Goal: Task Accomplishment & Management: Use online tool/utility

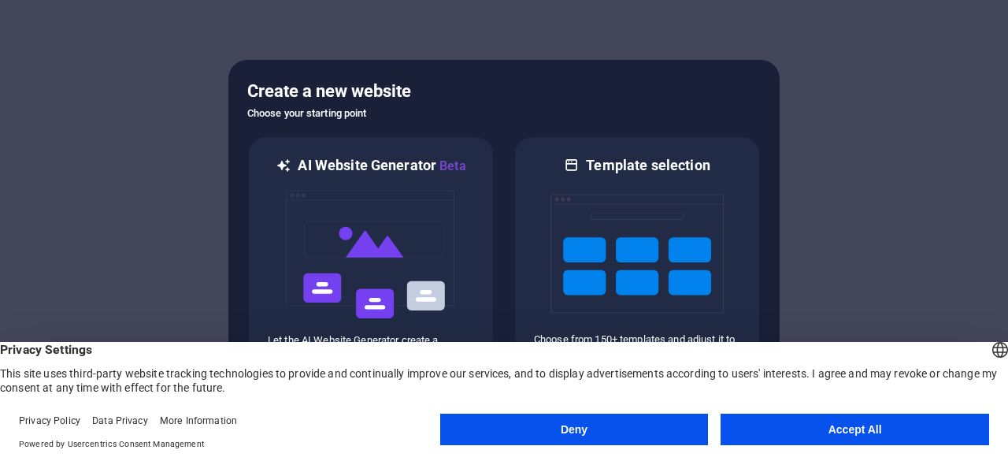
click at [829, 427] on button "Accept All" at bounding box center [855, 430] width 269 height 32
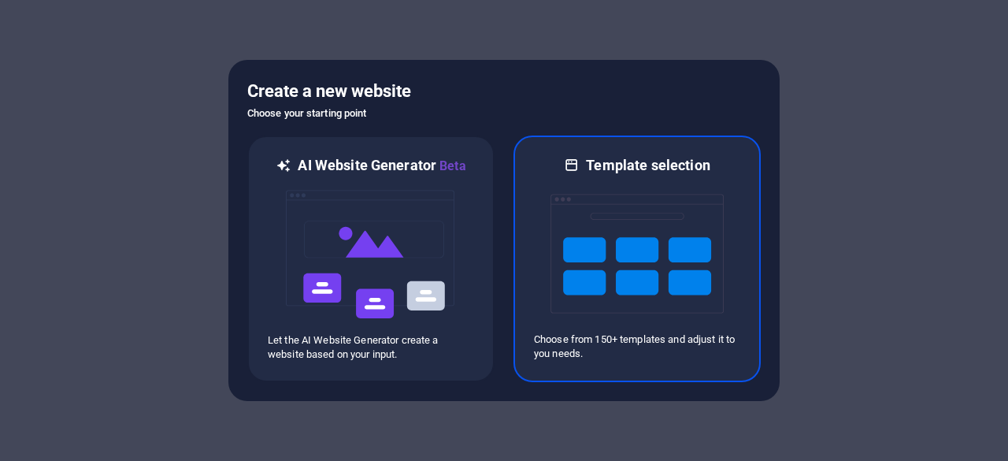
click at [598, 213] on img at bounding box center [637, 254] width 173 height 158
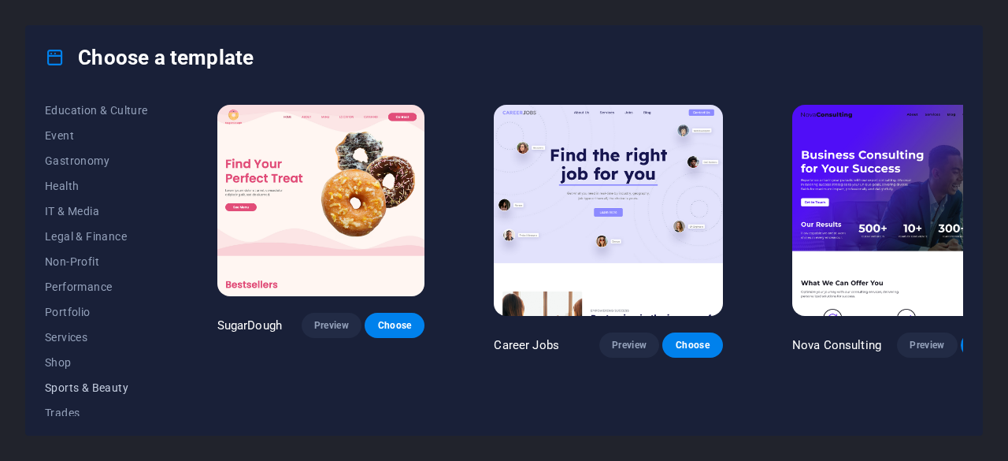
scroll to position [262, 0]
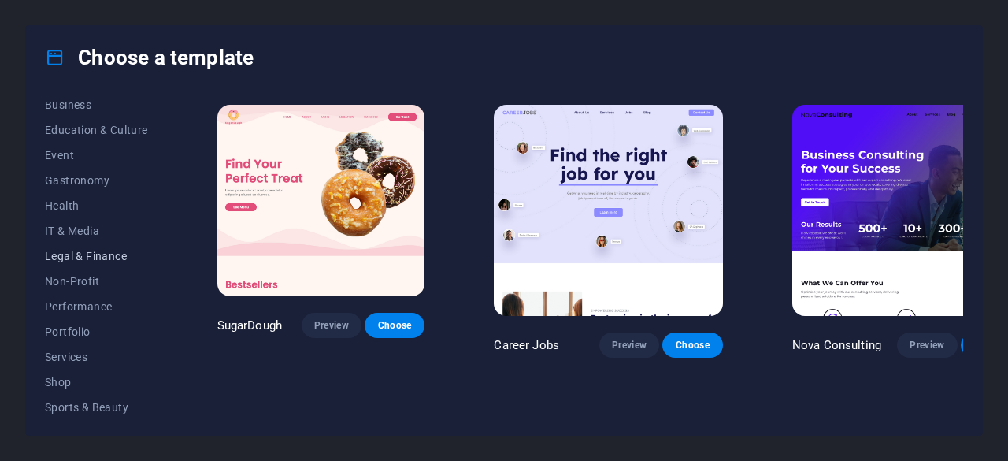
click at [106, 250] on span "Legal & Finance" at bounding box center [96, 256] width 103 height 13
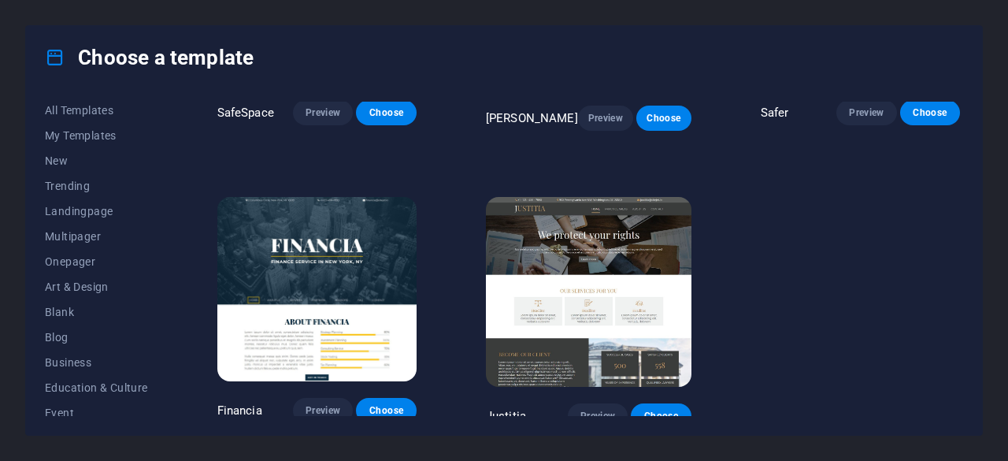
scroll to position [0, 0]
click at [79, 216] on span "Landingpage" at bounding box center [96, 215] width 103 height 13
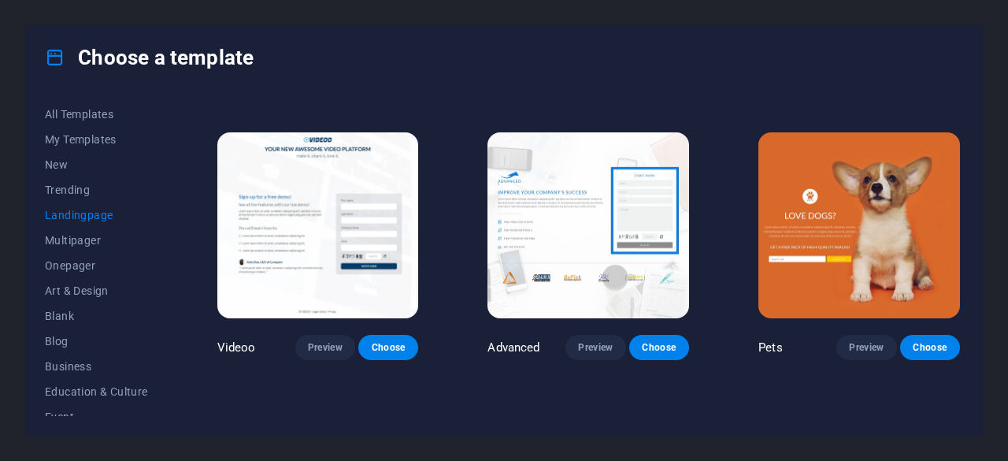
scroll to position [526, 0]
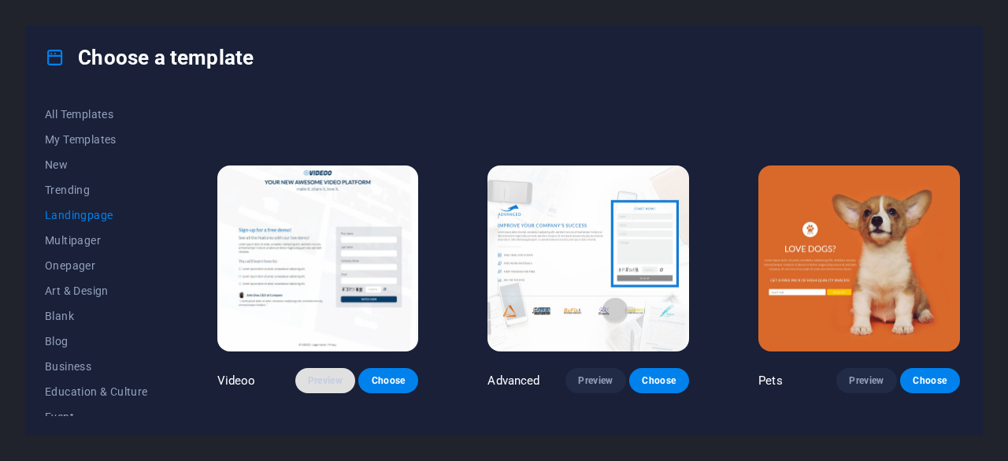
click at [314, 380] on button "Preview" at bounding box center [325, 380] width 60 height 25
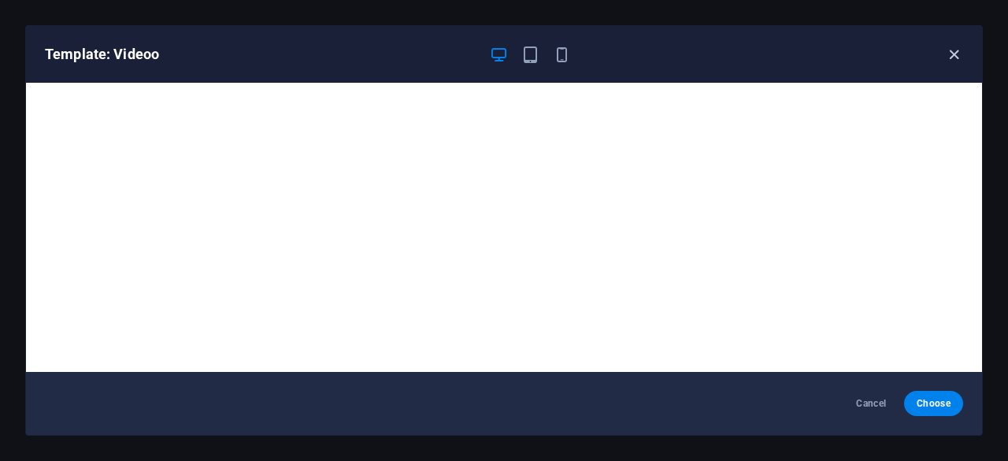
click at [954, 51] on icon "button" at bounding box center [954, 55] width 18 height 18
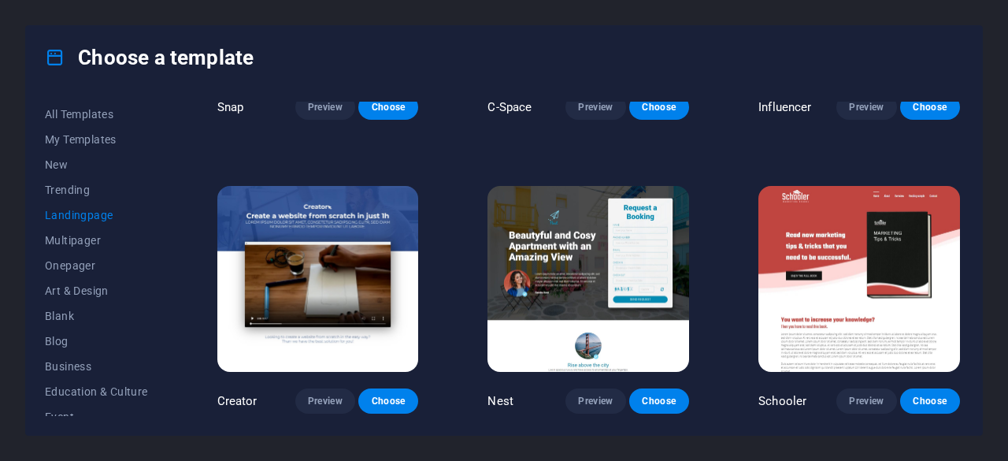
scroll to position [1393, 0]
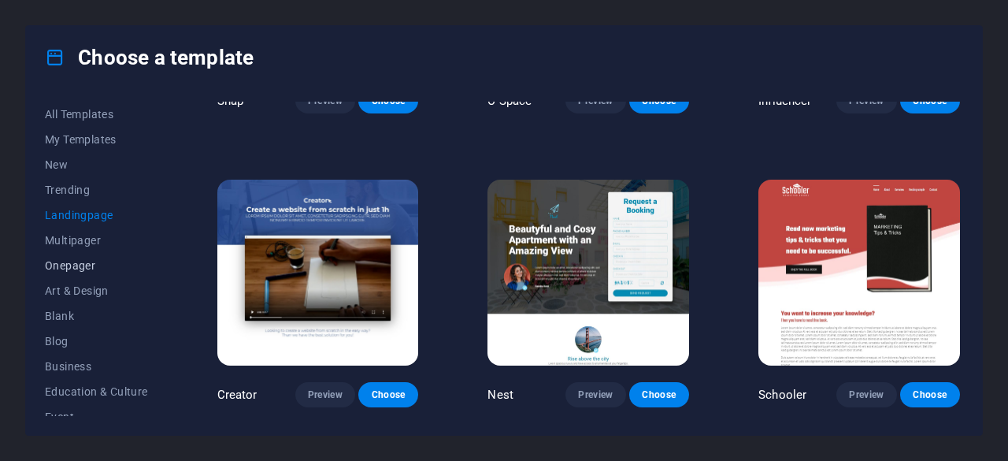
click at [75, 269] on span "Onepager" at bounding box center [96, 265] width 103 height 13
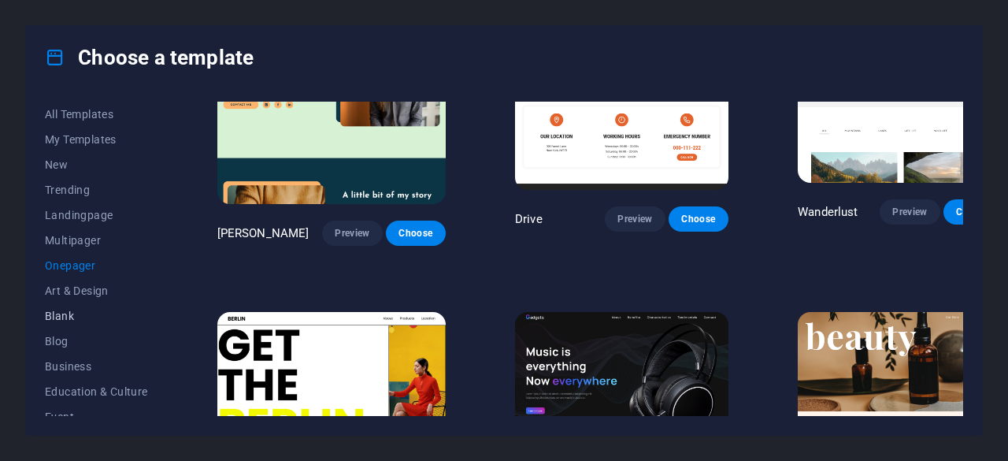
click at [61, 319] on span "Blank" at bounding box center [96, 316] width 103 height 13
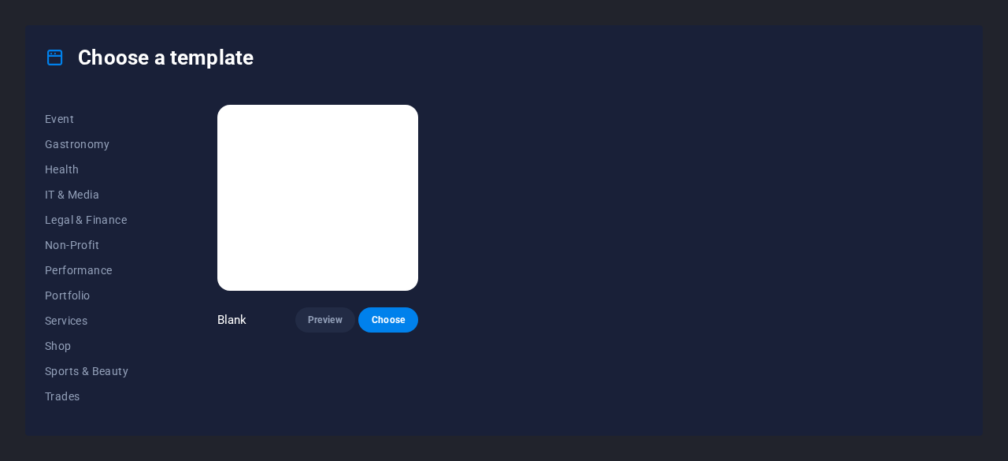
scroll to position [315, 0]
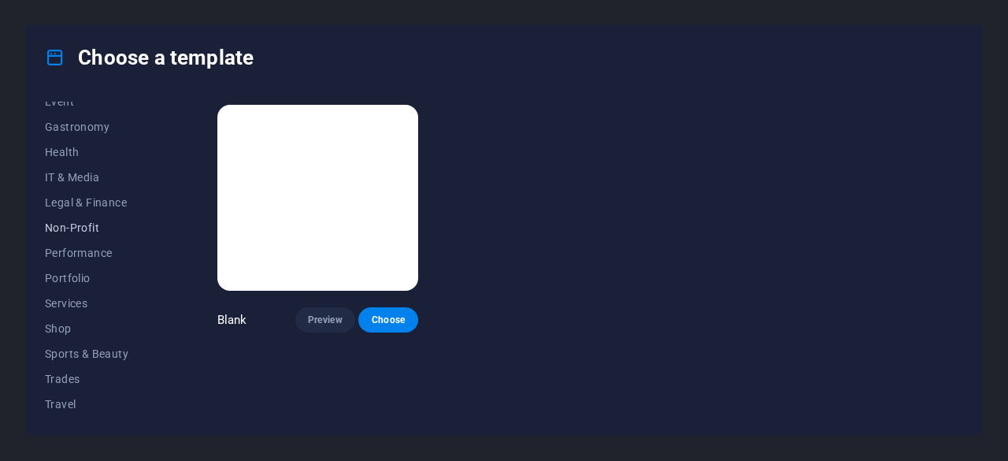
click at [85, 228] on span "Non-Profit" at bounding box center [96, 227] width 103 height 13
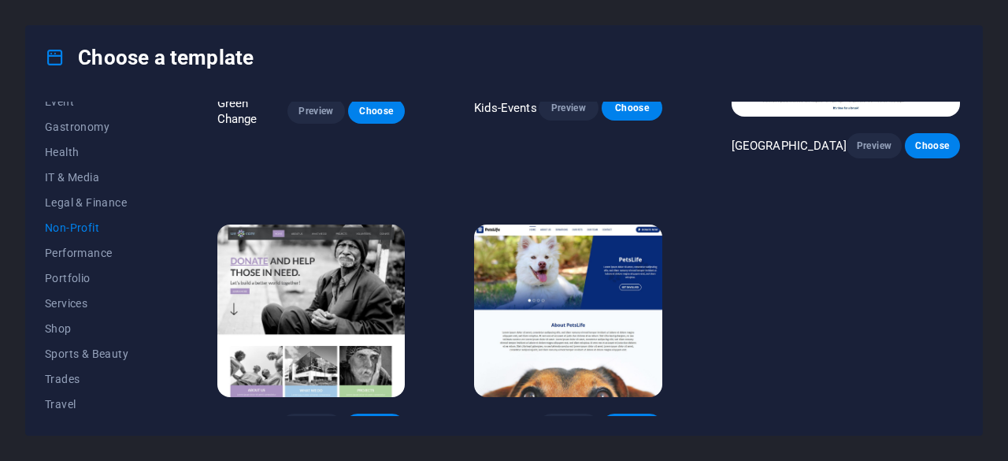
scroll to position [211, 0]
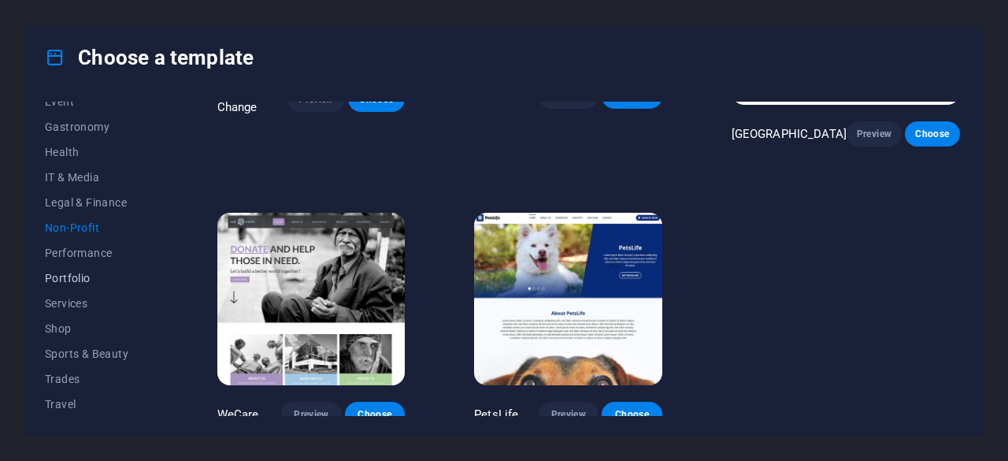
click at [82, 275] on span "Portfolio" at bounding box center [96, 278] width 103 height 13
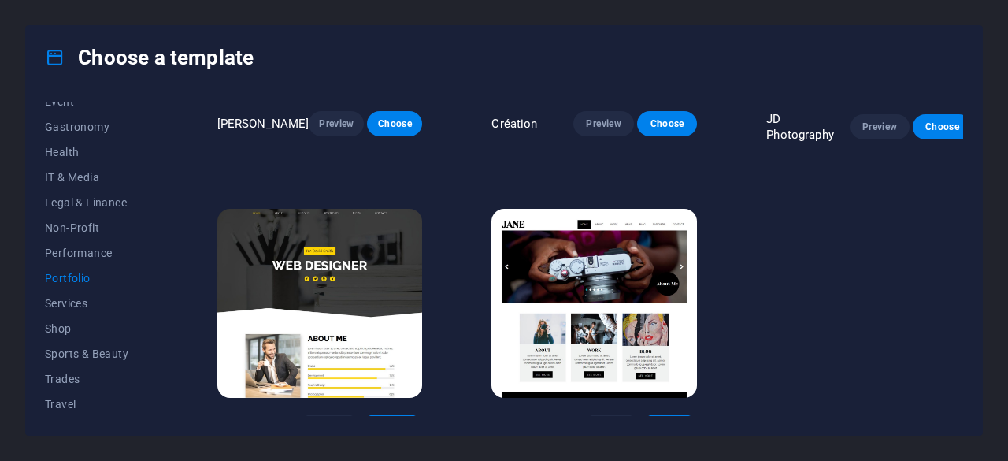
scroll to position [509, 0]
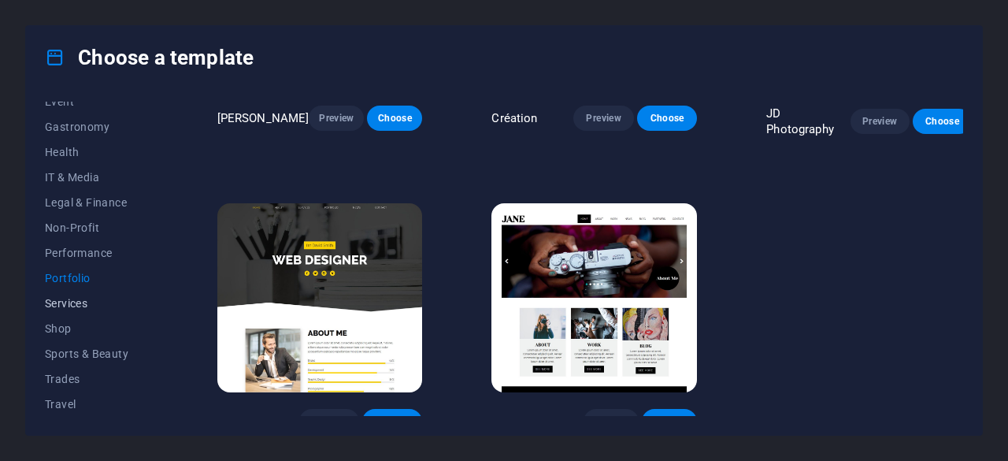
click at [80, 299] on span "Services" at bounding box center [96, 303] width 103 height 13
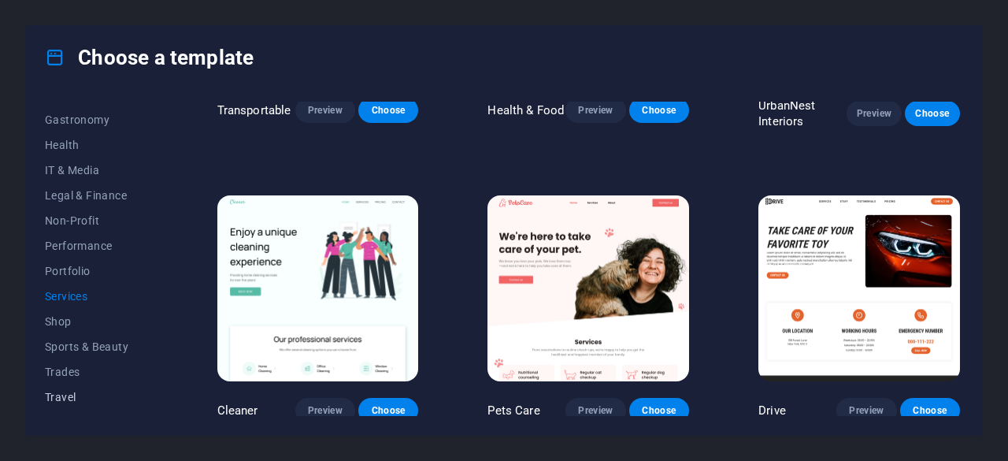
scroll to position [340, 0]
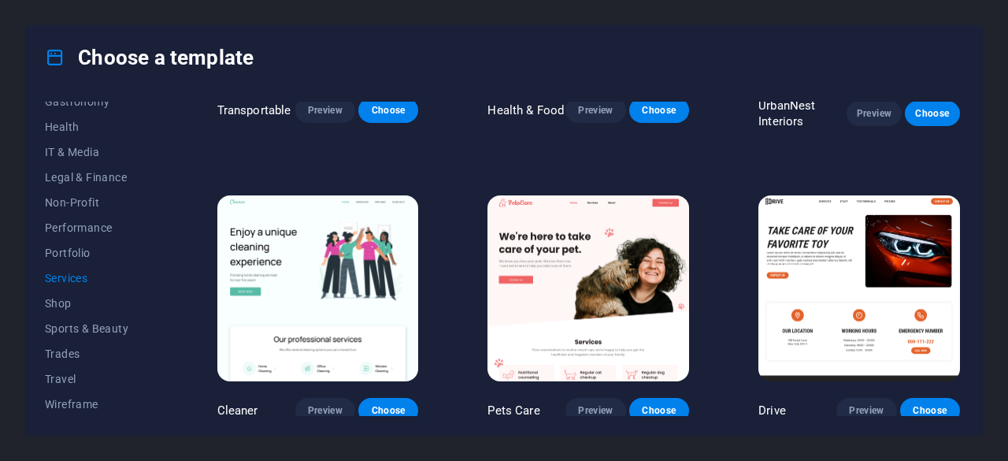
click at [77, 418] on div "All Templates My Templates New Trending Landingpage Multipager Onepager Art & D…" at bounding box center [504, 262] width 956 height 346
click at [79, 403] on span "Wireframe" at bounding box center [96, 404] width 103 height 13
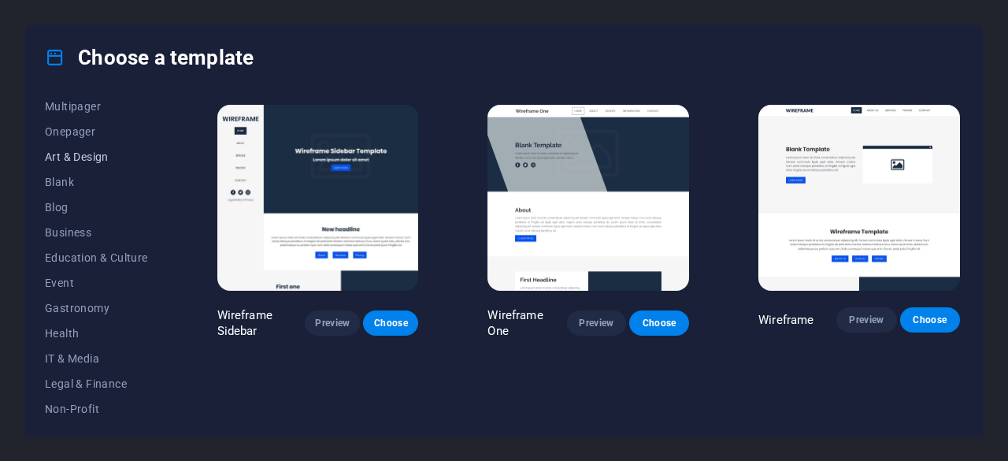
scroll to position [236, 0]
click at [71, 283] on span "Legal & Finance" at bounding box center [96, 281] width 103 height 13
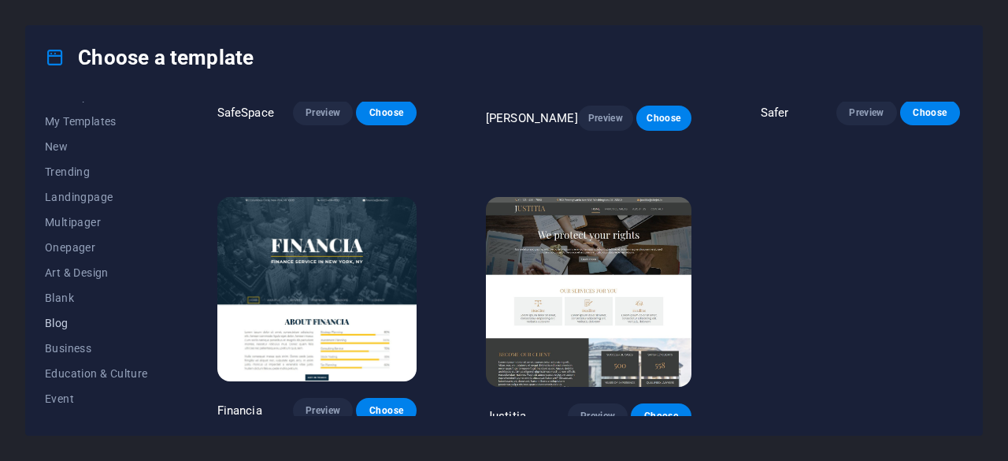
scroll to position [0, 0]
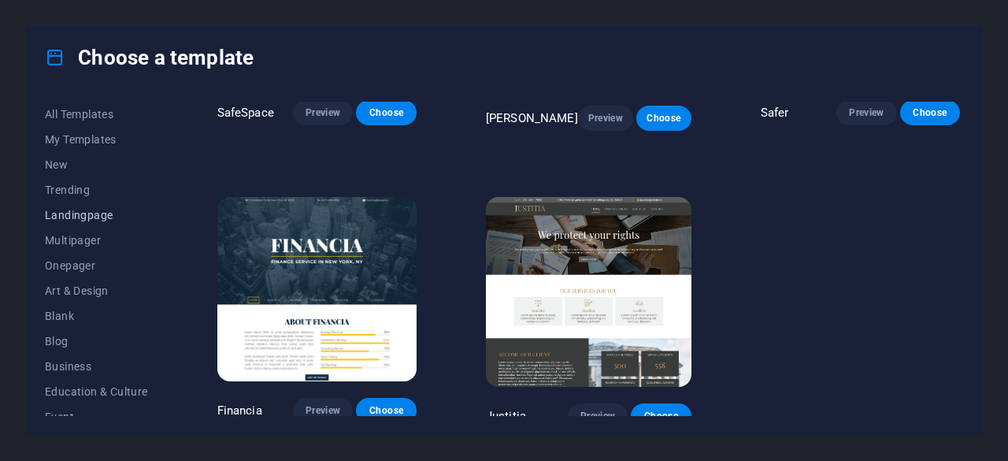
click at [90, 213] on span "Landingpage" at bounding box center [96, 215] width 103 height 13
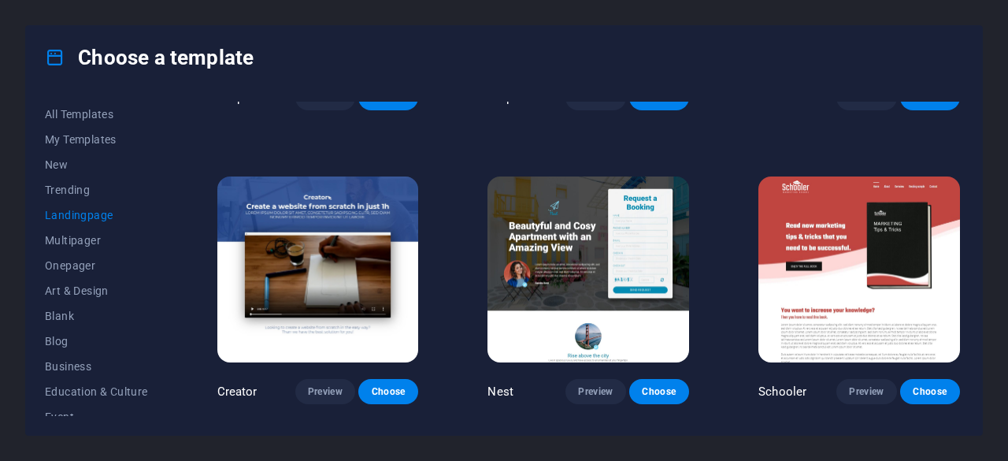
scroll to position [1418, 0]
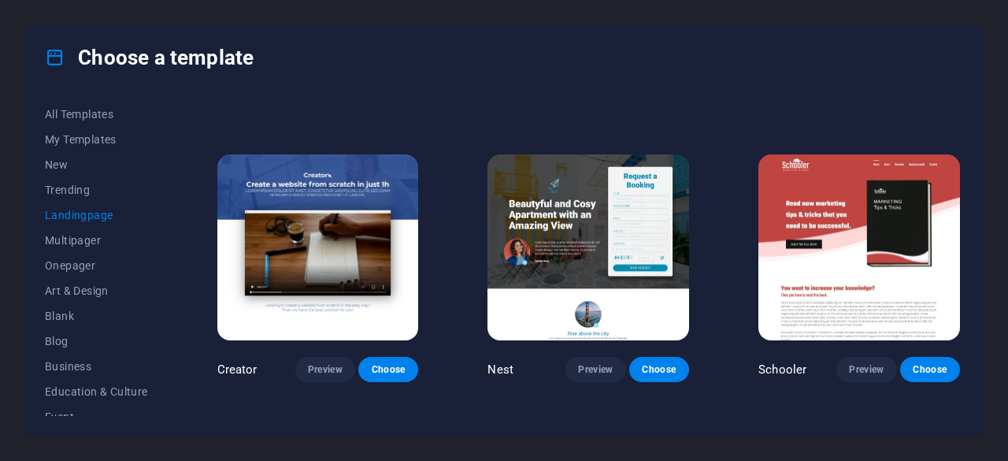
click at [582, 236] on img at bounding box center [589, 247] width 202 height 186
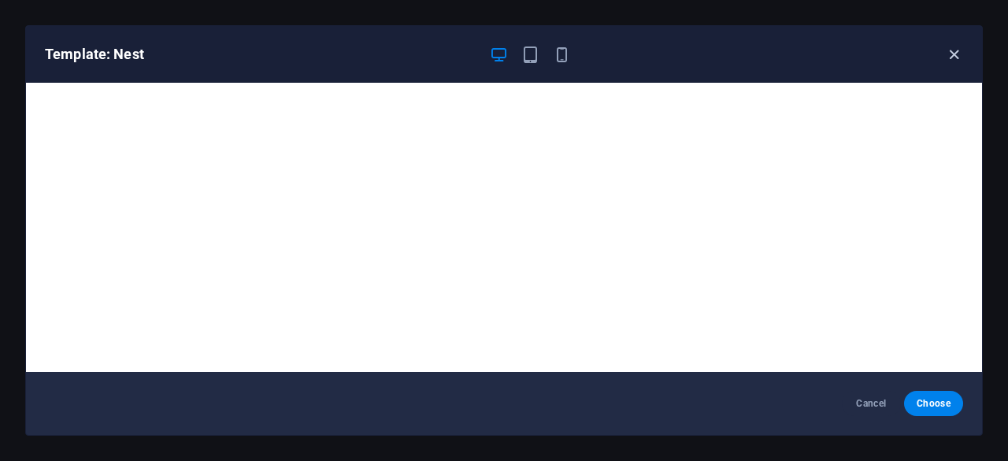
click at [955, 50] on icon "button" at bounding box center [954, 55] width 18 height 18
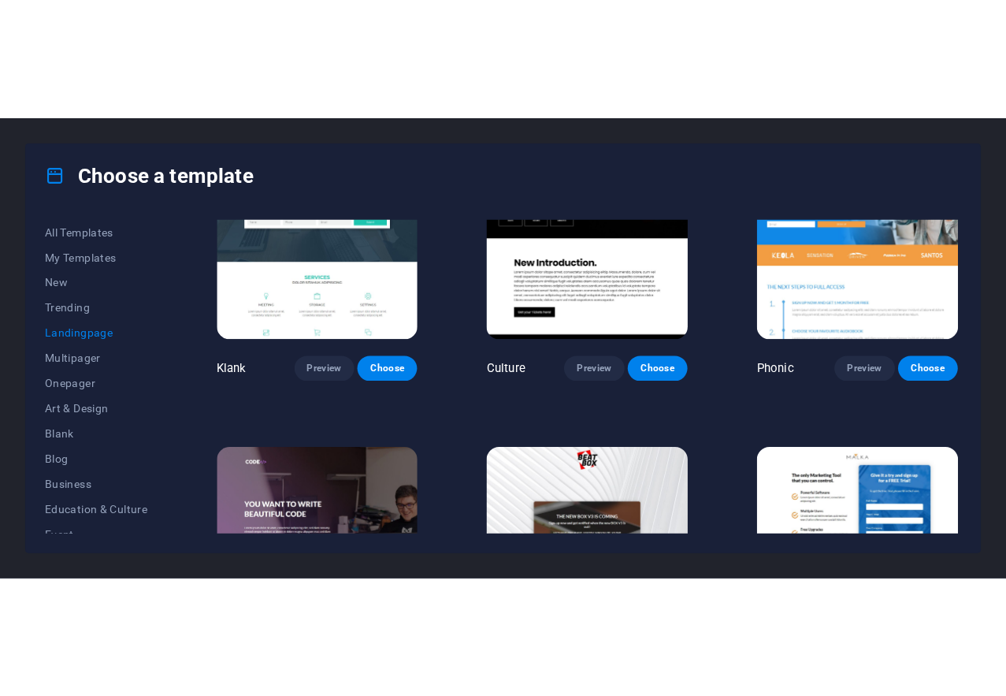
scroll to position [0, 0]
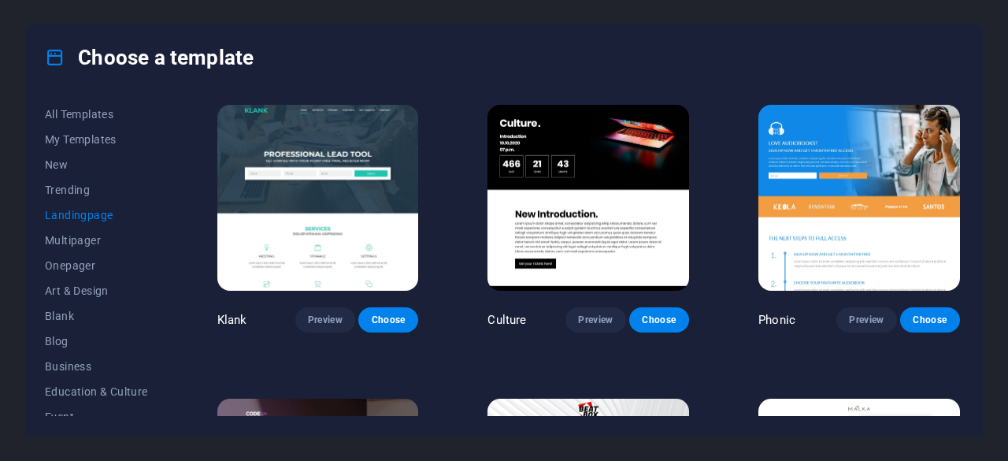
click at [630, 188] on img at bounding box center [589, 198] width 202 height 186
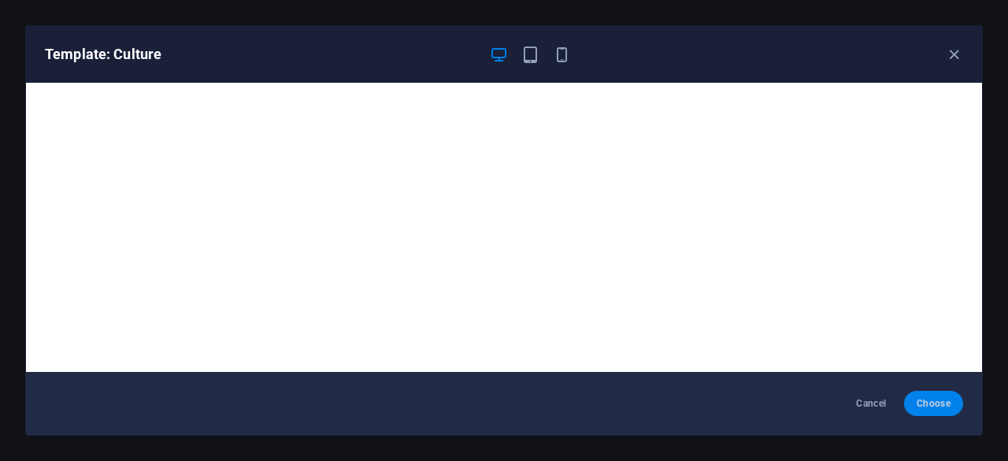
click at [933, 409] on span "Choose" at bounding box center [934, 403] width 34 height 13
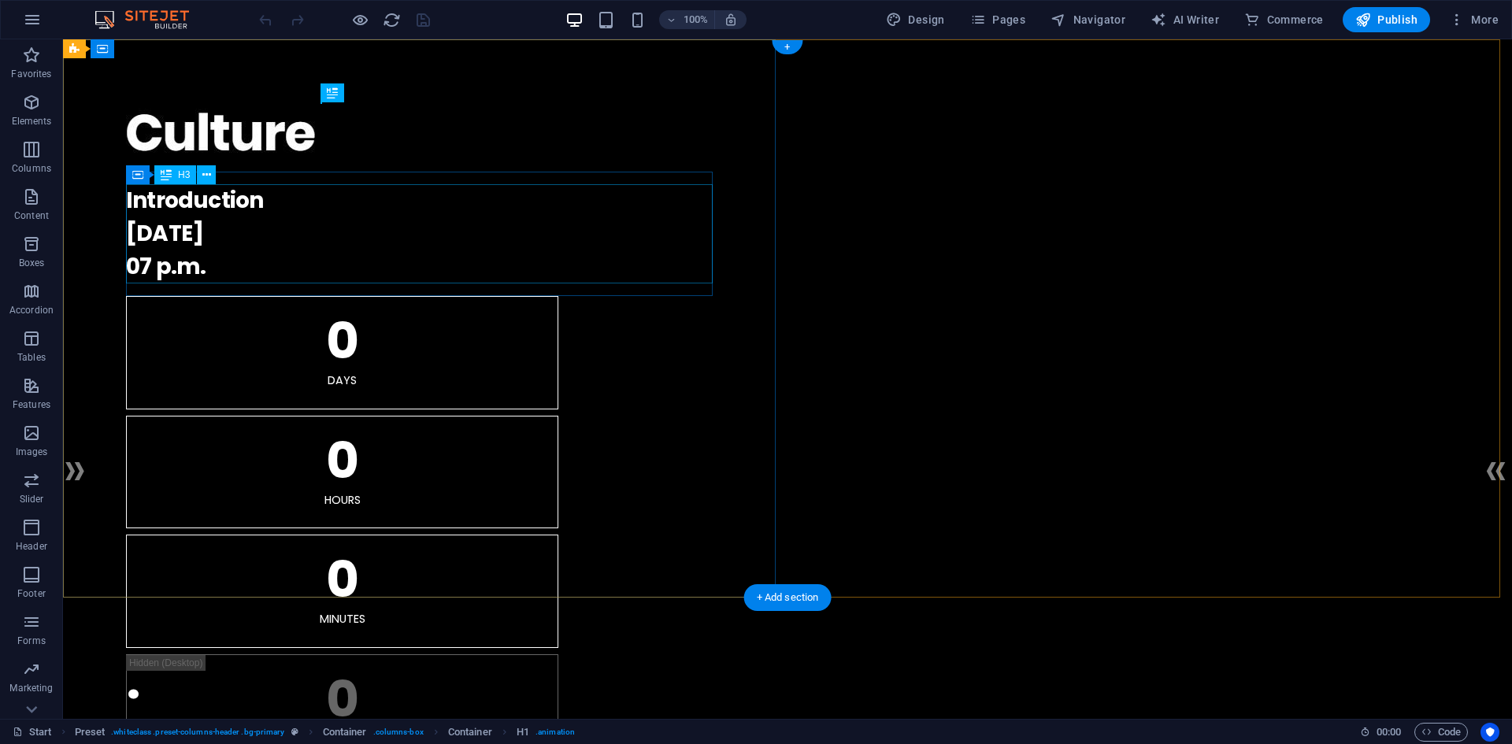
click at [221, 230] on div "Introduction 10.10.2027 07 p.m." at bounding box center [787, 233] width 1323 height 99
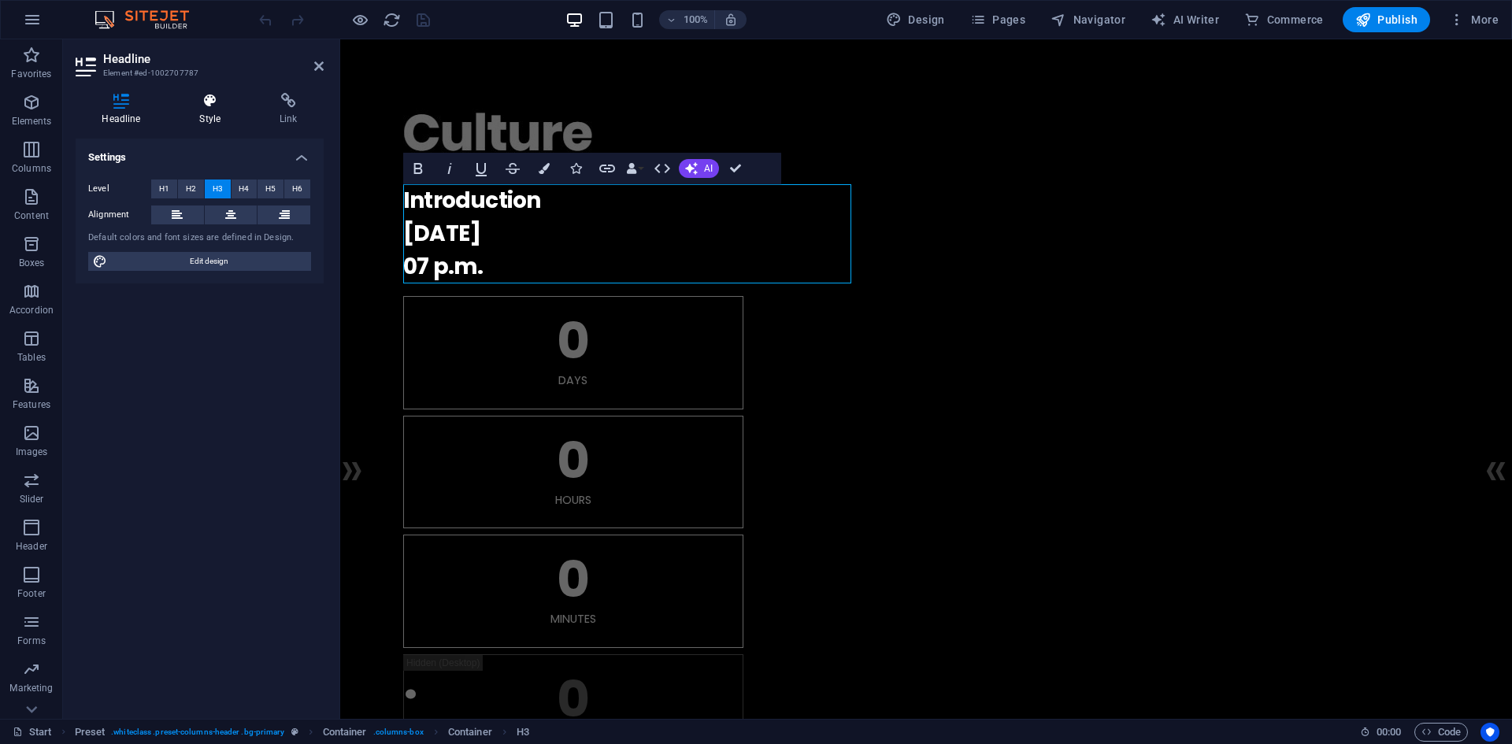
click at [211, 109] on h4 "Style" at bounding box center [213, 109] width 80 height 33
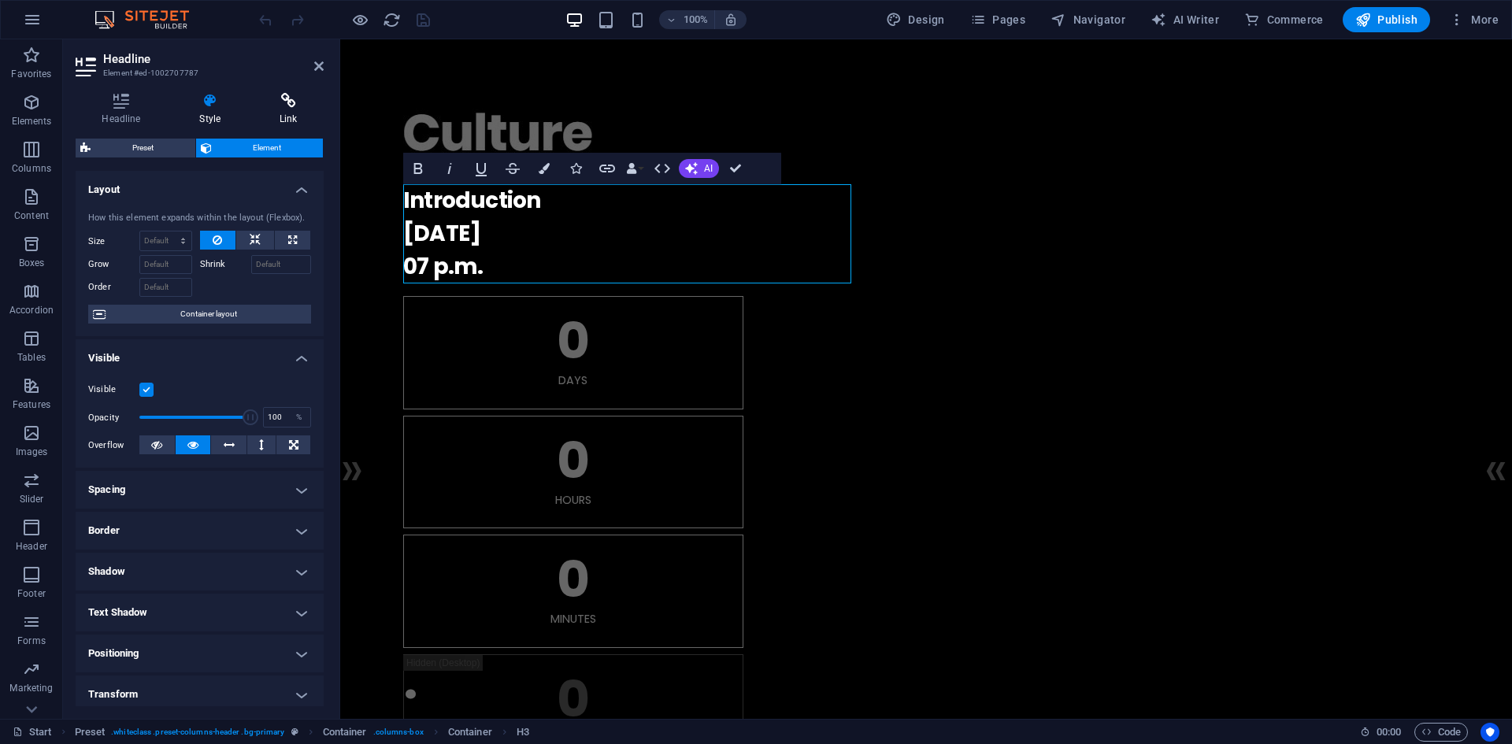
click at [290, 104] on icon at bounding box center [289, 101] width 70 height 16
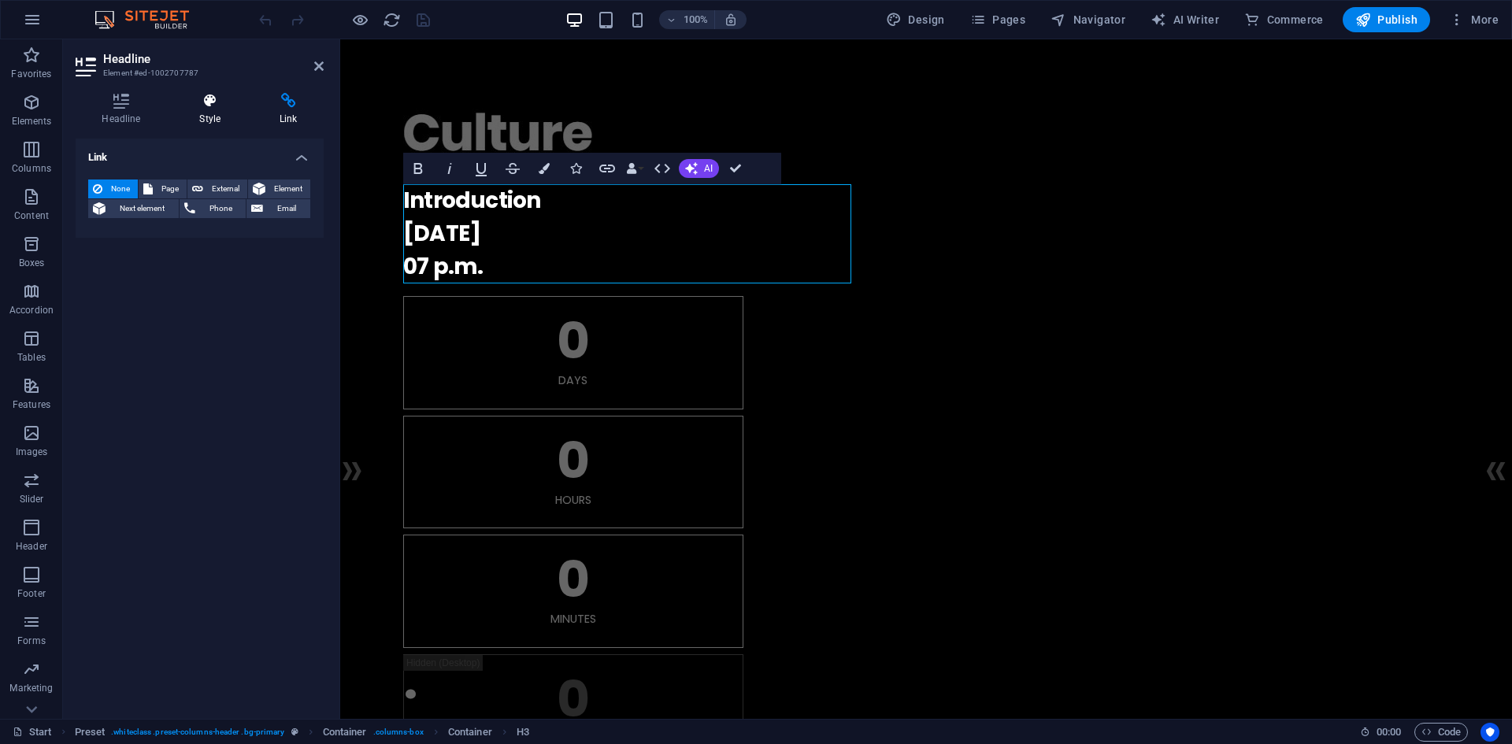
click at [224, 109] on h4 "Style" at bounding box center [213, 109] width 80 height 33
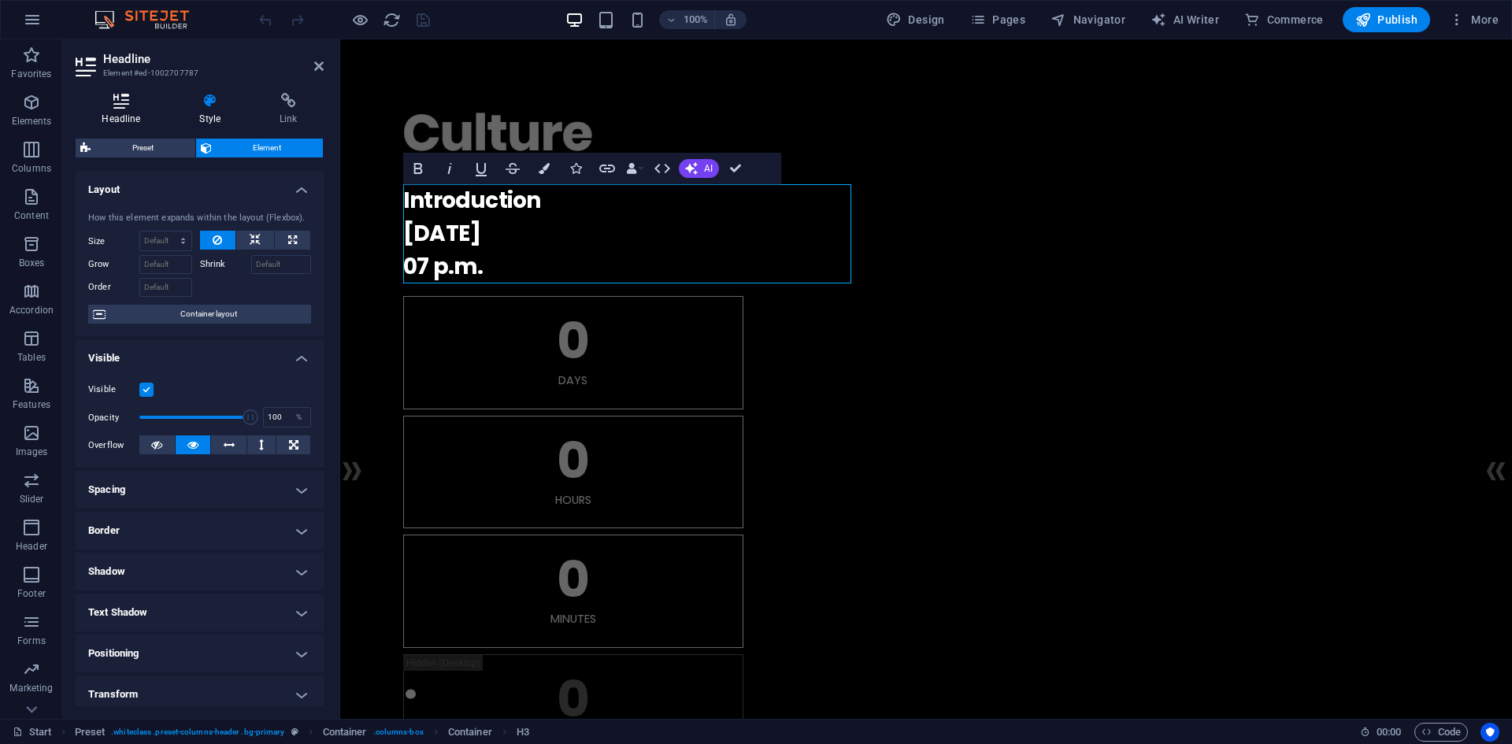
click at [116, 109] on h4 "Headline" at bounding box center [125, 109] width 98 height 33
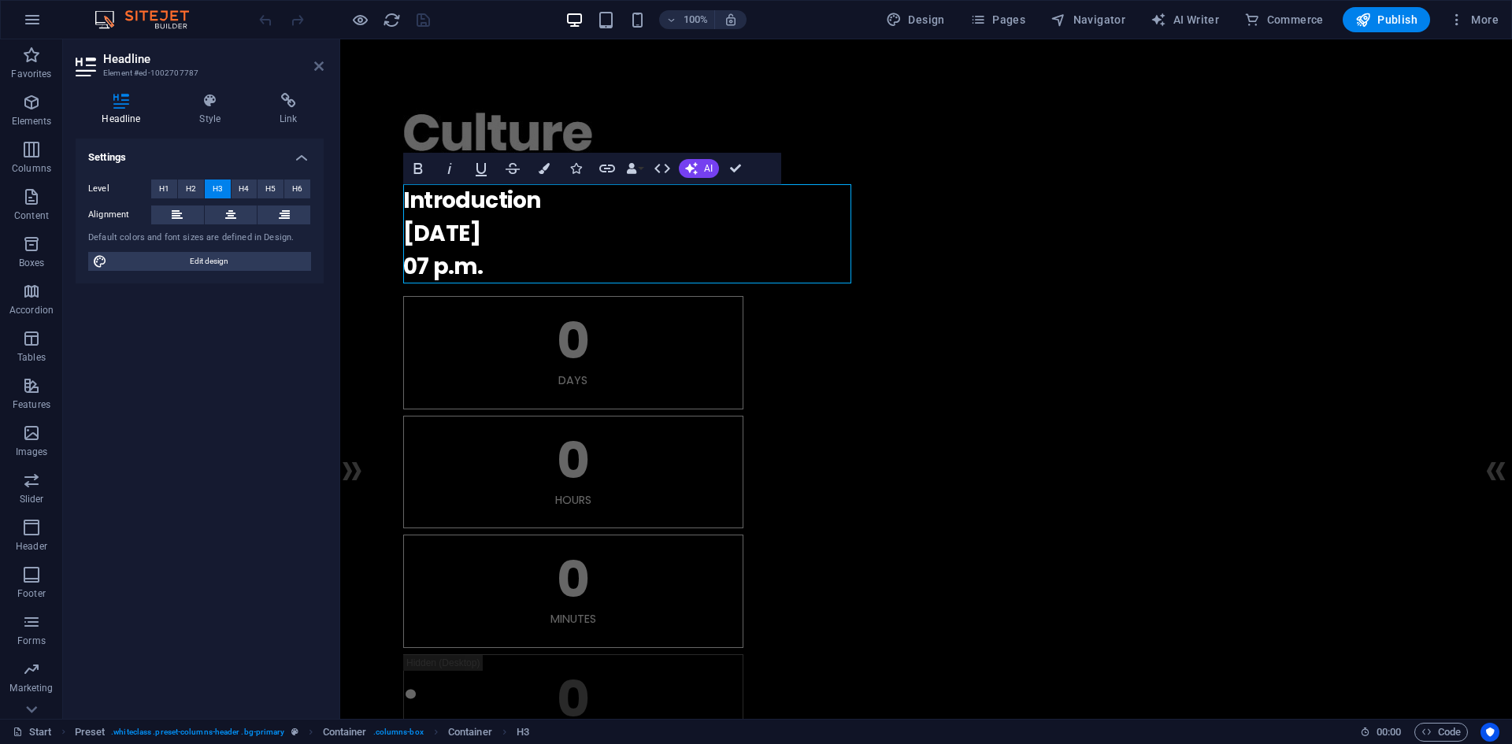
click at [323, 62] on icon at bounding box center [318, 66] width 9 height 13
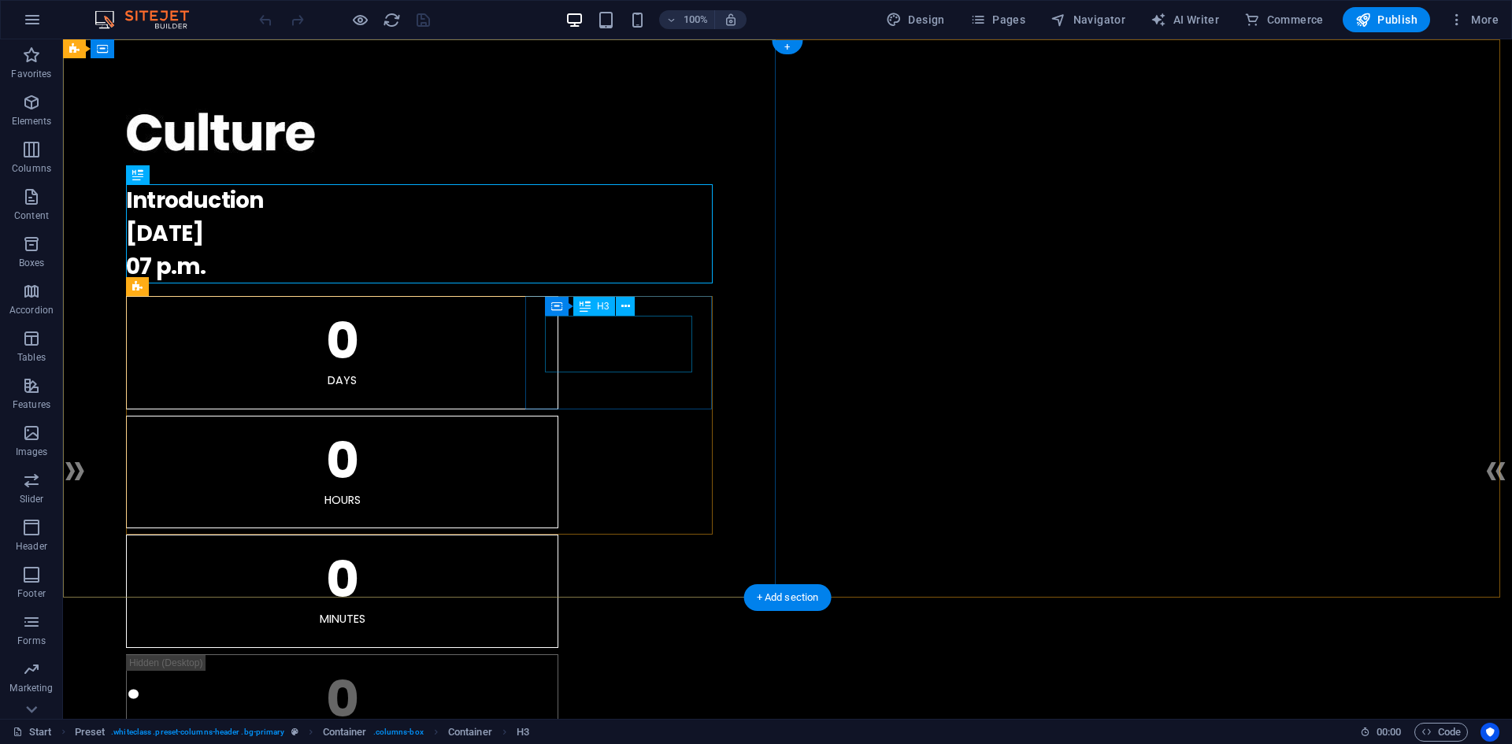
click at [539, 555] on div "0" at bounding box center [342, 580] width 393 height 50
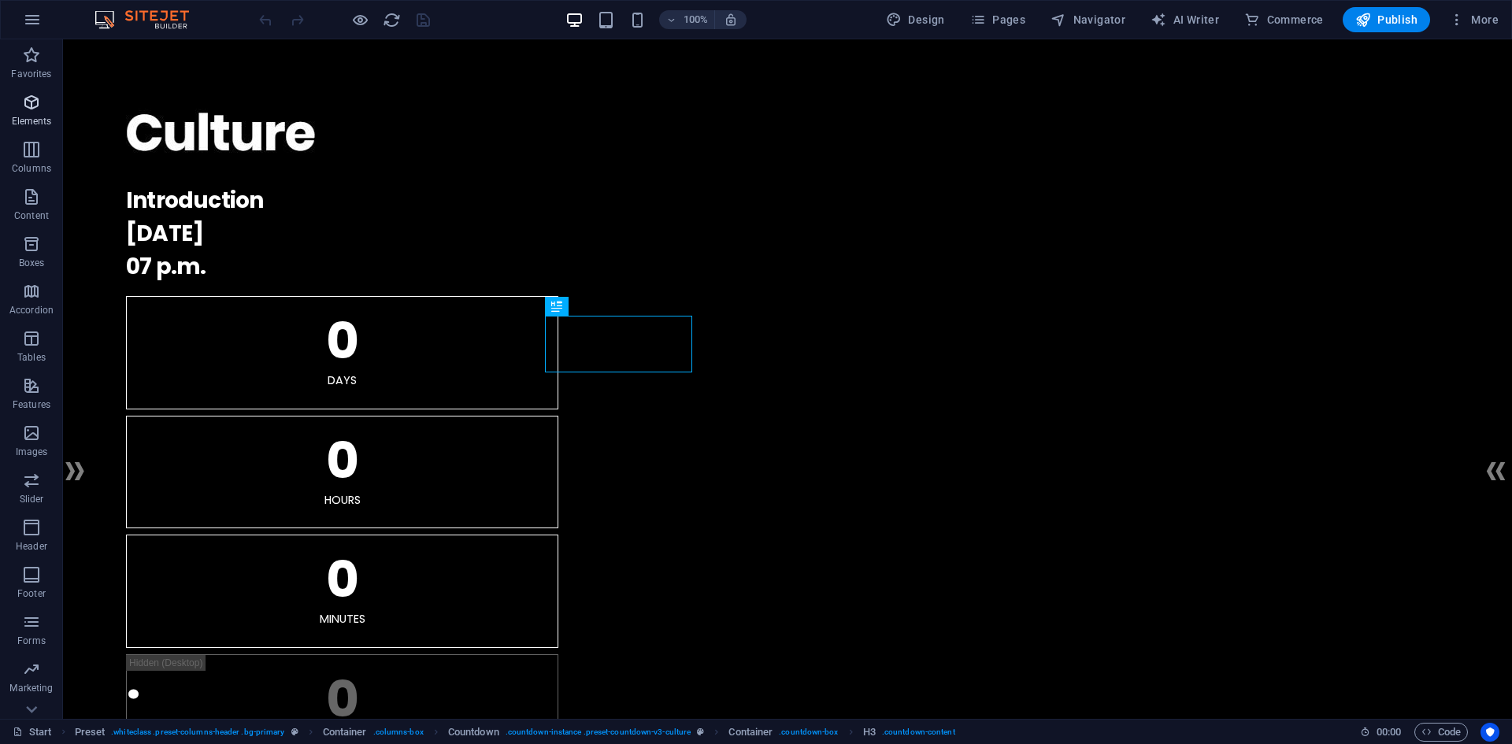
click at [31, 110] on icon "button" at bounding box center [31, 102] width 19 height 19
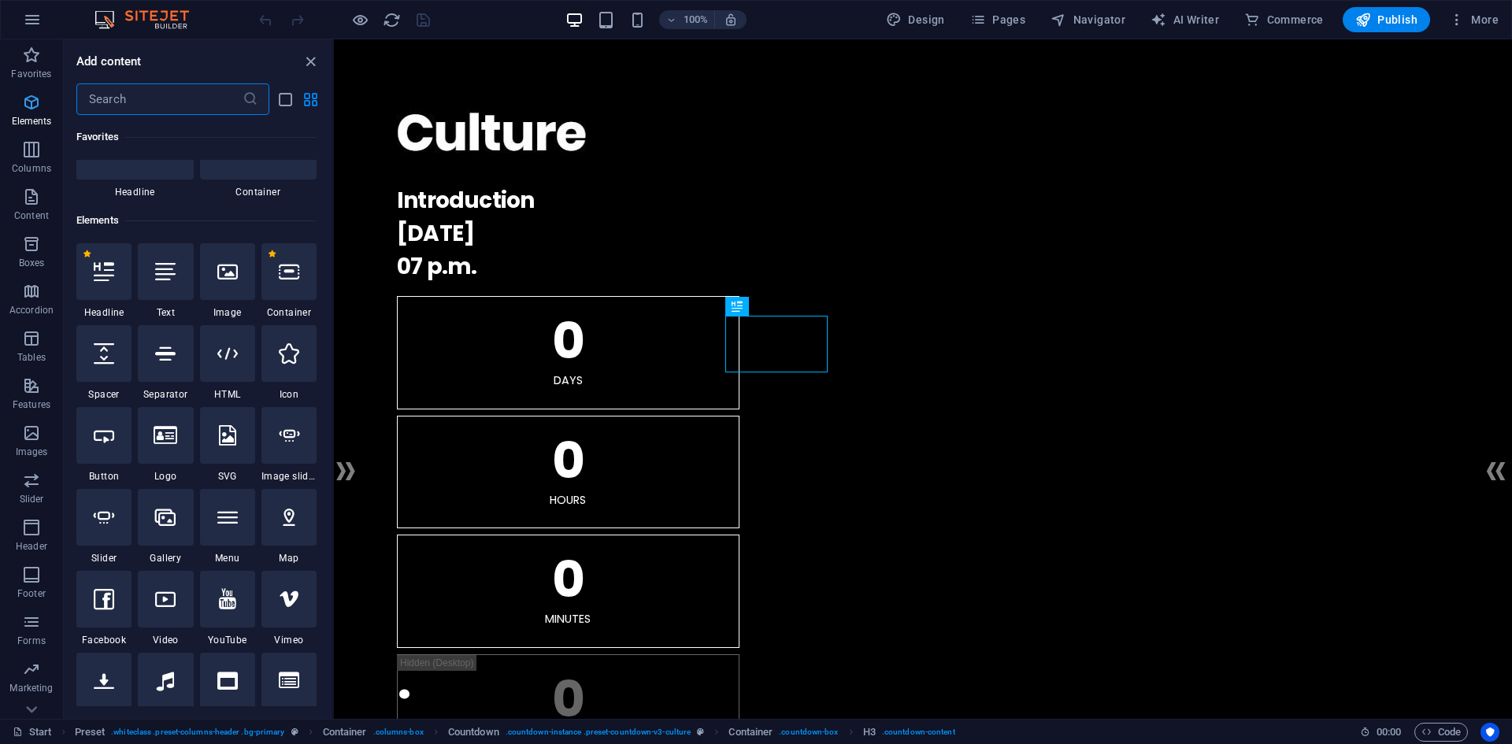
scroll to position [168, 0]
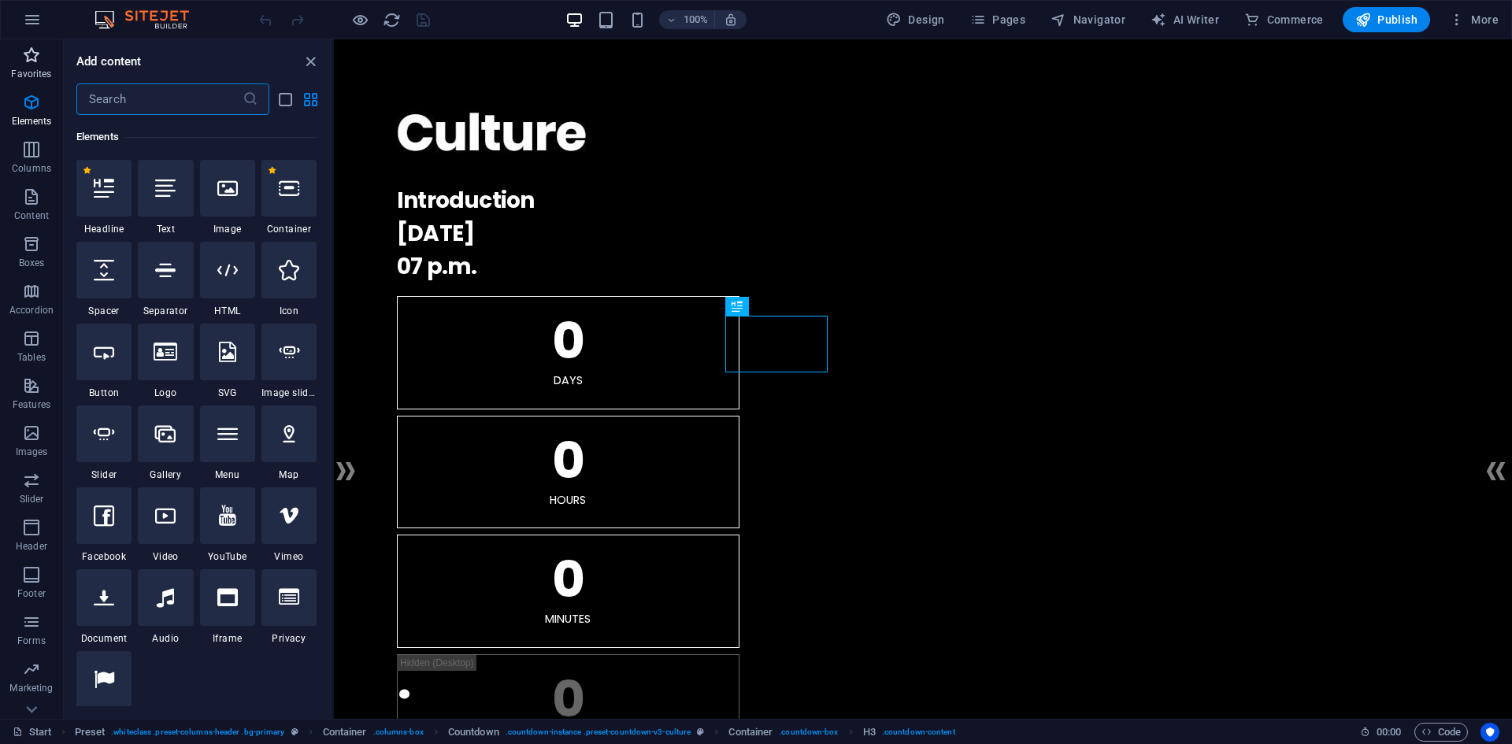
click at [33, 59] on icon "button" at bounding box center [31, 55] width 19 height 19
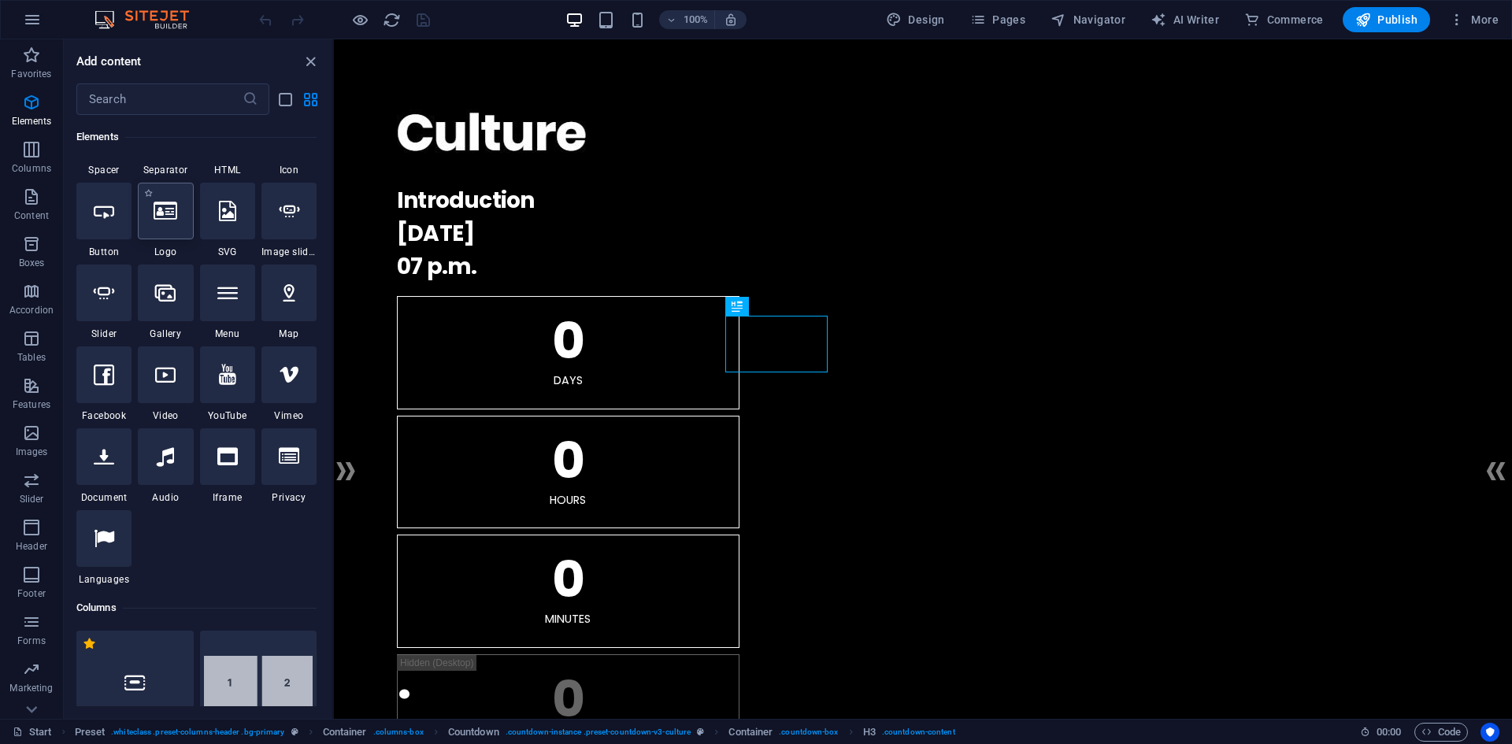
scroll to position [315, 0]
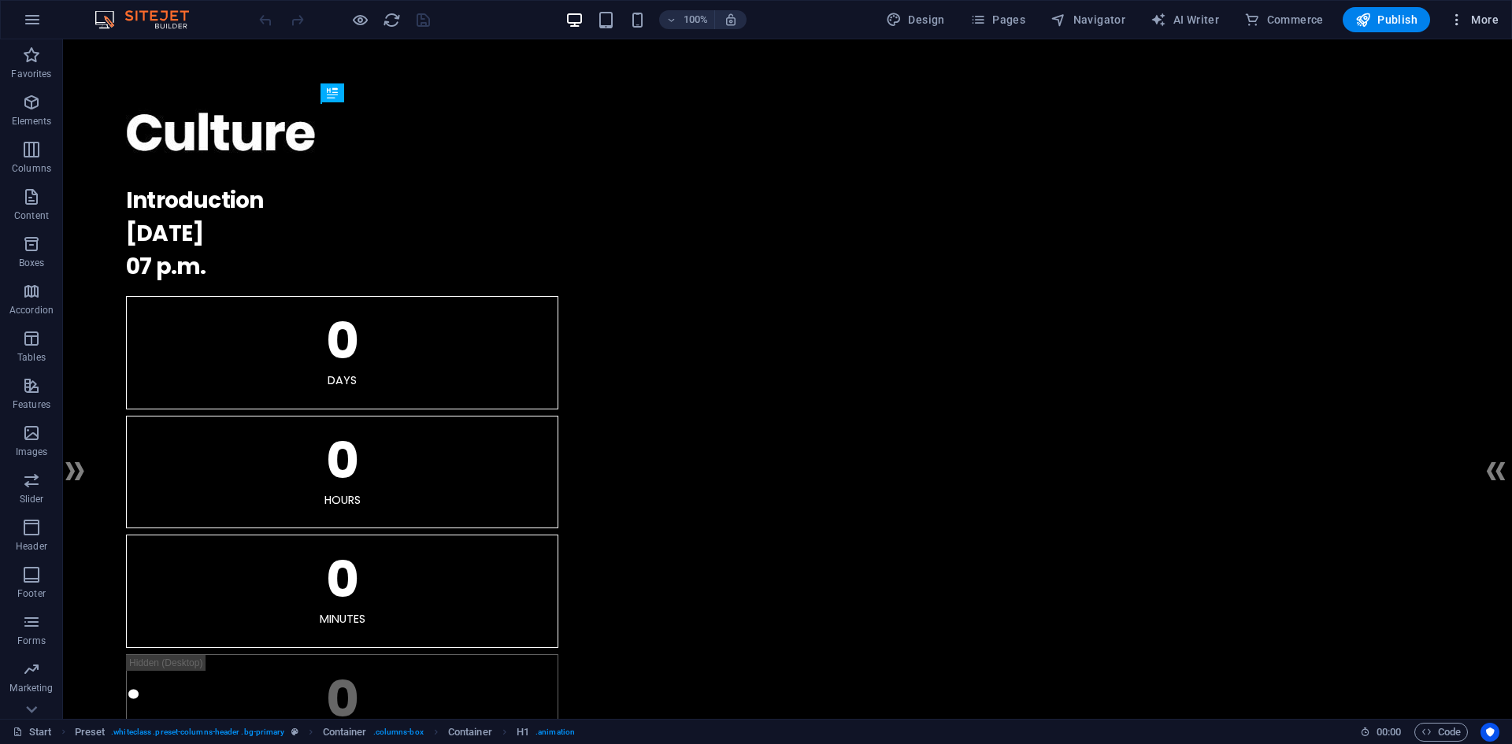
click at [1475, 16] on span "More" at bounding box center [1474, 20] width 50 height 16
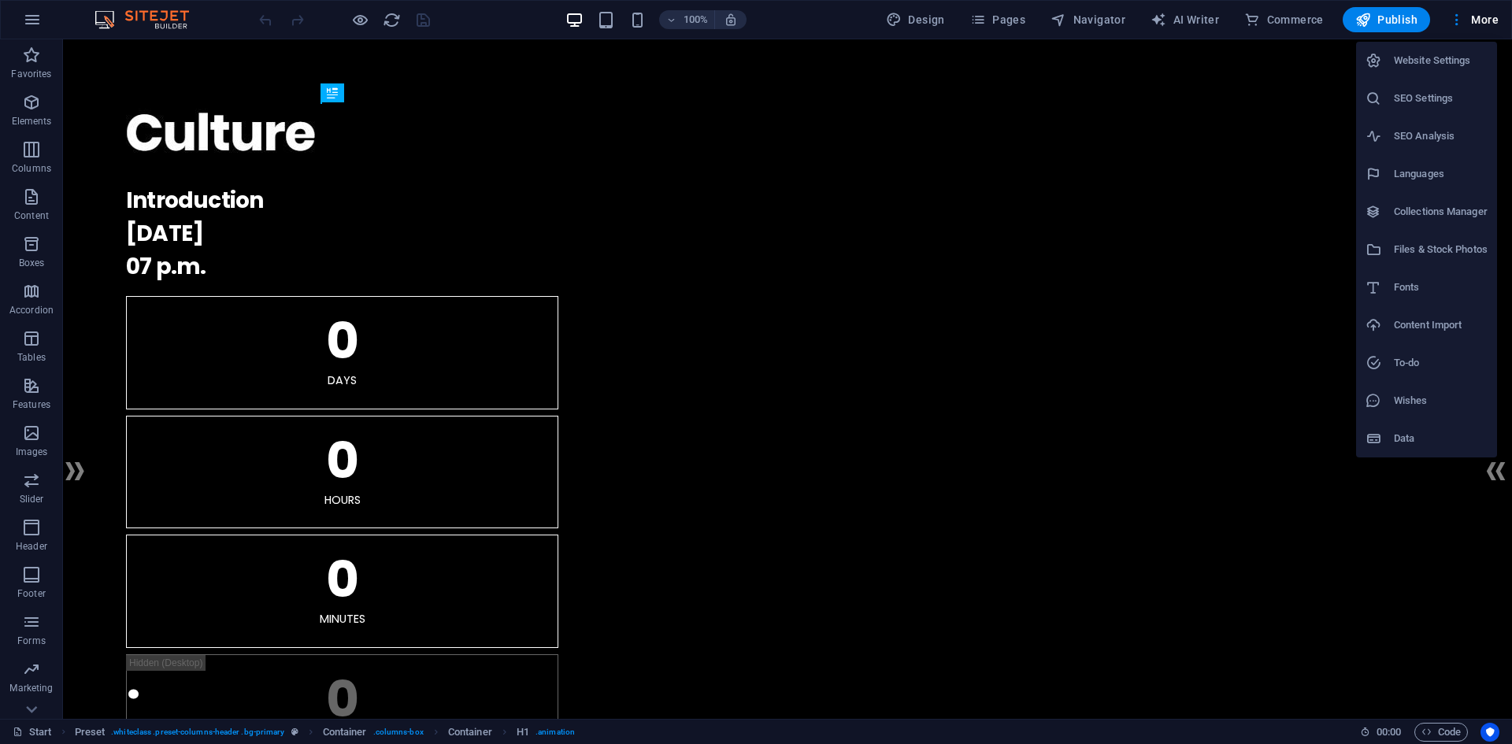
click at [53, 20] on div at bounding box center [756, 372] width 1512 height 744
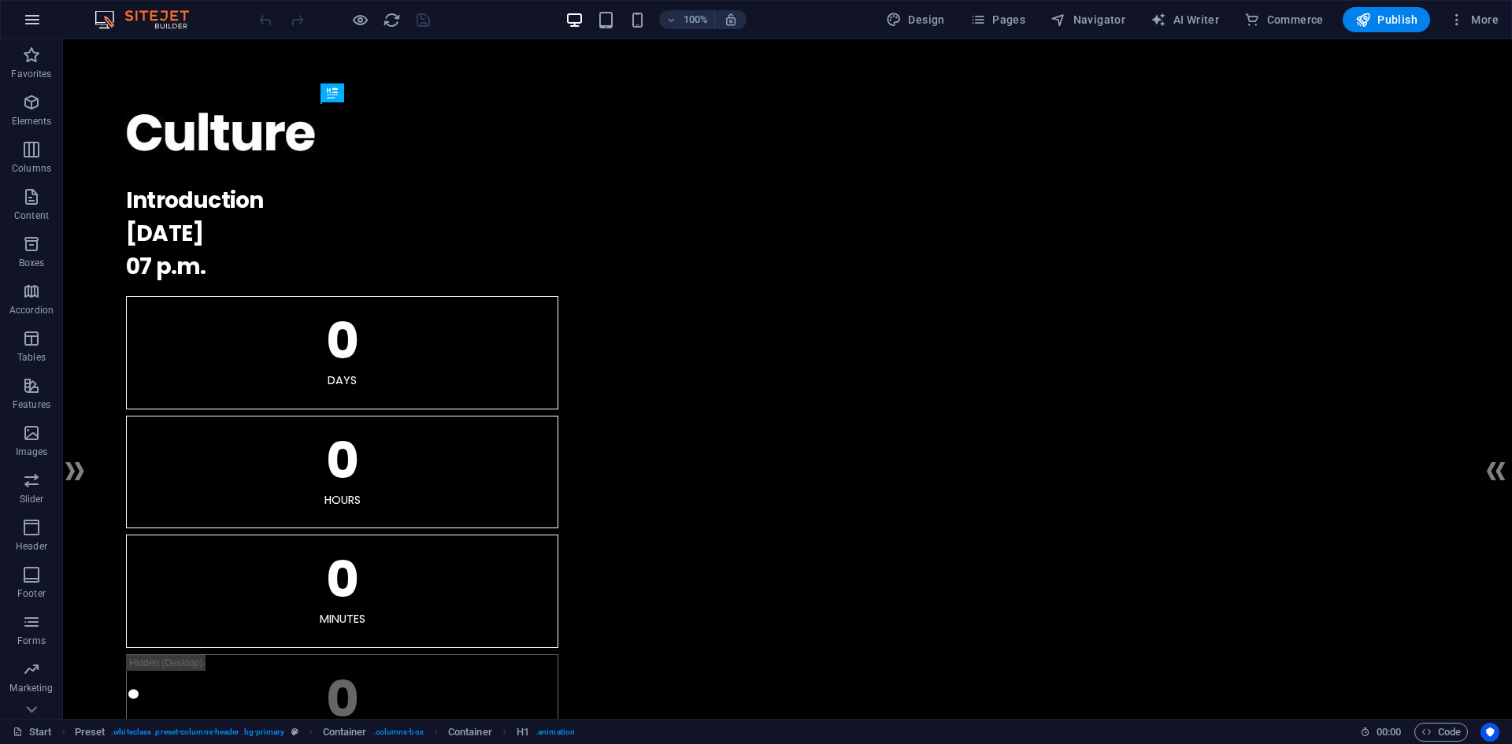
click at [44, 21] on button "button" at bounding box center [32, 20] width 38 height 38
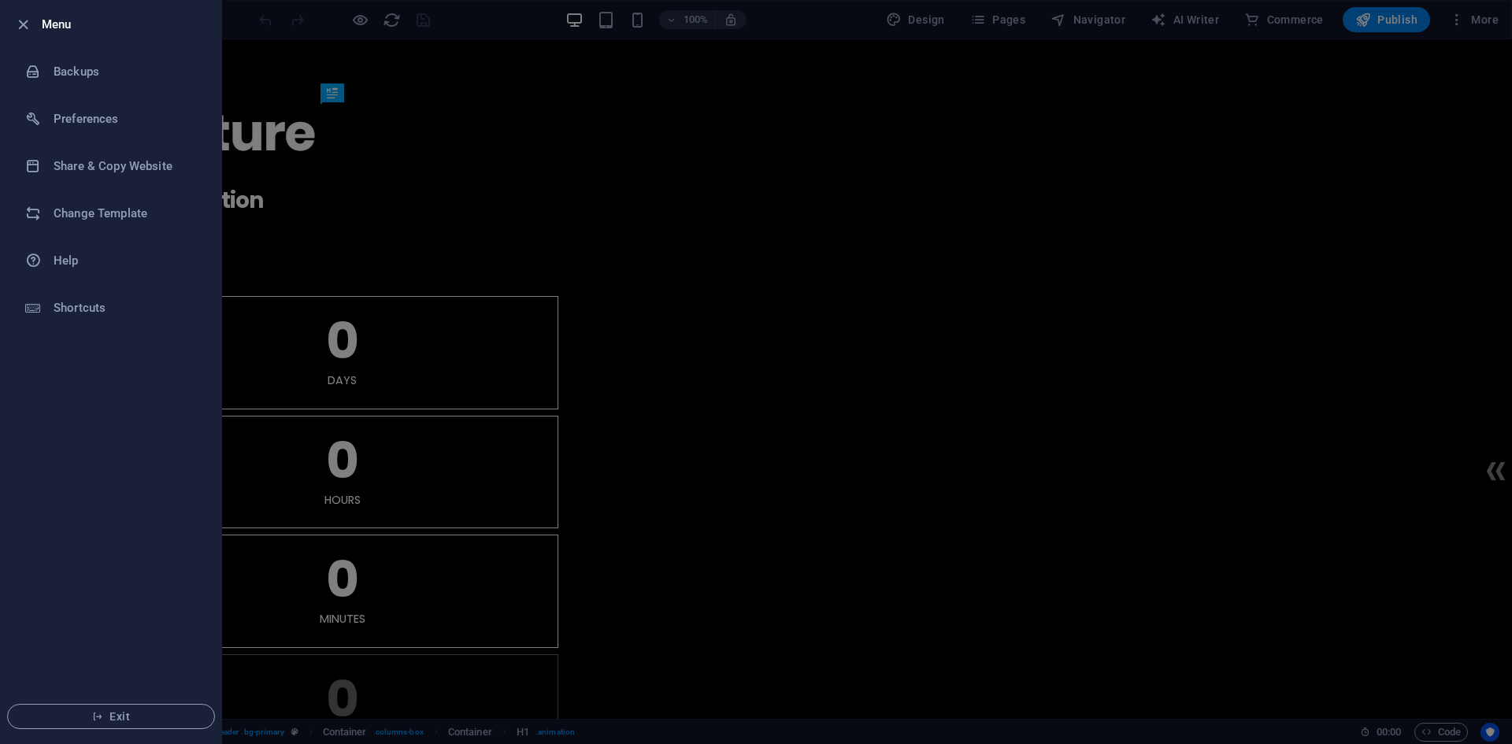
click at [391, 155] on div at bounding box center [756, 372] width 1512 height 744
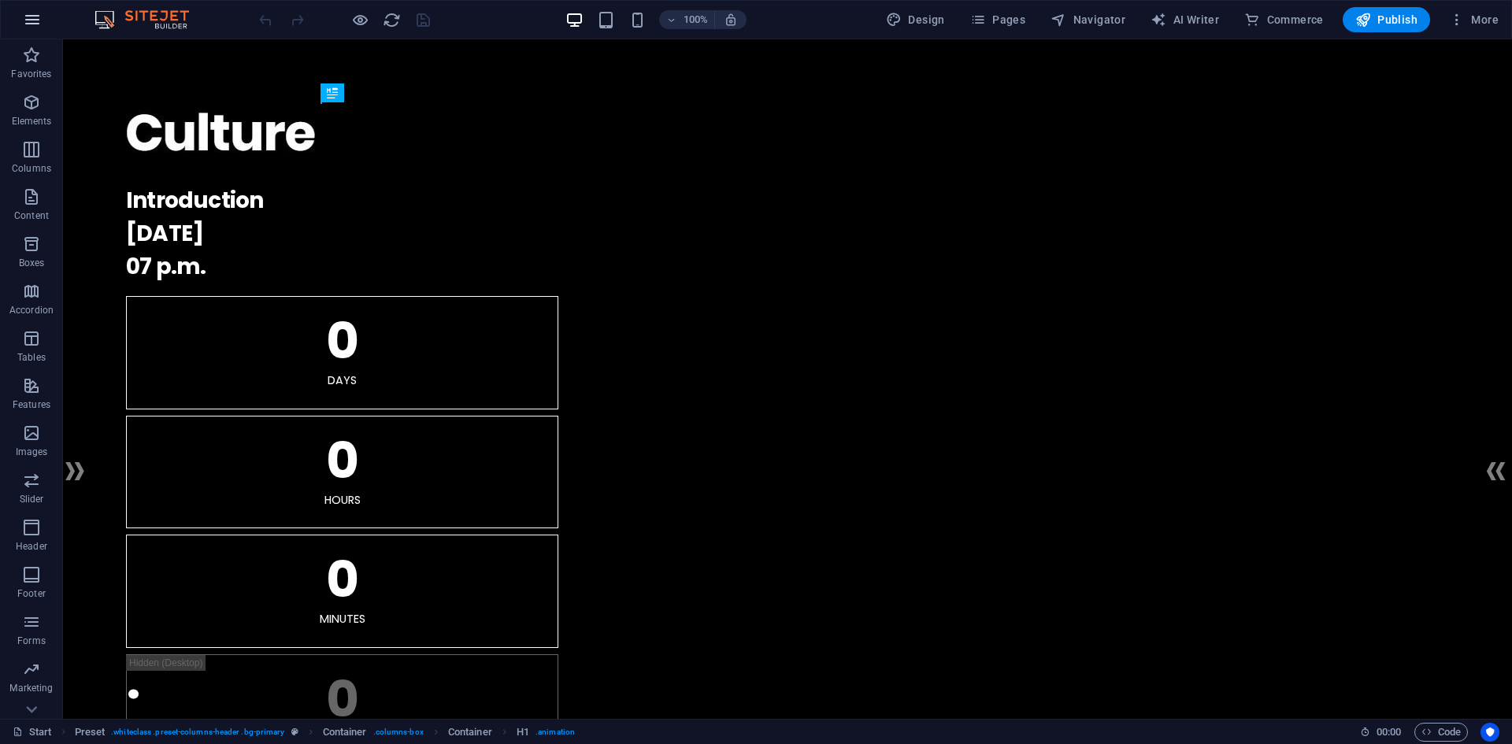
click at [35, 36] on button "button" at bounding box center [32, 20] width 38 height 38
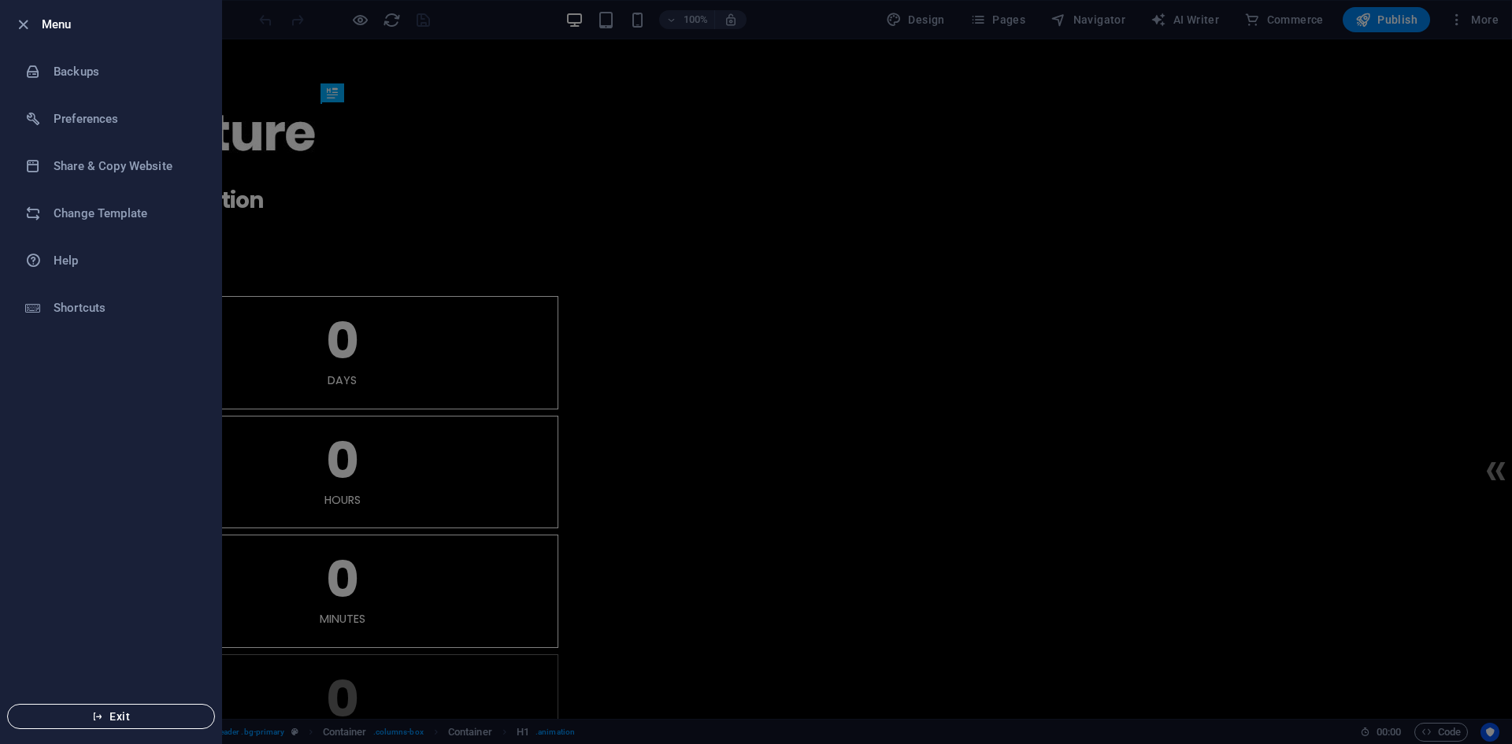
click at [125, 717] on span "Exit" at bounding box center [110, 717] width 181 height 13
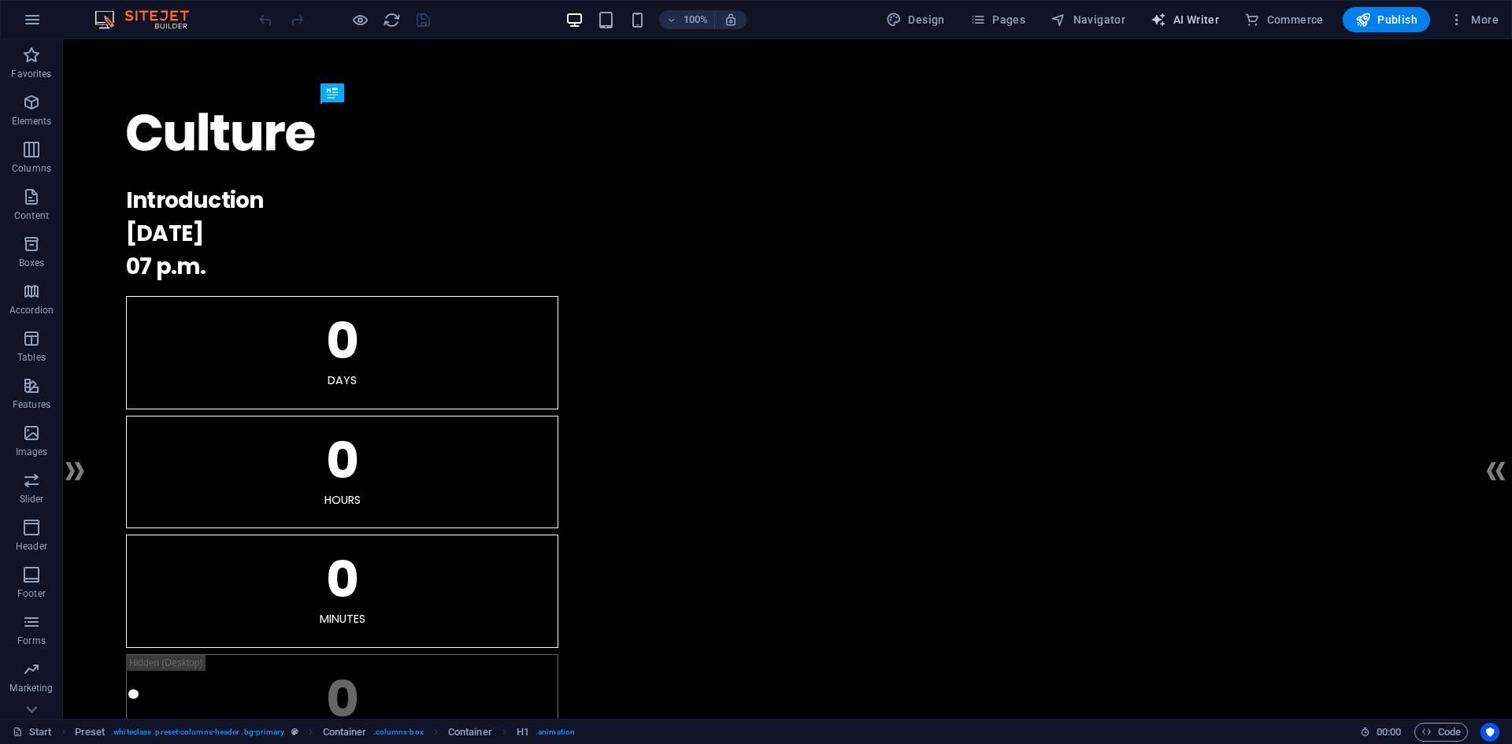
click at [1170, 17] on span "AI Writer" at bounding box center [1185, 20] width 69 height 16
select select "English"
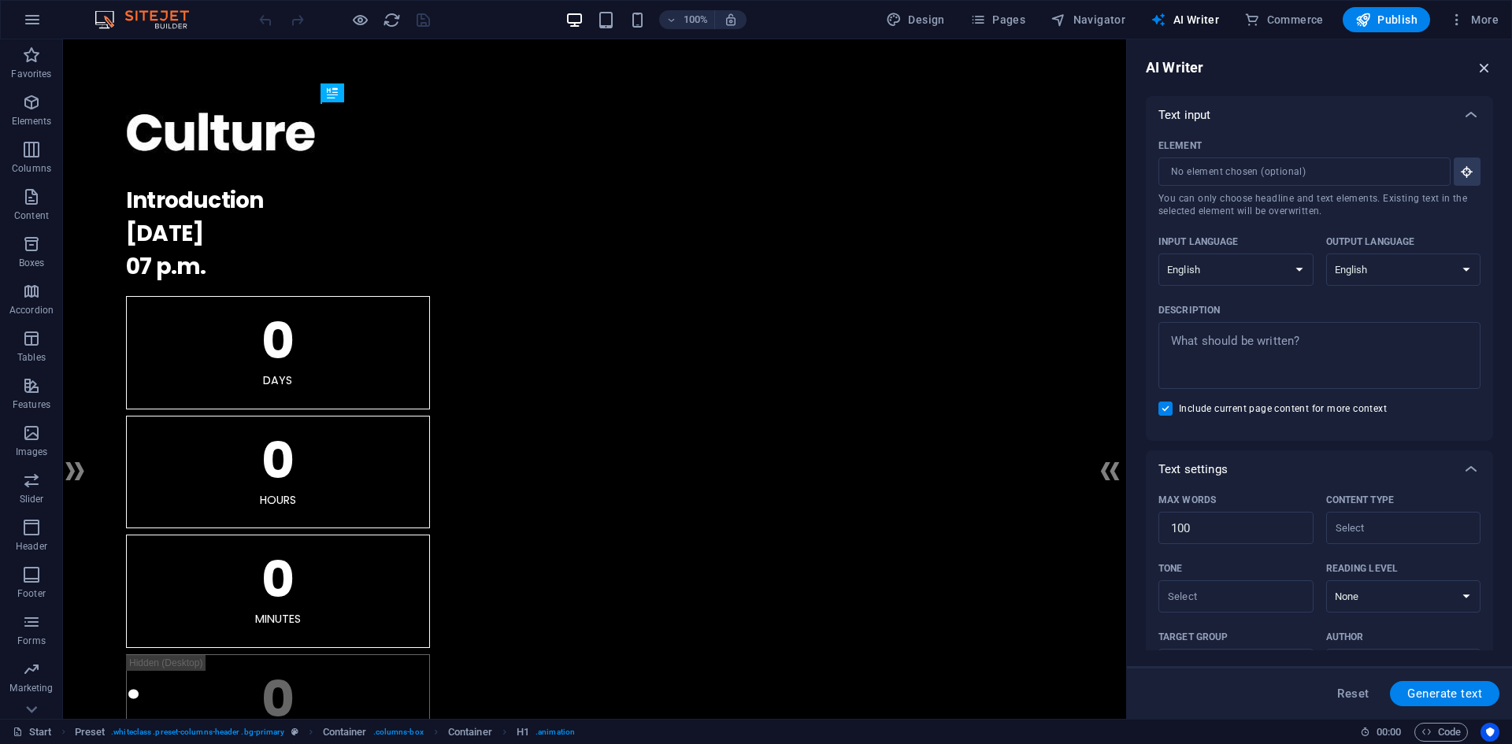
click at [1485, 65] on icon "button" at bounding box center [1484, 67] width 17 height 17
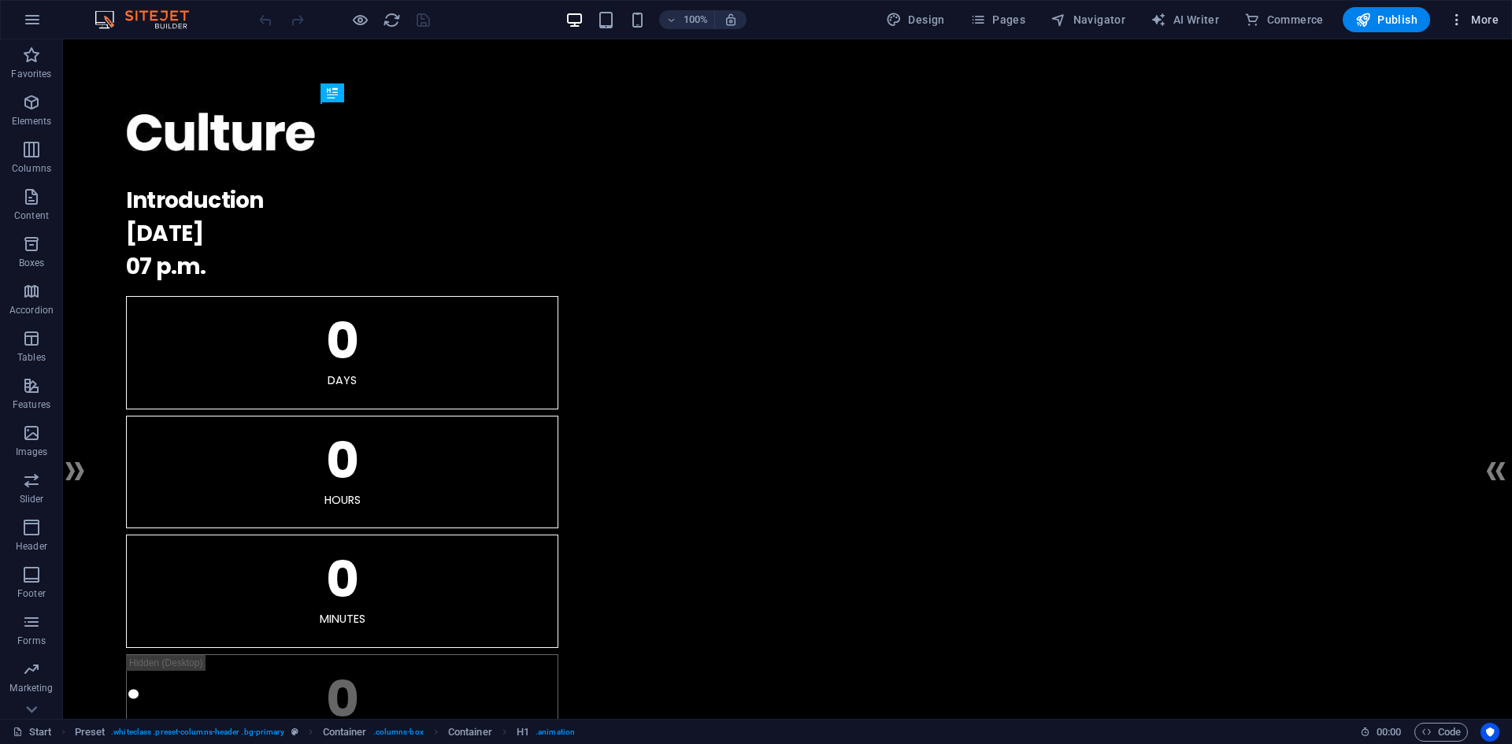
click at [1460, 21] on icon "button" at bounding box center [1457, 20] width 16 height 16
click at [32, 20] on icon "button" at bounding box center [32, 19] width 19 height 19
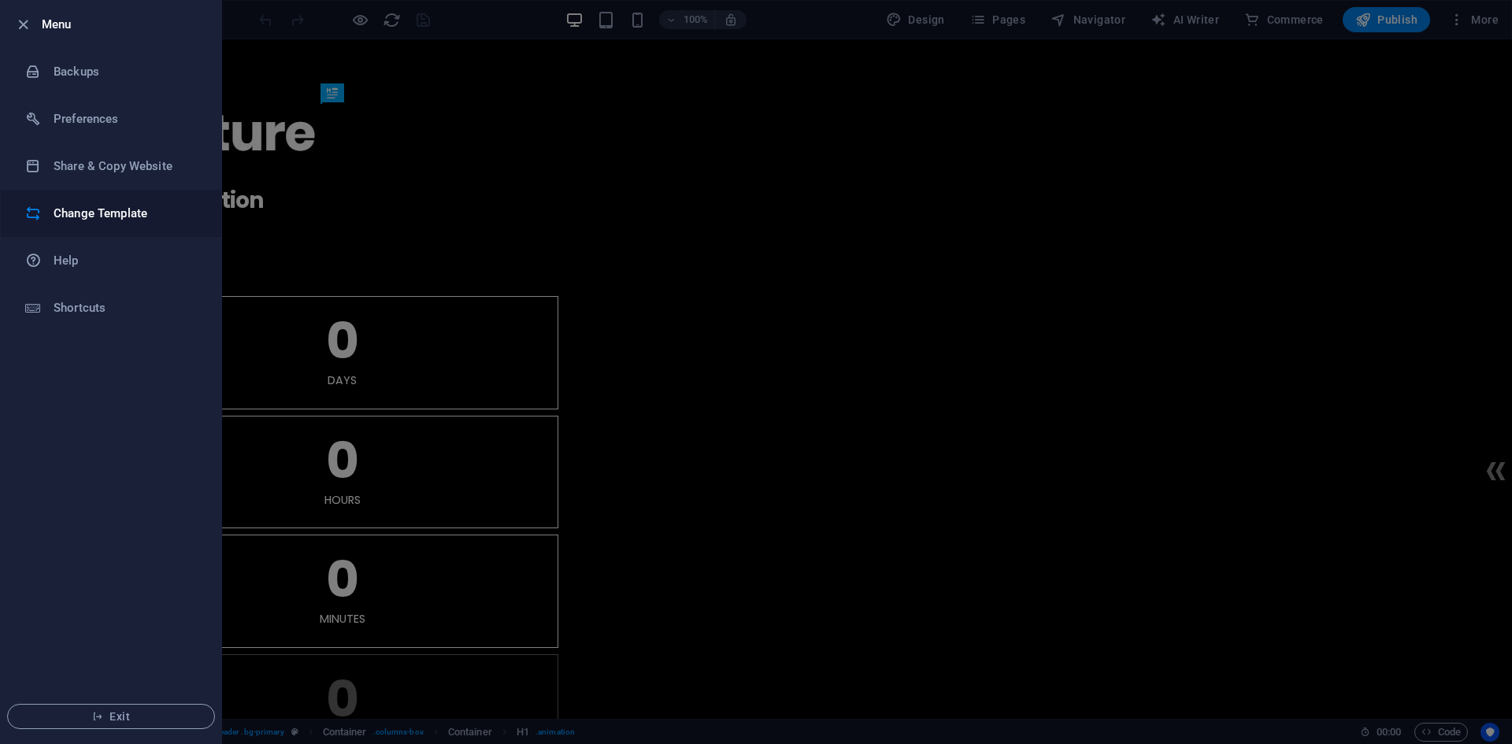
click at [84, 199] on li "Change Template" at bounding box center [111, 213] width 221 height 47
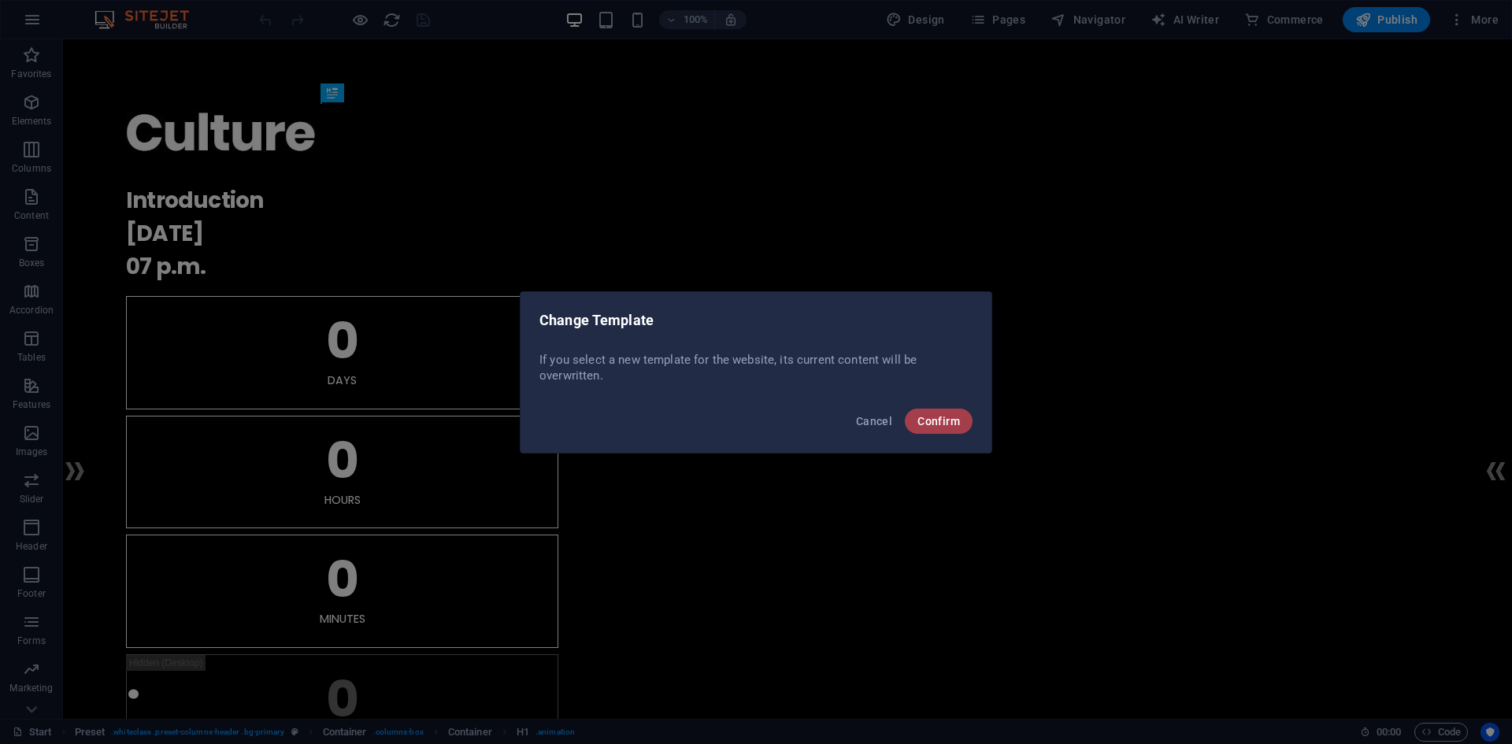
click at [942, 417] on span "Confirm" at bounding box center [939, 421] width 43 height 13
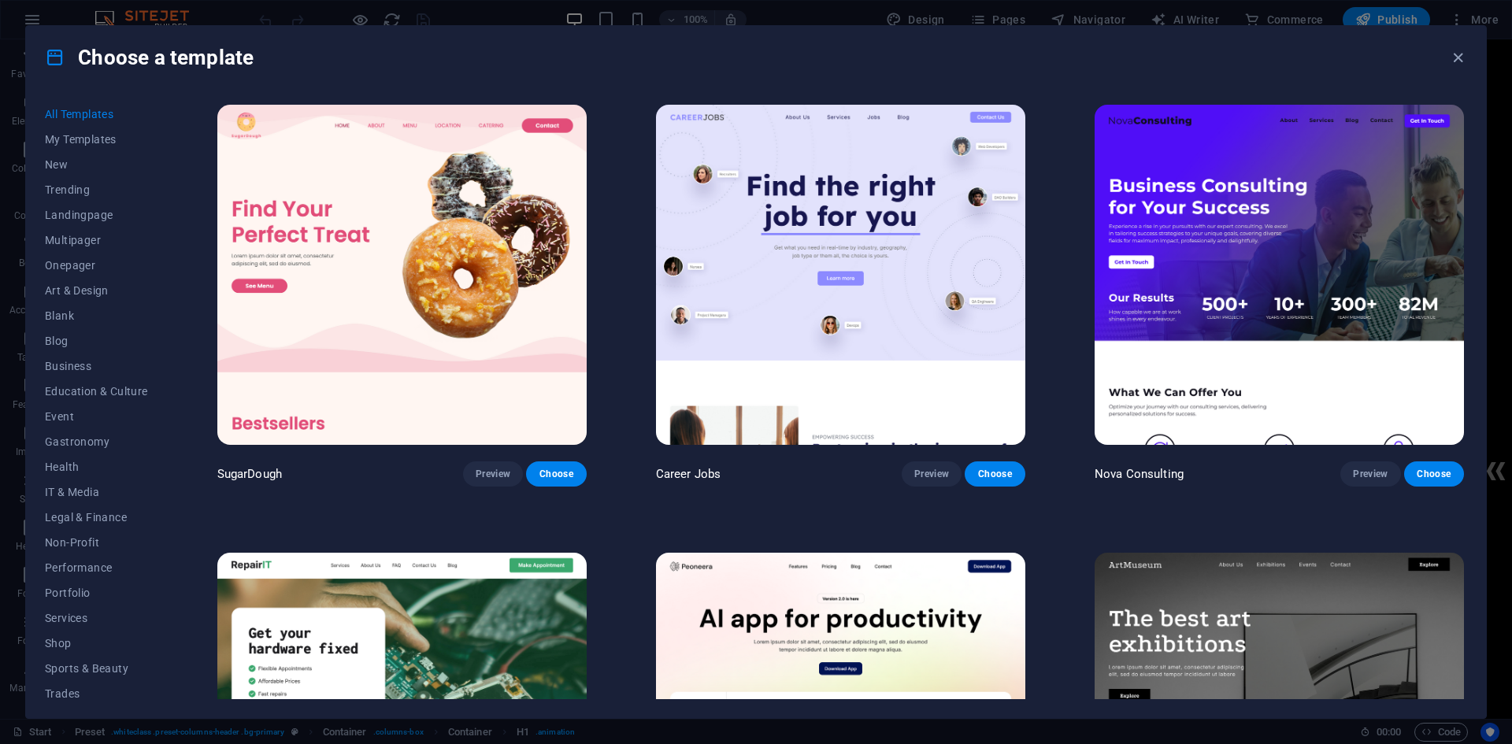
click at [1212, 233] on img at bounding box center [1279, 275] width 369 height 340
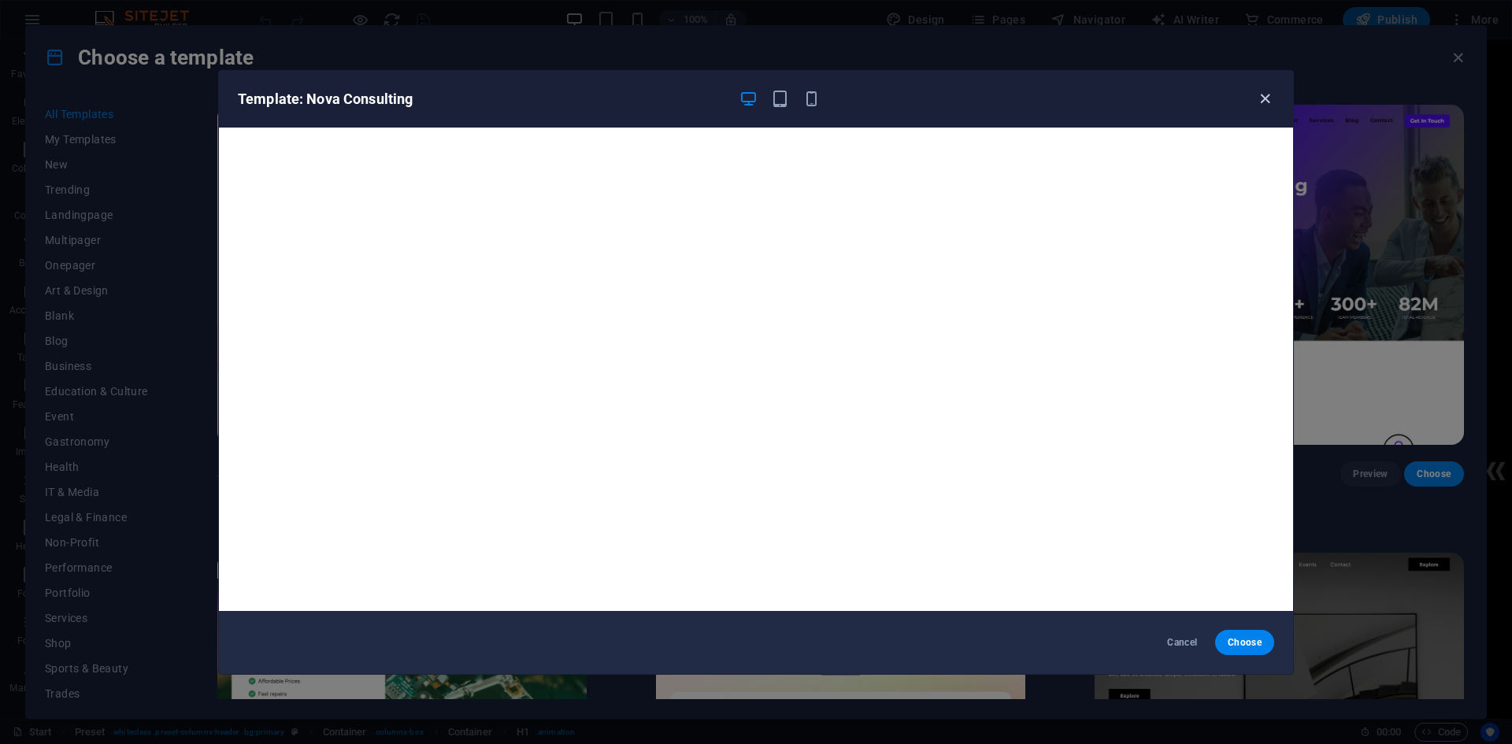
click at [1264, 103] on icon "button" at bounding box center [1265, 99] width 18 height 18
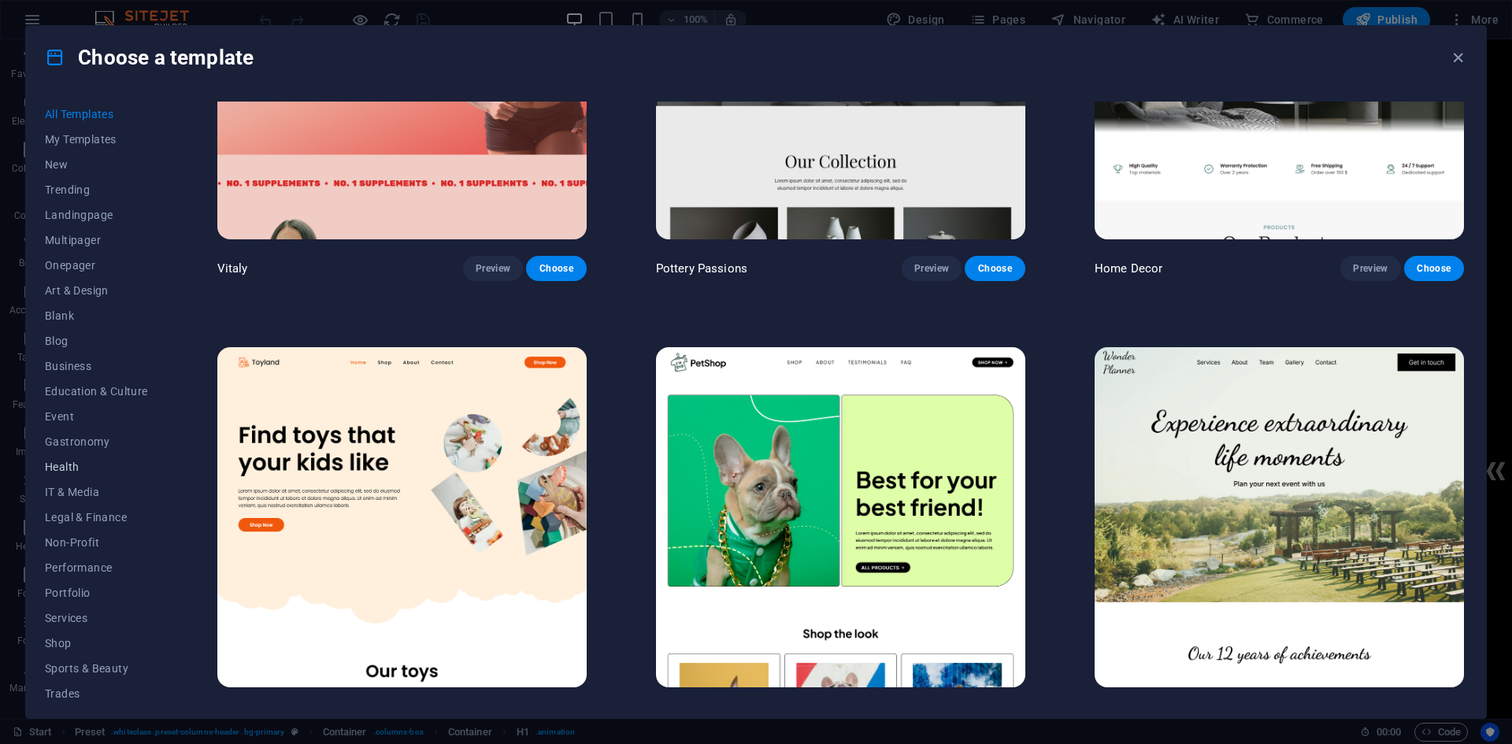
scroll to position [58, 0]
click at [104, 455] on span "Legal & Finance" at bounding box center [96, 460] width 103 height 13
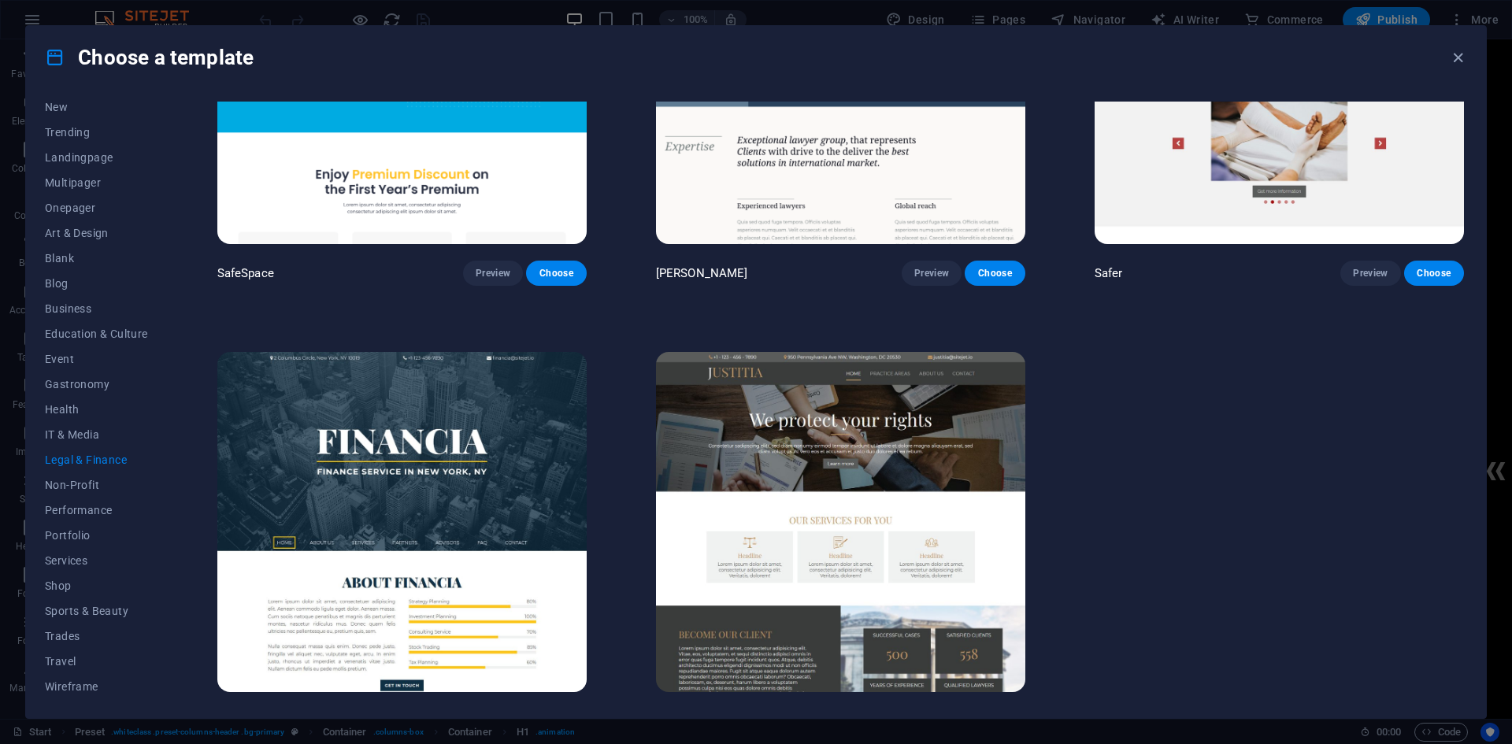
scroll to position [232, 0]
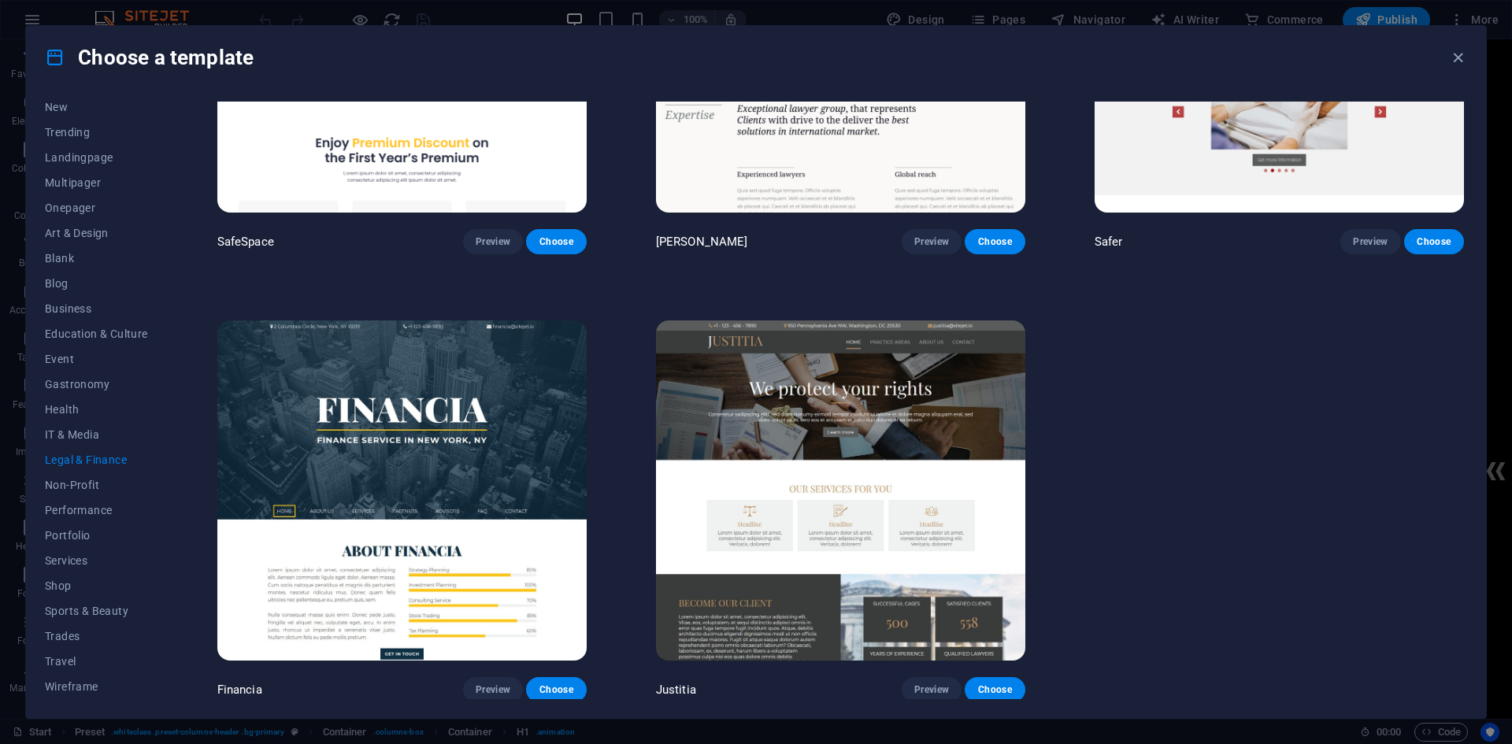
click at [863, 445] on img at bounding box center [840, 491] width 369 height 340
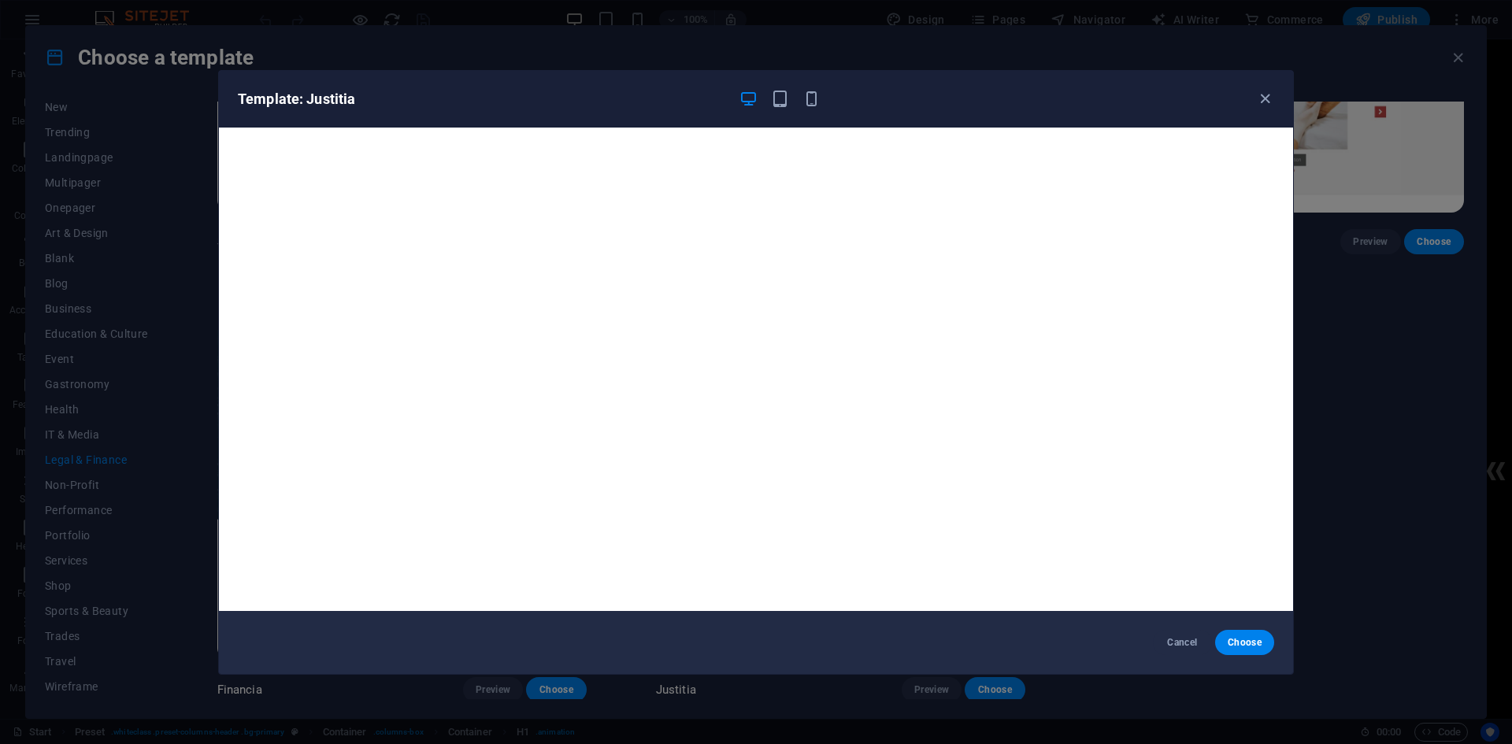
scroll to position [4, 0]
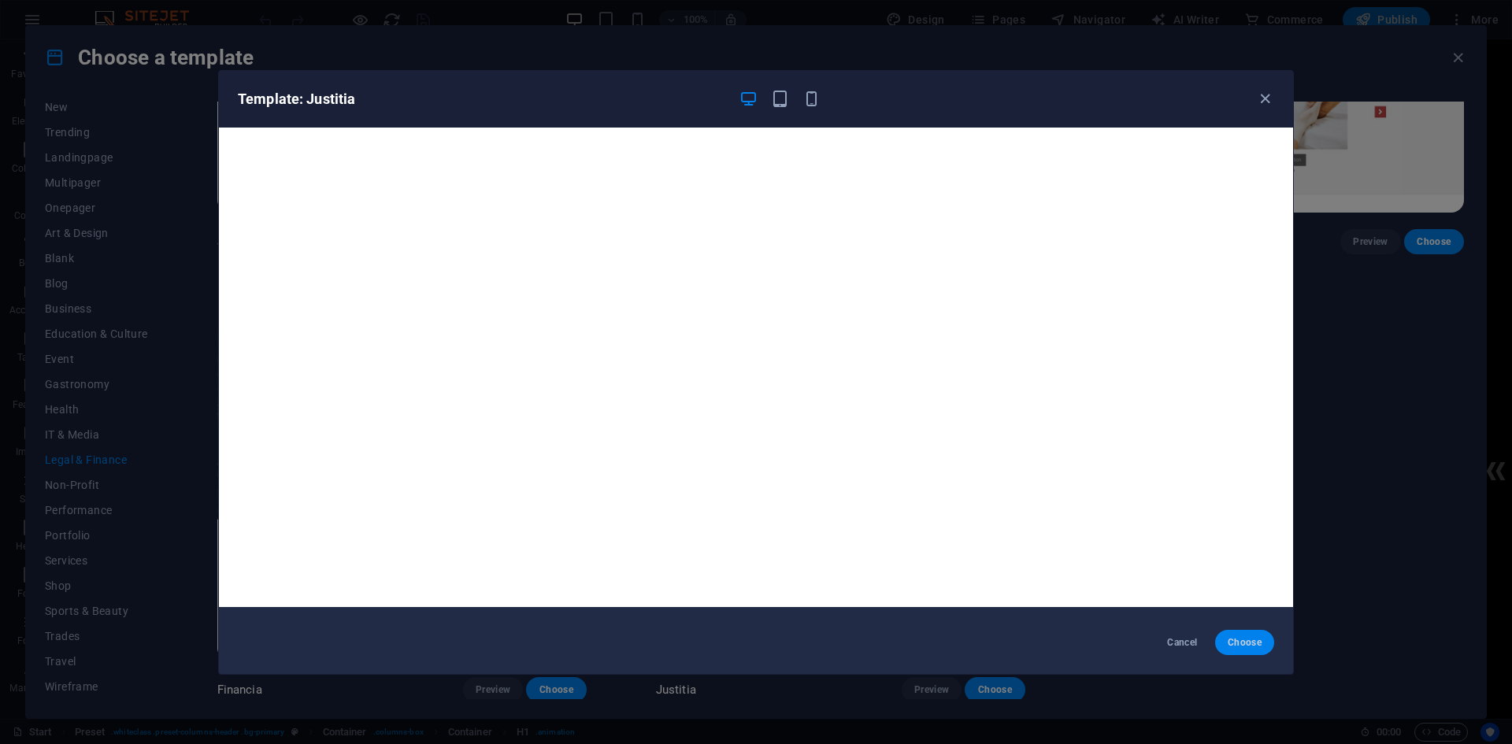
click at [1249, 640] on span "Choose" at bounding box center [1245, 642] width 34 height 13
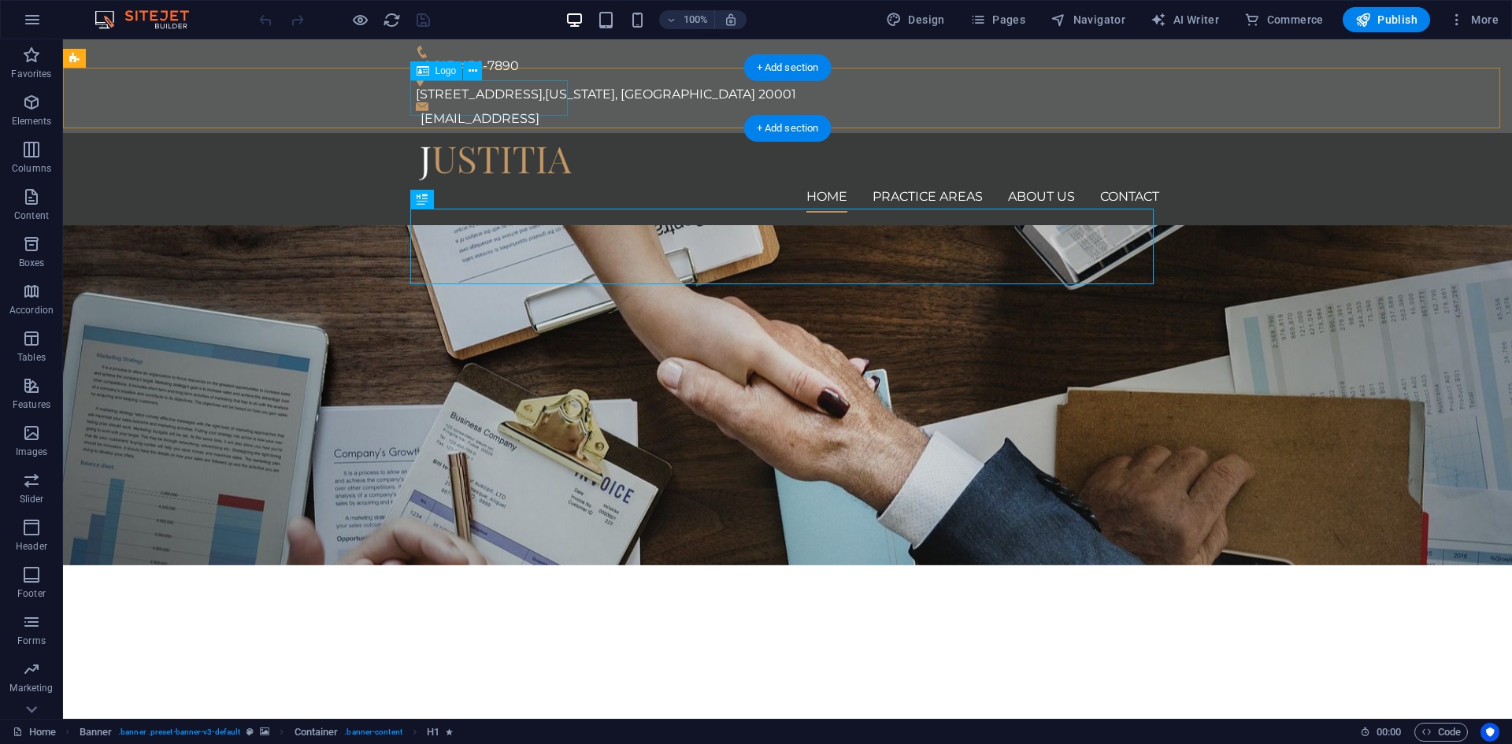
click at [478, 146] on div at bounding box center [788, 163] width 744 height 35
click at [437, 72] on span "Logo" at bounding box center [446, 70] width 21 height 9
click at [465, 146] on div at bounding box center [788, 163] width 744 height 35
select select "px"
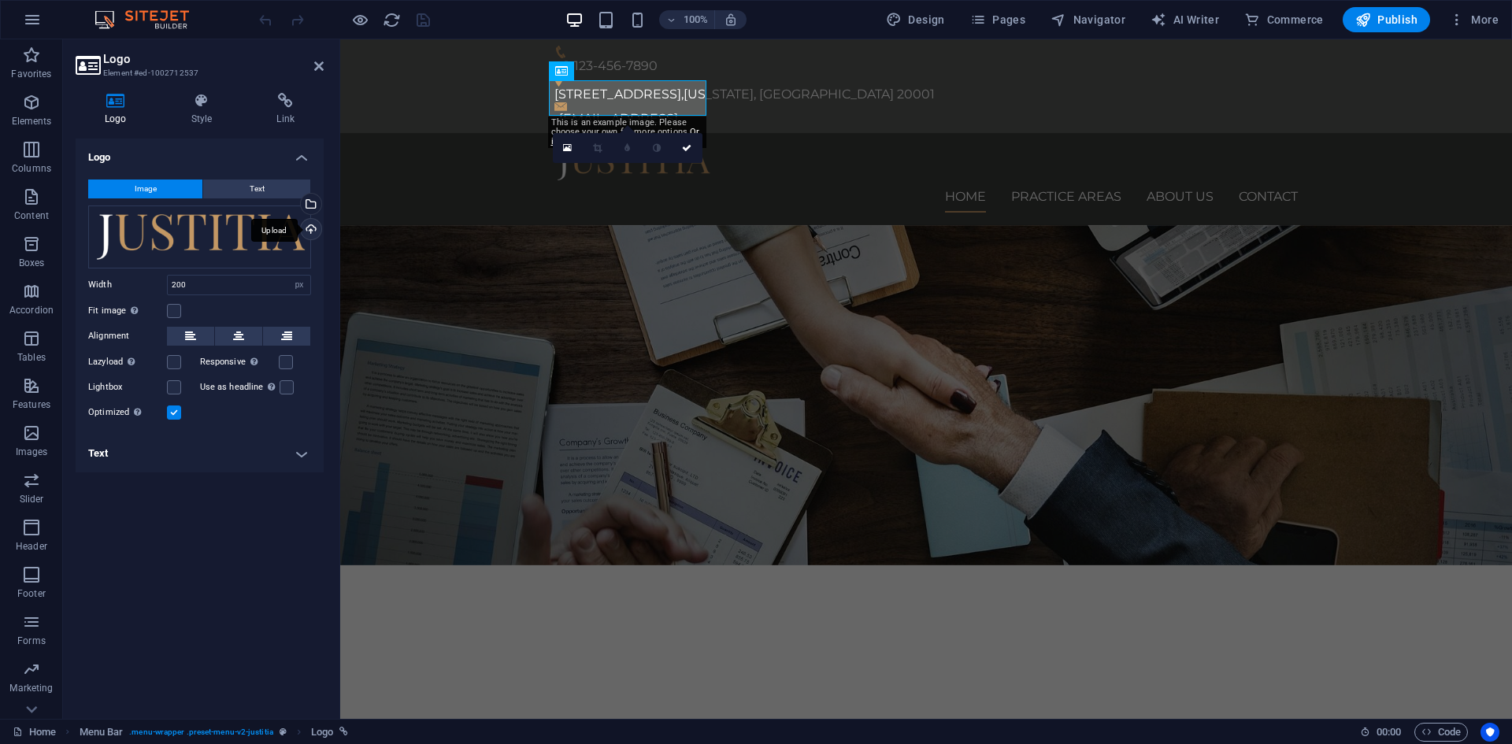
click at [310, 228] on div "Upload" at bounding box center [310, 231] width 24 height 24
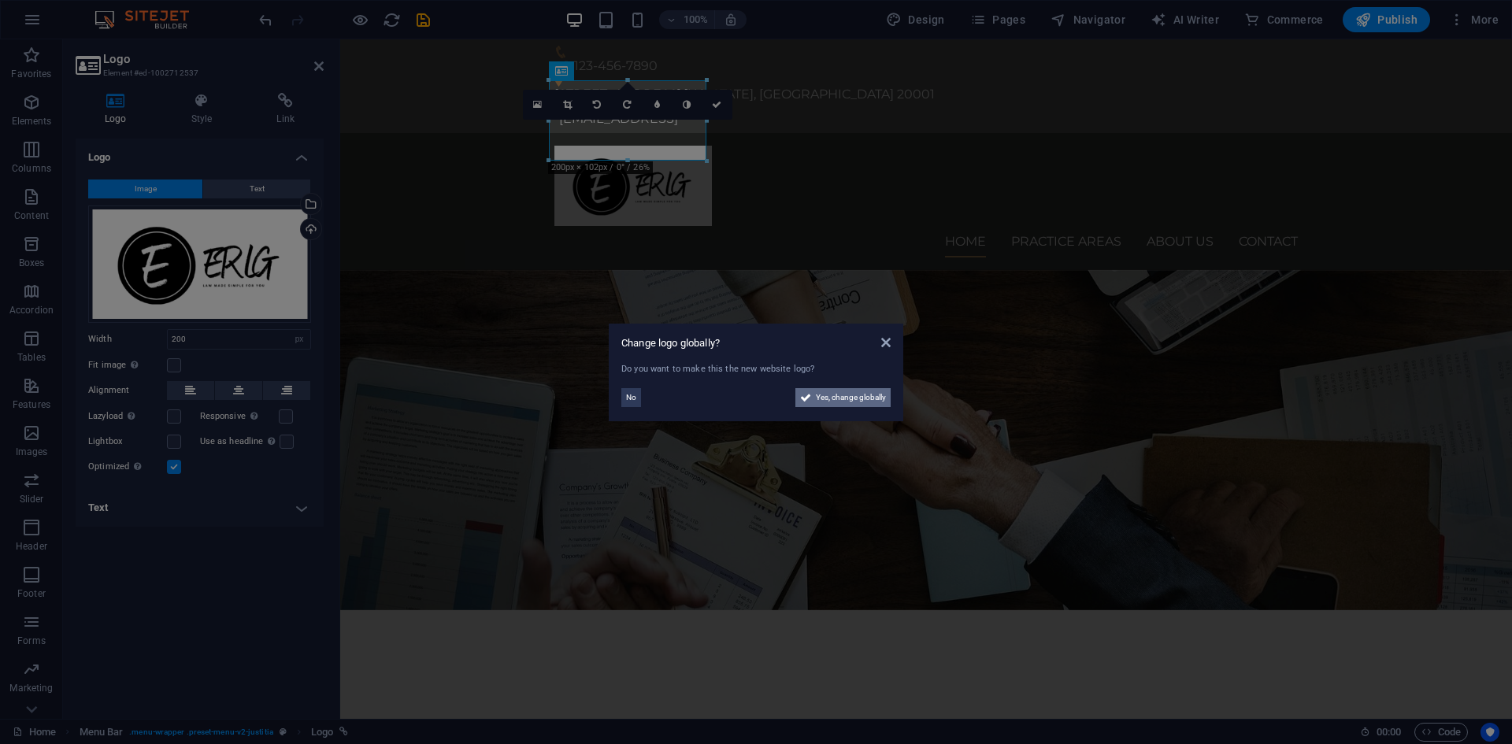
drag, startPoint x: 819, startPoint y: 398, endPoint x: 482, endPoint y: 358, distance: 339.5
click at [819, 398] on span "Yes, change globally" at bounding box center [851, 397] width 70 height 19
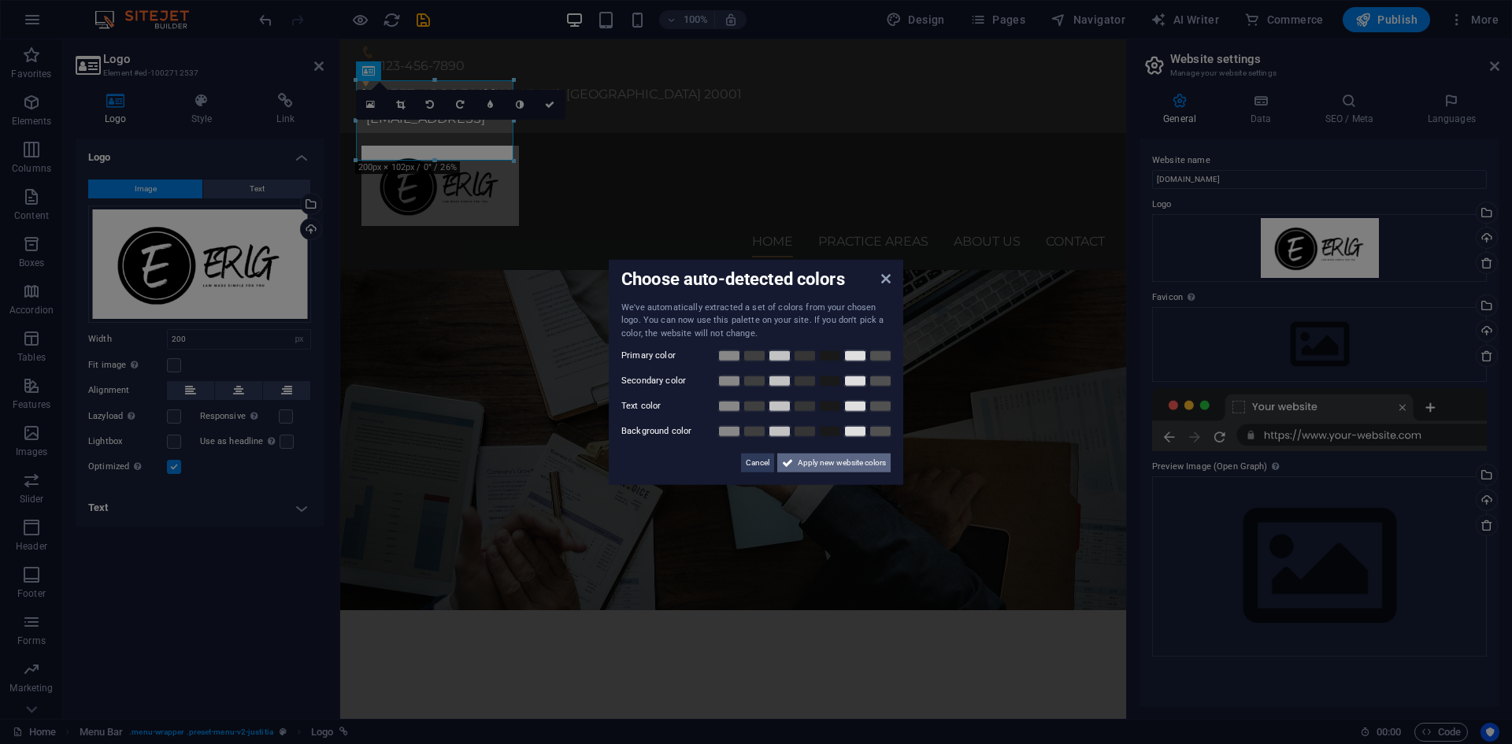
click at [848, 461] on span "Apply new website colors" at bounding box center [842, 463] width 88 height 19
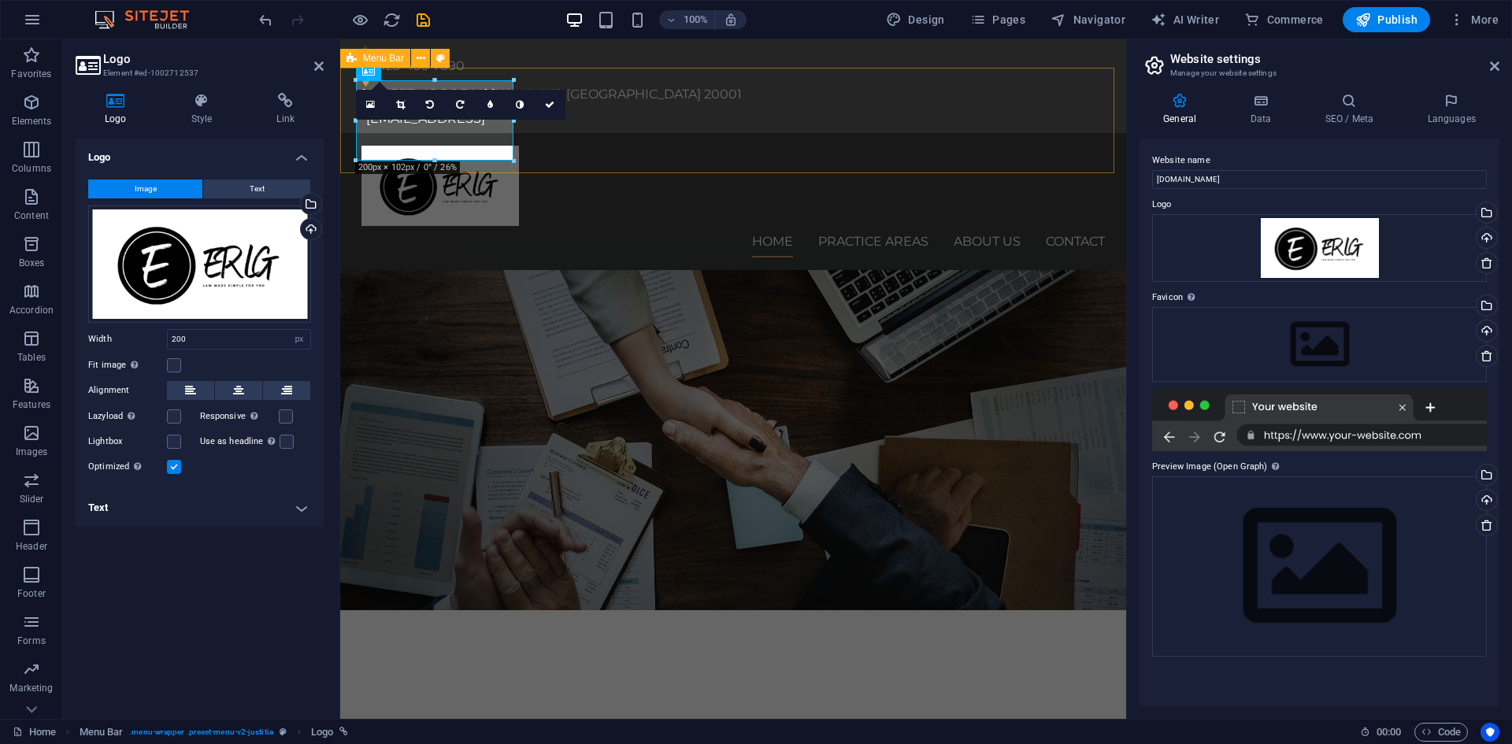
click at [651, 160] on div "Home Practice Areas About us Contact Menu" at bounding box center [733, 201] width 786 height 137
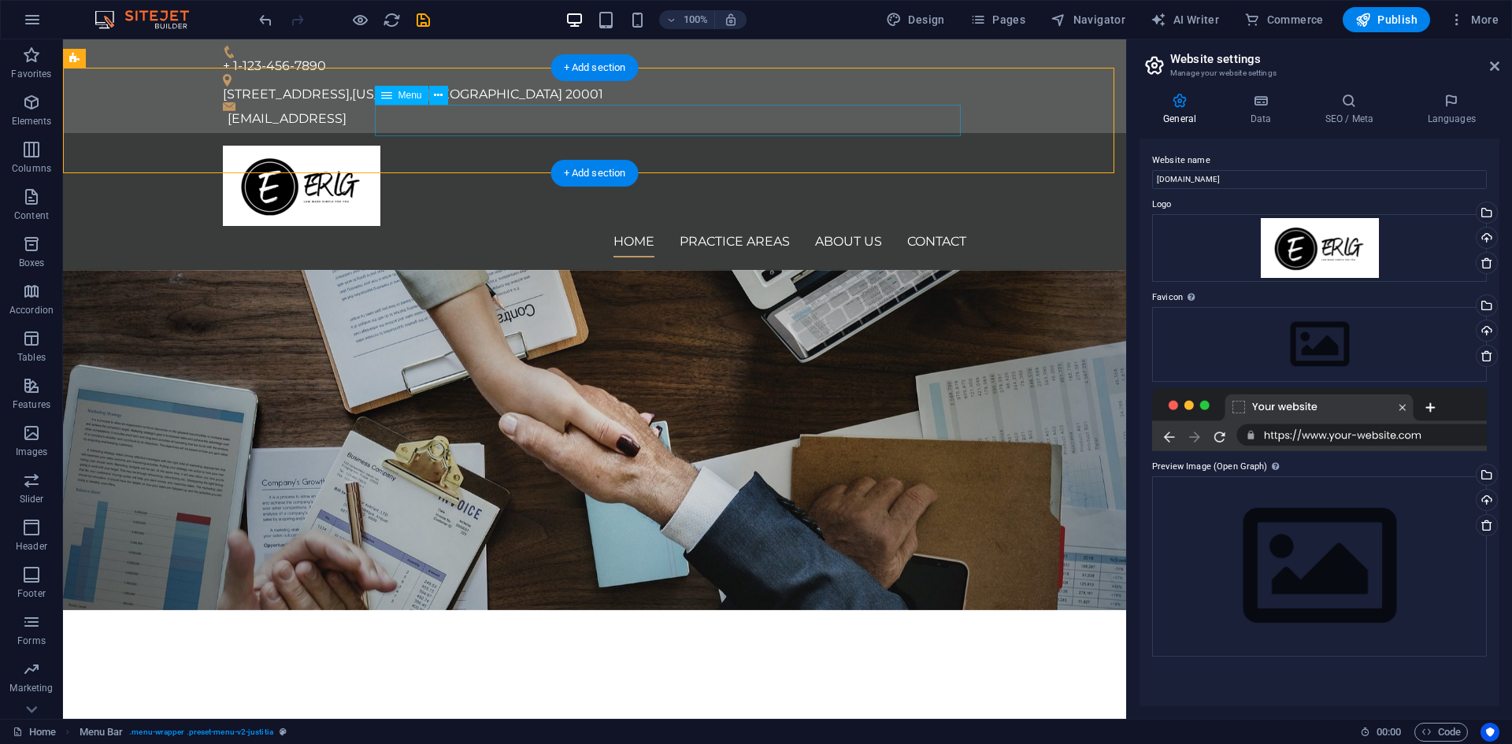
click at [738, 226] on nav "Home Practice Areas About us Contact" at bounding box center [595, 242] width 744 height 32
click at [732, 226] on nav "Home Practice Areas About us Contact" at bounding box center [595, 242] width 744 height 32
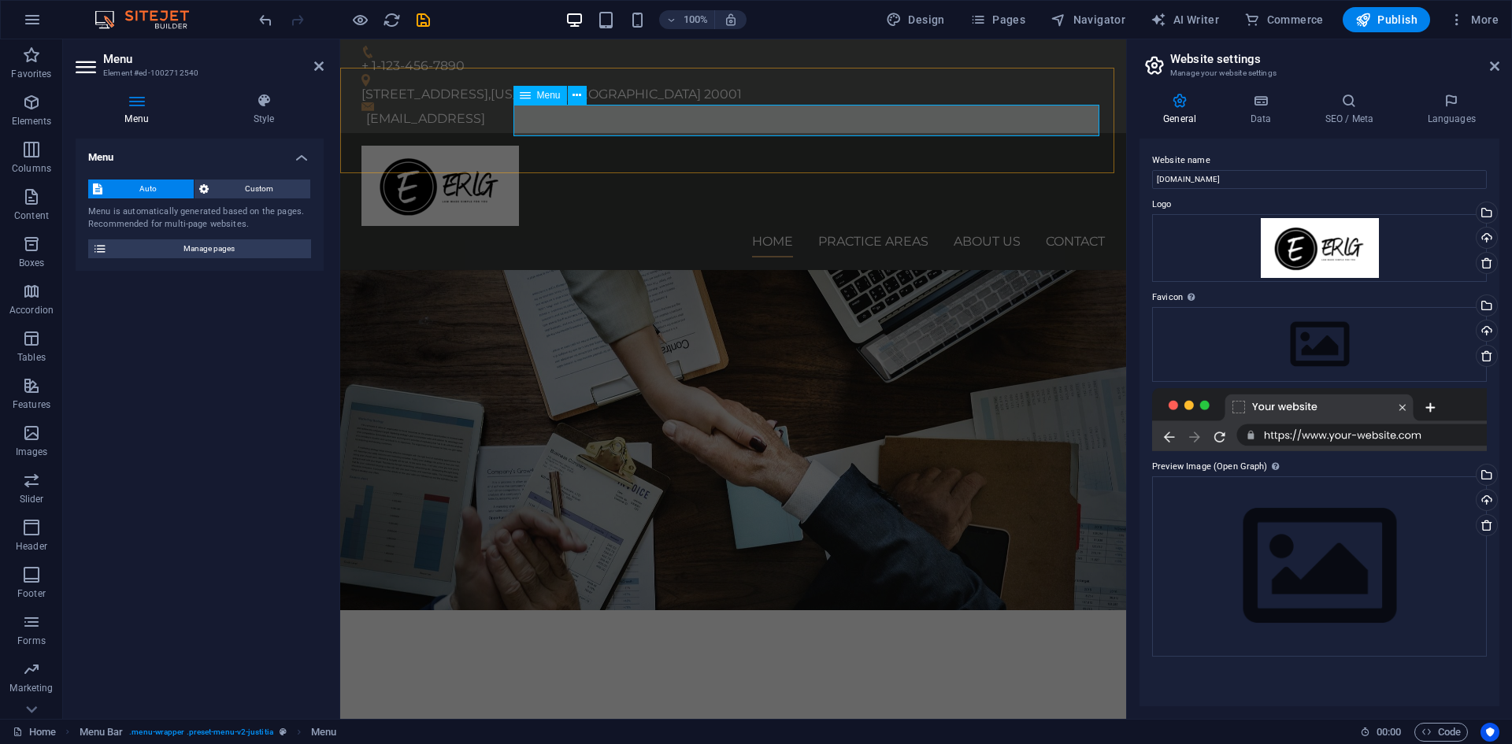
click at [877, 226] on nav "Home Practice Areas About us Contact" at bounding box center [734, 242] width 744 height 32
click at [857, 226] on nav "Home Practice Areas About us Contact" at bounding box center [734, 242] width 744 height 32
click at [546, 98] on span "Menu" at bounding box center [549, 95] width 24 height 9
click at [578, 93] on icon at bounding box center [577, 95] width 9 height 17
click at [537, 93] on span "Menu" at bounding box center [549, 95] width 24 height 9
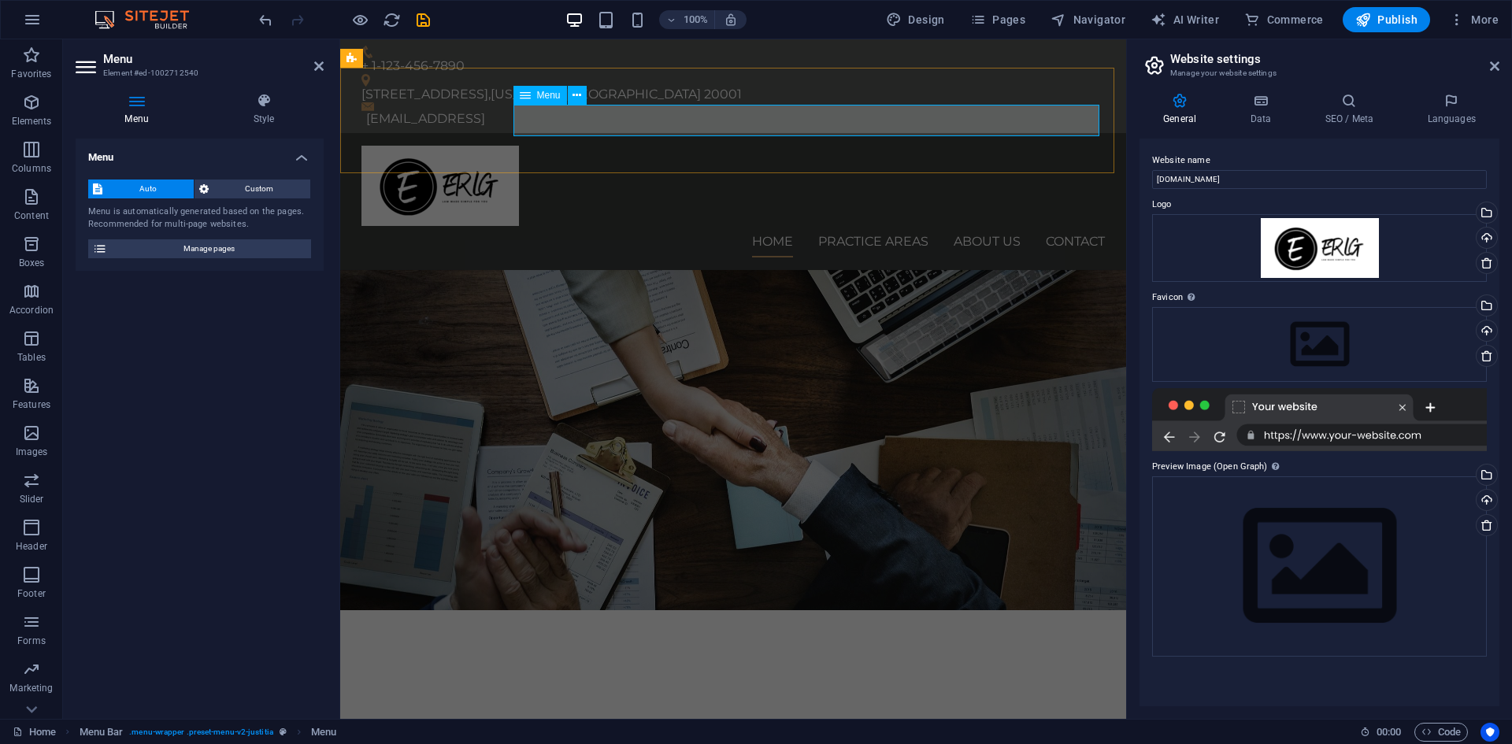
click at [843, 226] on nav "Home Practice Areas About us Contact" at bounding box center [734, 242] width 744 height 32
click at [881, 226] on nav "Home Practice Areas About us Contact" at bounding box center [734, 242] width 744 height 32
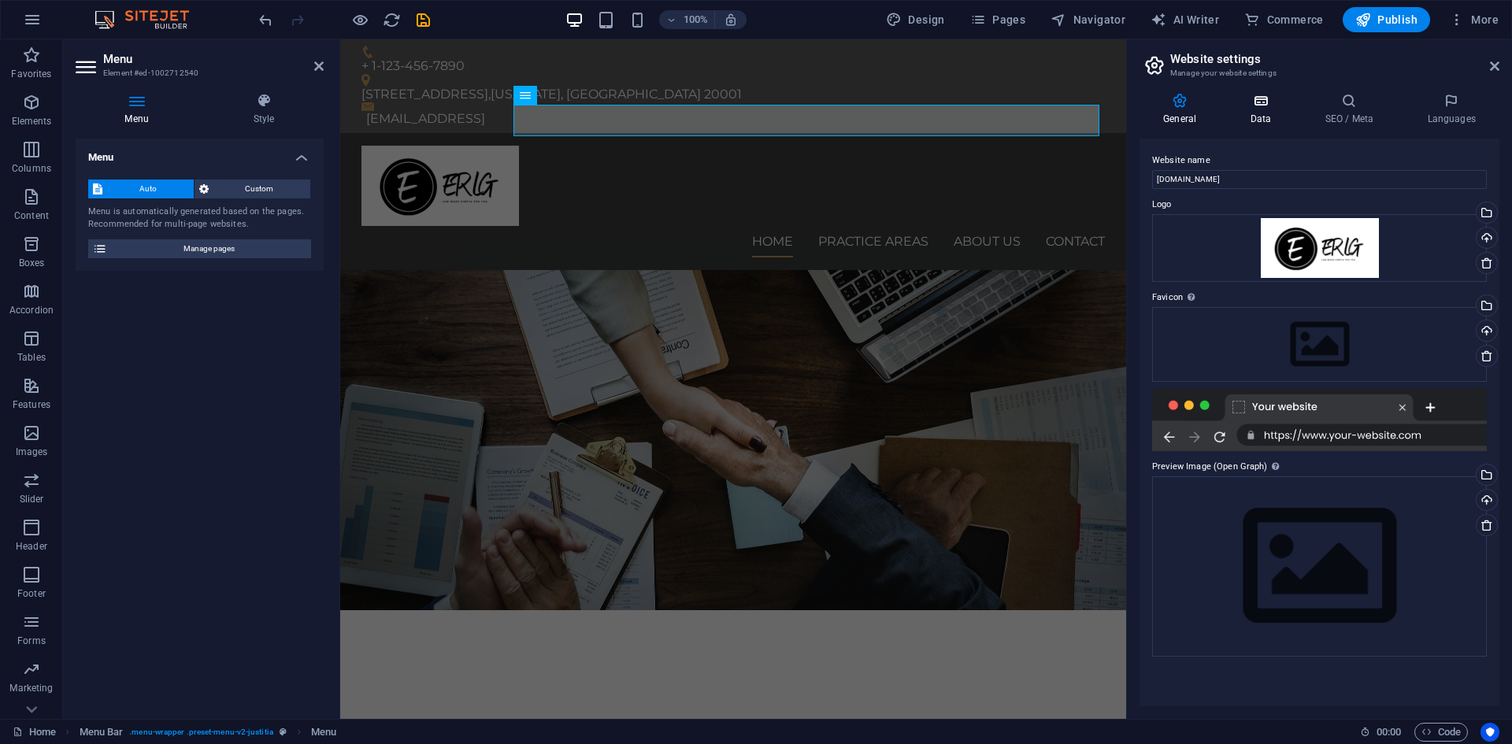
click at [1252, 116] on h4 "Data" at bounding box center [1263, 109] width 75 height 33
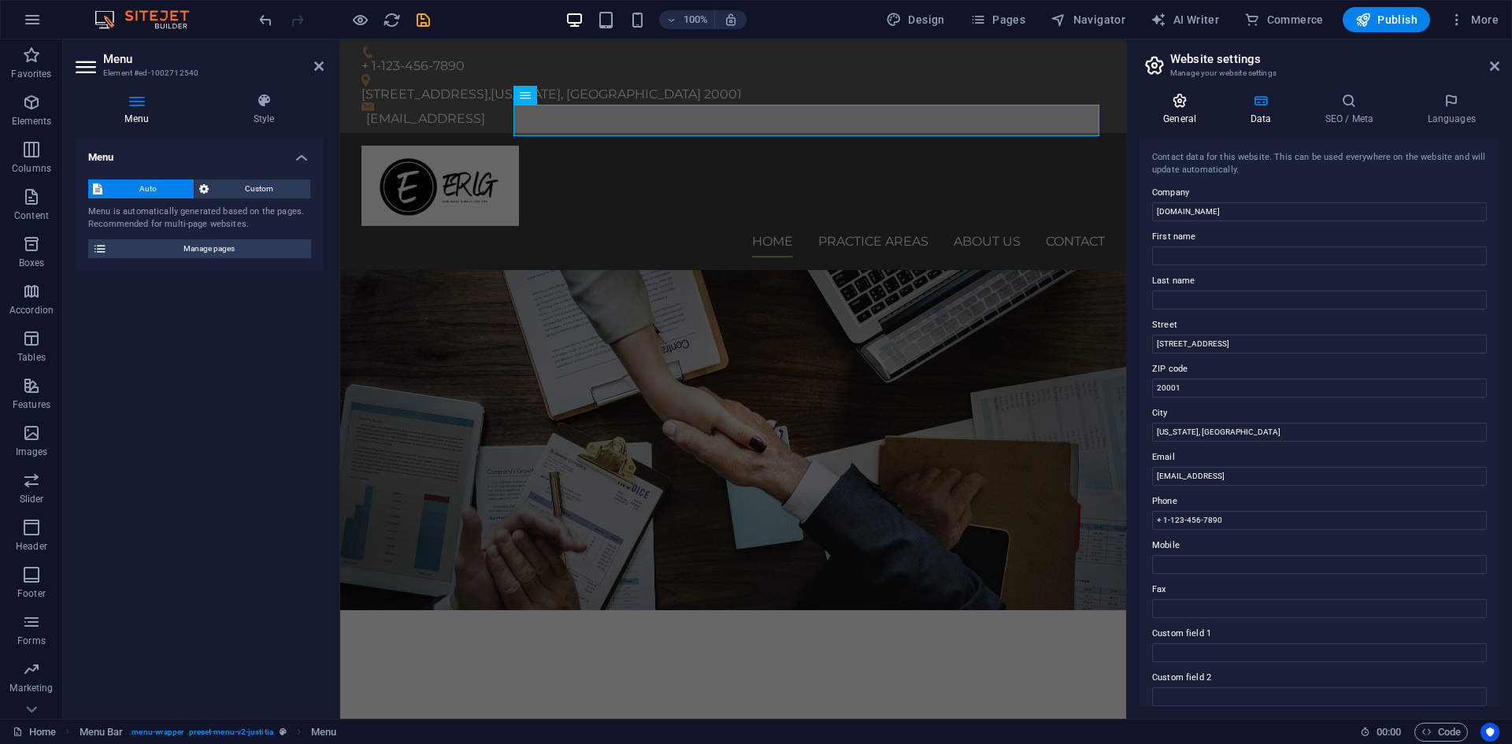
click at [1182, 109] on h4 "General" at bounding box center [1183, 109] width 87 height 33
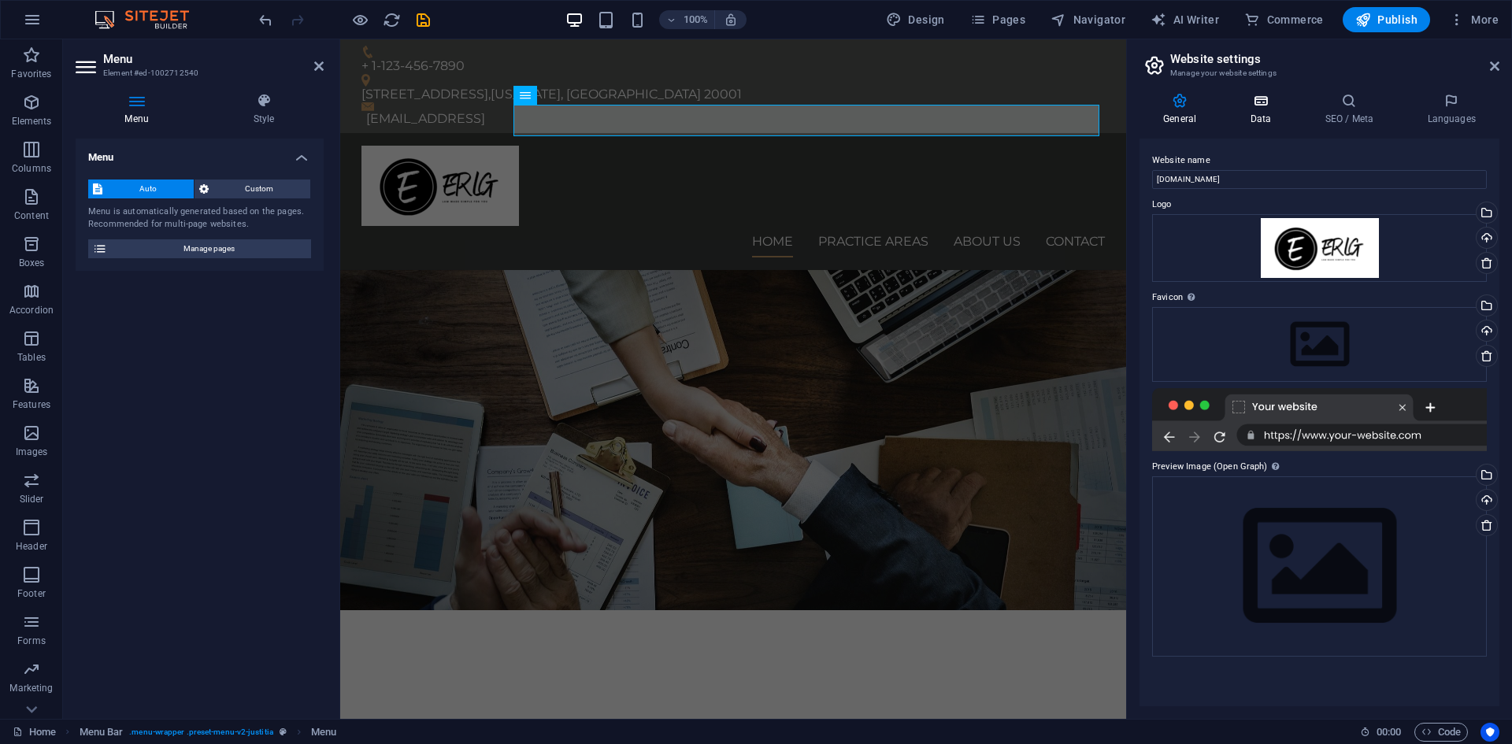
click at [1255, 108] on icon at bounding box center [1260, 101] width 69 height 16
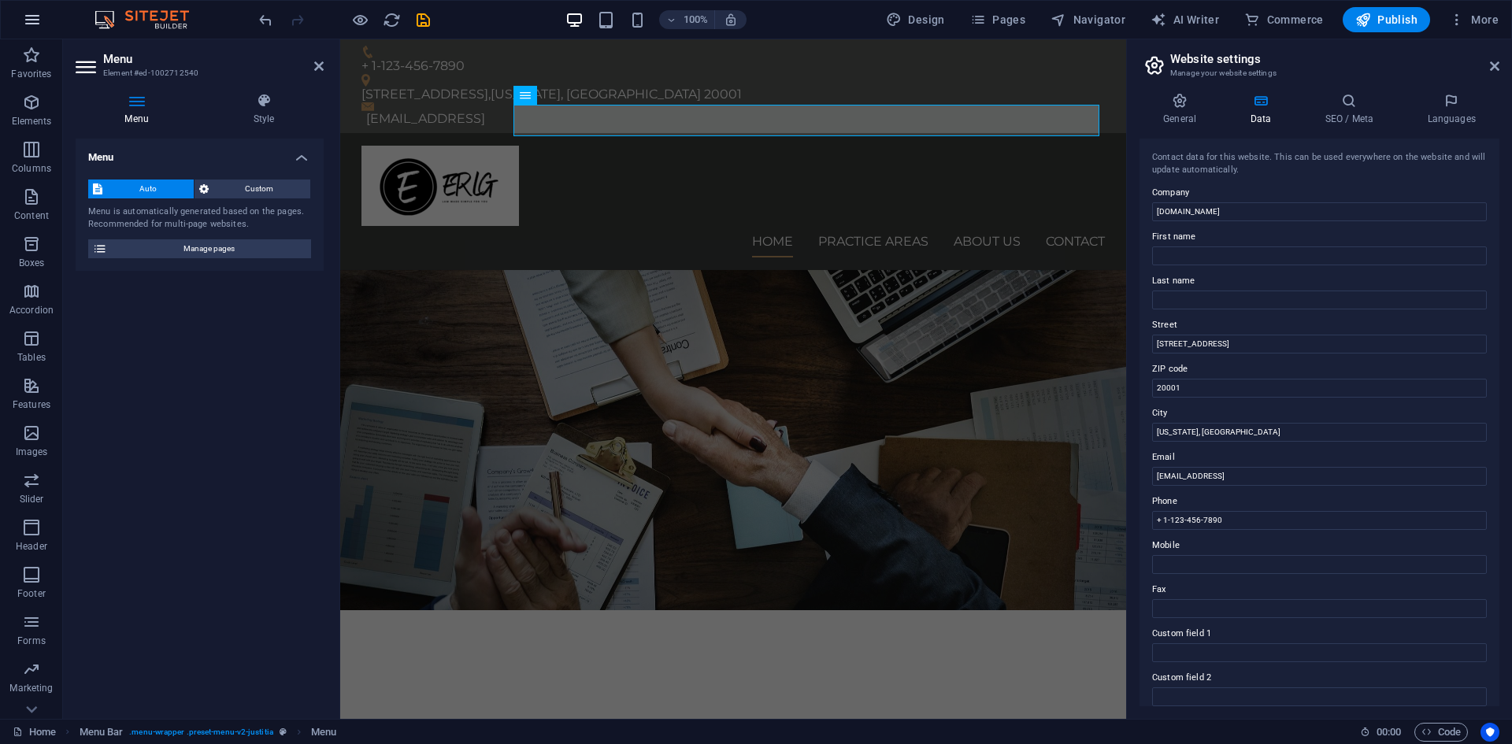
click at [24, 13] on icon "button" at bounding box center [32, 19] width 19 height 19
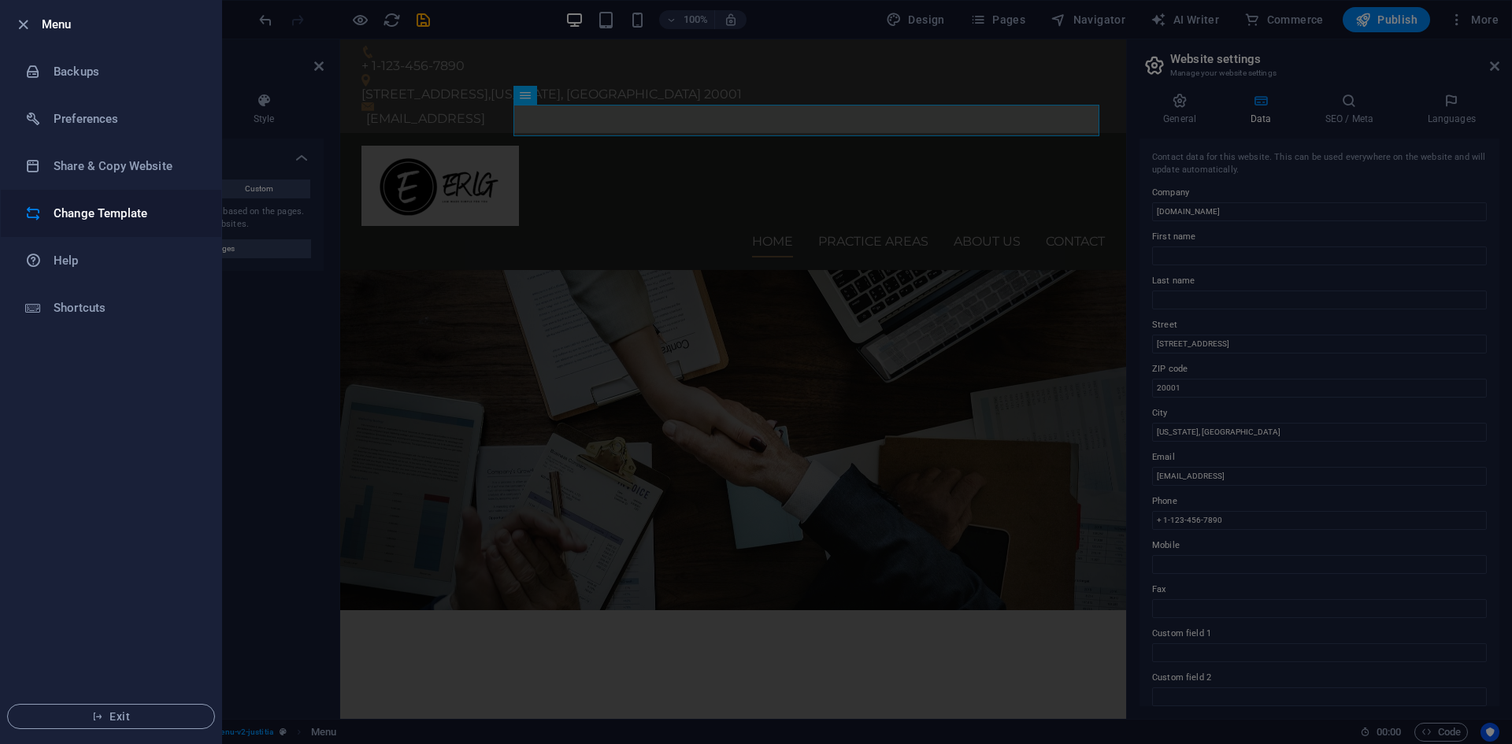
click at [125, 209] on h6 "Change Template" at bounding box center [127, 213] width 146 height 19
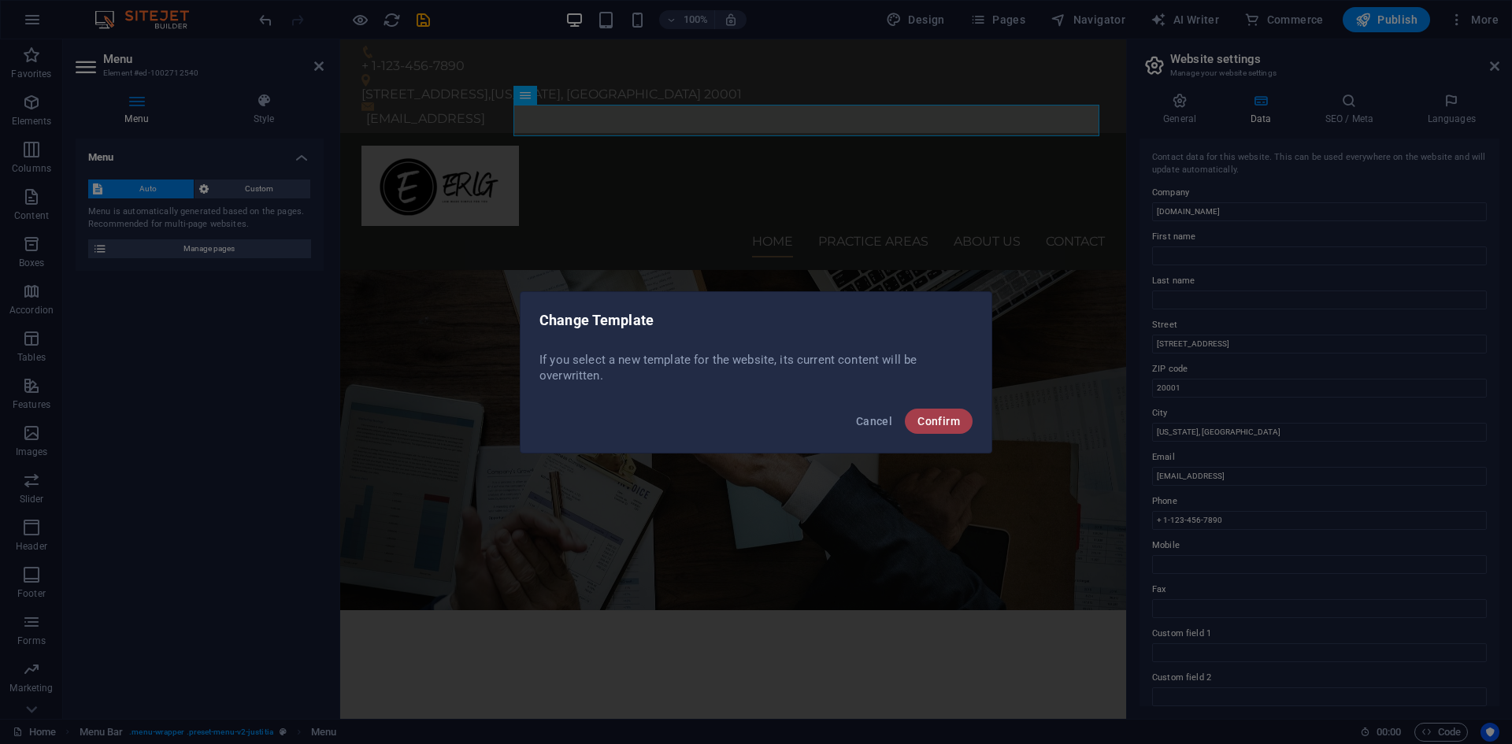
click at [954, 420] on span "Confirm" at bounding box center [939, 421] width 43 height 13
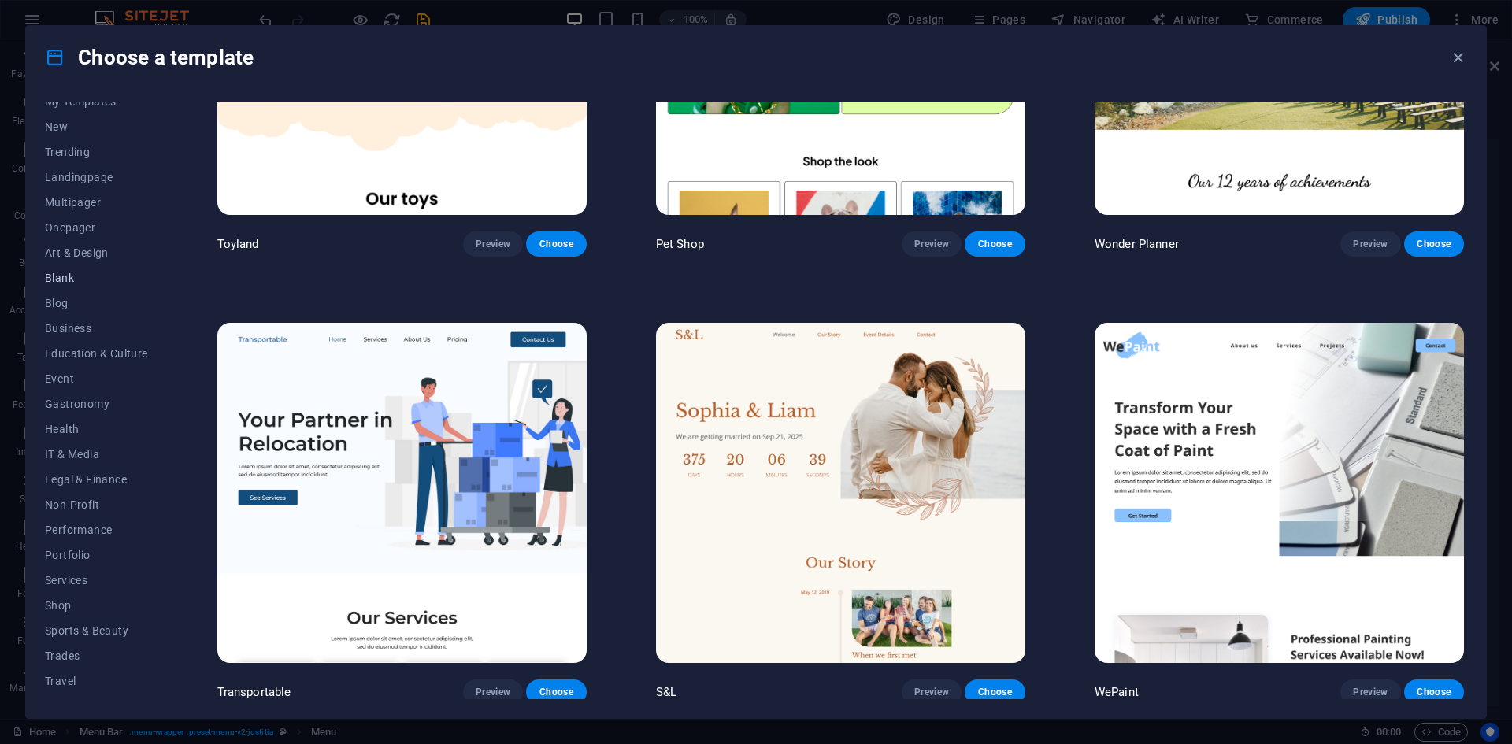
scroll to position [58, 0]
click at [81, 553] on button "Services" at bounding box center [96, 560] width 103 height 25
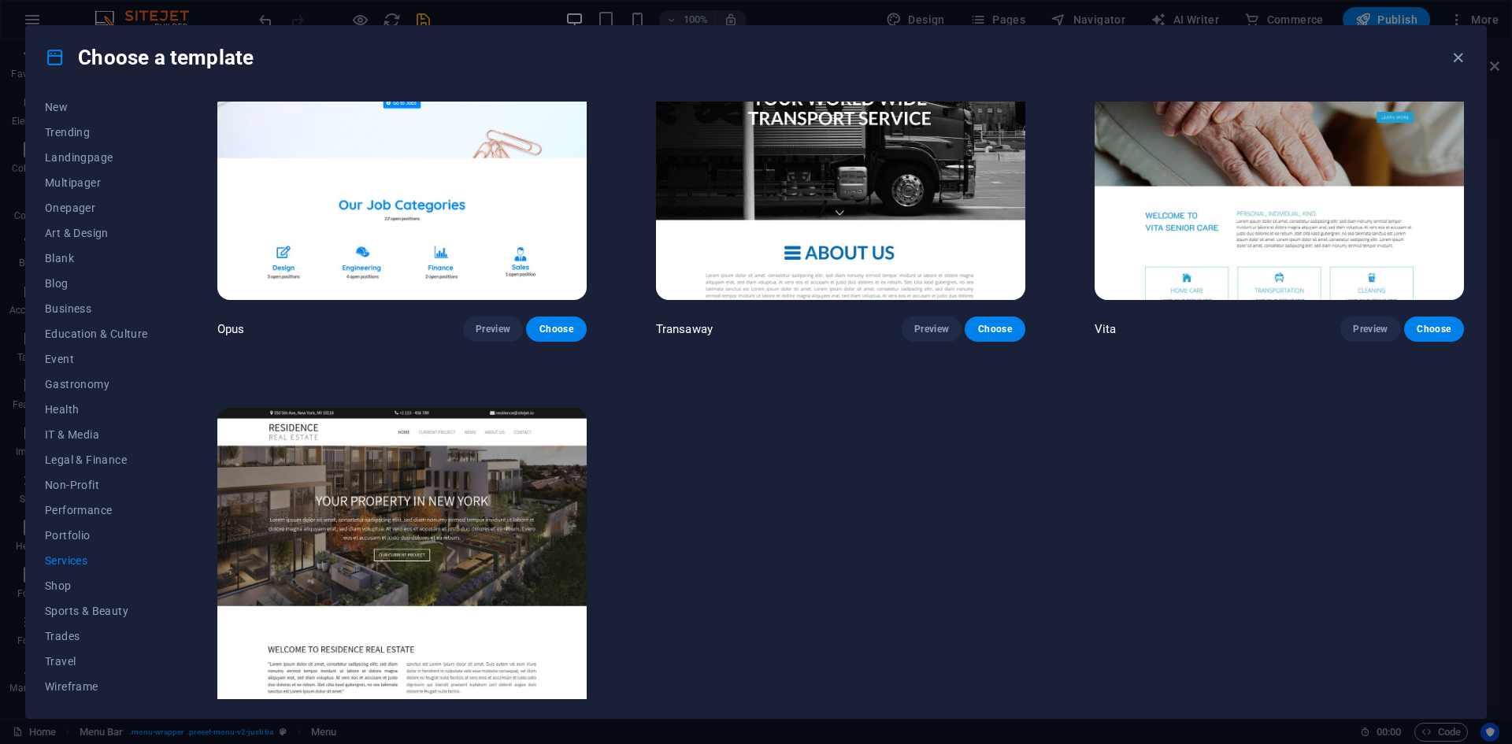
scroll to position [2912, 0]
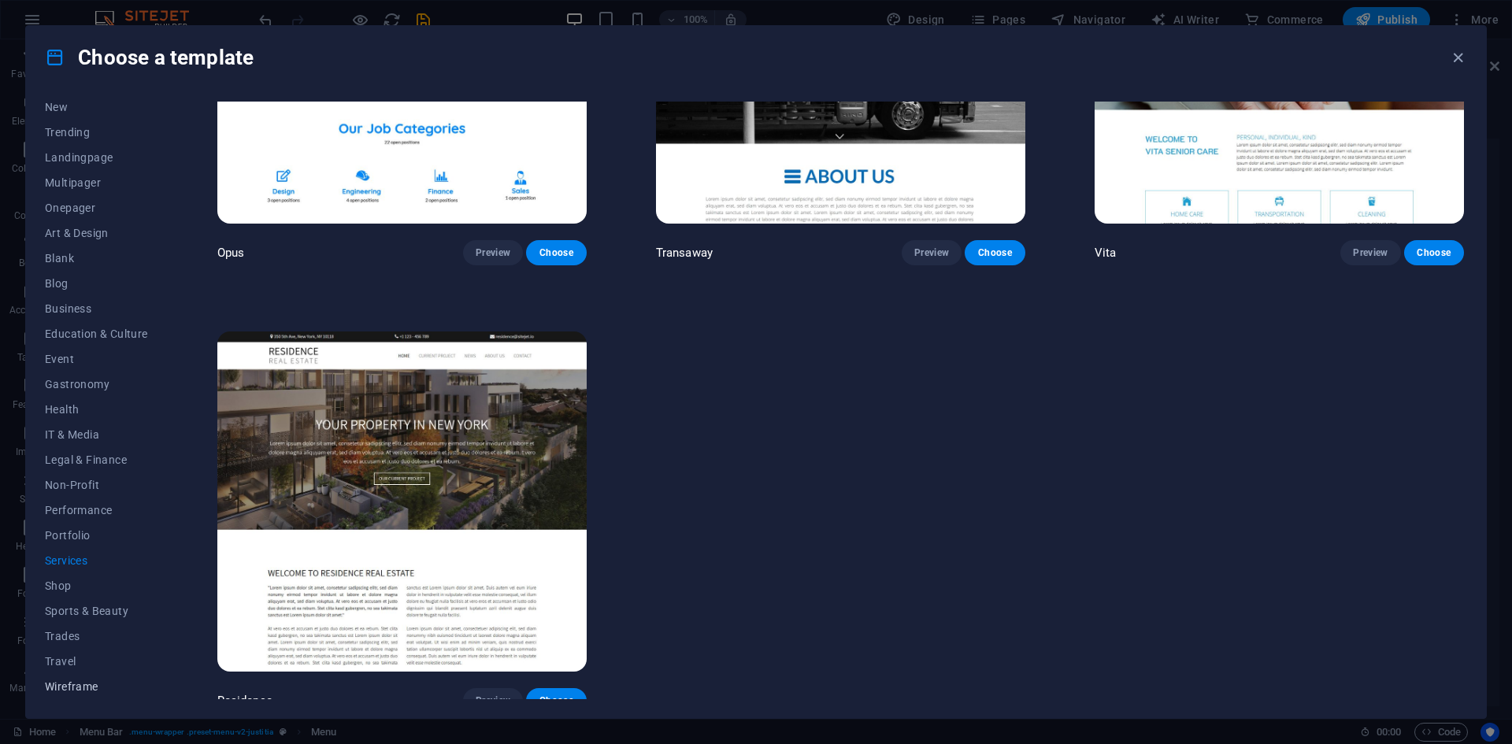
click at [69, 681] on span "Wireframe" at bounding box center [96, 687] width 103 height 13
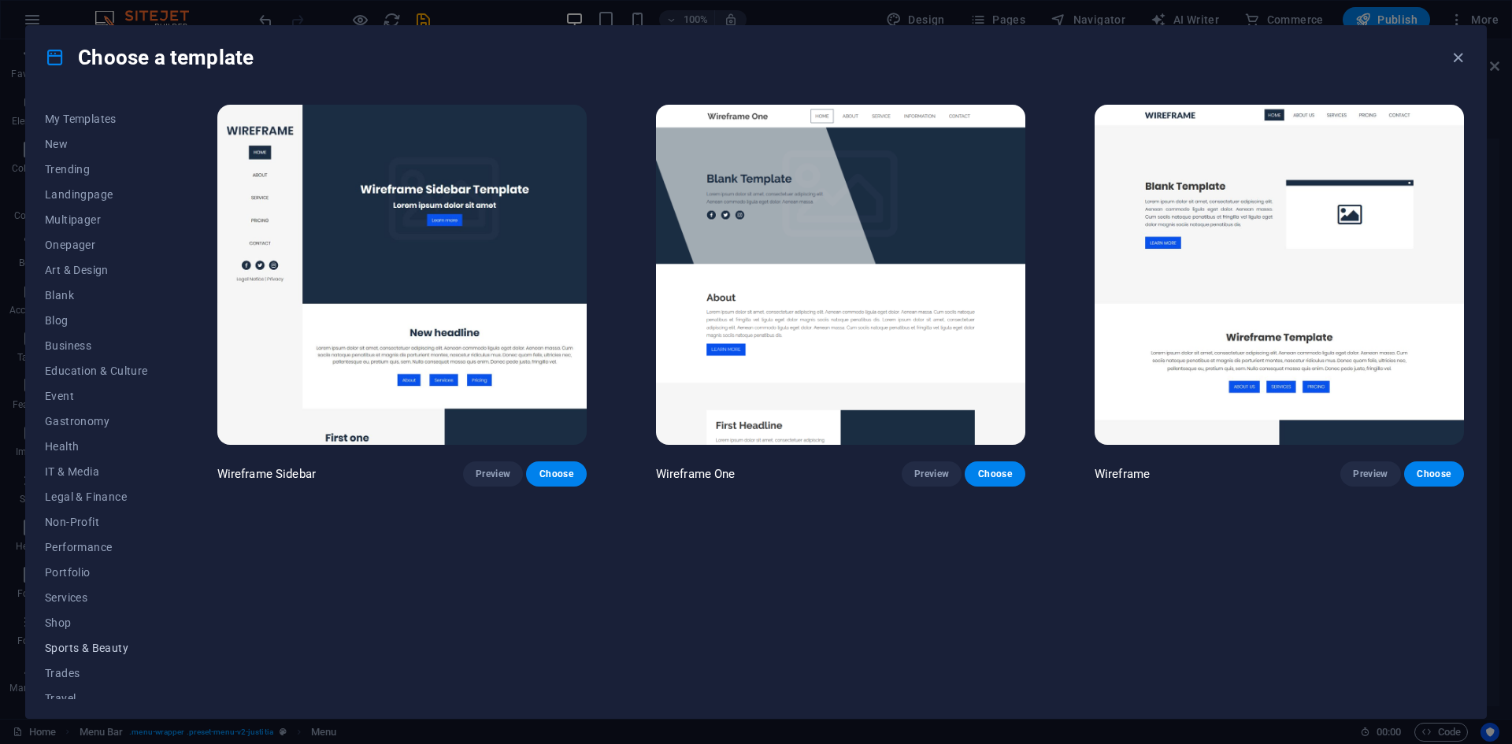
scroll to position [0, 0]
click at [78, 260] on span "Onepager" at bounding box center [96, 265] width 103 height 13
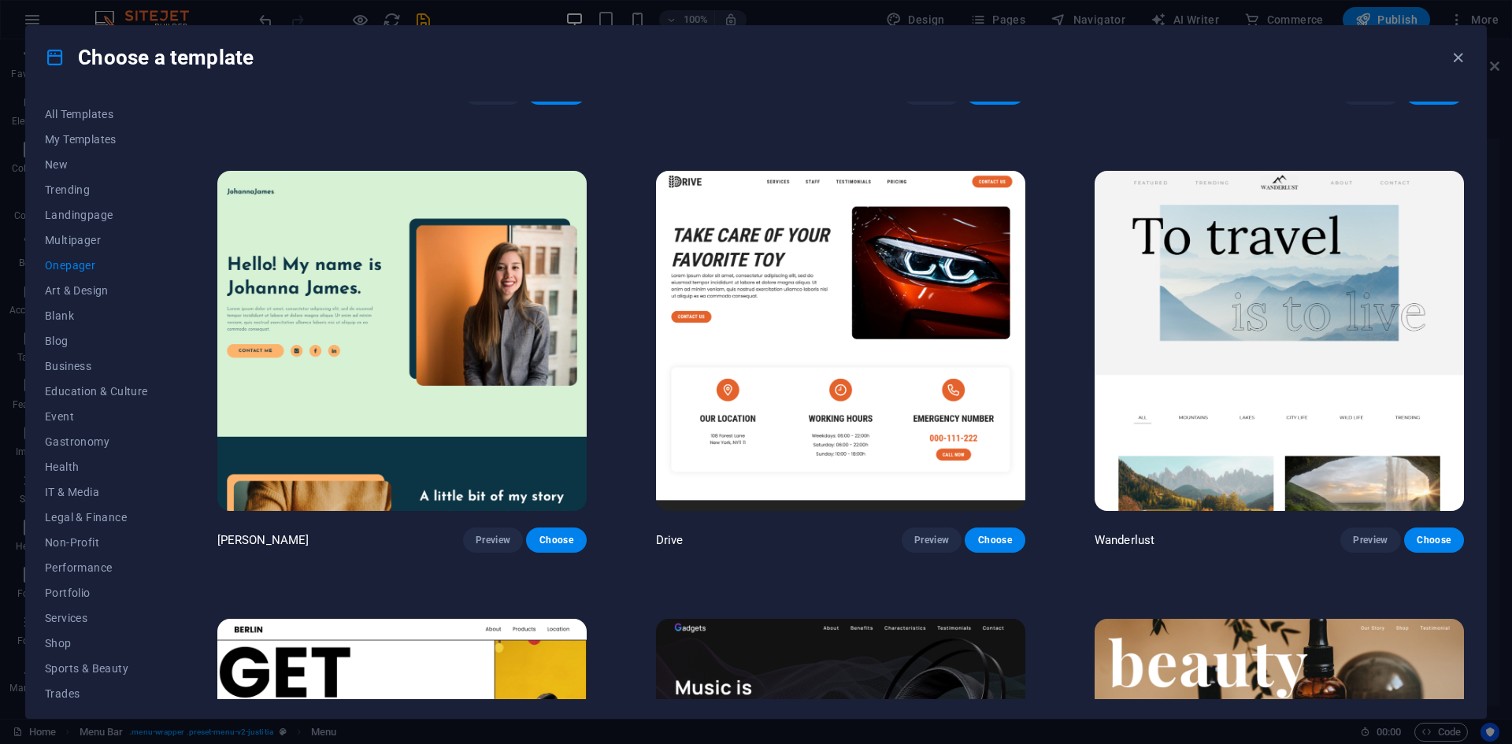
scroll to position [1733, 0]
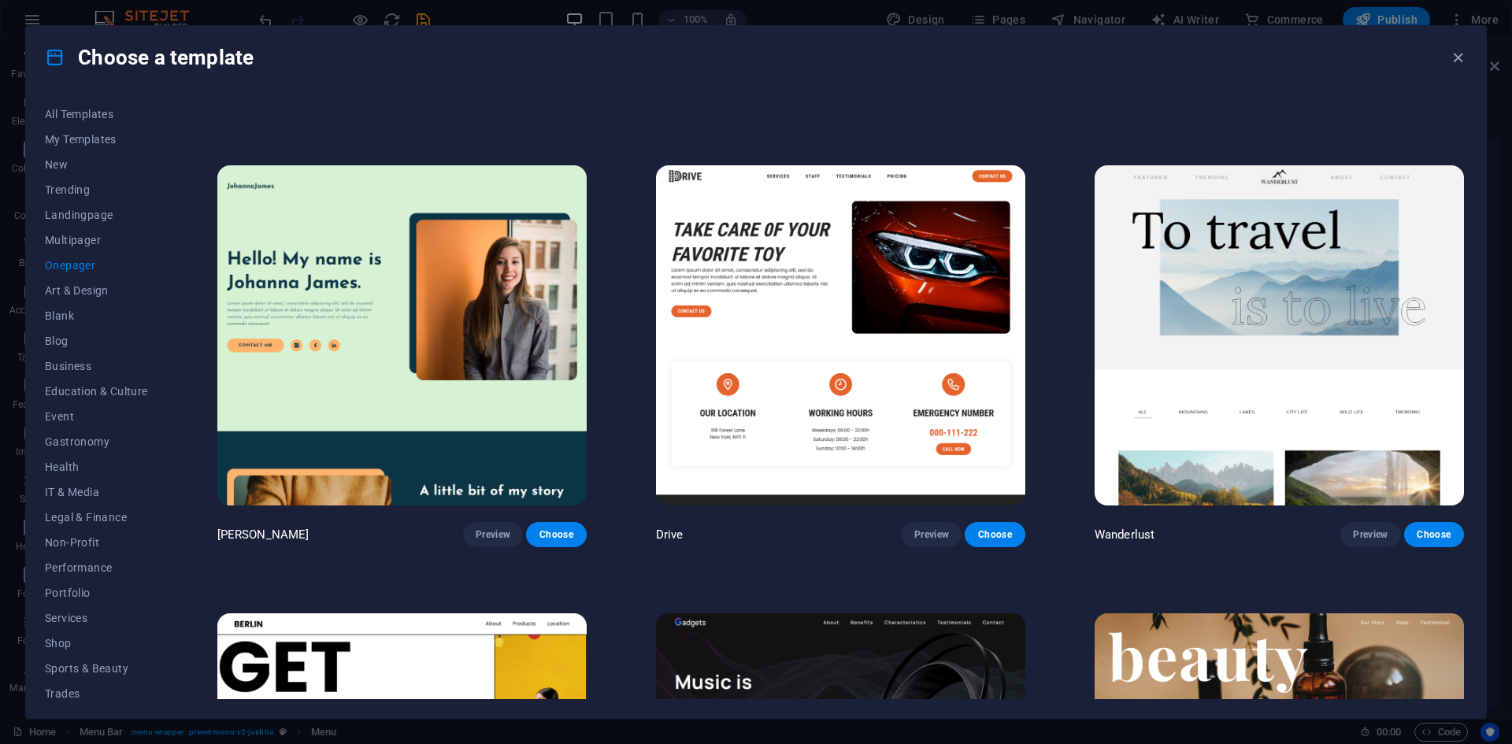
click at [831, 265] on img at bounding box center [840, 335] width 369 height 340
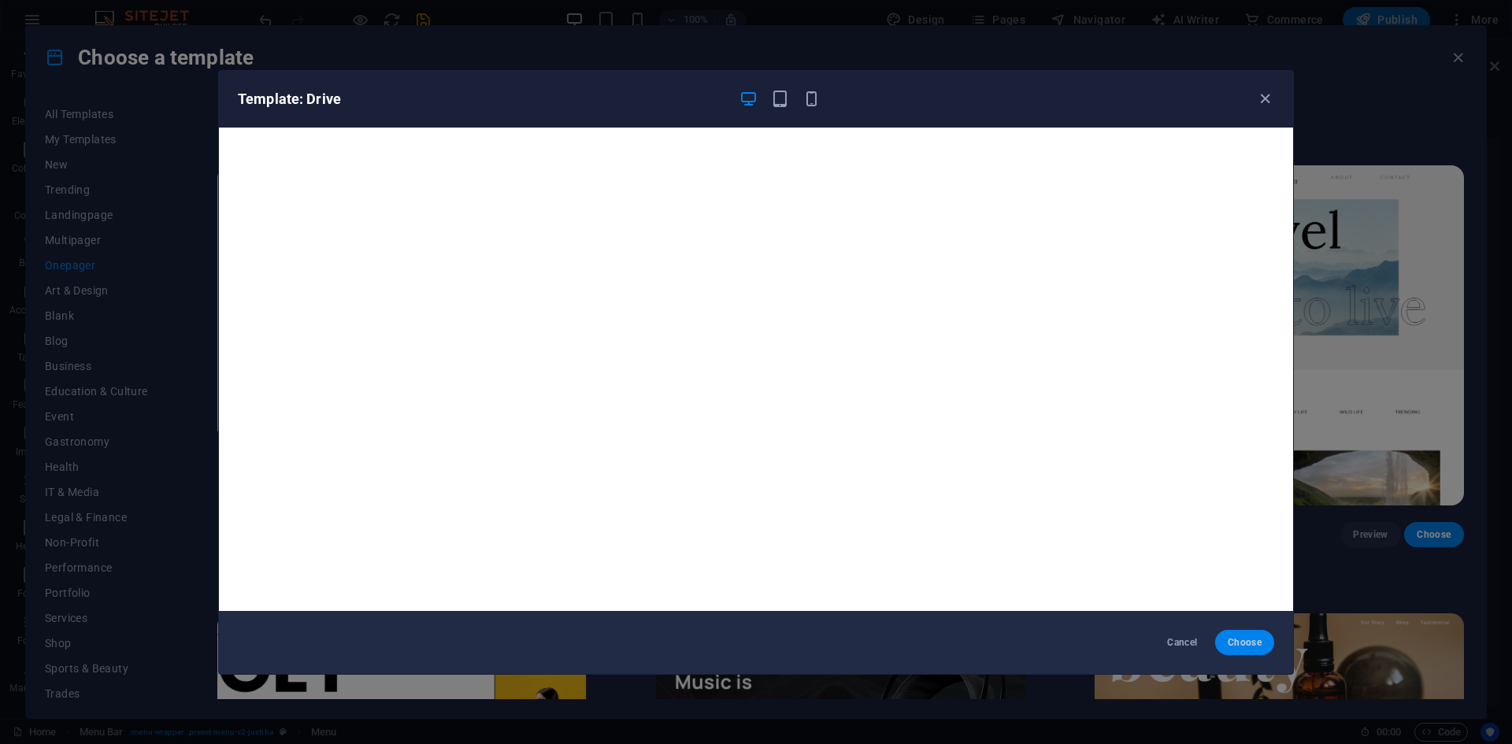
click at [1246, 640] on span "Choose" at bounding box center [1245, 642] width 34 height 13
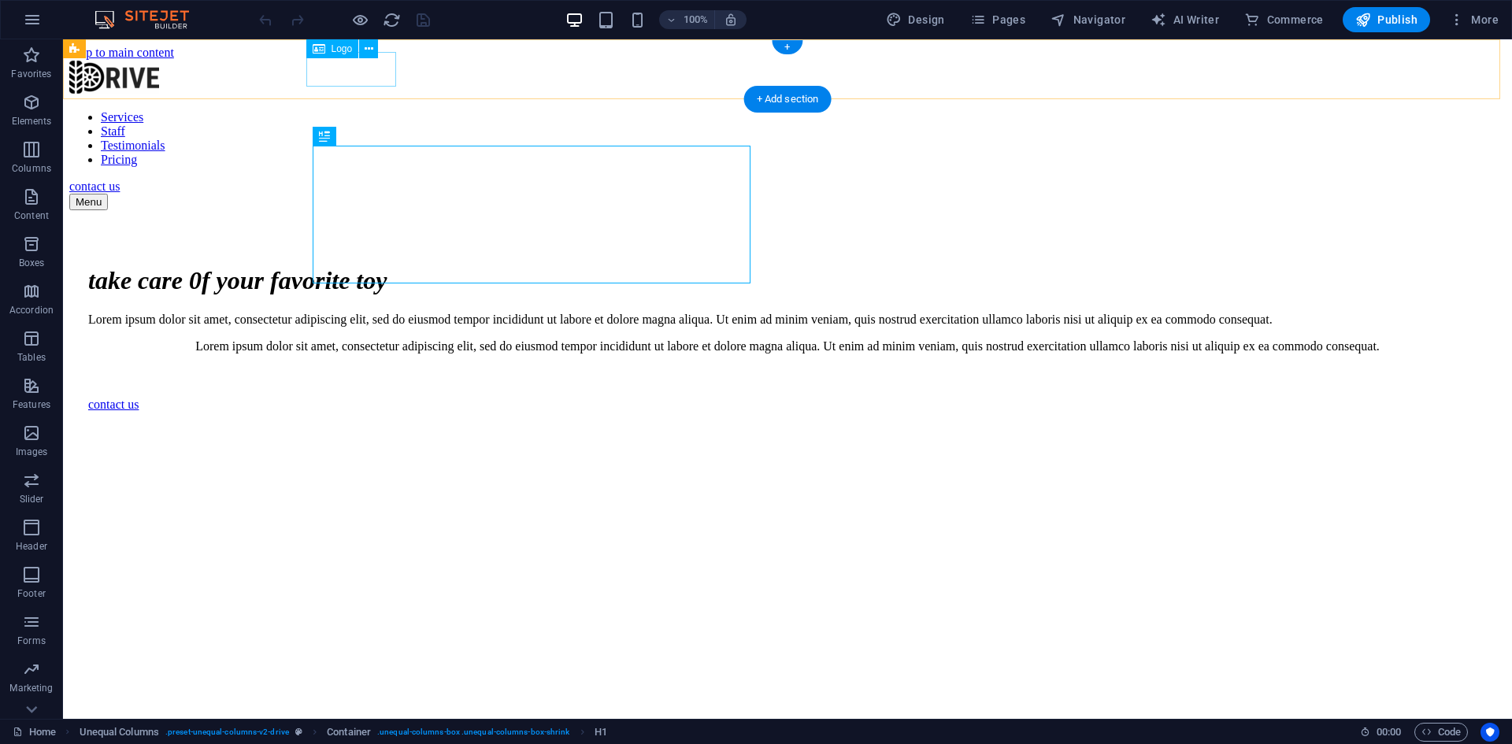
click at [377, 76] on div at bounding box center [787, 79] width 1437 height 38
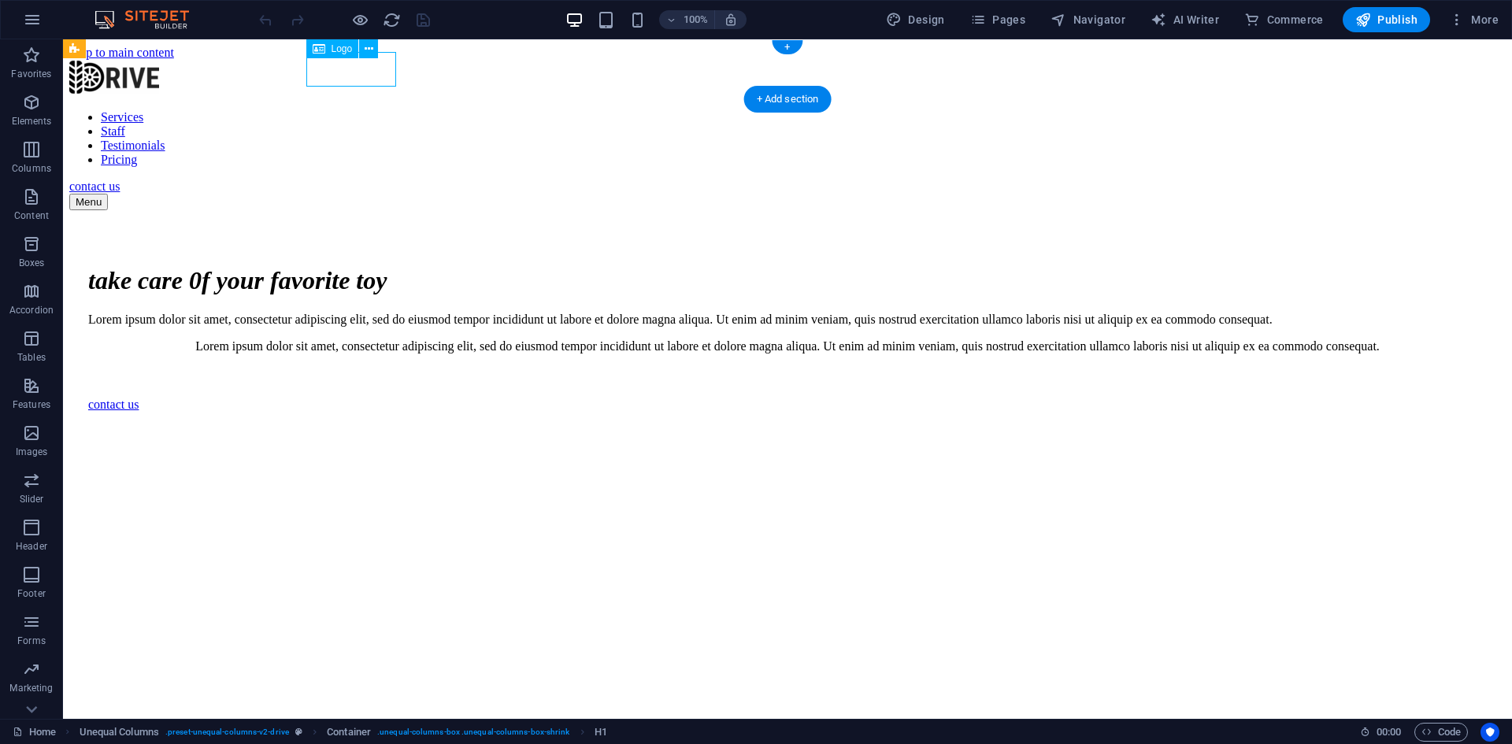
click at [377, 76] on div at bounding box center [787, 79] width 1437 height 38
select select "px"
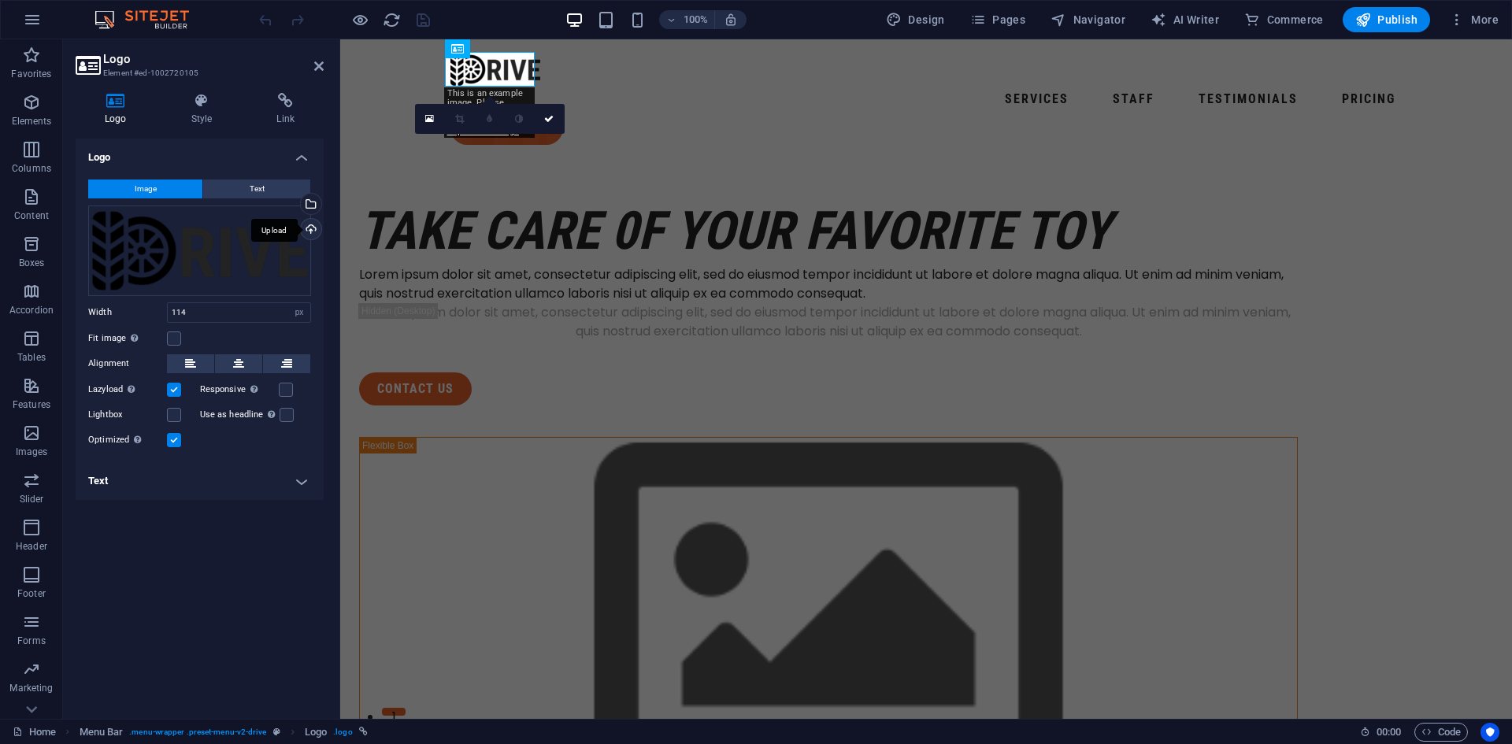
click at [306, 227] on div "Upload" at bounding box center [310, 231] width 24 height 24
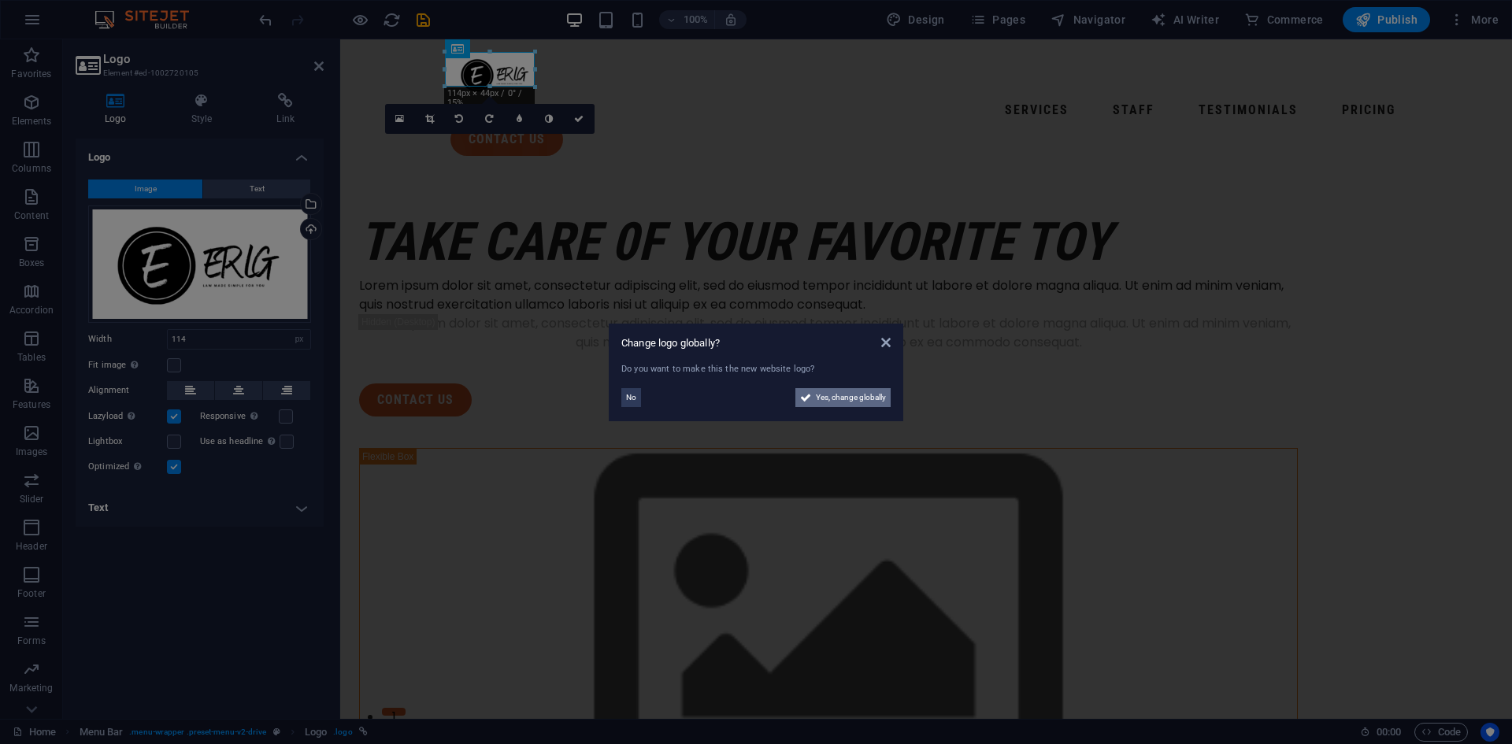
click at [840, 395] on span "Yes, change globally" at bounding box center [851, 397] width 70 height 19
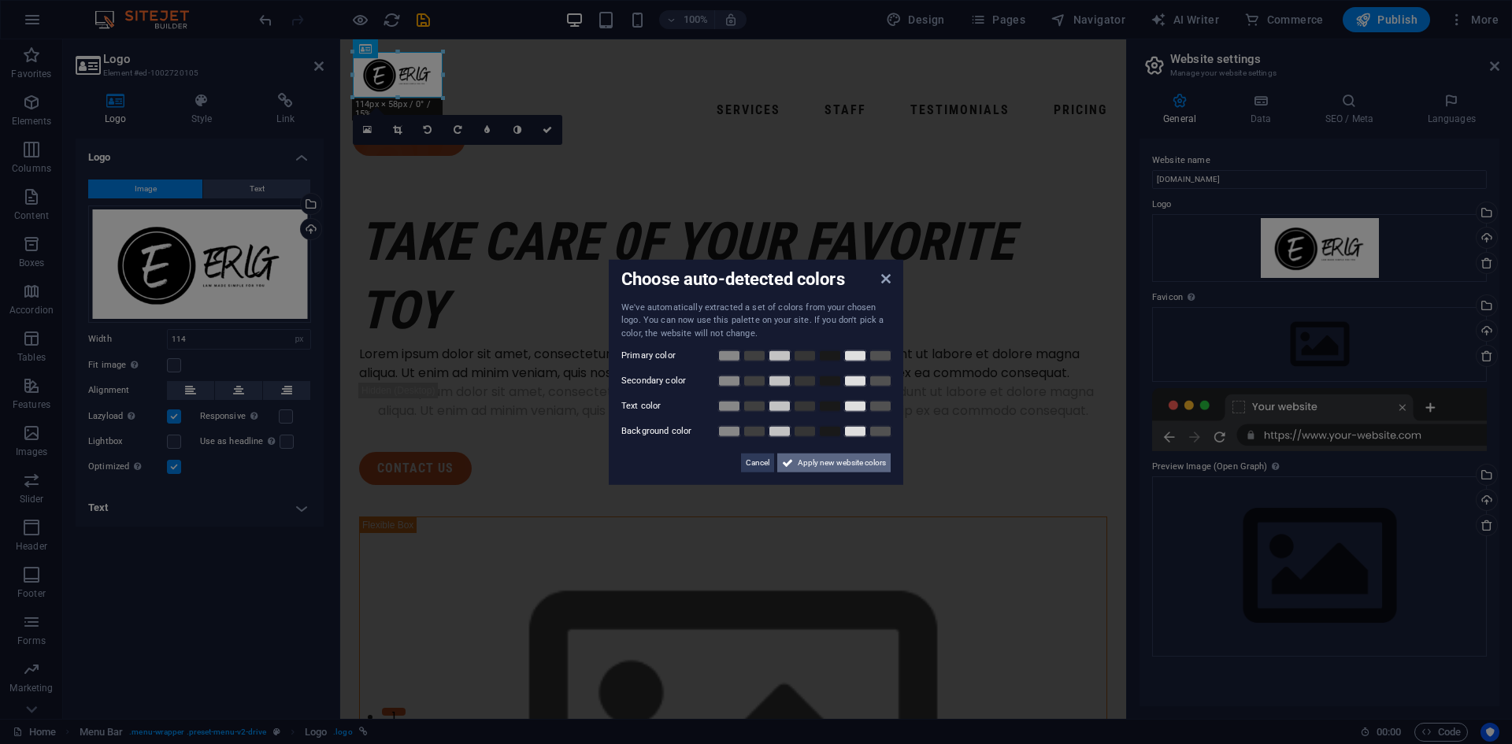
drag, startPoint x: 842, startPoint y: 463, endPoint x: 503, endPoint y: 424, distance: 341.8
click at [843, 463] on span "Apply new website colors" at bounding box center [842, 463] width 88 height 19
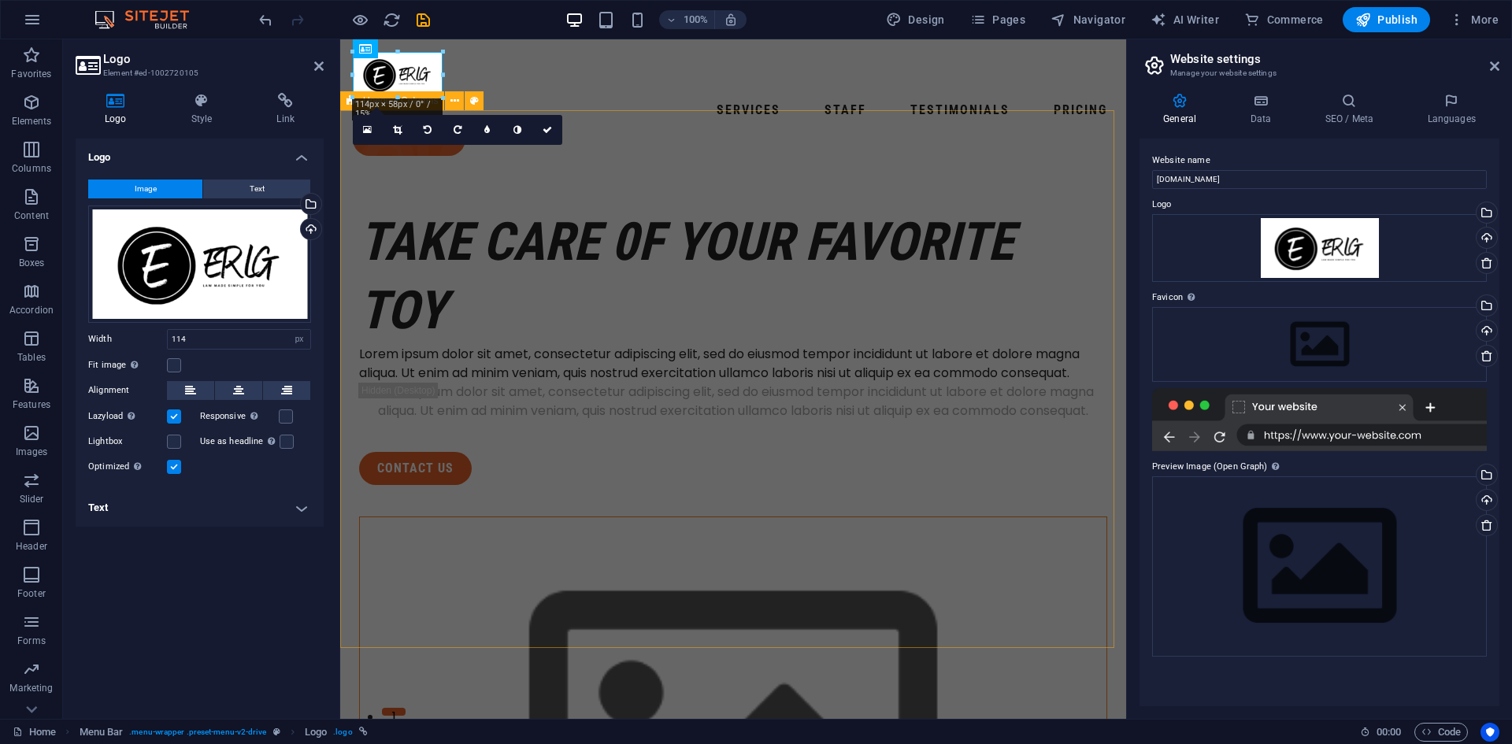
click at [882, 601] on figure at bounding box center [733, 747] width 747 height 459
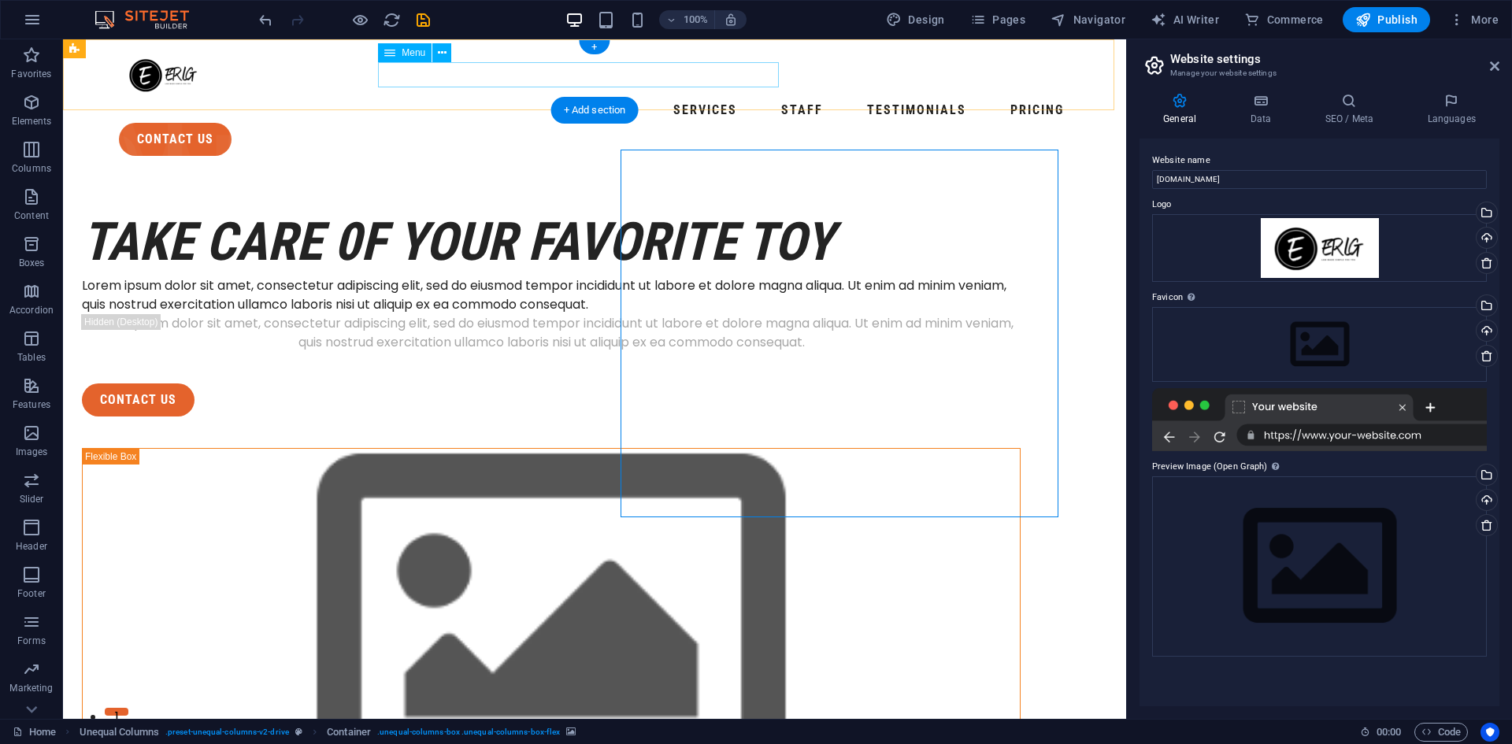
click at [403, 98] on nav "Services Staff Testimonials Pricing" at bounding box center [595, 110] width 952 height 25
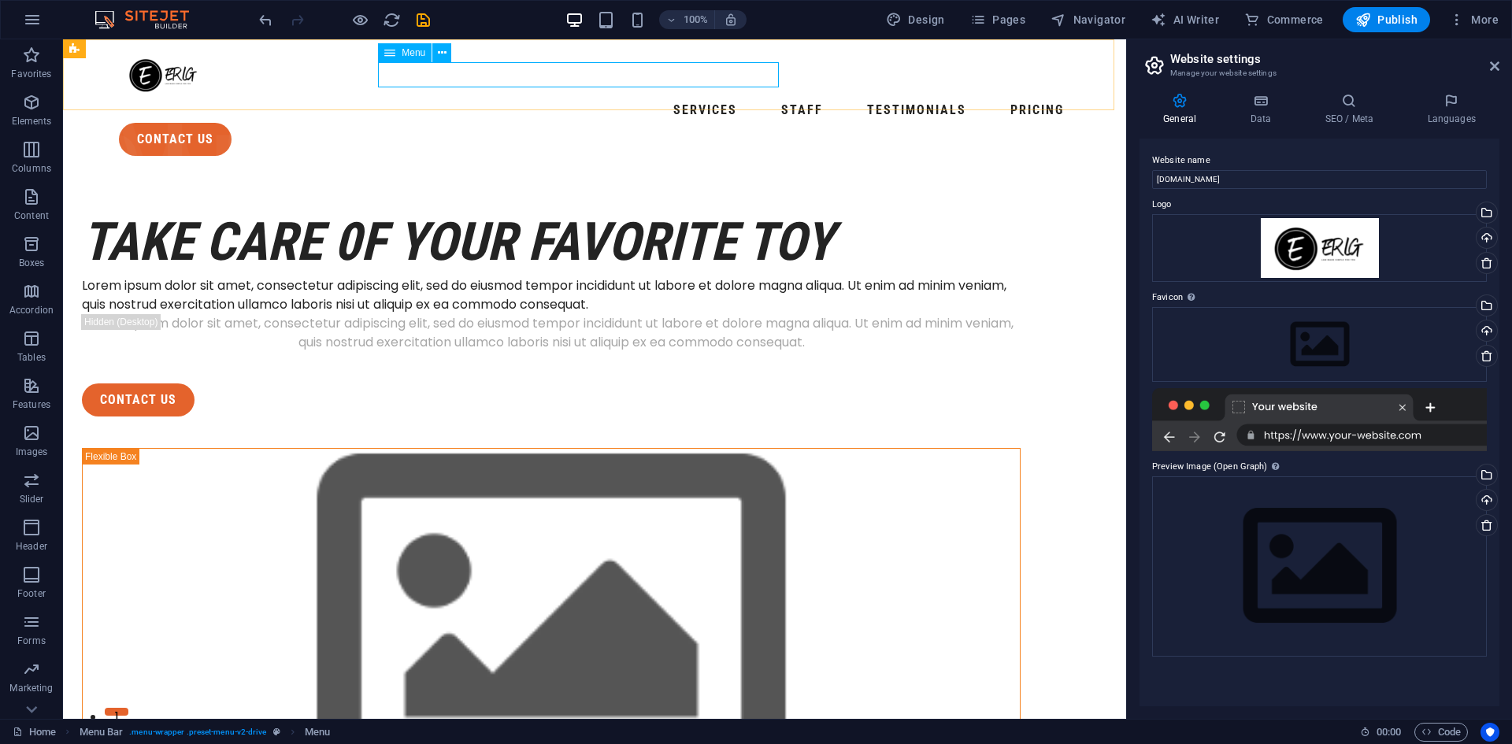
click at [413, 53] on span "Menu" at bounding box center [414, 52] width 24 height 9
click at [418, 98] on nav "Services Staff Testimonials Pricing" at bounding box center [595, 110] width 952 height 25
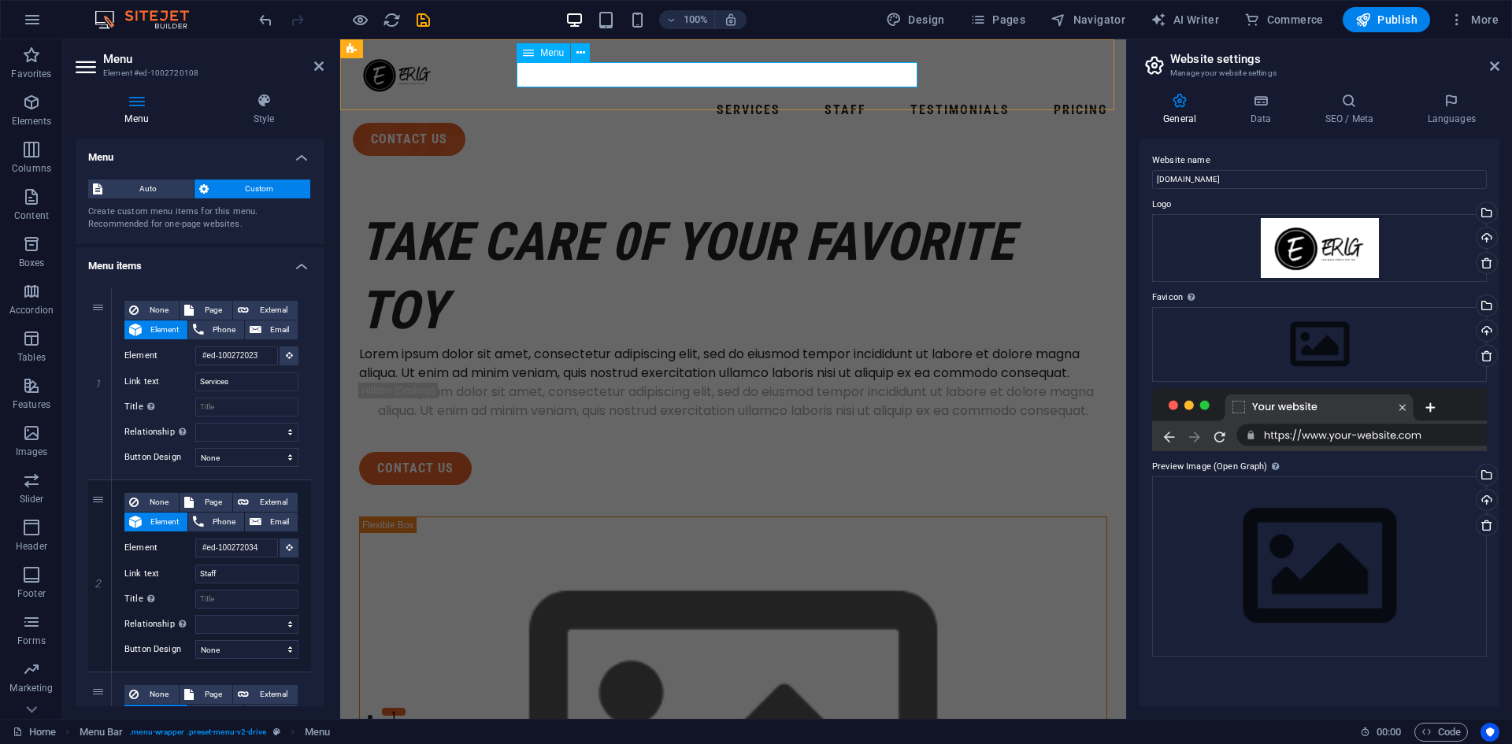
click at [559, 98] on nav "Services Staff Testimonials Pricing" at bounding box center [733, 110] width 761 height 25
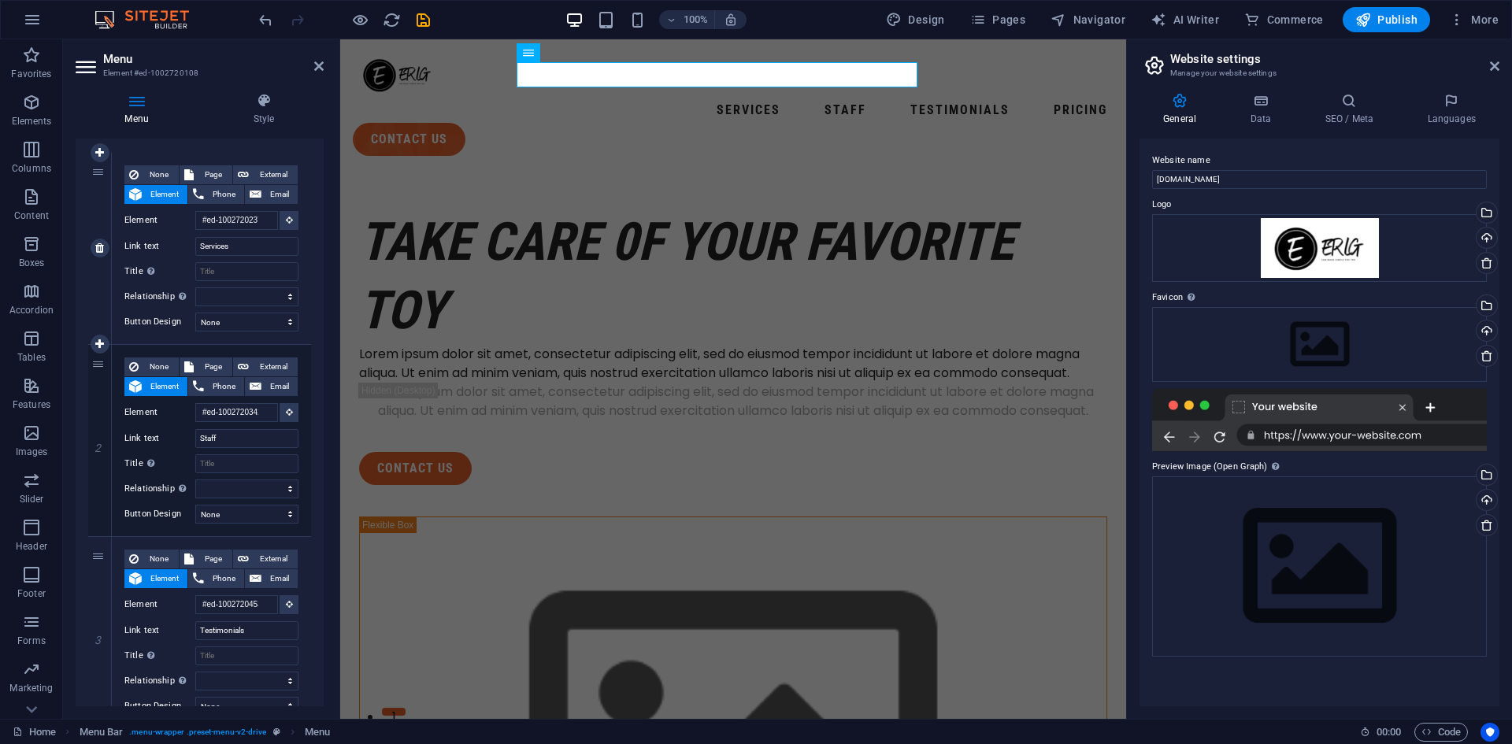
scroll to position [158, 0]
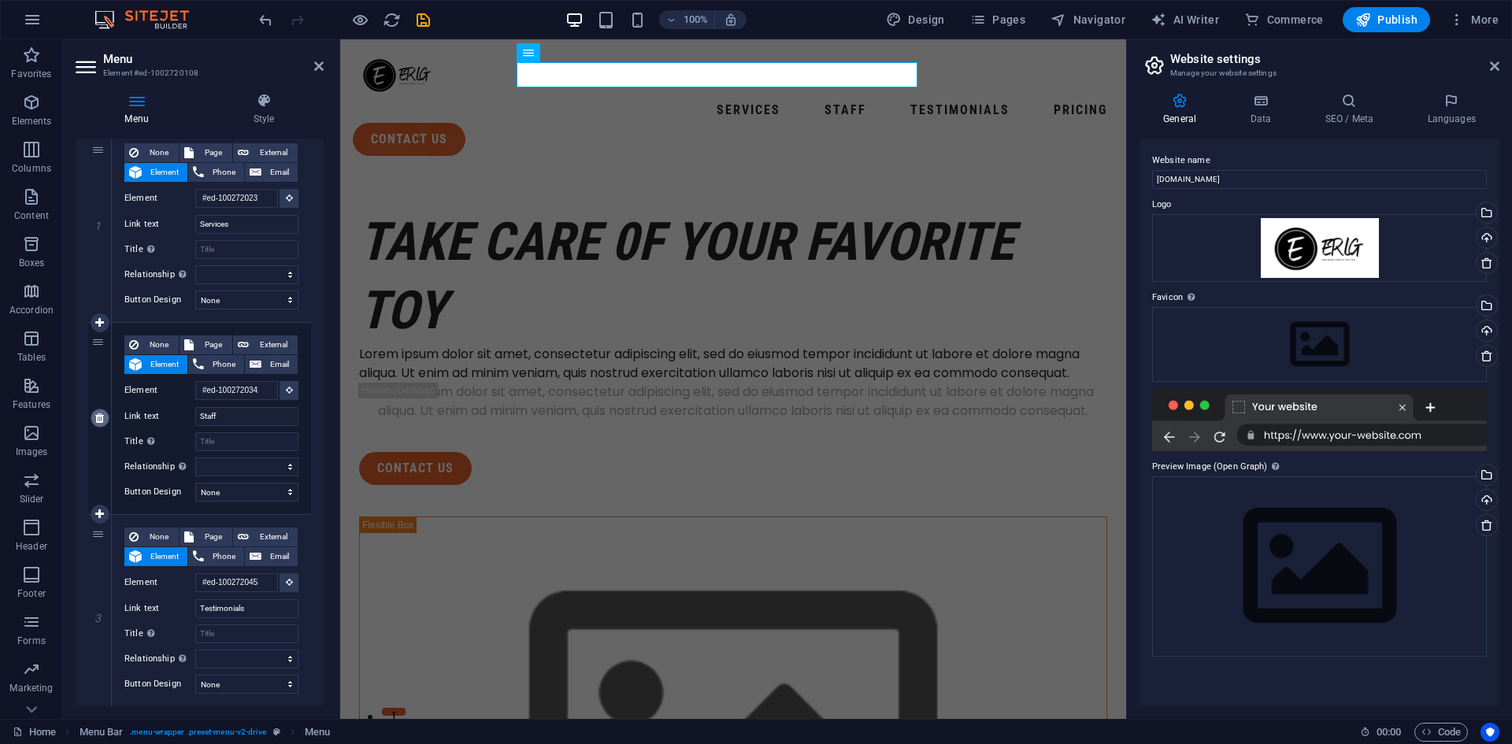
click at [97, 420] on icon at bounding box center [99, 418] width 9 height 11
select select
type input "#ed-1002720453"
type input "Testimonials"
select select
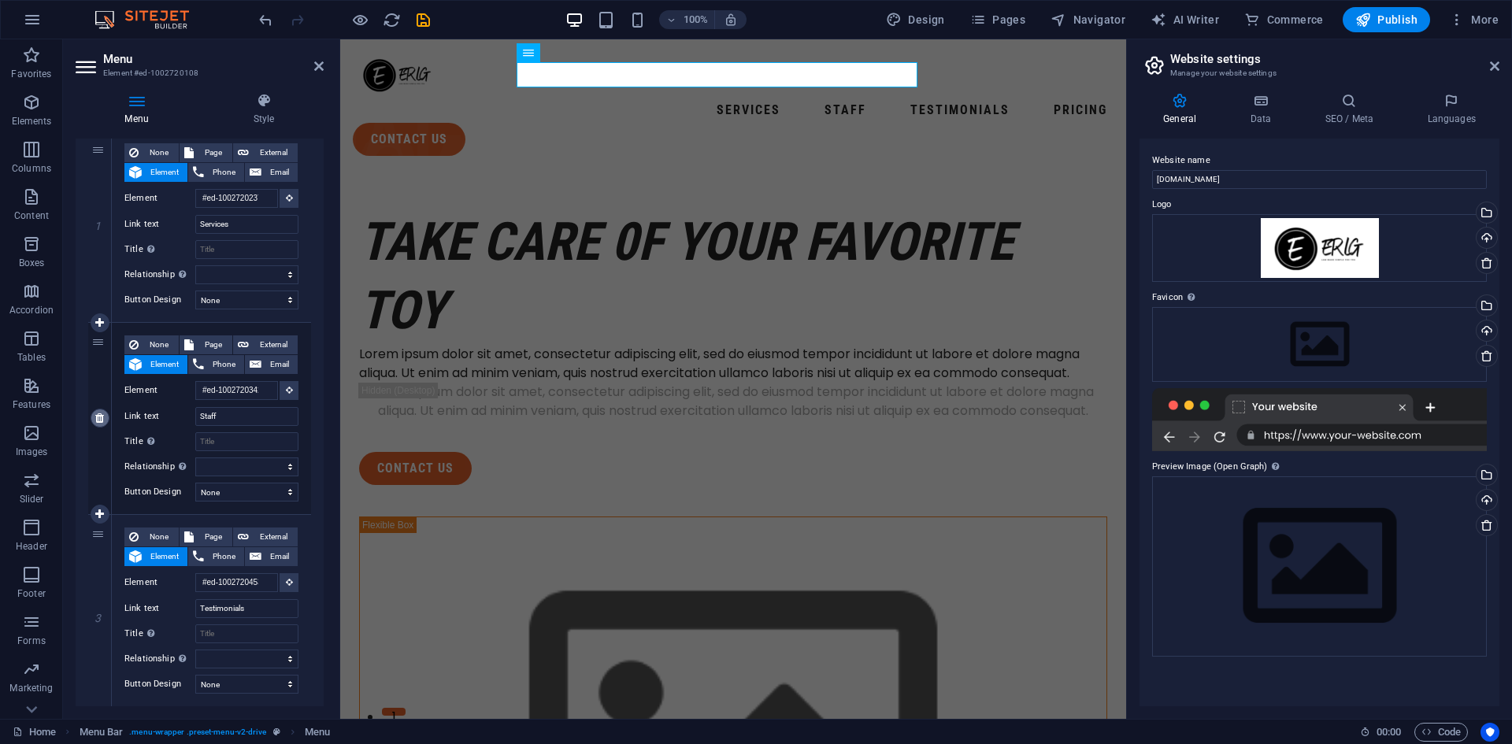
type input "#ed-1002720594"
type input "Pricing"
select select
click at [99, 419] on icon at bounding box center [99, 418] width 9 height 11
select select
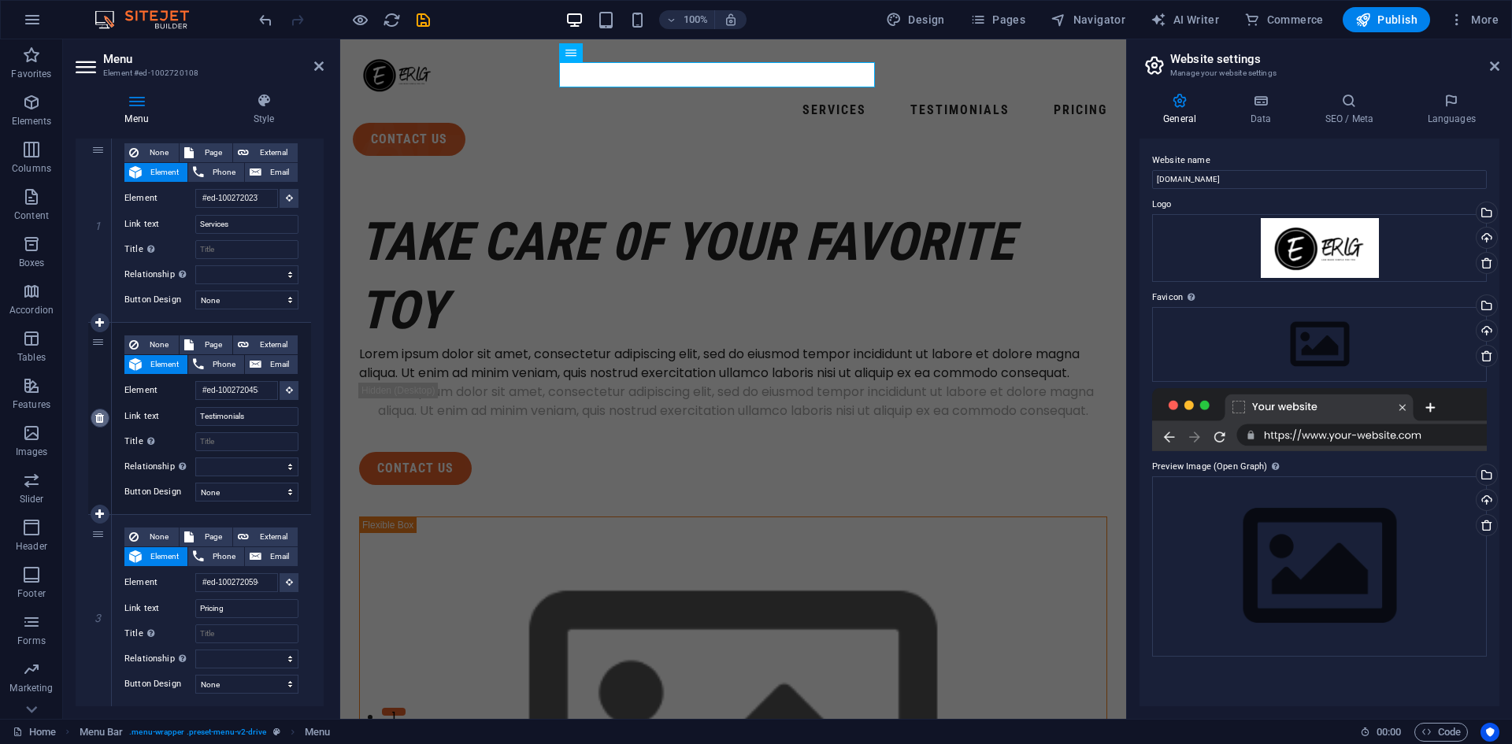
type input "#ed-1002720594"
type input "Pricing"
select select
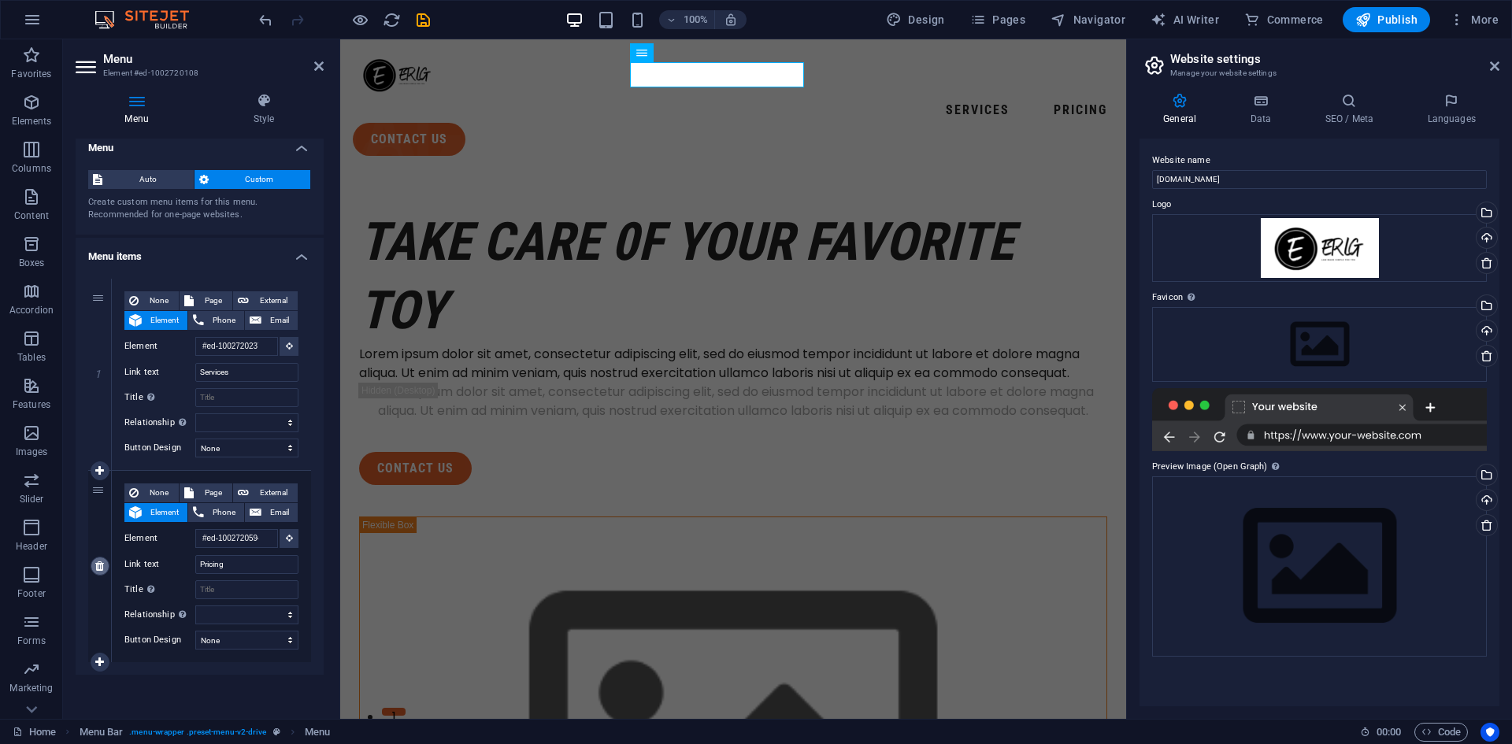
click at [100, 566] on icon at bounding box center [99, 566] width 9 height 11
select select
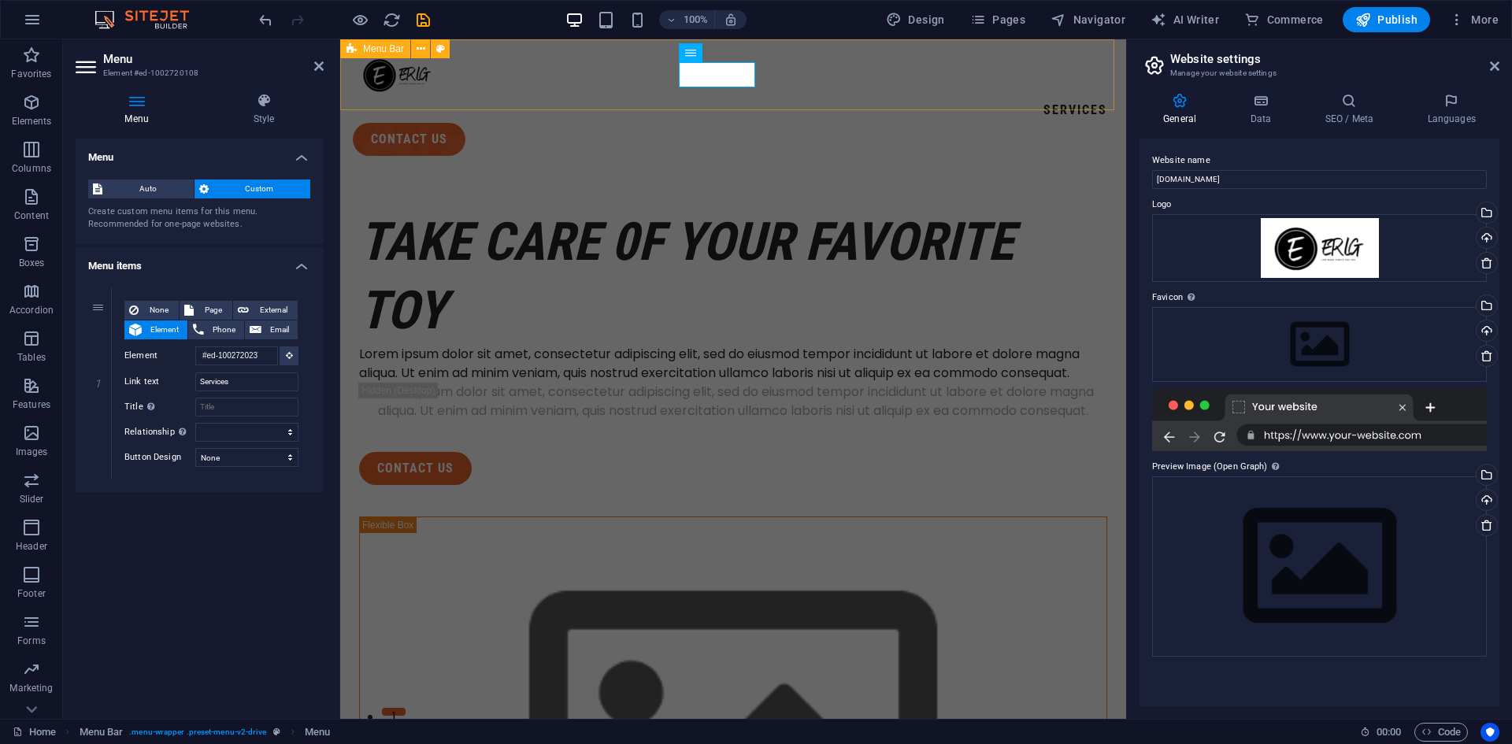
click at [843, 92] on div "Services contact us Menu" at bounding box center [733, 103] width 786 height 129
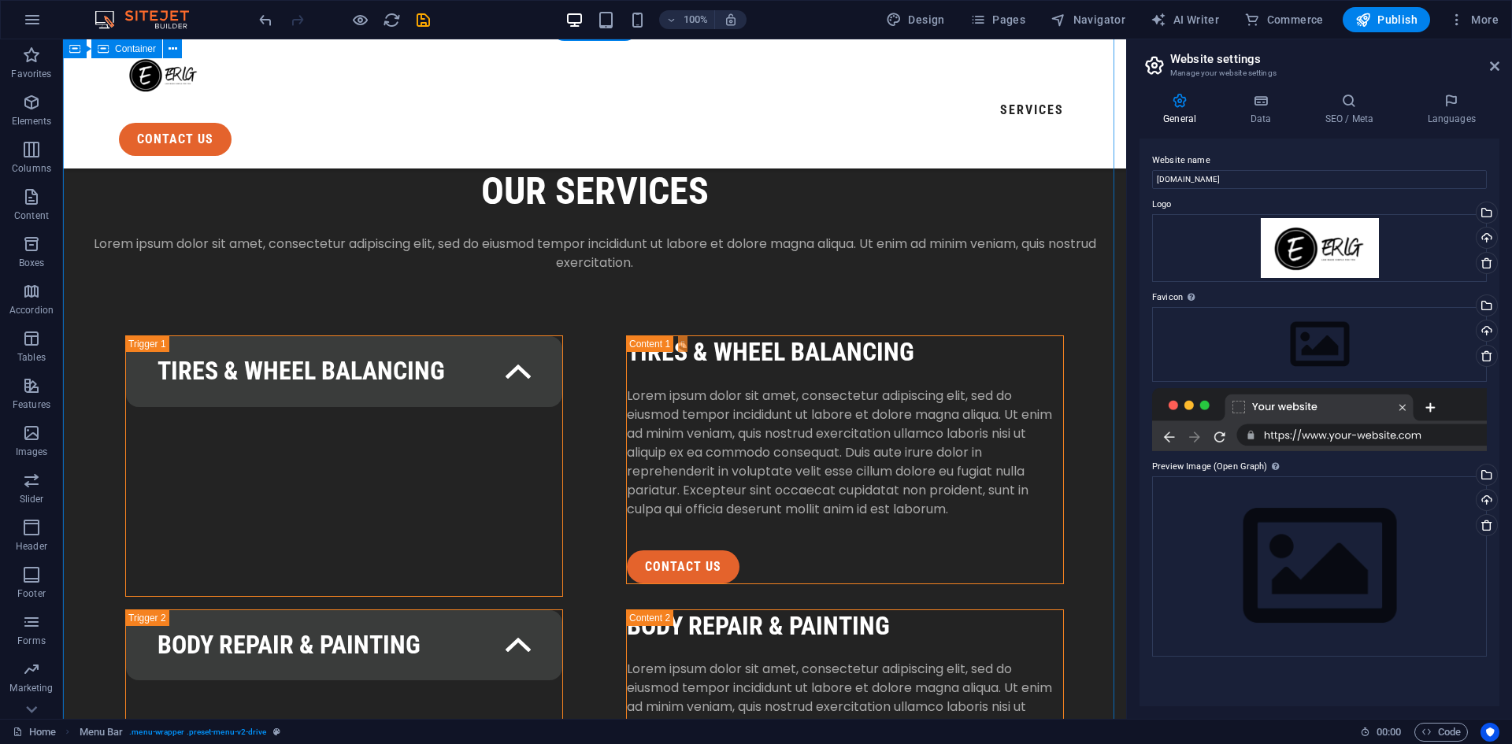
scroll to position [2363, 0]
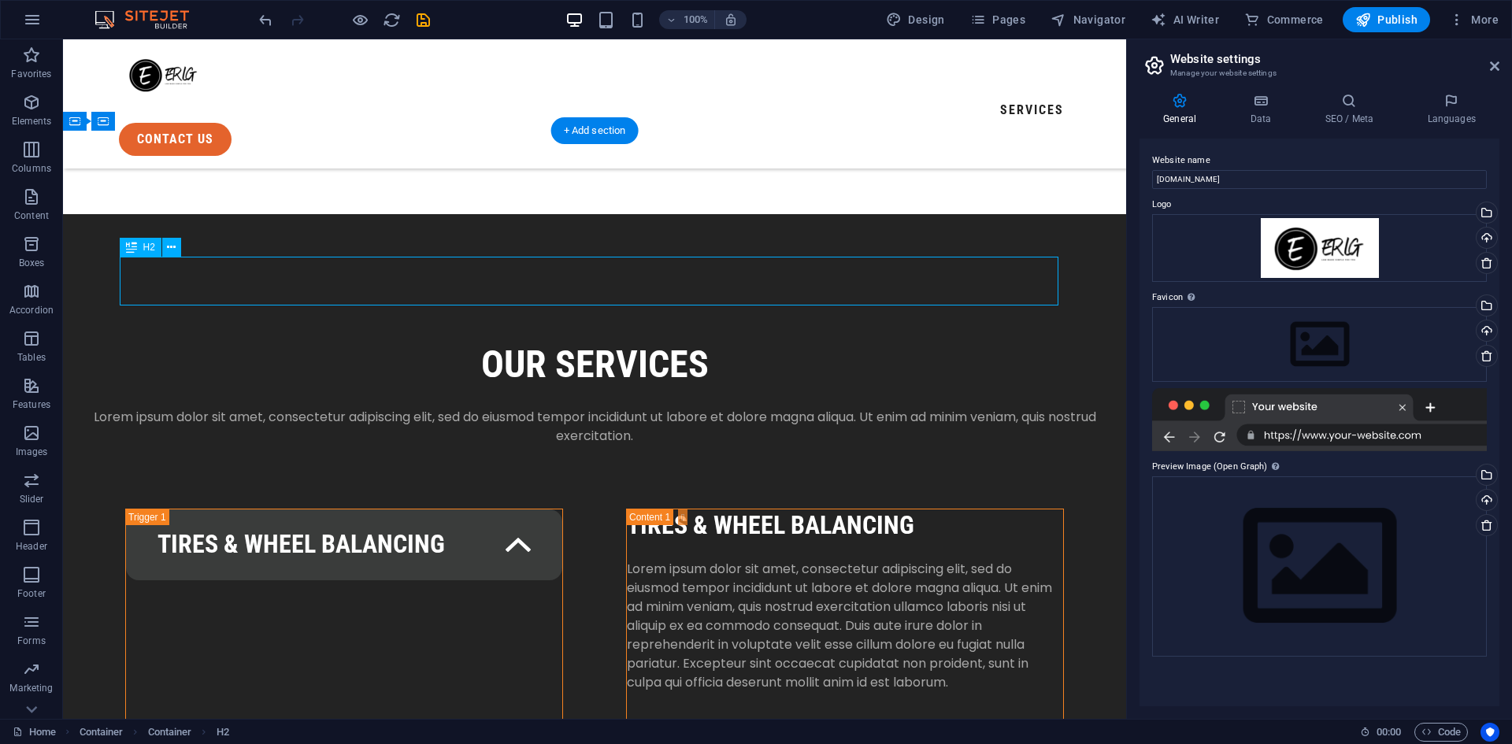
scroll to position [2127, 0]
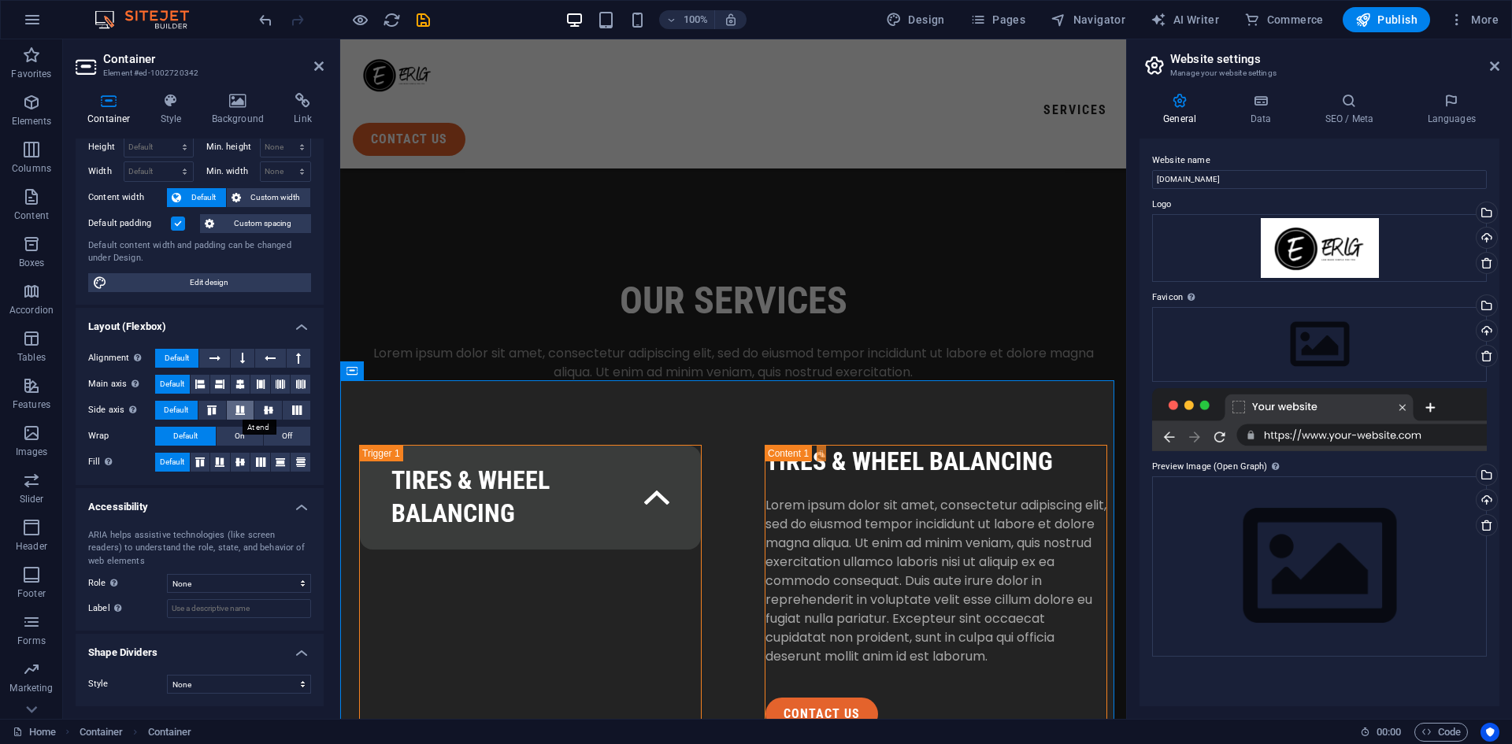
scroll to position [0, 0]
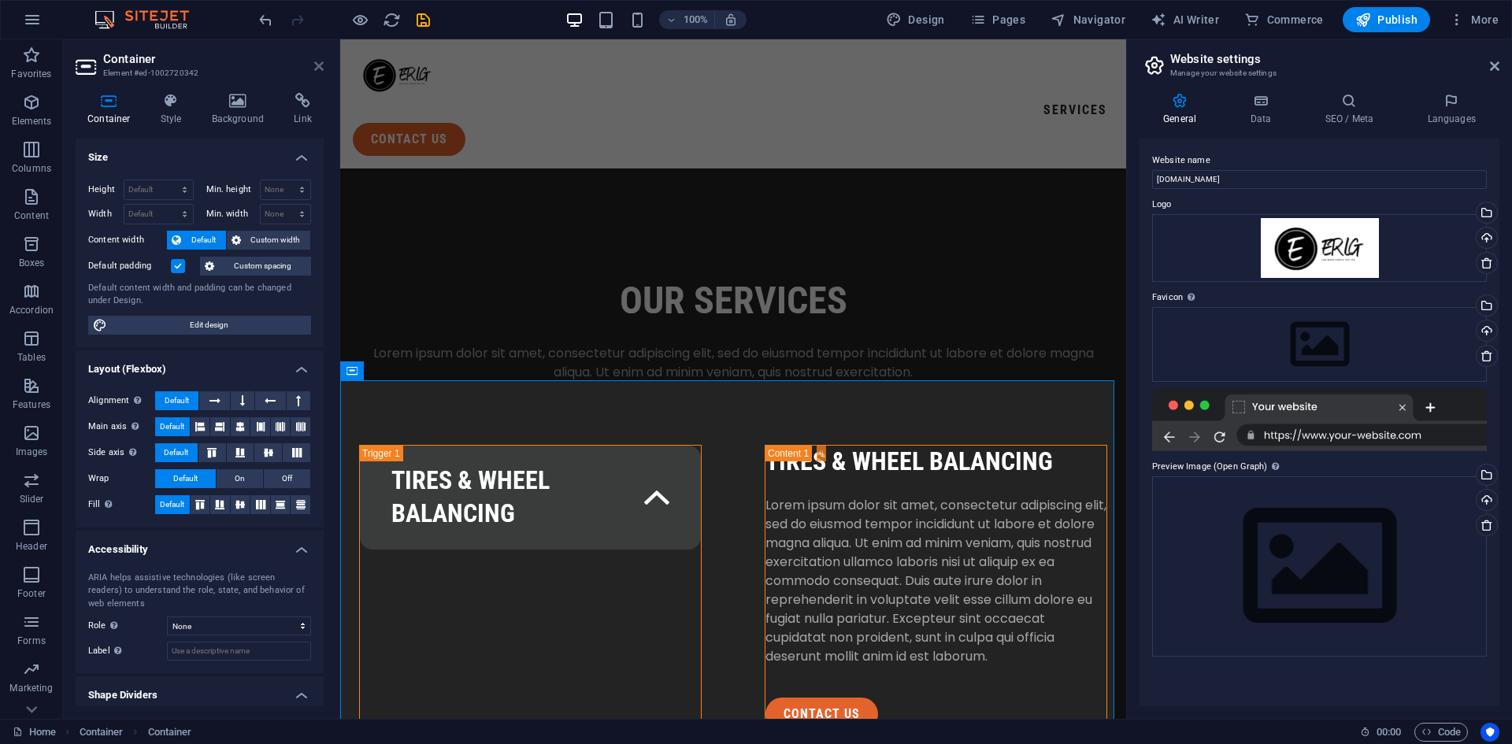
click at [319, 65] on icon at bounding box center [318, 66] width 9 height 13
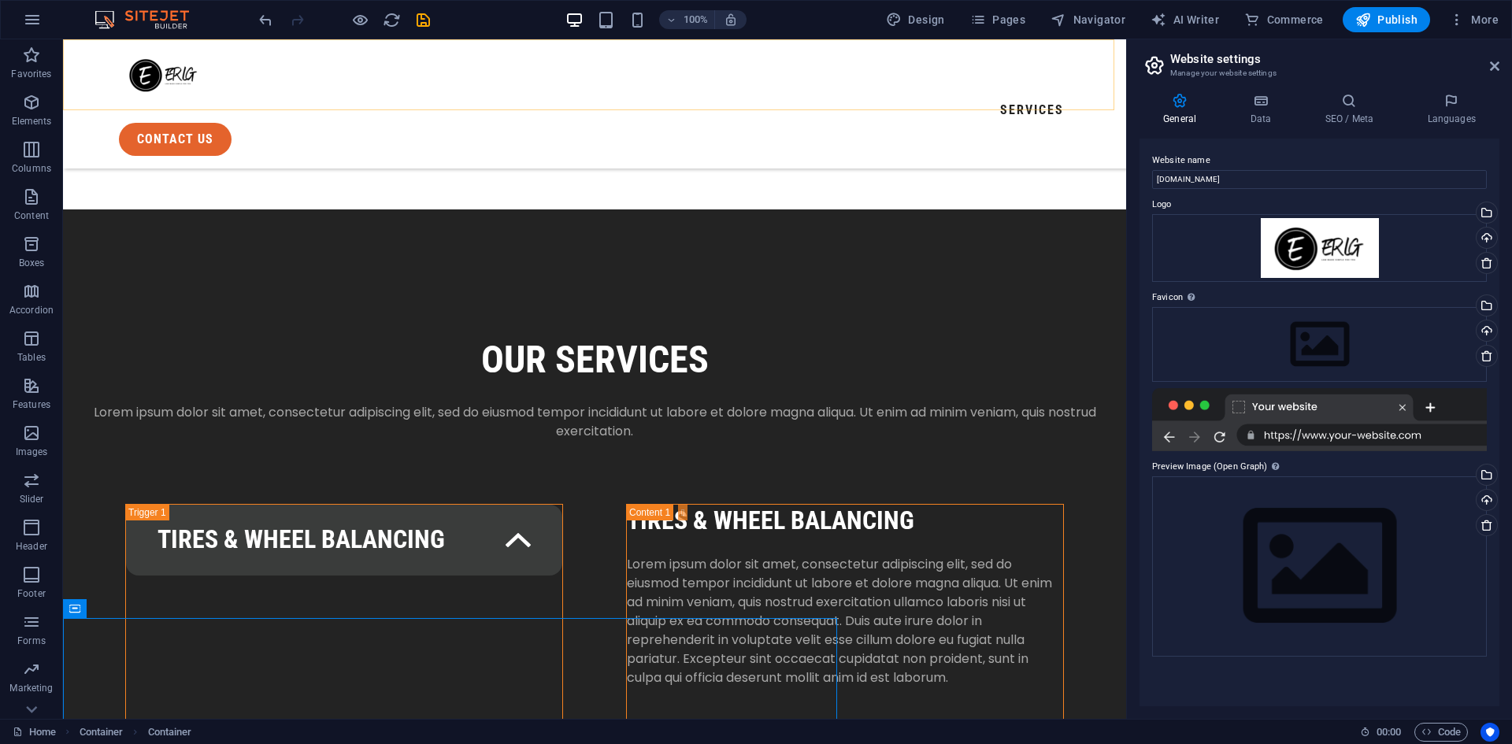
scroll to position [2127, 0]
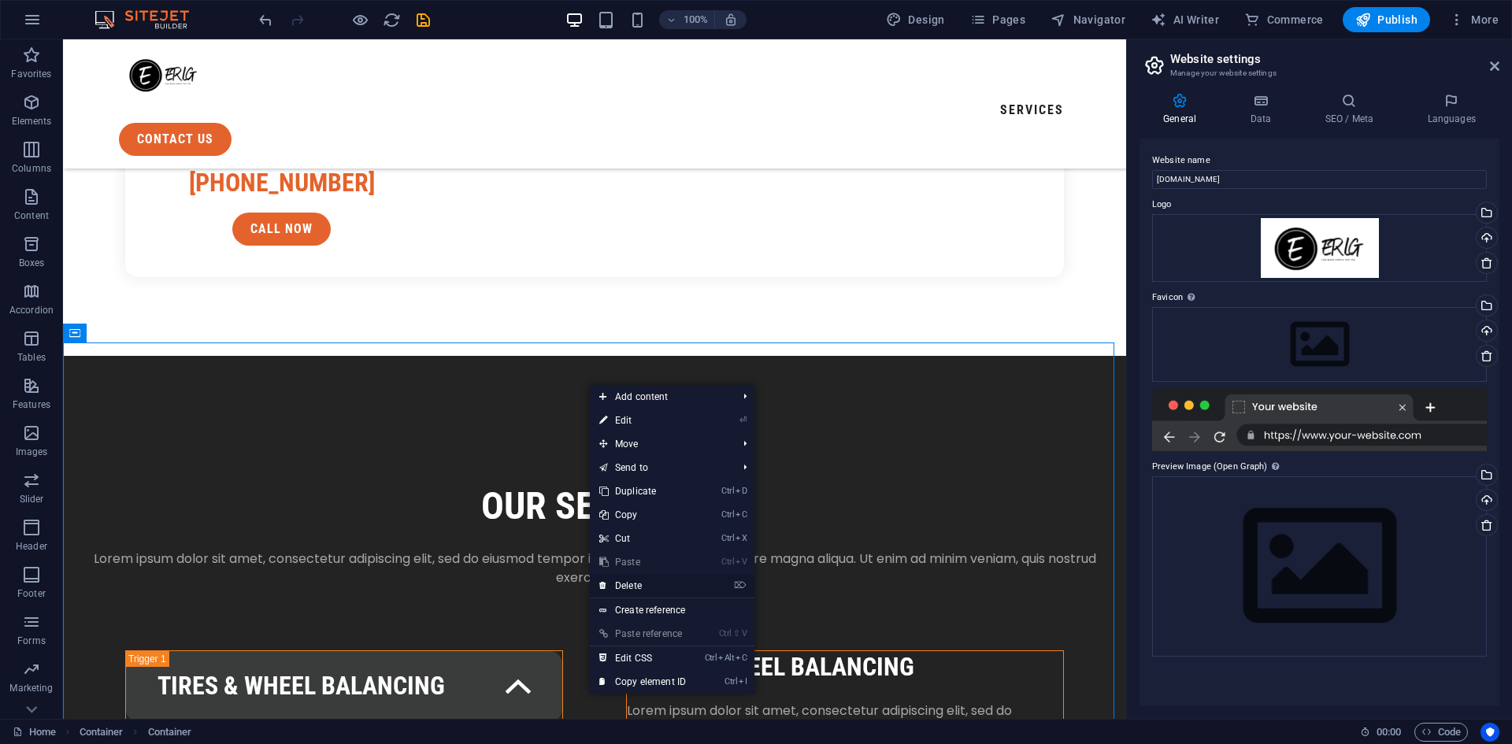
click at [662, 580] on link "⌦ Delete" at bounding box center [643, 586] width 106 height 24
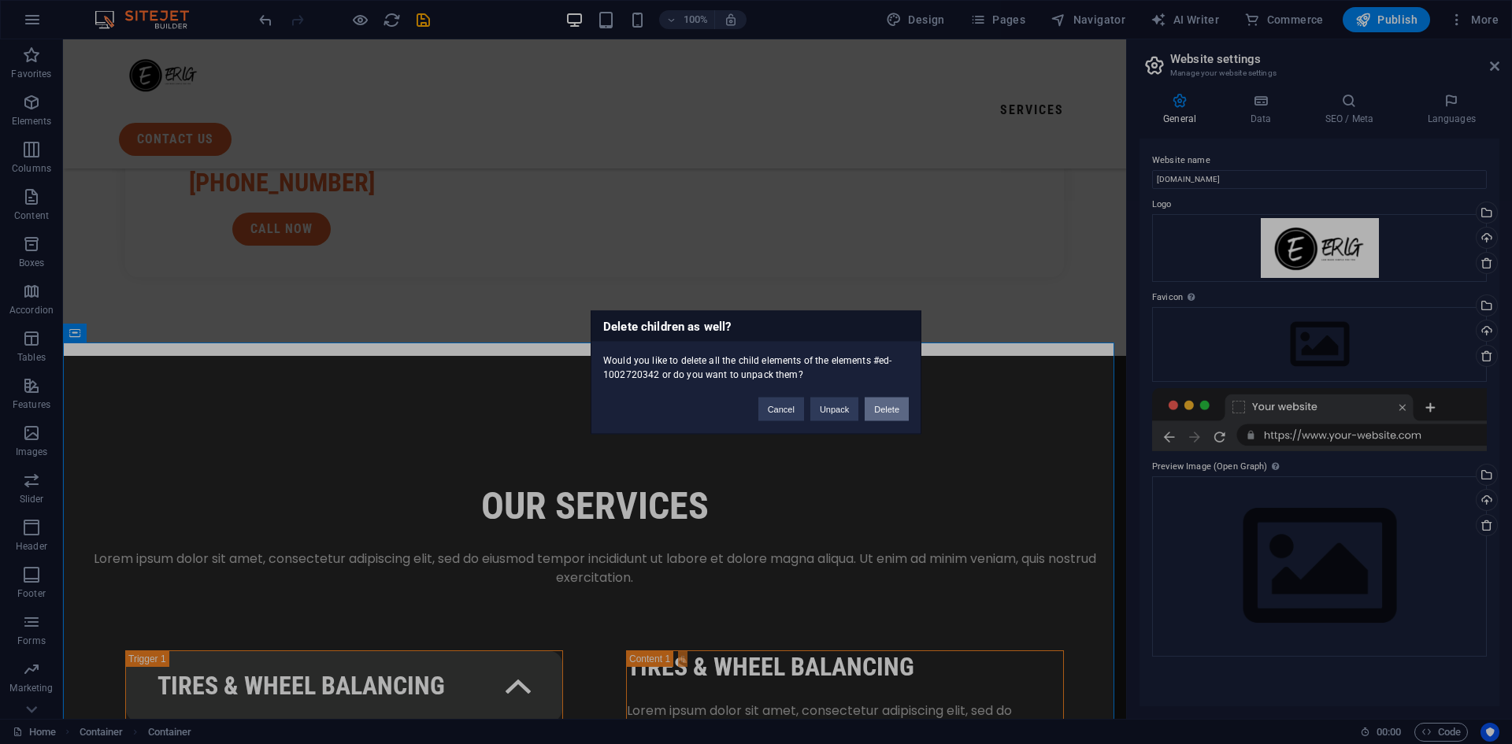
click at [892, 410] on button "Delete" at bounding box center [887, 409] width 44 height 24
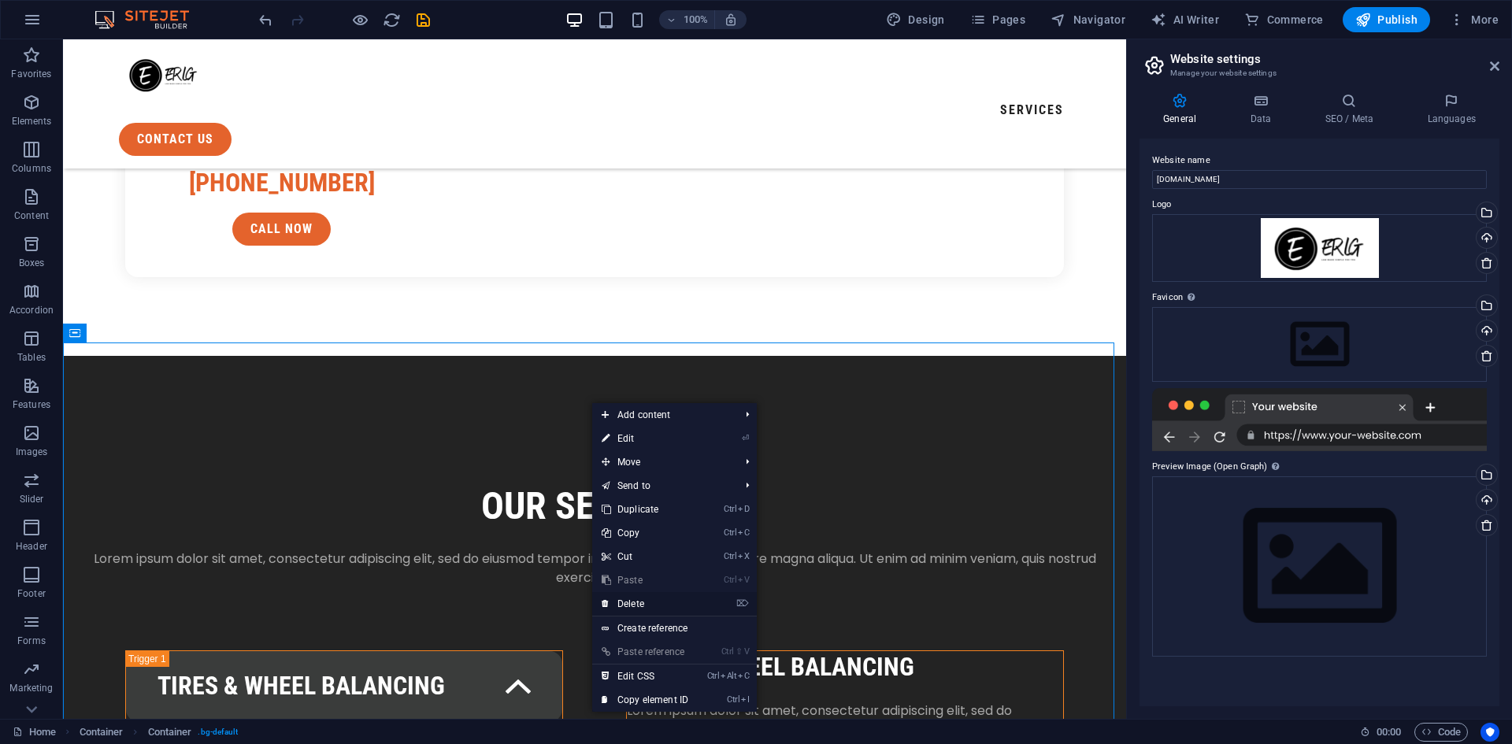
click at [676, 603] on link "⌦ Delete" at bounding box center [645, 604] width 106 height 24
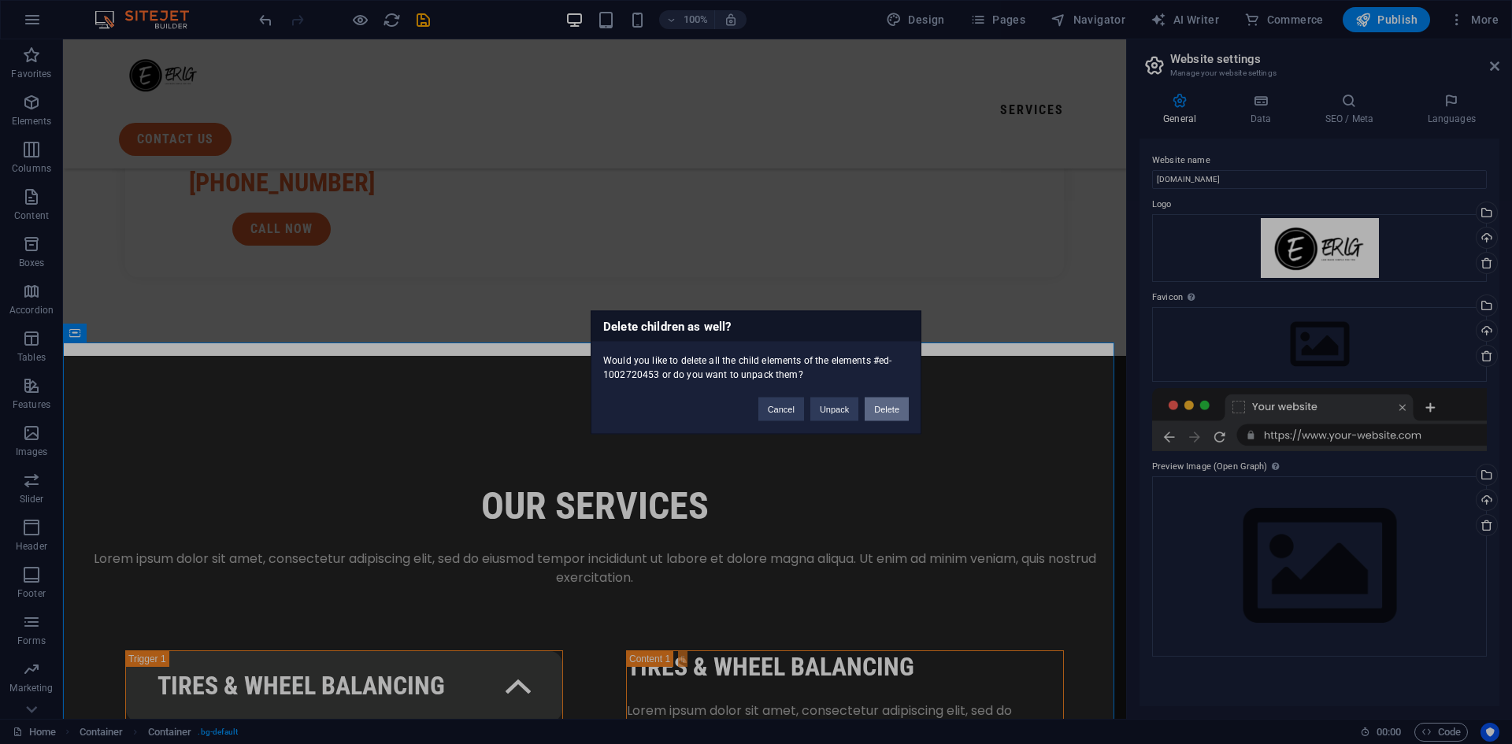
click at [887, 406] on button "Delete" at bounding box center [887, 409] width 44 height 24
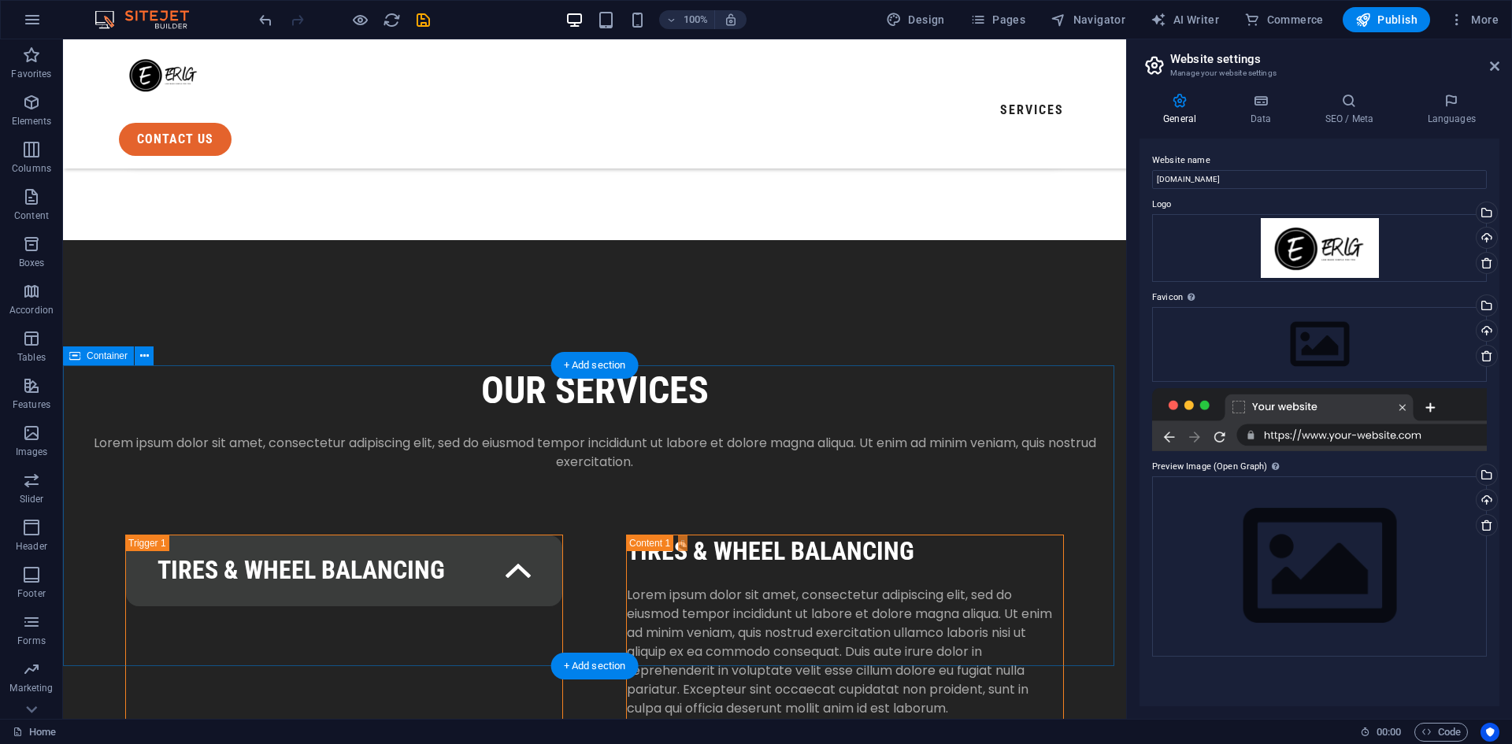
scroll to position [2284, 0]
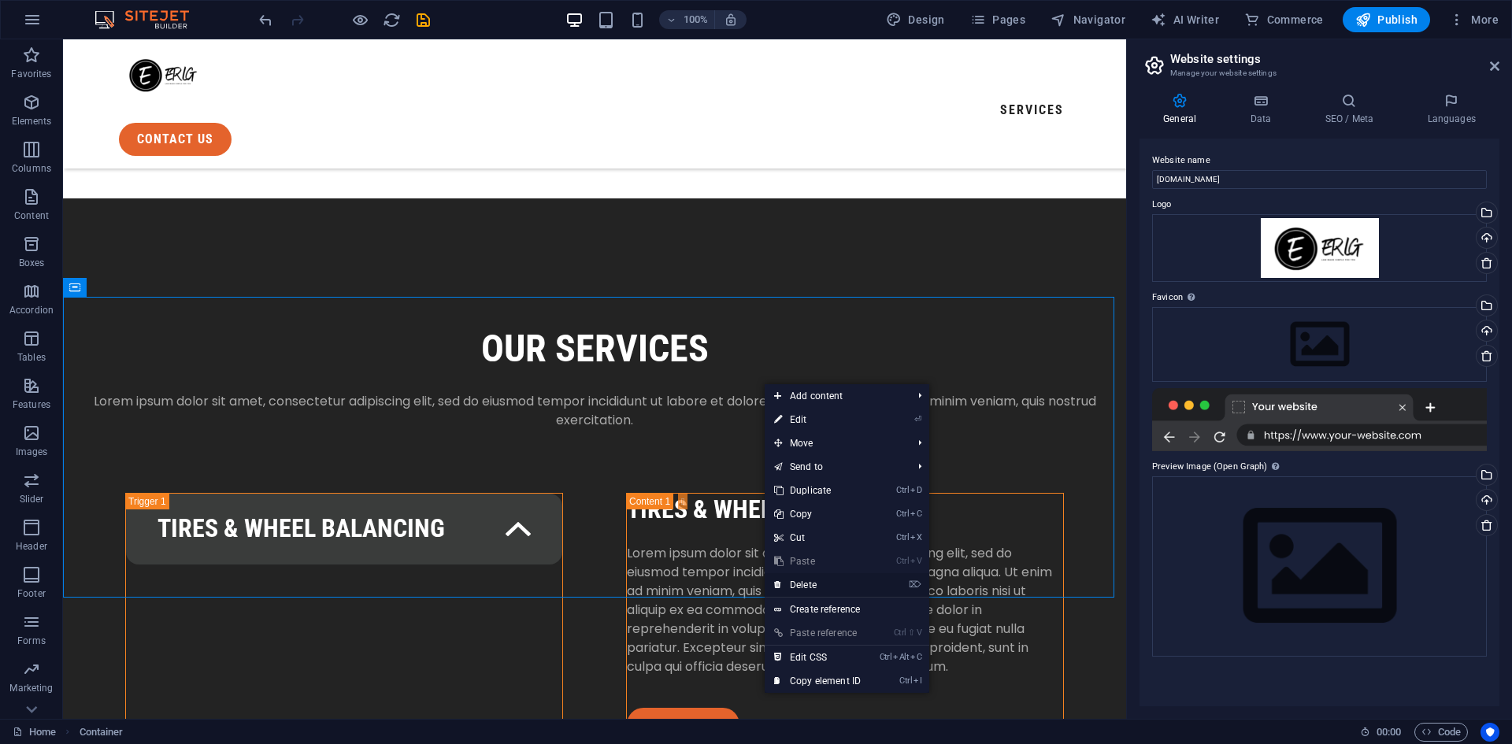
click at [818, 584] on link "⌦ Delete" at bounding box center [818, 585] width 106 height 24
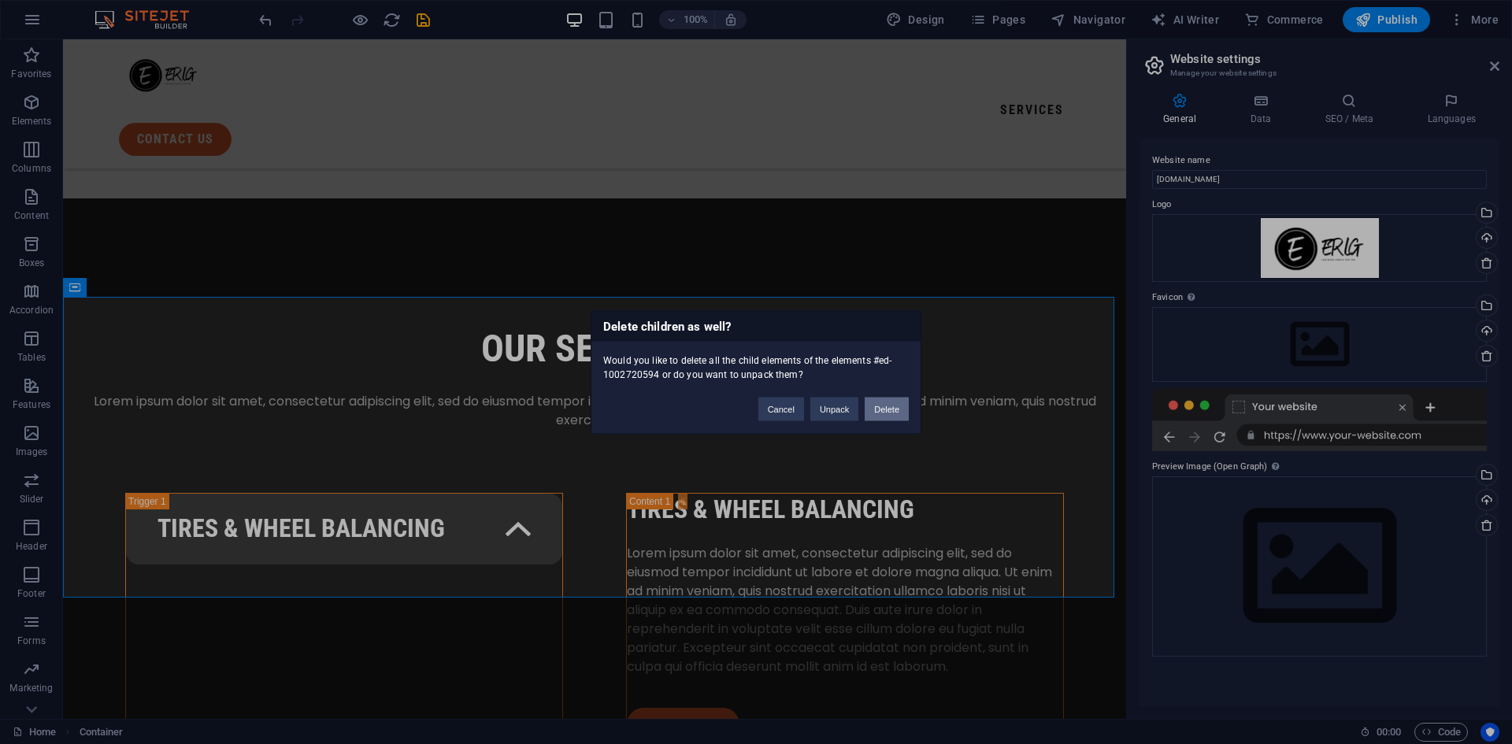
click at [889, 401] on button "Delete" at bounding box center [887, 409] width 44 height 24
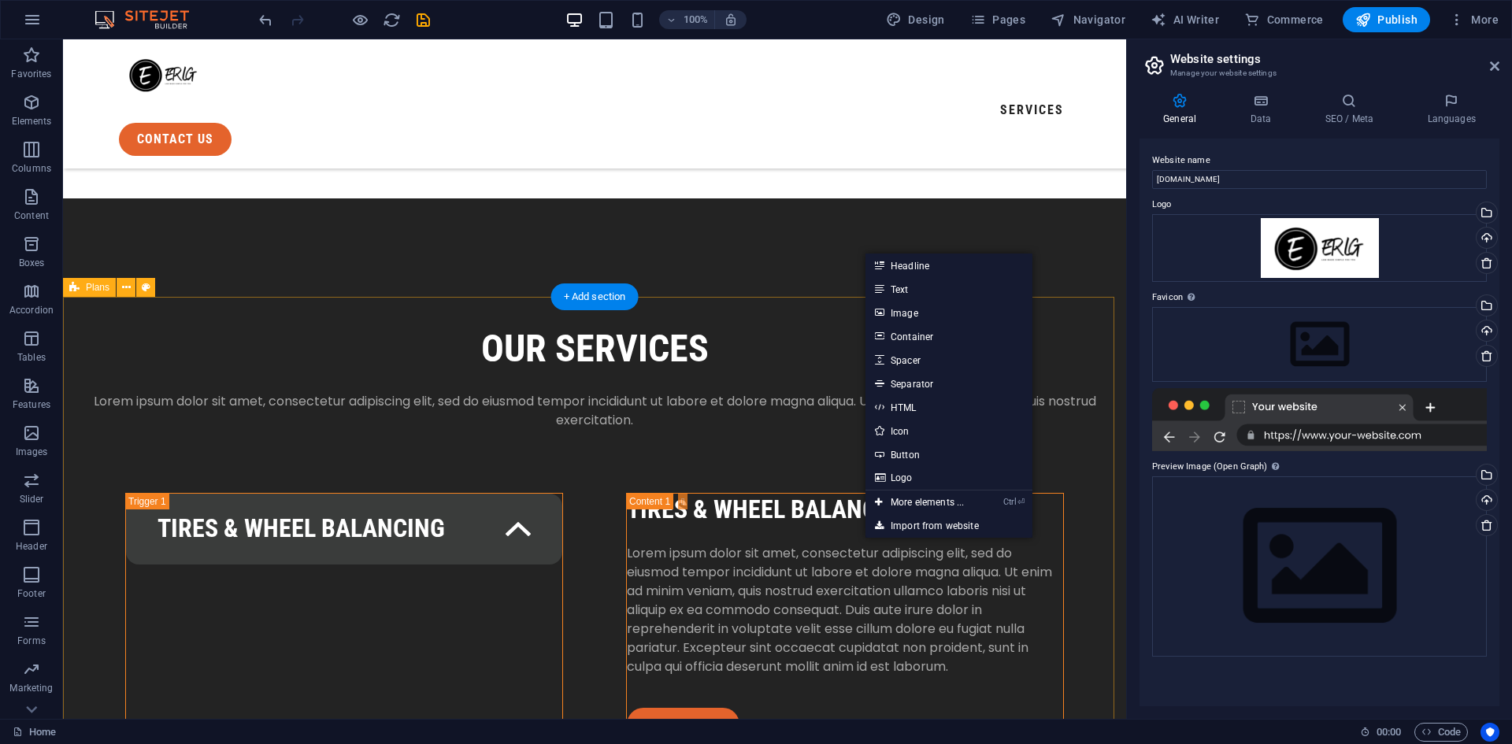
drag, startPoint x: 844, startPoint y: 313, endPoint x: 840, endPoint y: 296, distance: 17.0
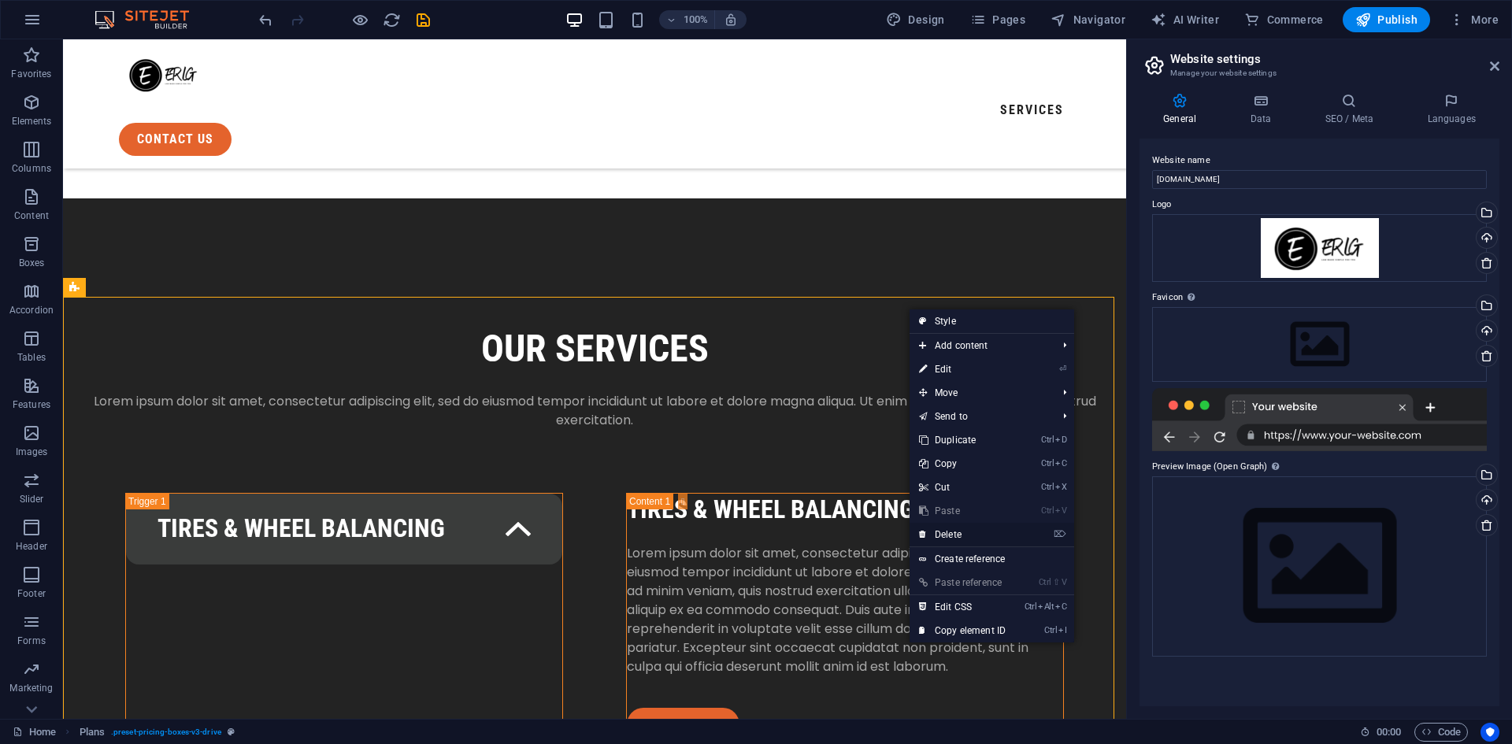
click at [967, 533] on link "⌦ Delete" at bounding box center [963, 535] width 106 height 24
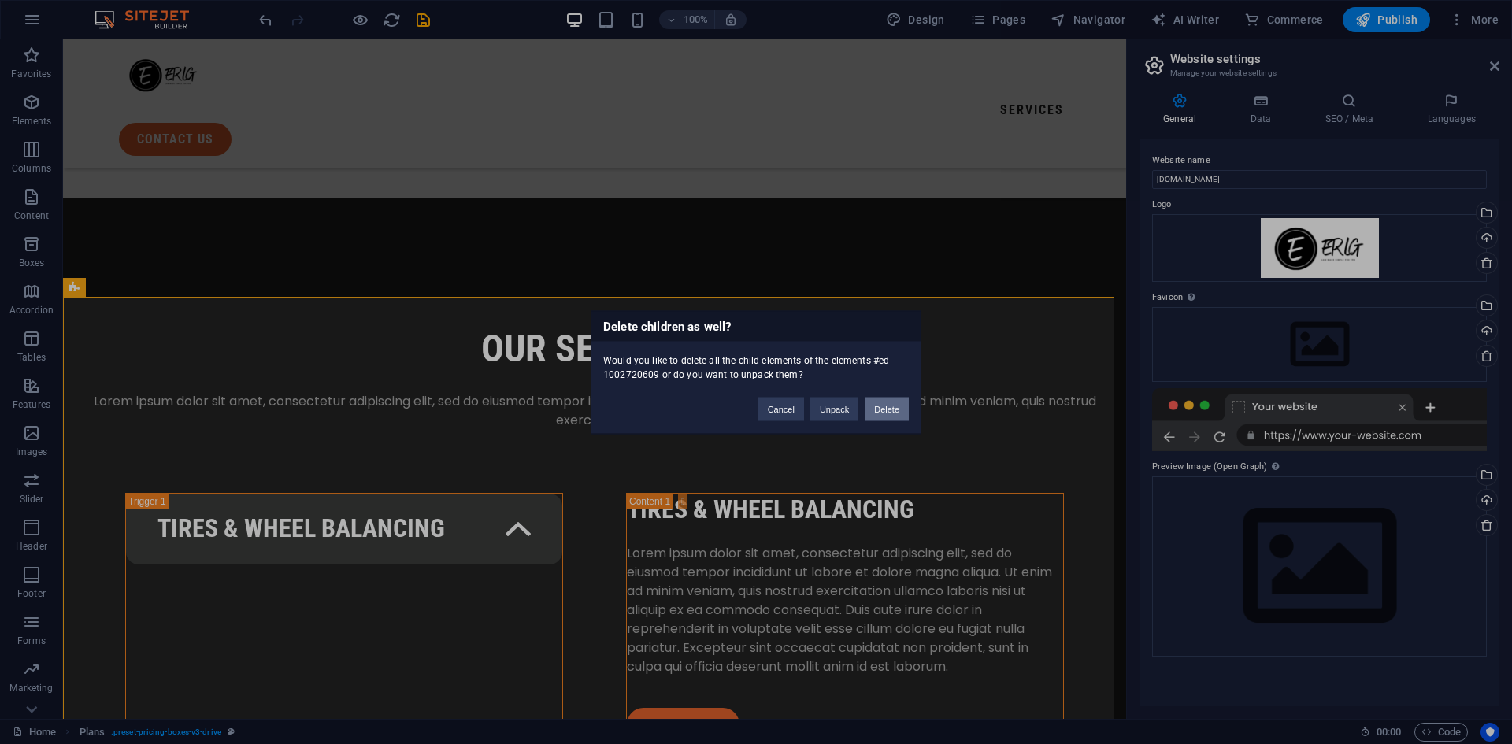
click at [884, 410] on button "Delete" at bounding box center [887, 409] width 44 height 24
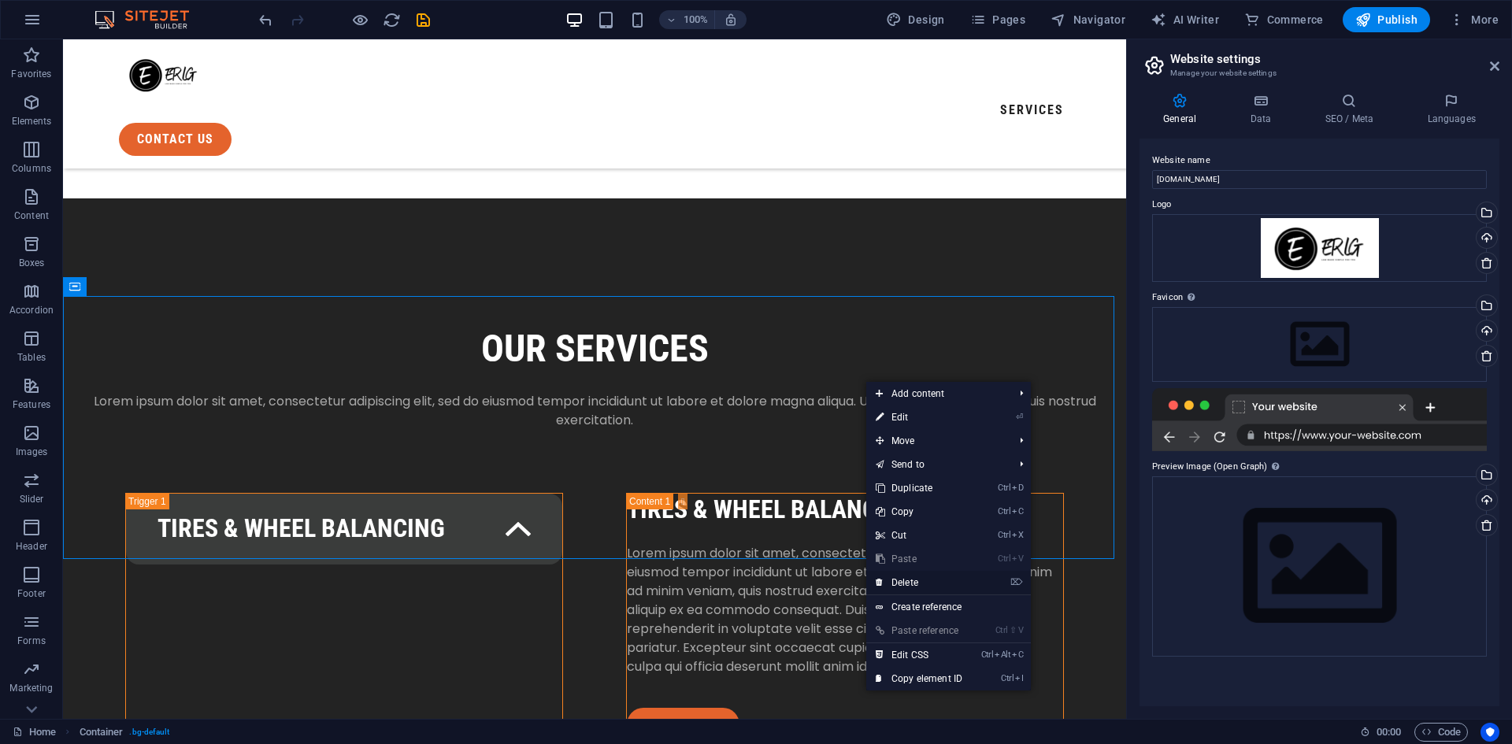
click at [929, 588] on link "⌦ Delete" at bounding box center [919, 583] width 106 height 24
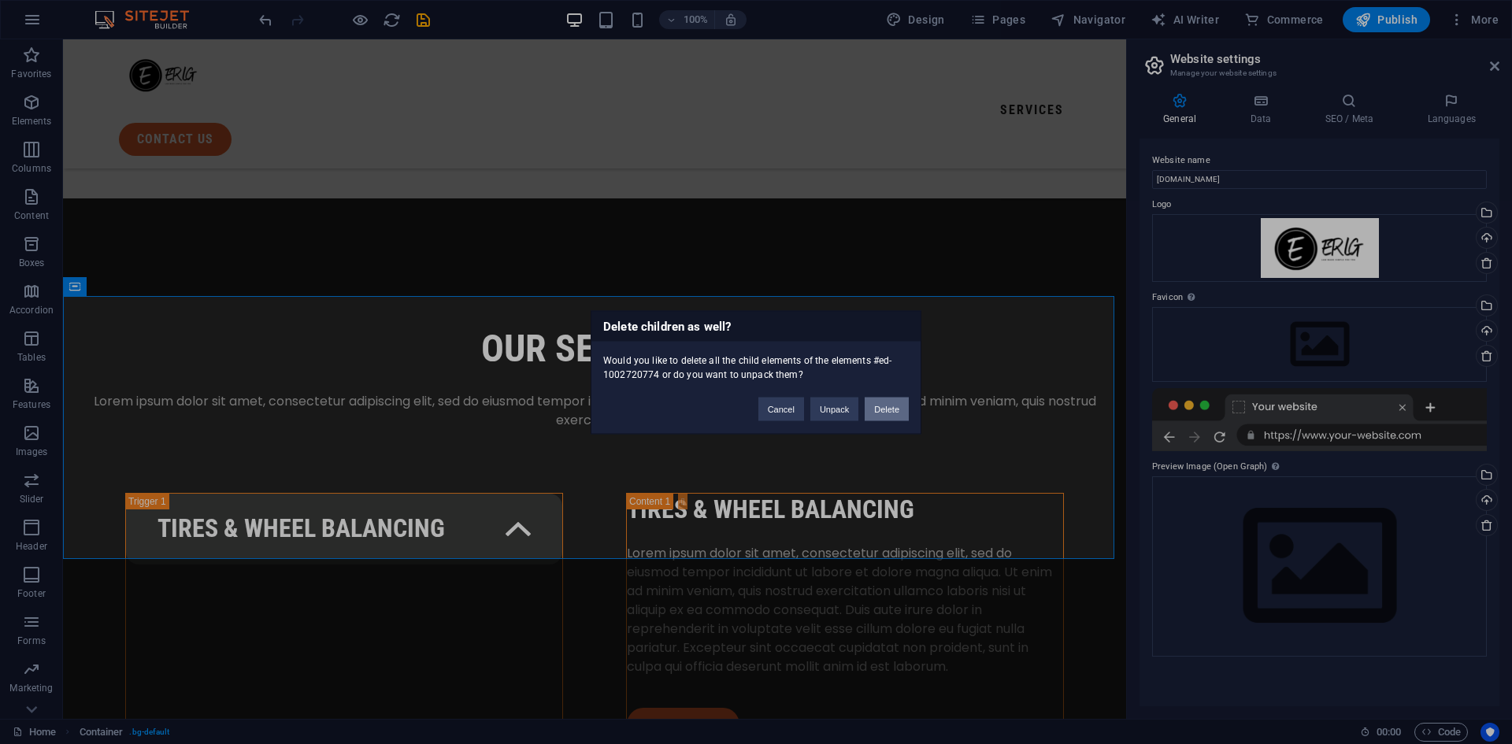
click at [888, 414] on button "Delete" at bounding box center [887, 409] width 44 height 24
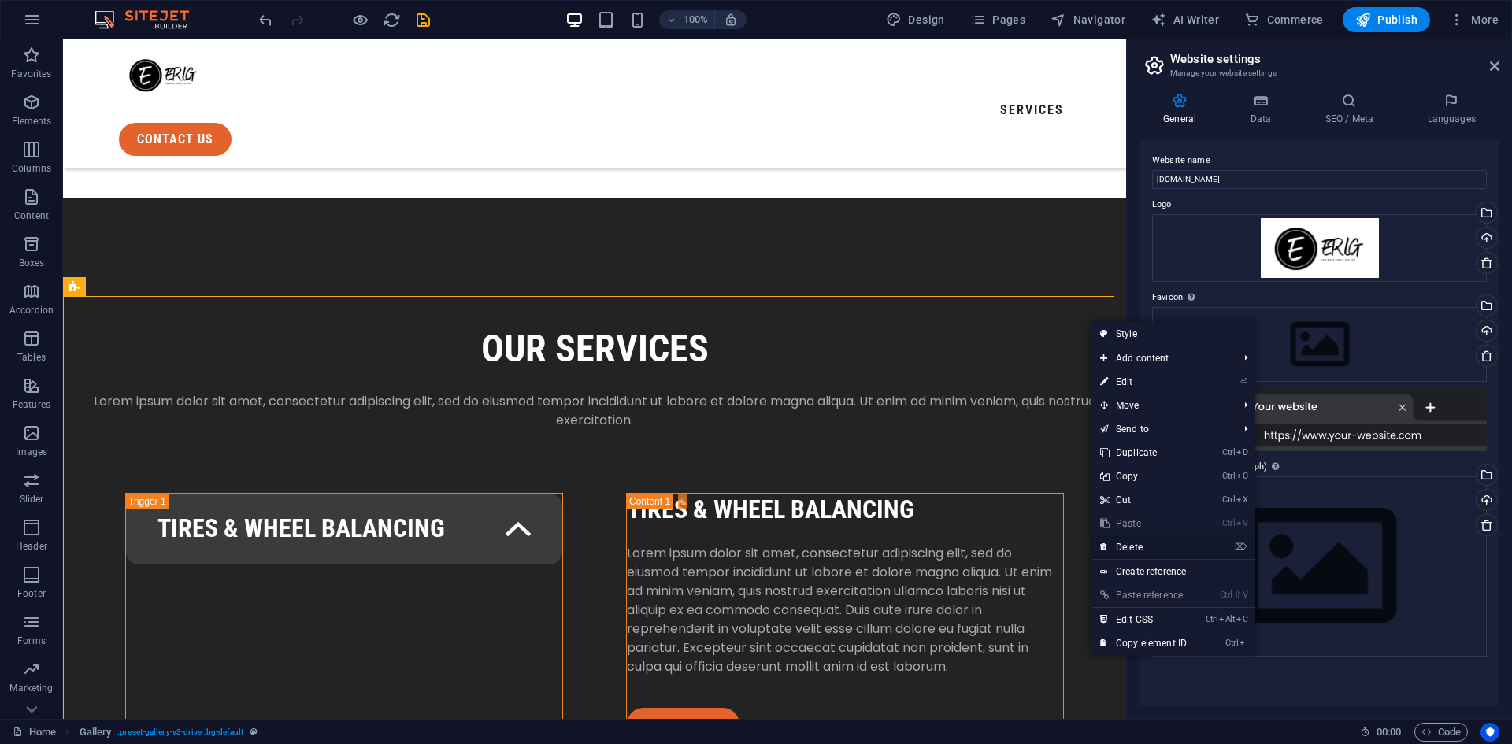
click at [1133, 540] on link "⌦ Delete" at bounding box center [1144, 548] width 106 height 24
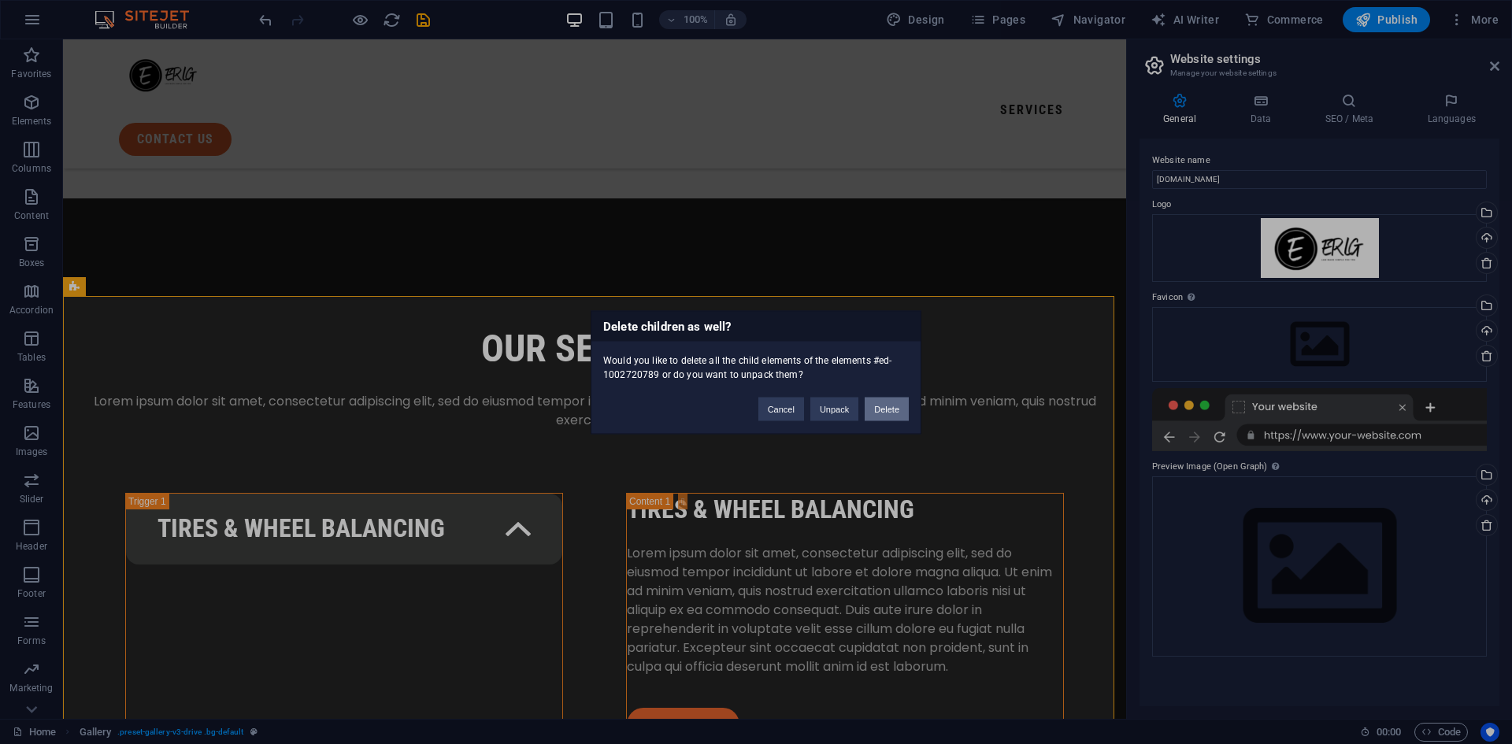
click at [883, 409] on button "Delete" at bounding box center [887, 409] width 44 height 24
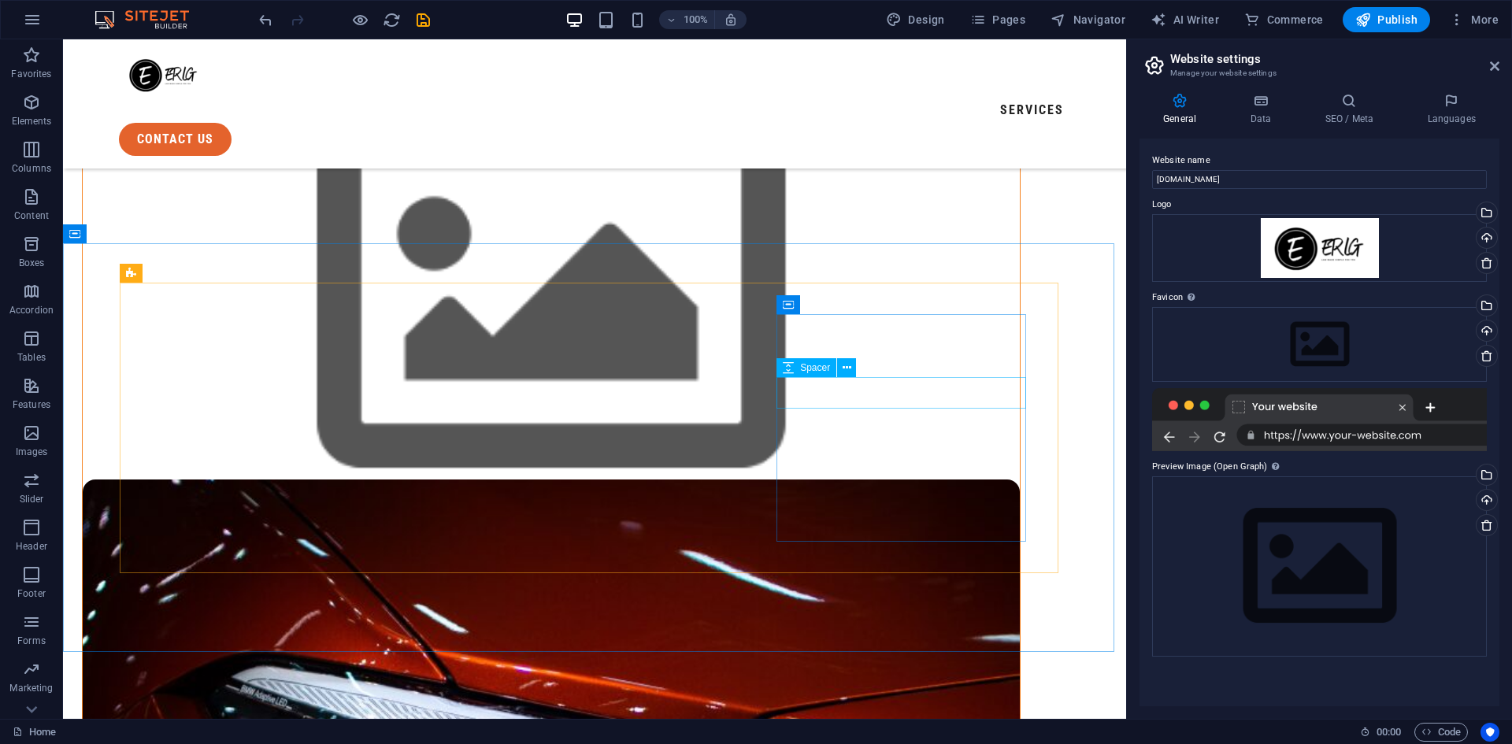
scroll to position [315, 0]
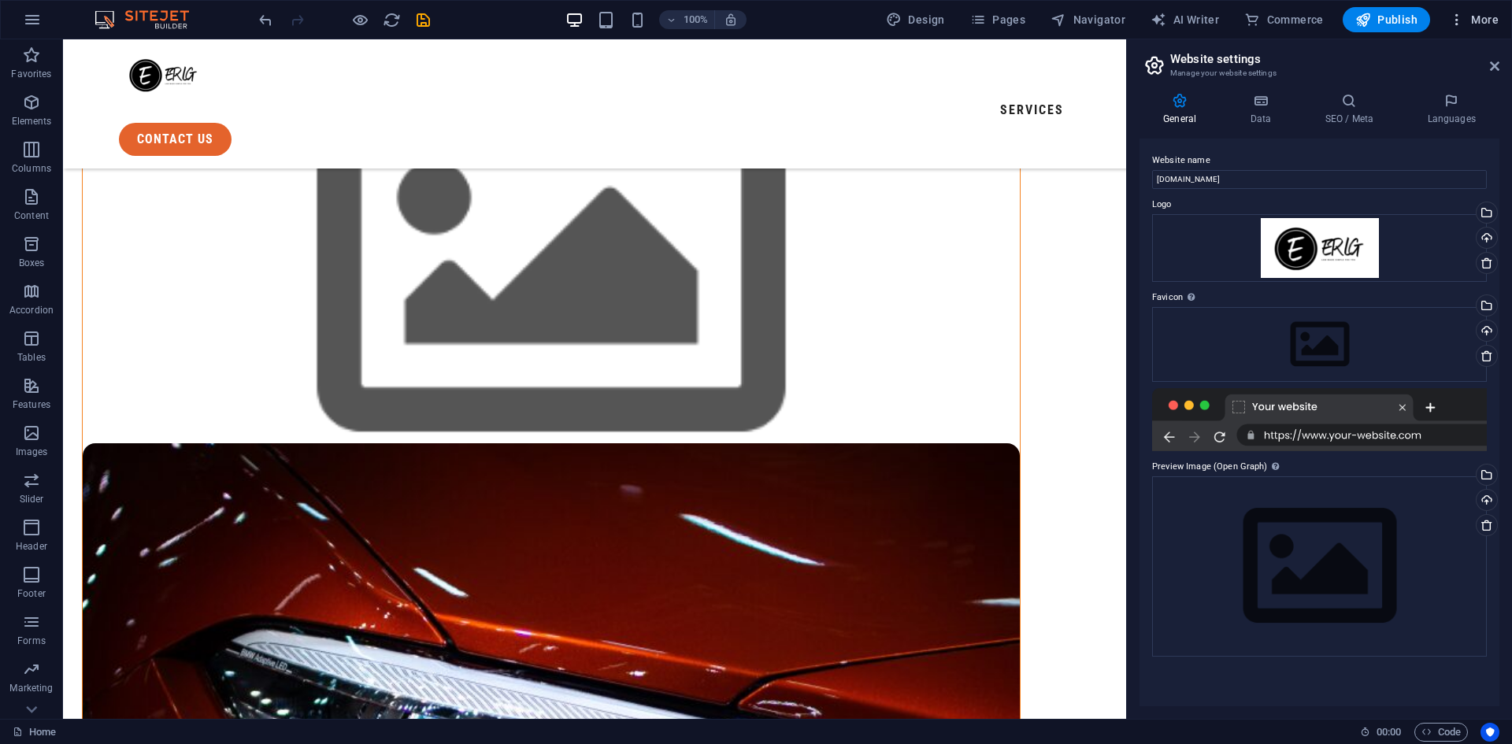
click at [1460, 16] on icon "button" at bounding box center [1457, 20] width 16 height 16
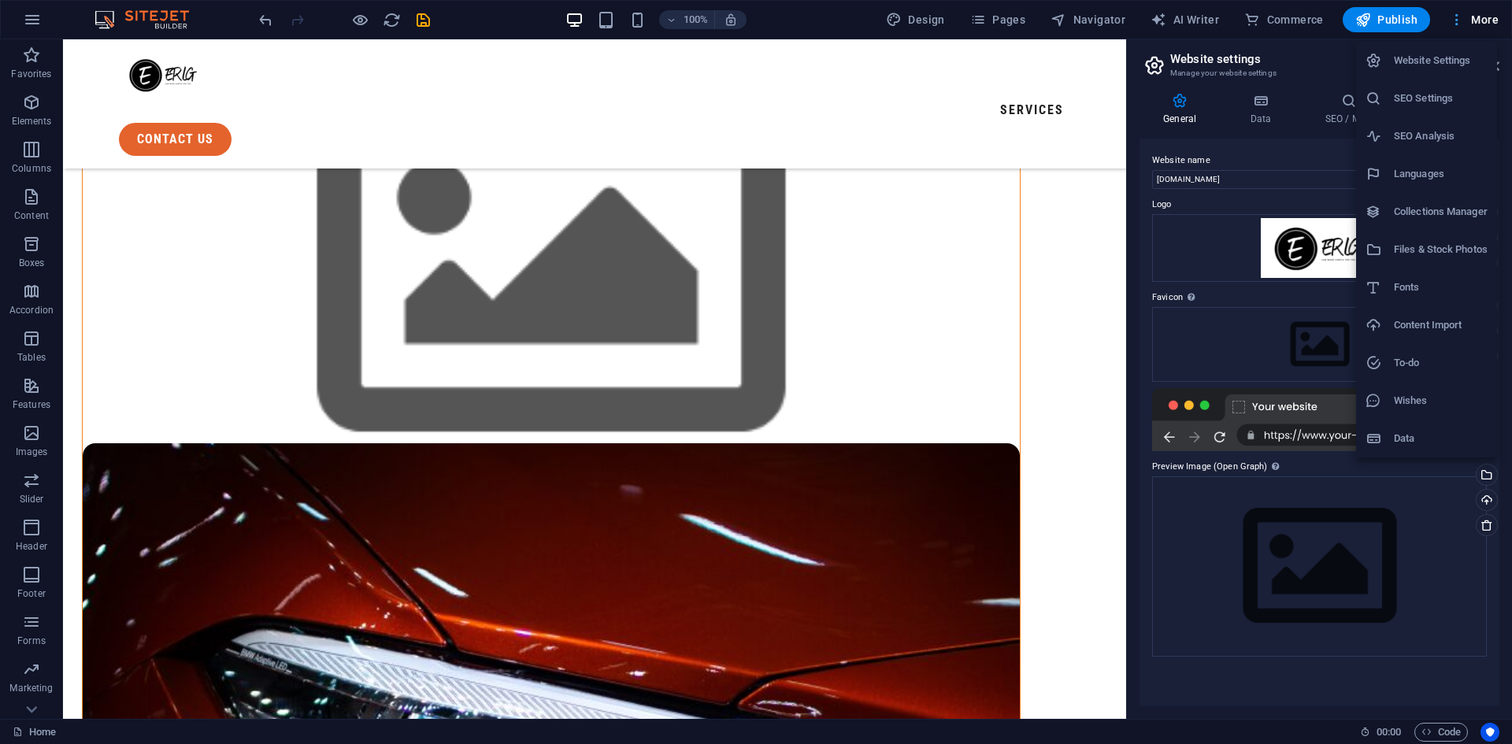
click at [1460, 16] on div at bounding box center [756, 372] width 1512 height 744
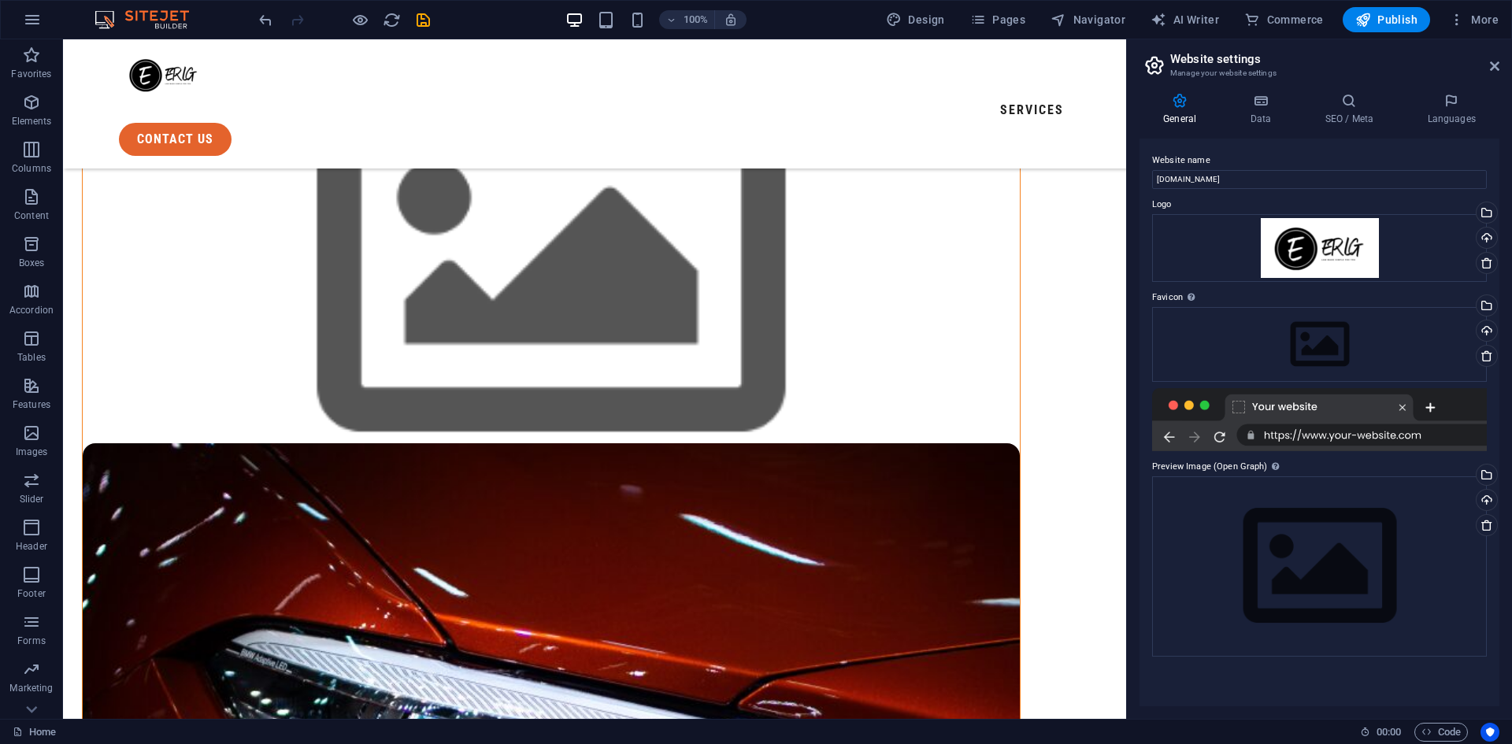
click at [1312, 440] on div at bounding box center [1319, 419] width 335 height 63
click at [1314, 434] on div at bounding box center [1319, 419] width 335 height 63
click at [1278, 525] on div "Drag files here, click to choose files or select files from Files or our free s…" at bounding box center [1319, 567] width 335 height 180
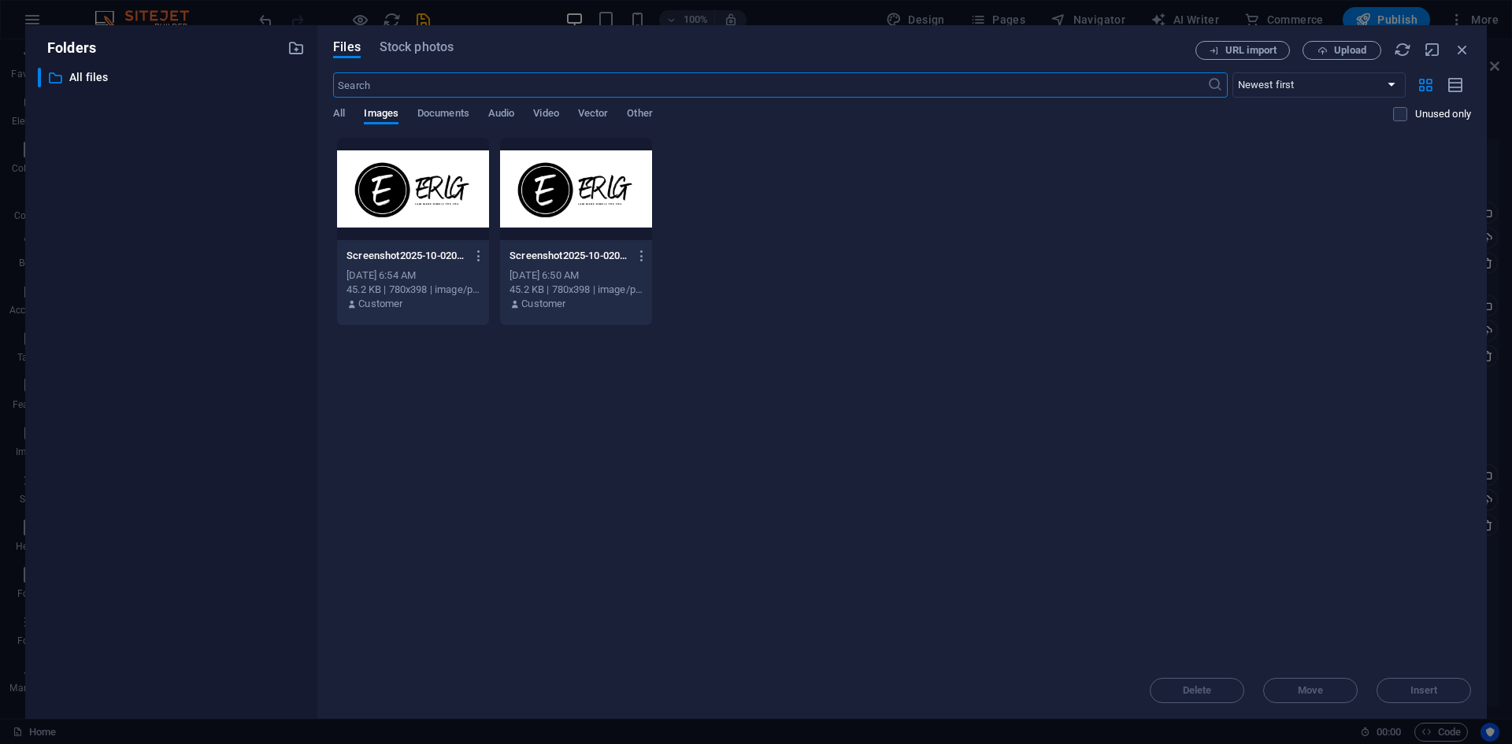
scroll to position [376, 0]
click at [441, 190] on div at bounding box center [413, 189] width 152 height 102
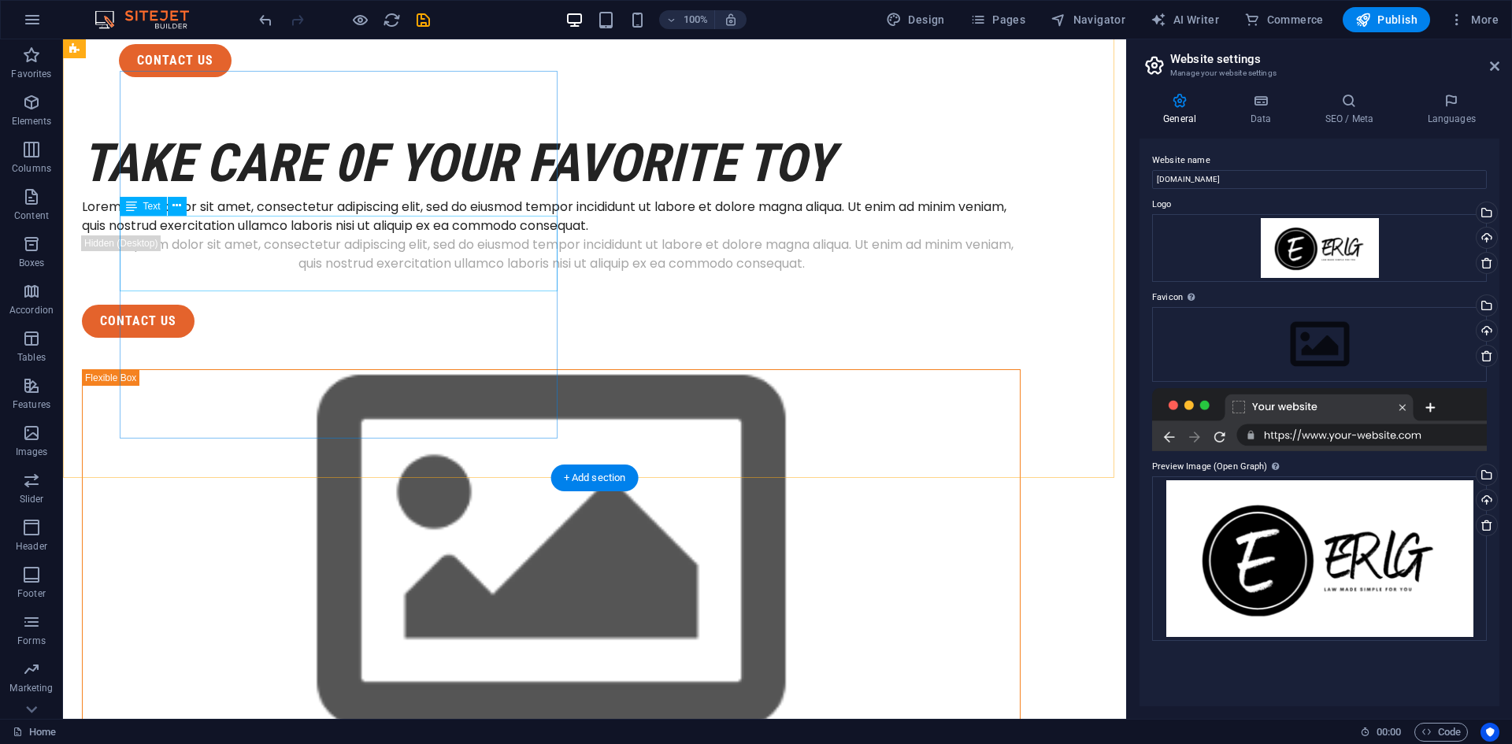
scroll to position [0, 0]
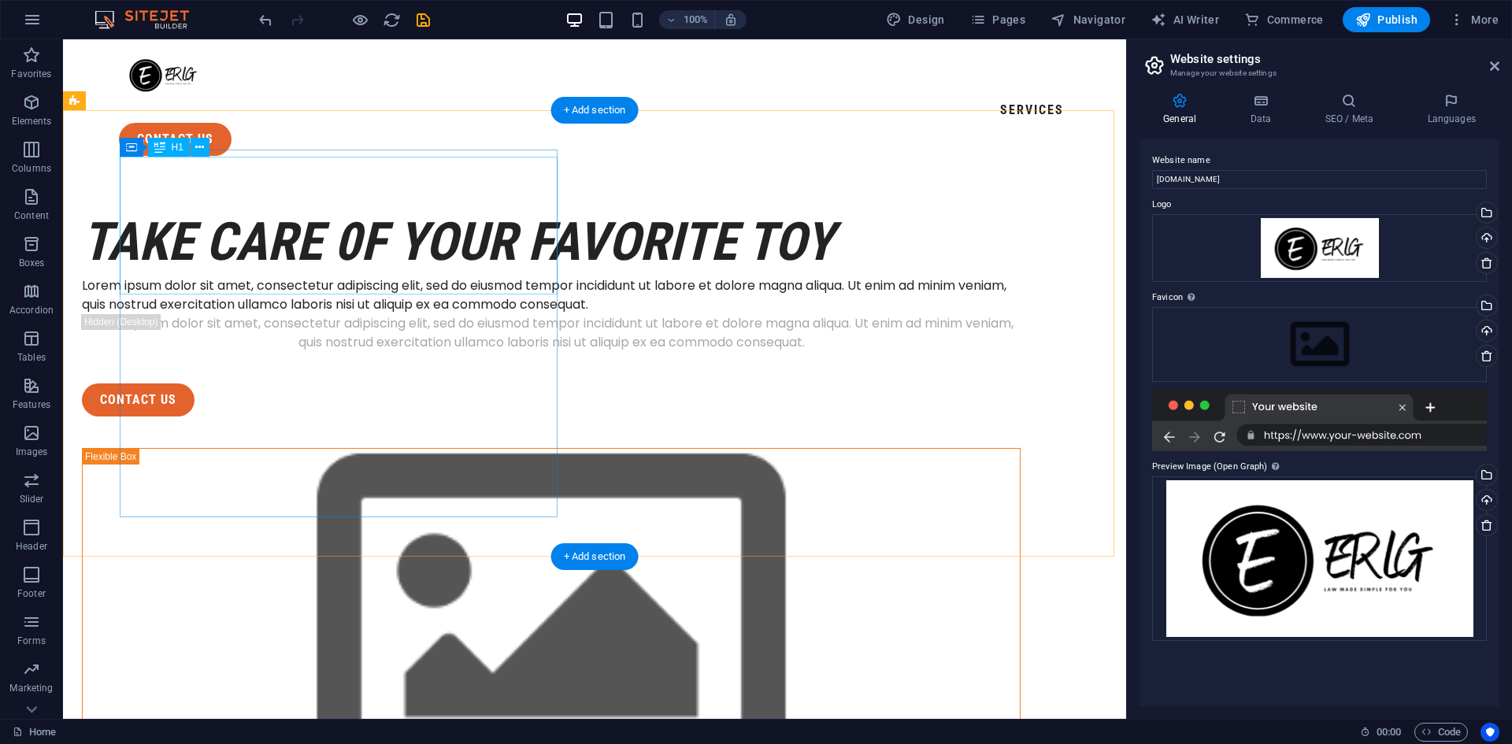
click at [390, 258] on div "take care 0f your favorite toy" at bounding box center [551, 242] width 939 height 69
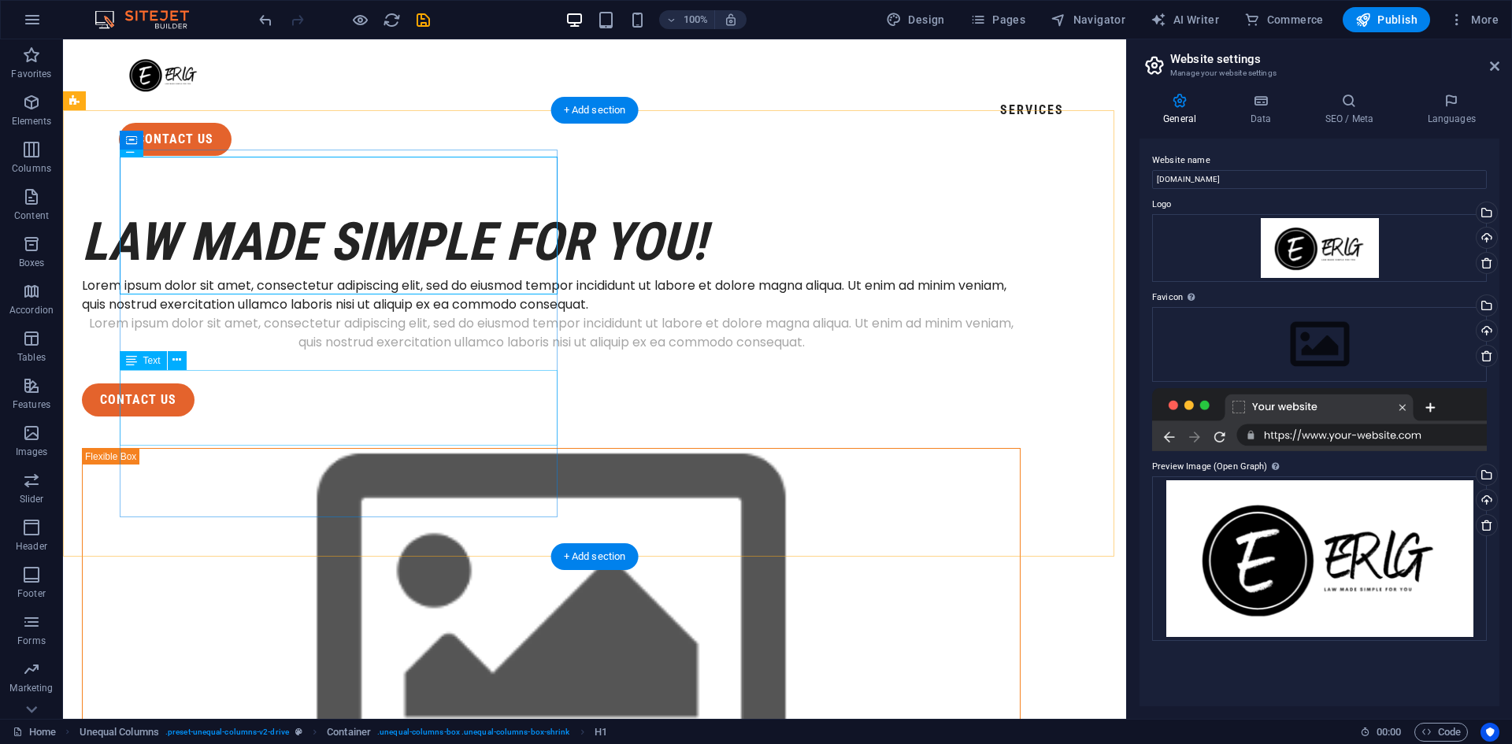
click at [449, 352] on div "Lorem ipsum dolor sit amet, consectetur adipiscing elit, sed do eiusmod tempor …" at bounding box center [551, 333] width 939 height 38
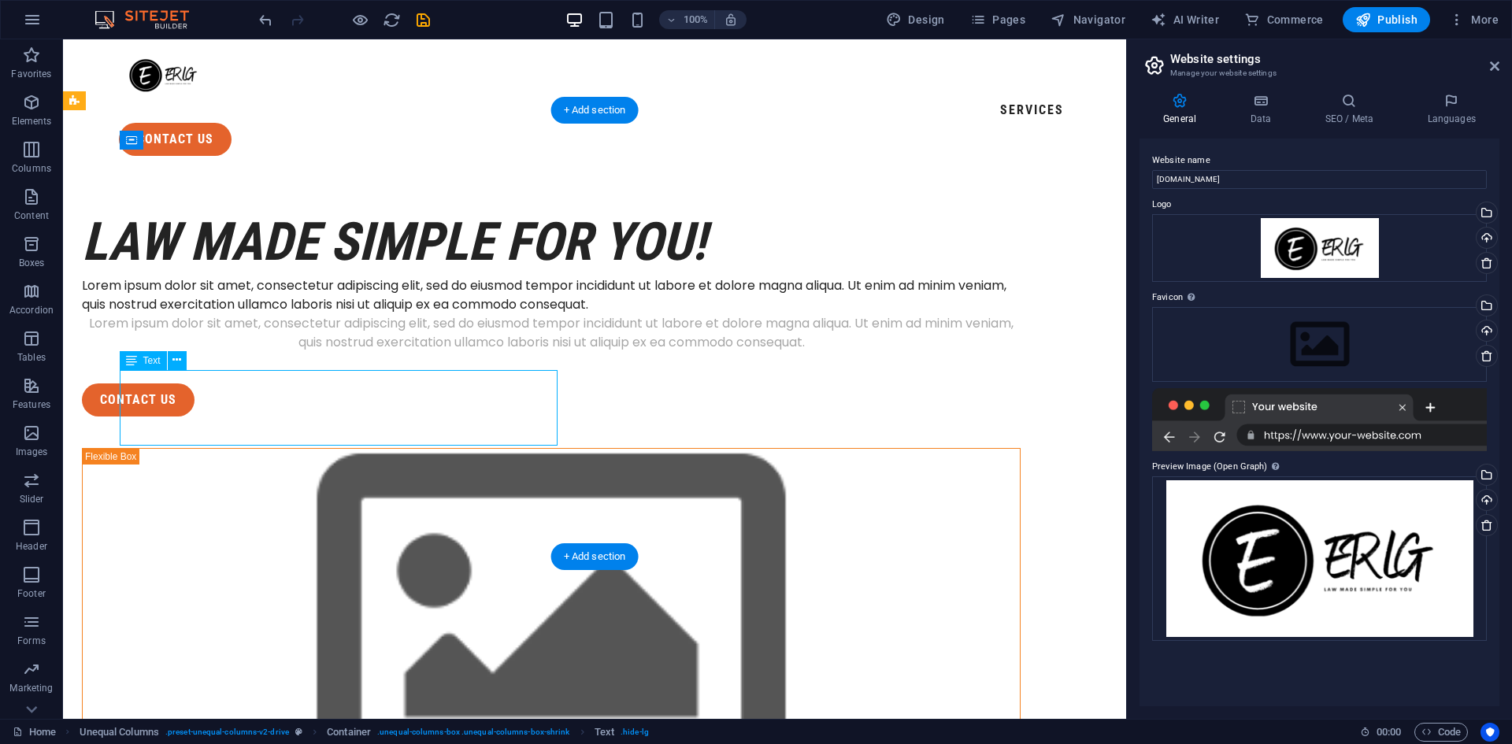
click at [421, 352] on div "Lorem ipsum dolor sit amet, consectetur adipiscing elit, sed do eiusmod tempor …" at bounding box center [551, 333] width 939 height 38
click at [211, 352] on div "Lorem ipsum dolor sit amet, consectetur adipiscing elit, sed do eiusmod tempor …" at bounding box center [551, 333] width 939 height 38
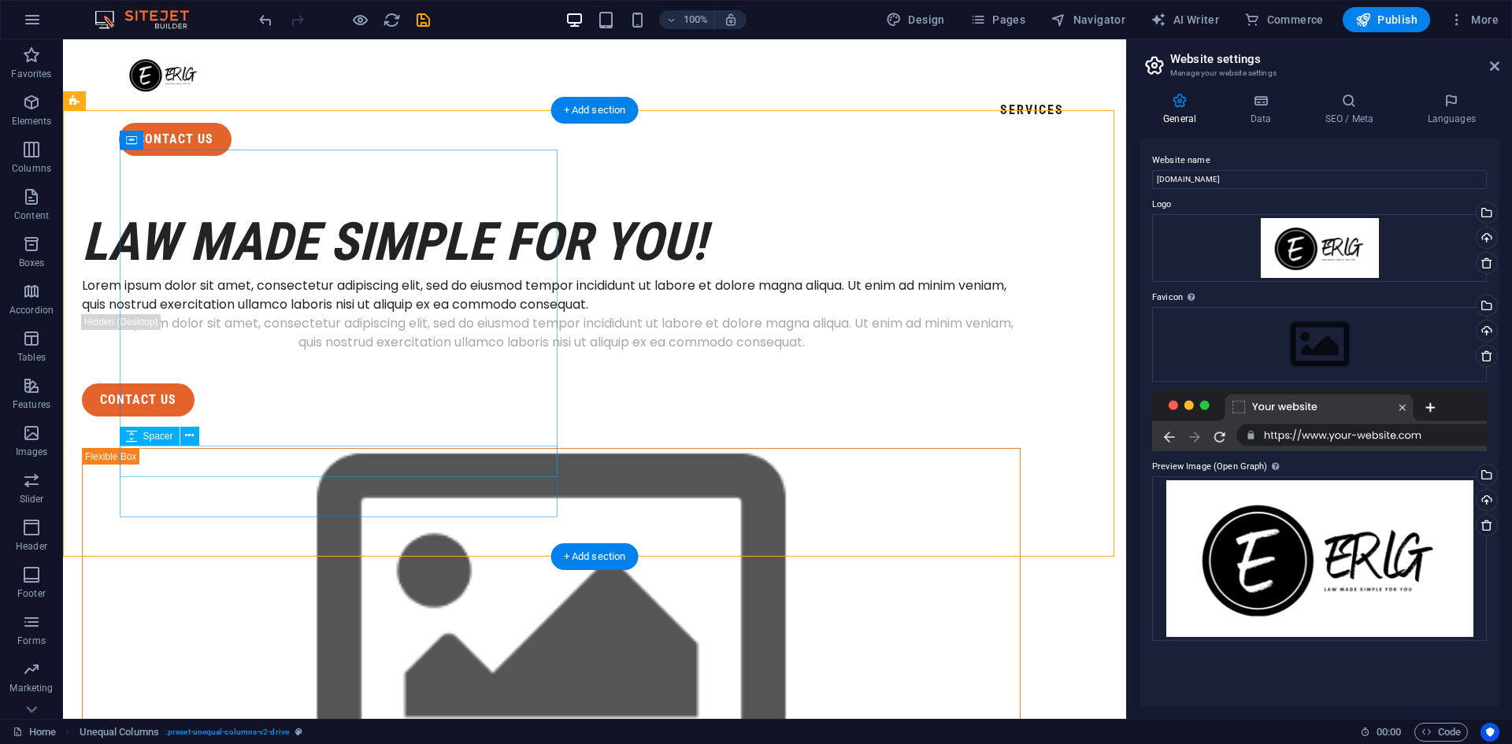
click at [305, 384] on div at bounding box center [551, 368] width 939 height 32
click at [308, 352] on div "Lorem ipsum dolor sit amet, consectetur adipiscing elit, sed do eiusmod tempor …" at bounding box center [551, 333] width 939 height 38
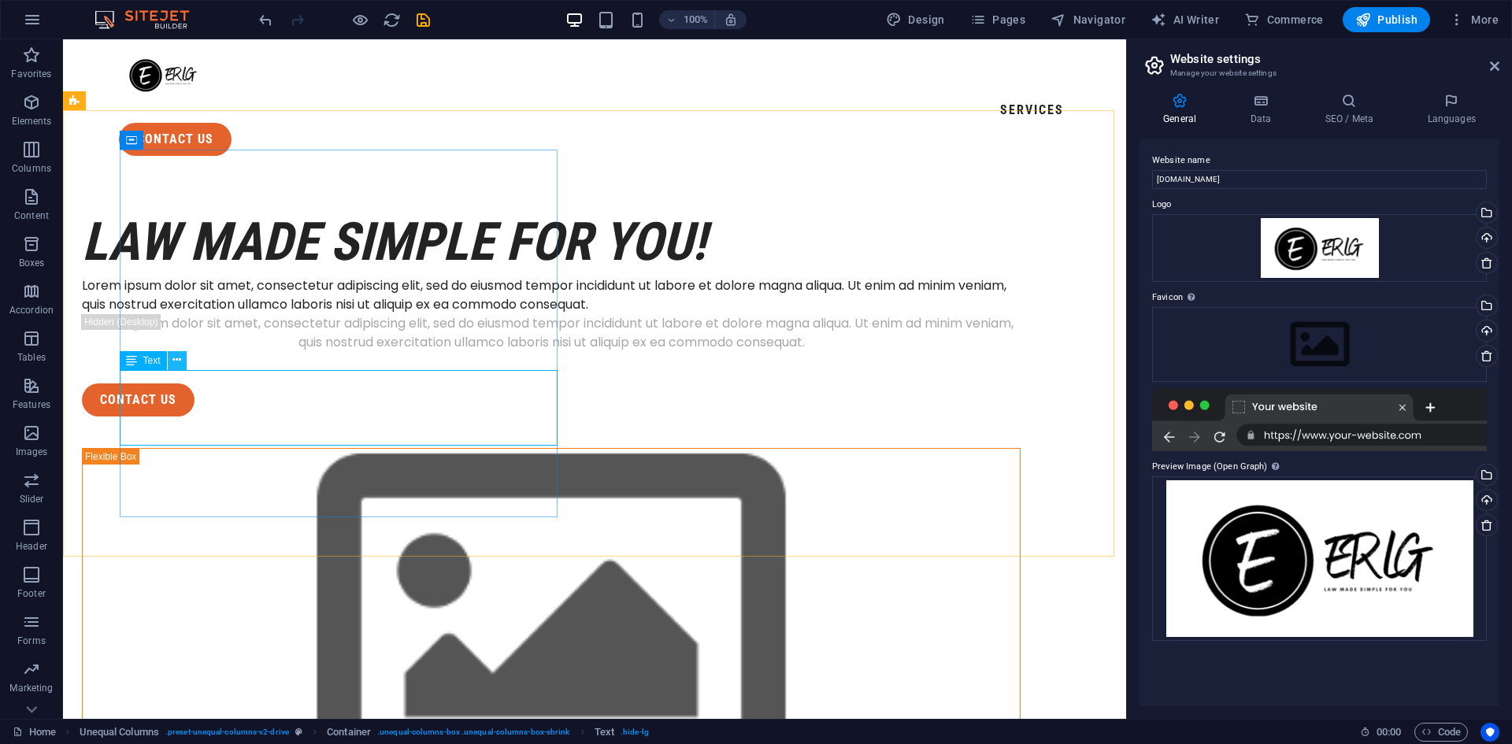
click at [178, 363] on icon at bounding box center [177, 360] width 9 height 17
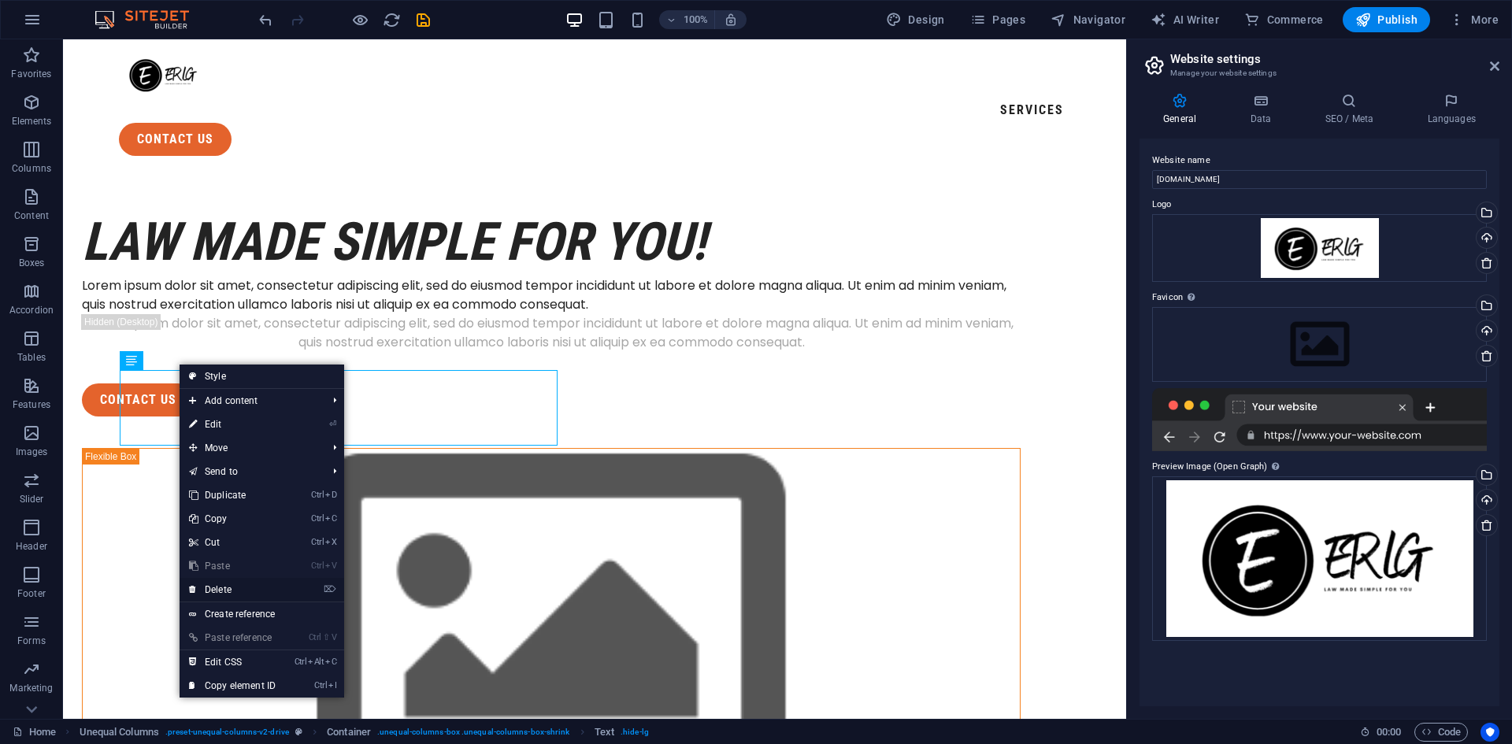
click at [247, 586] on link "⌦ Delete" at bounding box center [233, 590] width 106 height 24
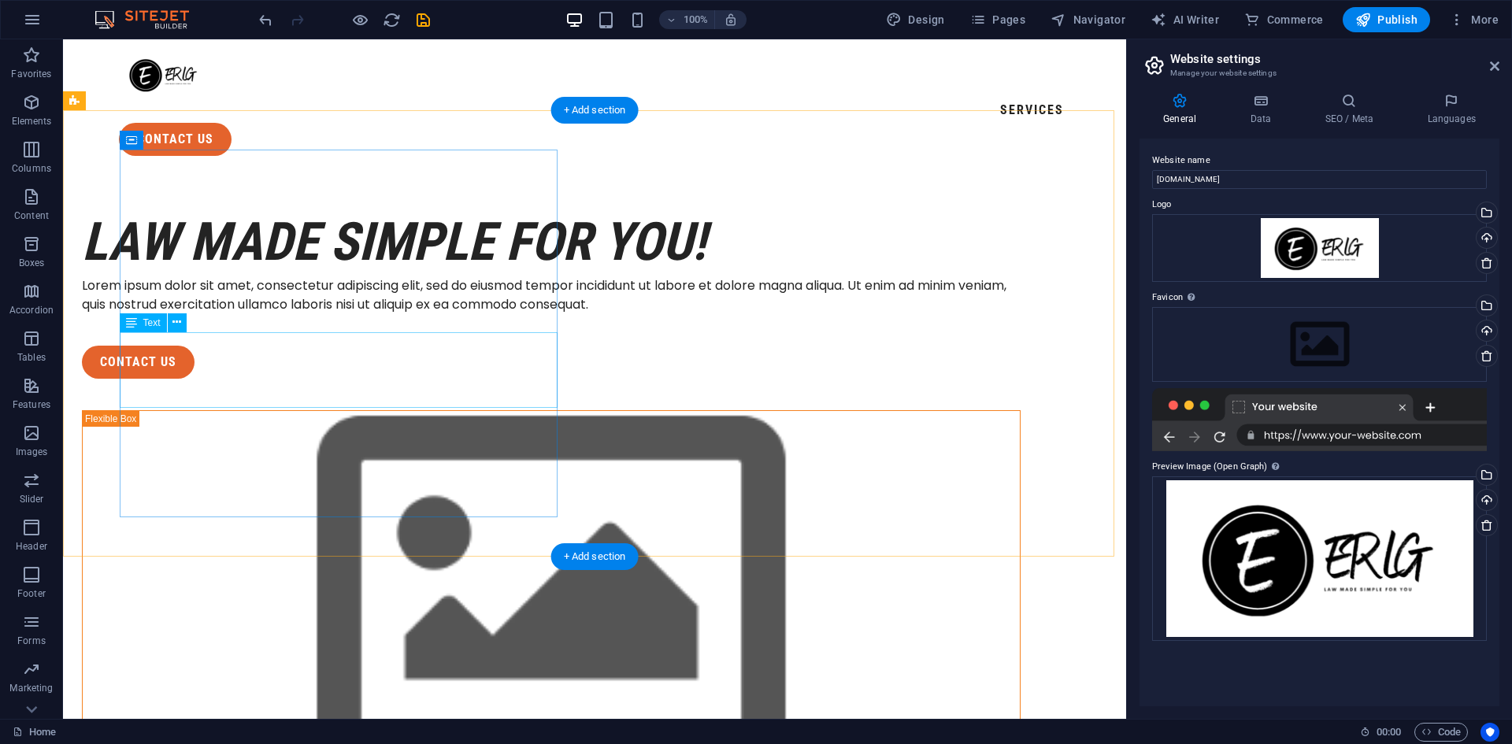
click at [317, 314] on div "Lorem ipsum dolor sit amet, consectetur adipiscing elit, sed do eiusmod tempor …" at bounding box center [551, 295] width 939 height 38
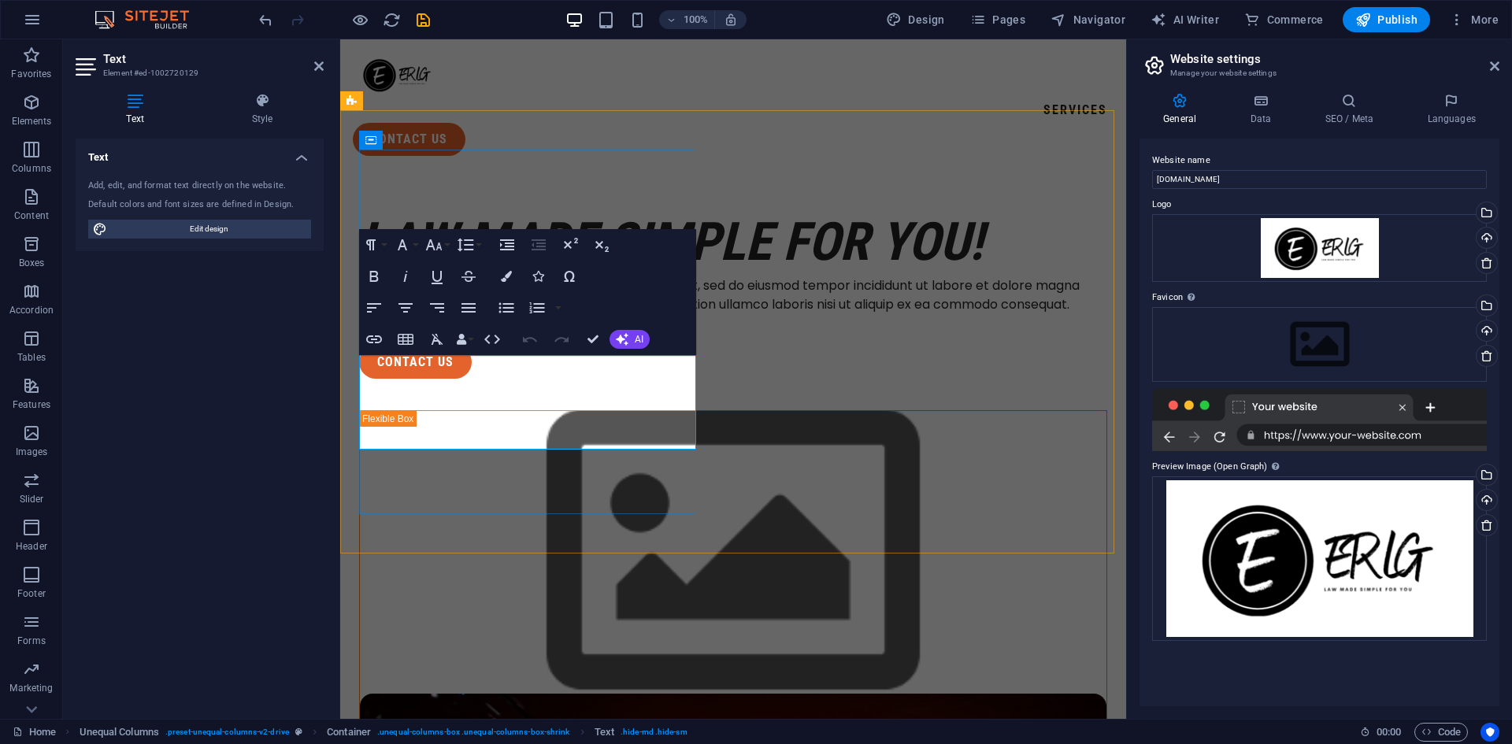
click at [501, 314] on p "Lorem ipsum dolor sit amet, consectetur adipiscing elit, sed do eiusmod tempor …" at bounding box center [733, 295] width 748 height 38
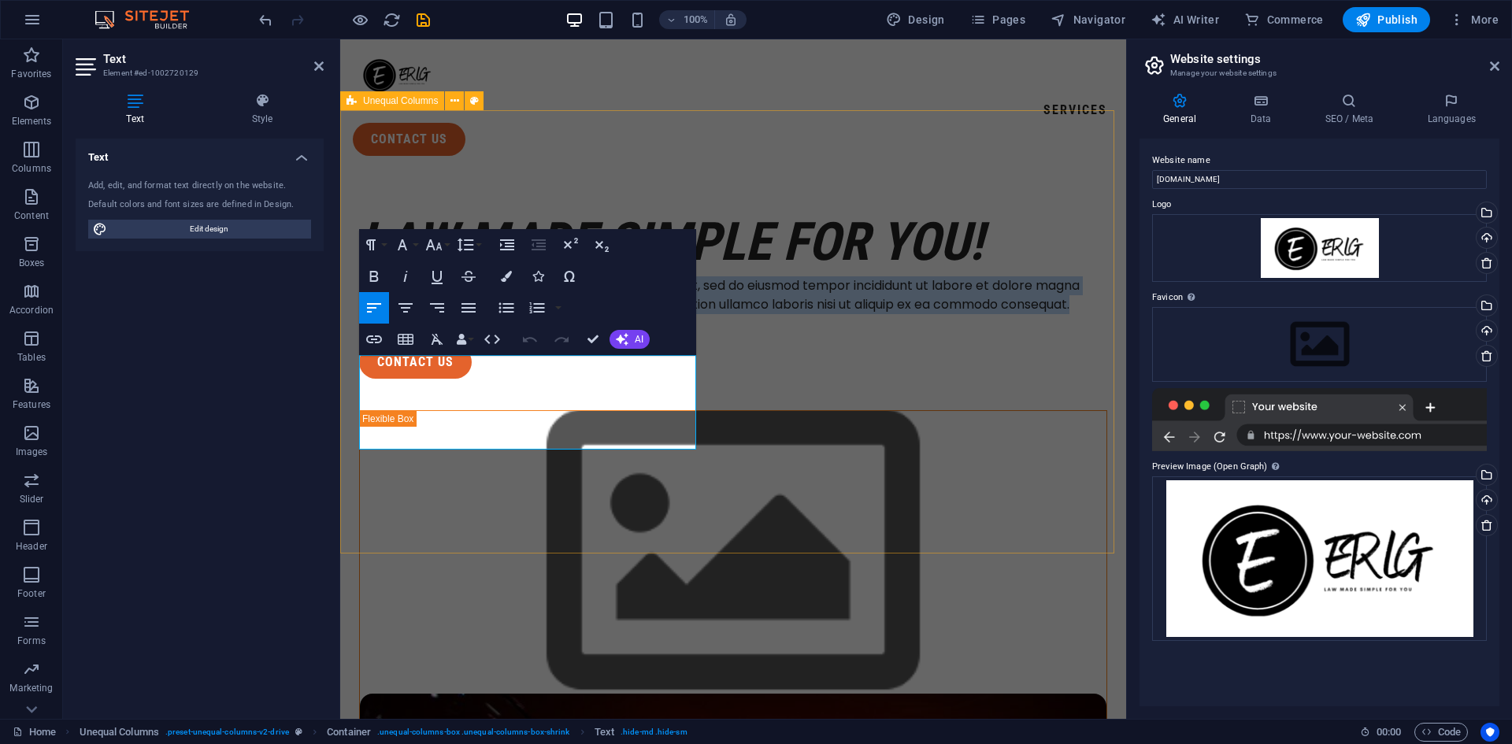
drag, startPoint x: 530, startPoint y: 442, endPoint x: 353, endPoint y: 356, distance: 196.9
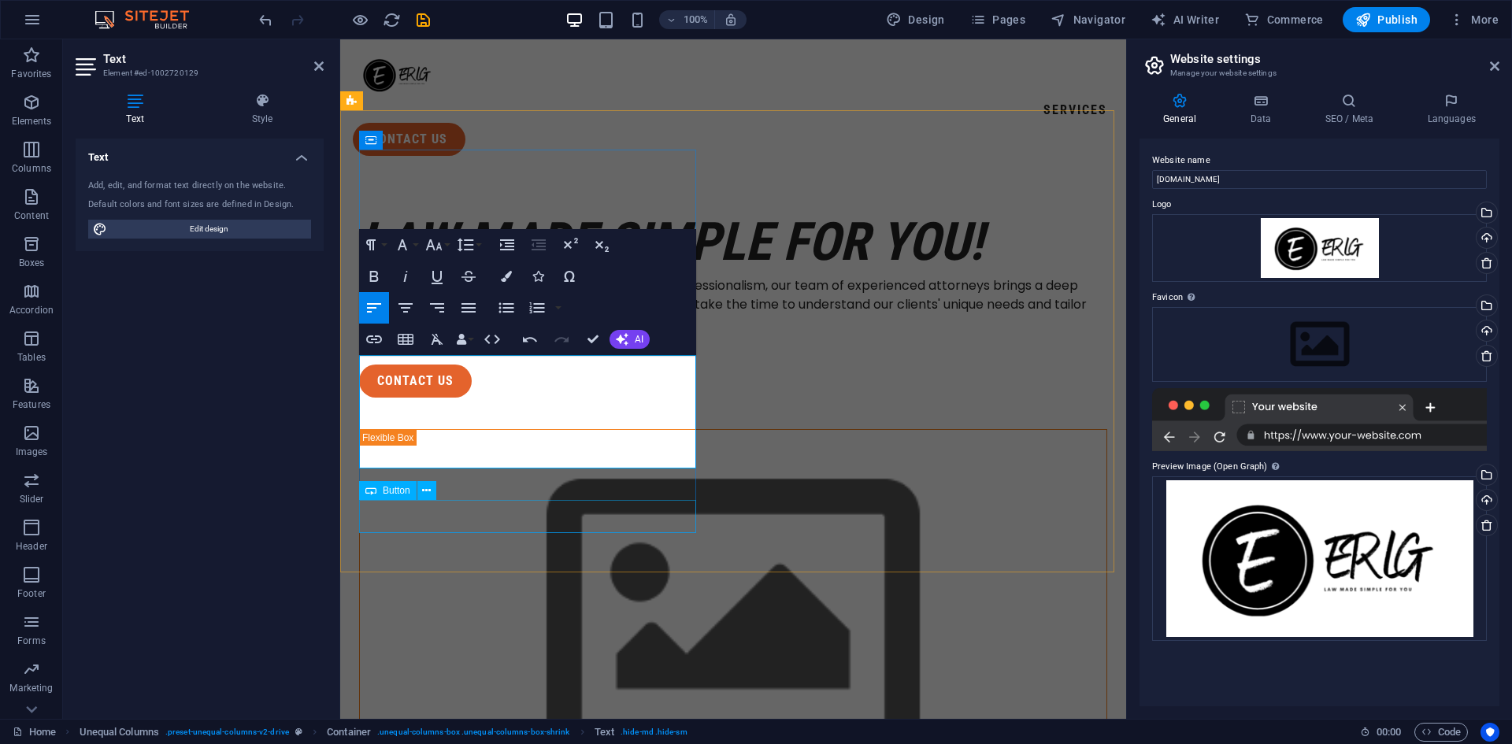
click at [636, 398] on div "contact us" at bounding box center [733, 381] width 748 height 33
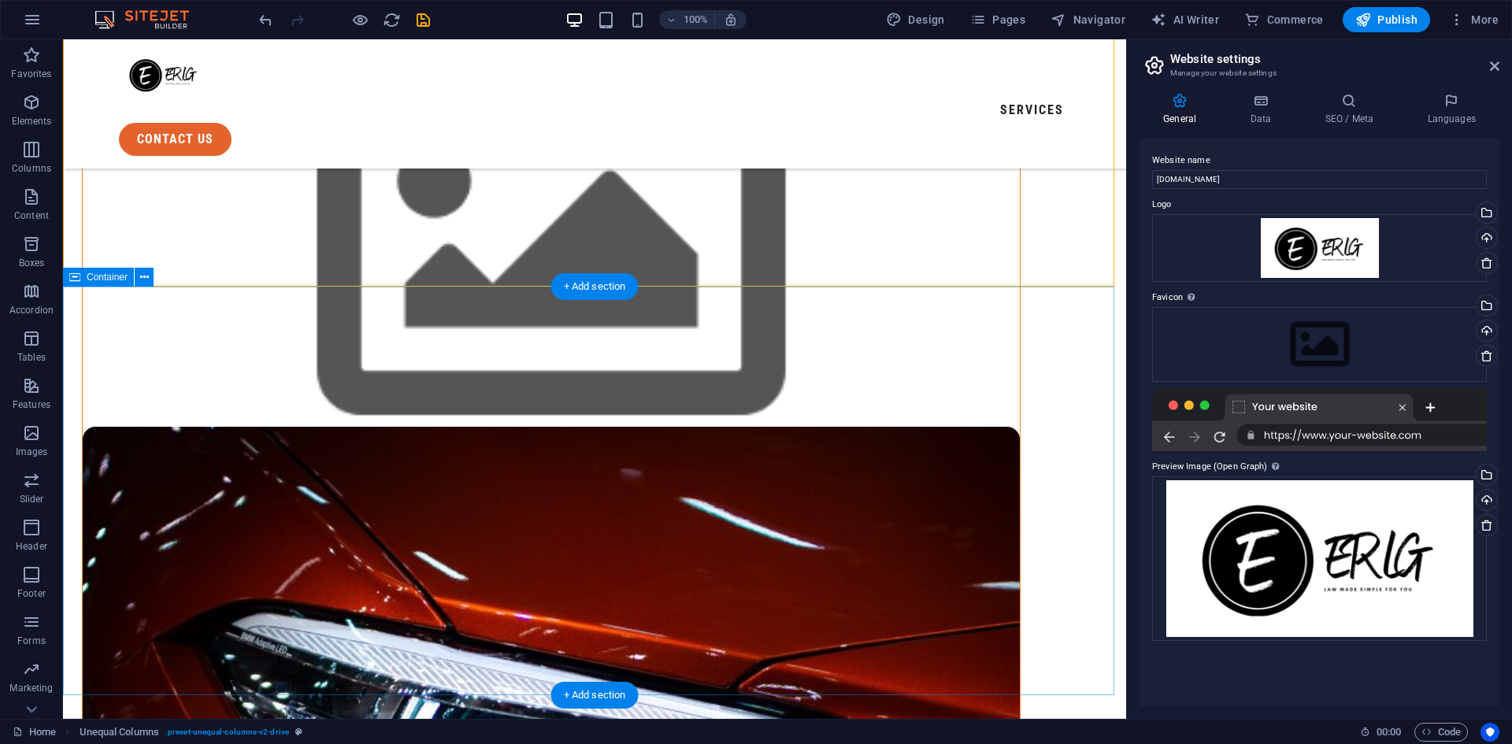
scroll to position [394, 0]
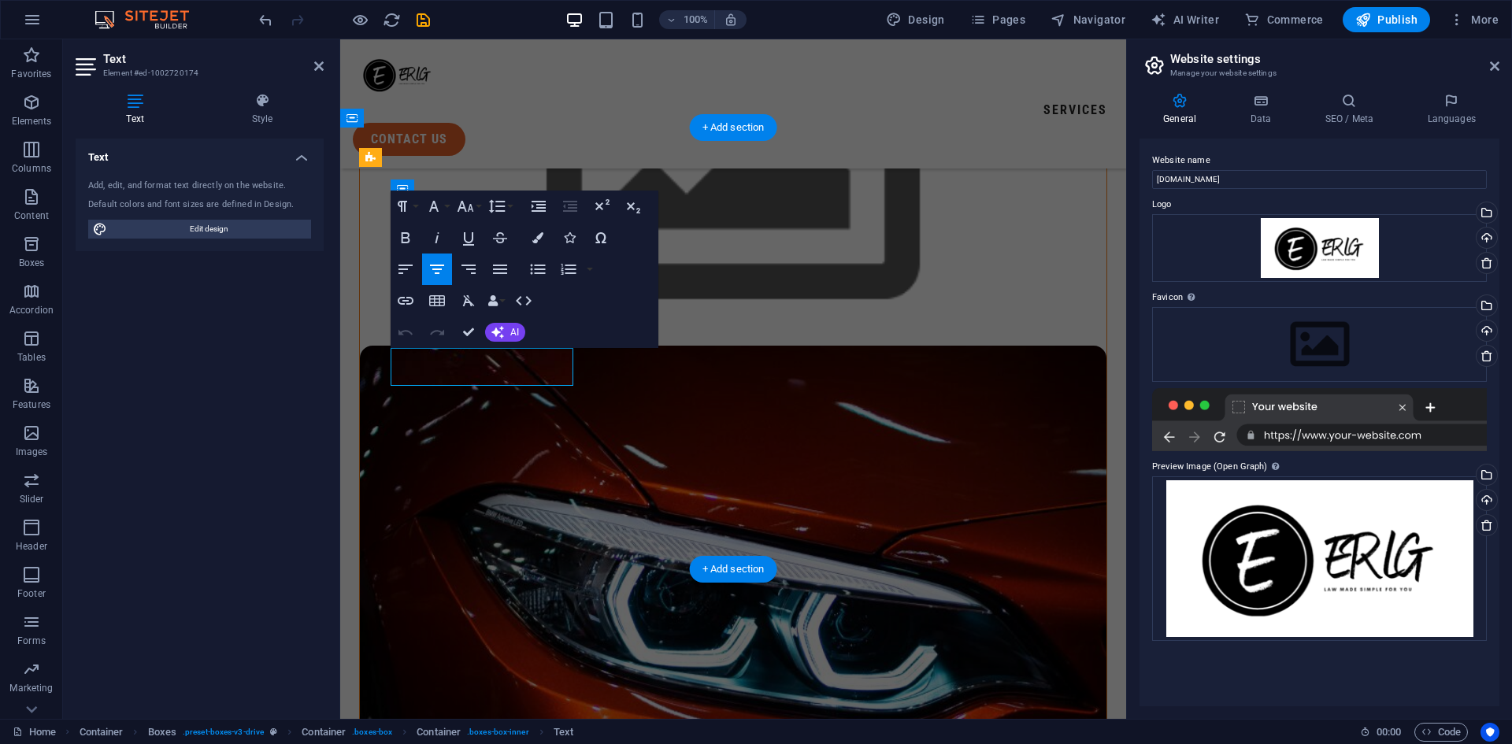
scroll to position [445, 0]
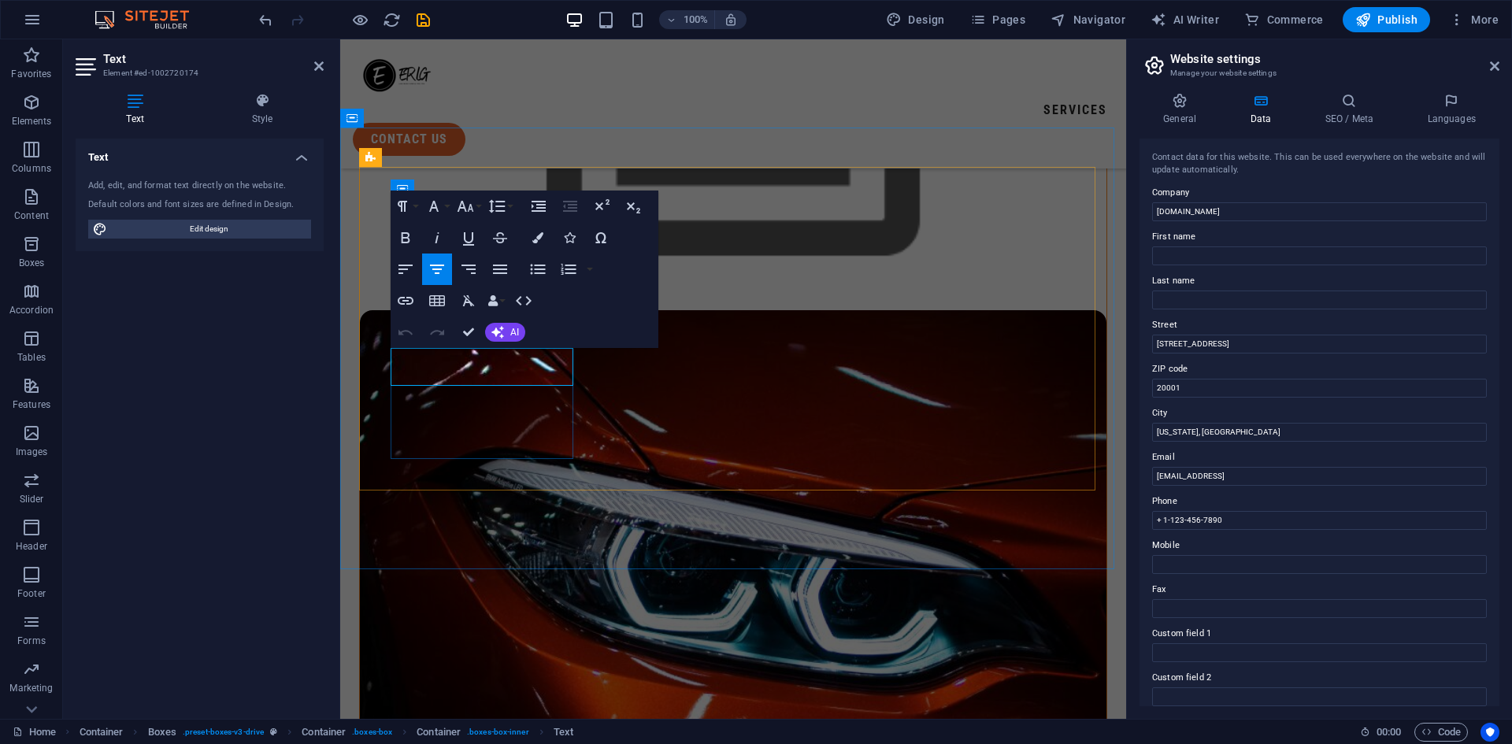
drag, startPoint x: 1560, startPoint y: 384, endPoint x: 1115, endPoint y: 351, distance: 447.1
type input "[STREET_ADDRESS]"
click at [1227, 429] on input "[US_STATE], [GEOGRAPHIC_DATA]" at bounding box center [1319, 432] width 335 height 19
drag, startPoint x: 1556, startPoint y: 470, endPoint x: 1118, endPoint y: 435, distance: 440.2
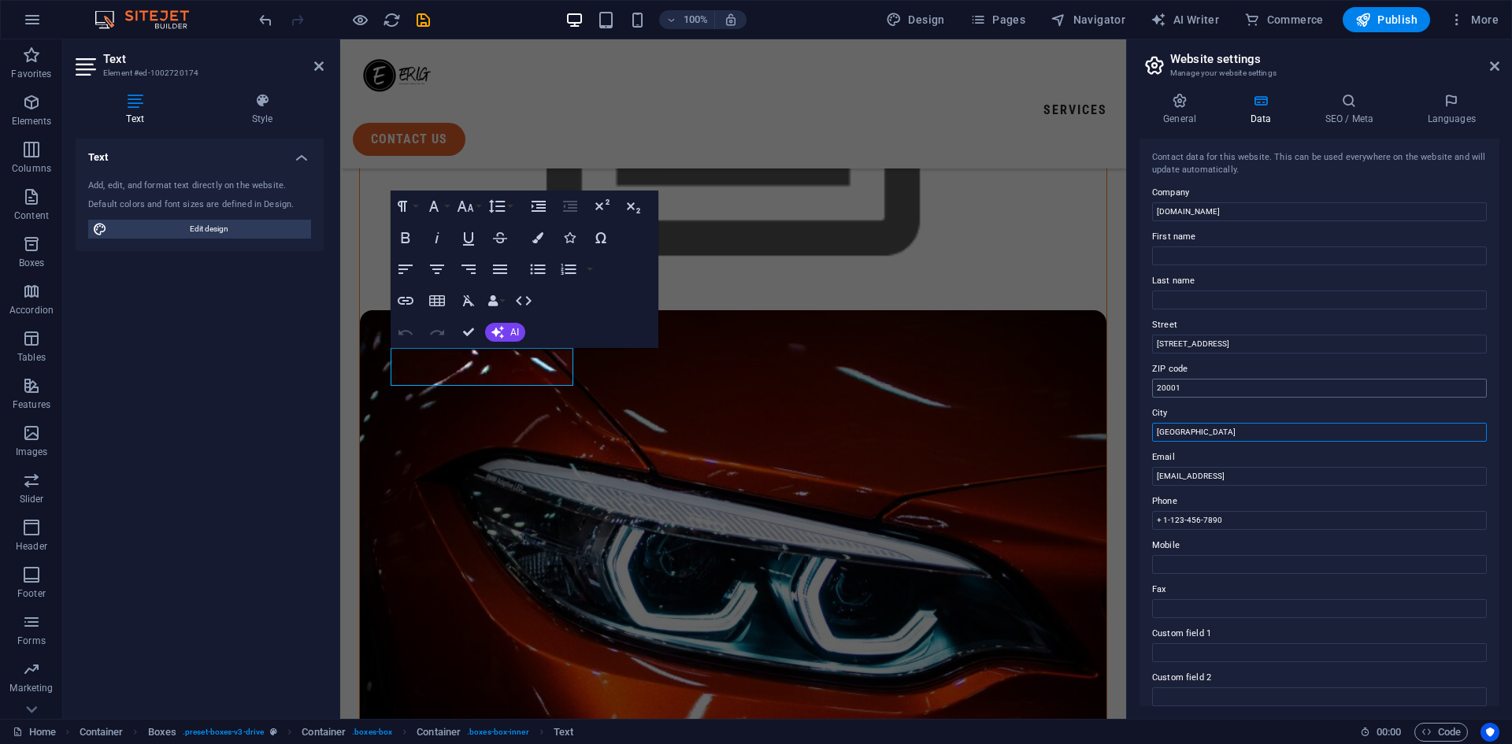
type input "[GEOGRAPHIC_DATA]"
click at [1195, 387] on input "20001" at bounding box center [1319, 388] width 335 height 19
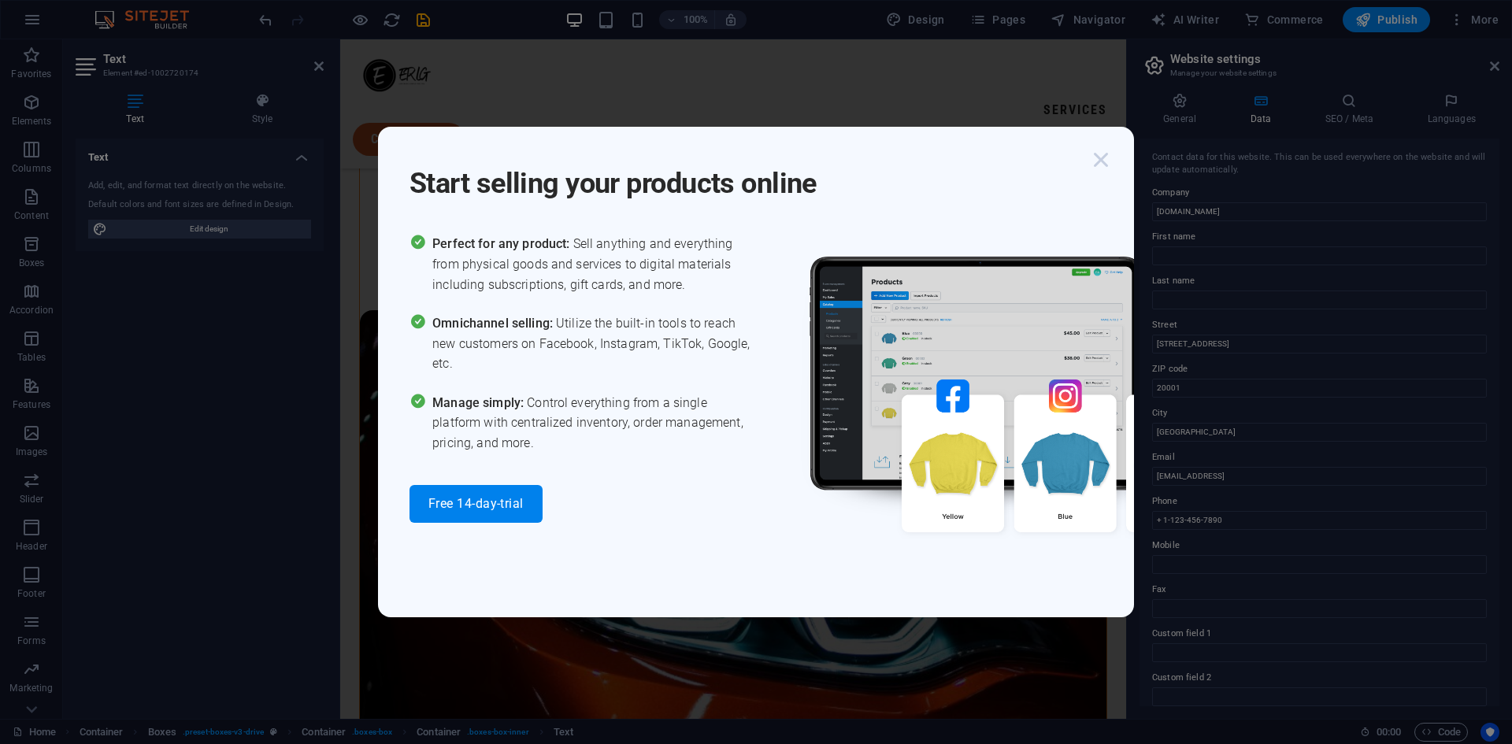
click at [1111, 158] on icon "button" at bounding box center [1101, 160] width 28 height 28
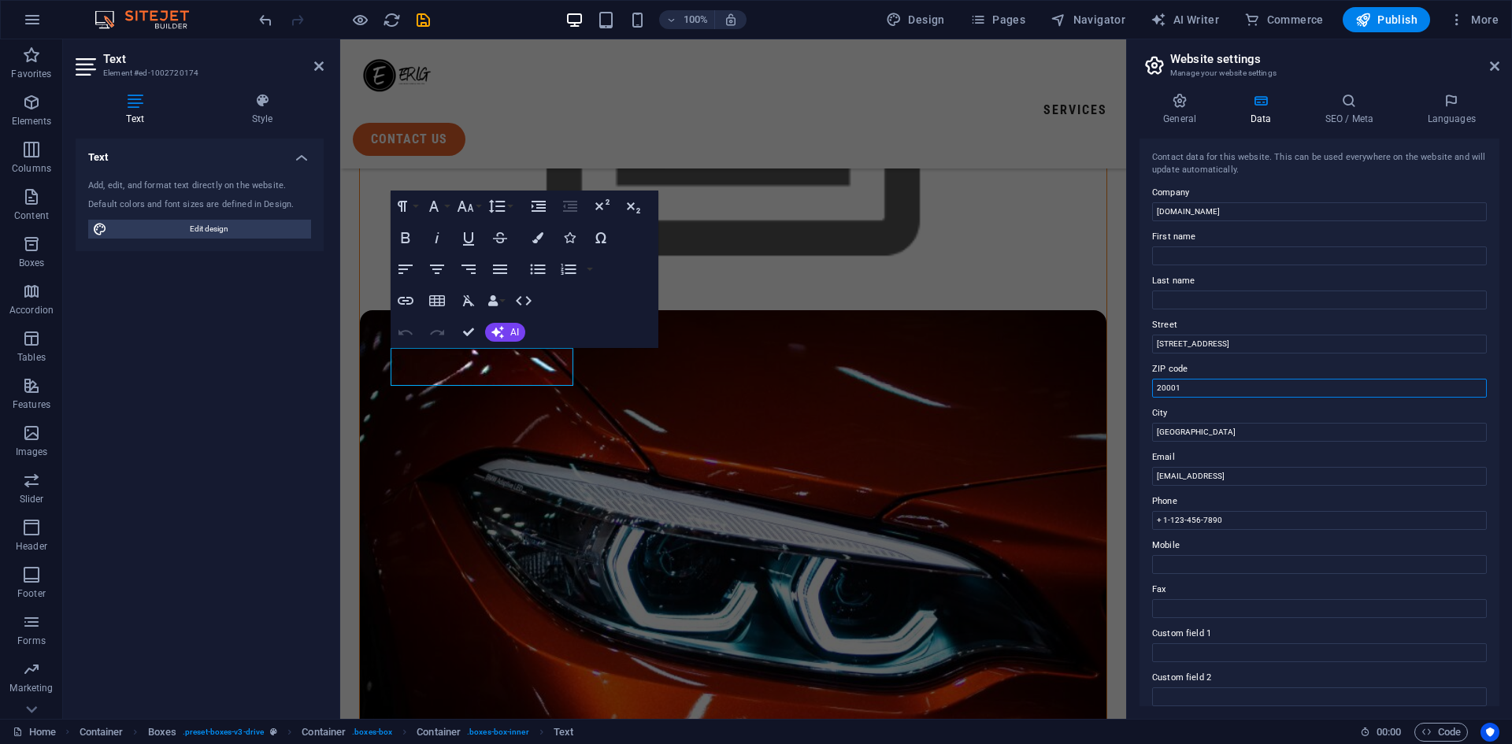
drag, startPoint x: 1520, startPoint y: 432, endPoint x: 1116, endPoint y: 390, distance: 406.2
type input "2007"
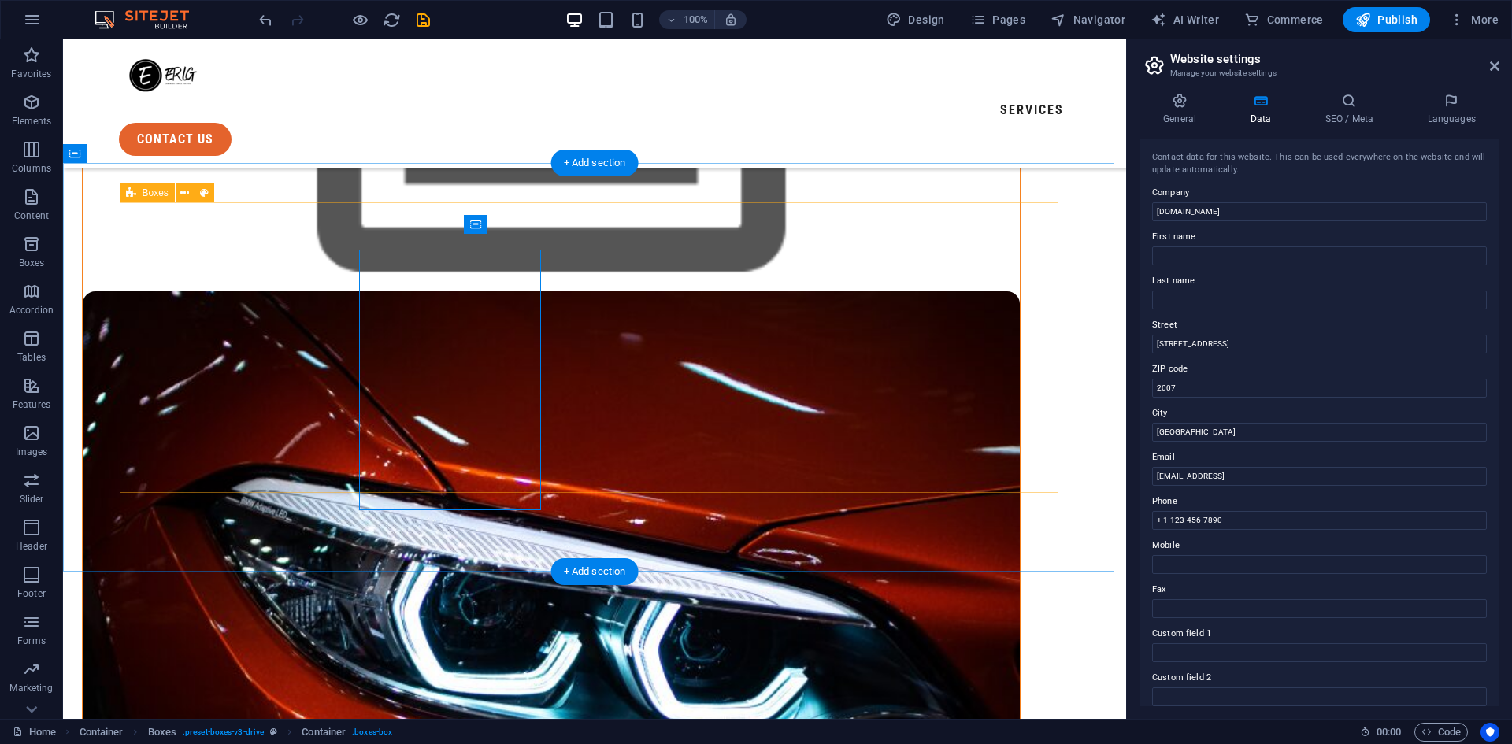
scroll to position [394, 0]
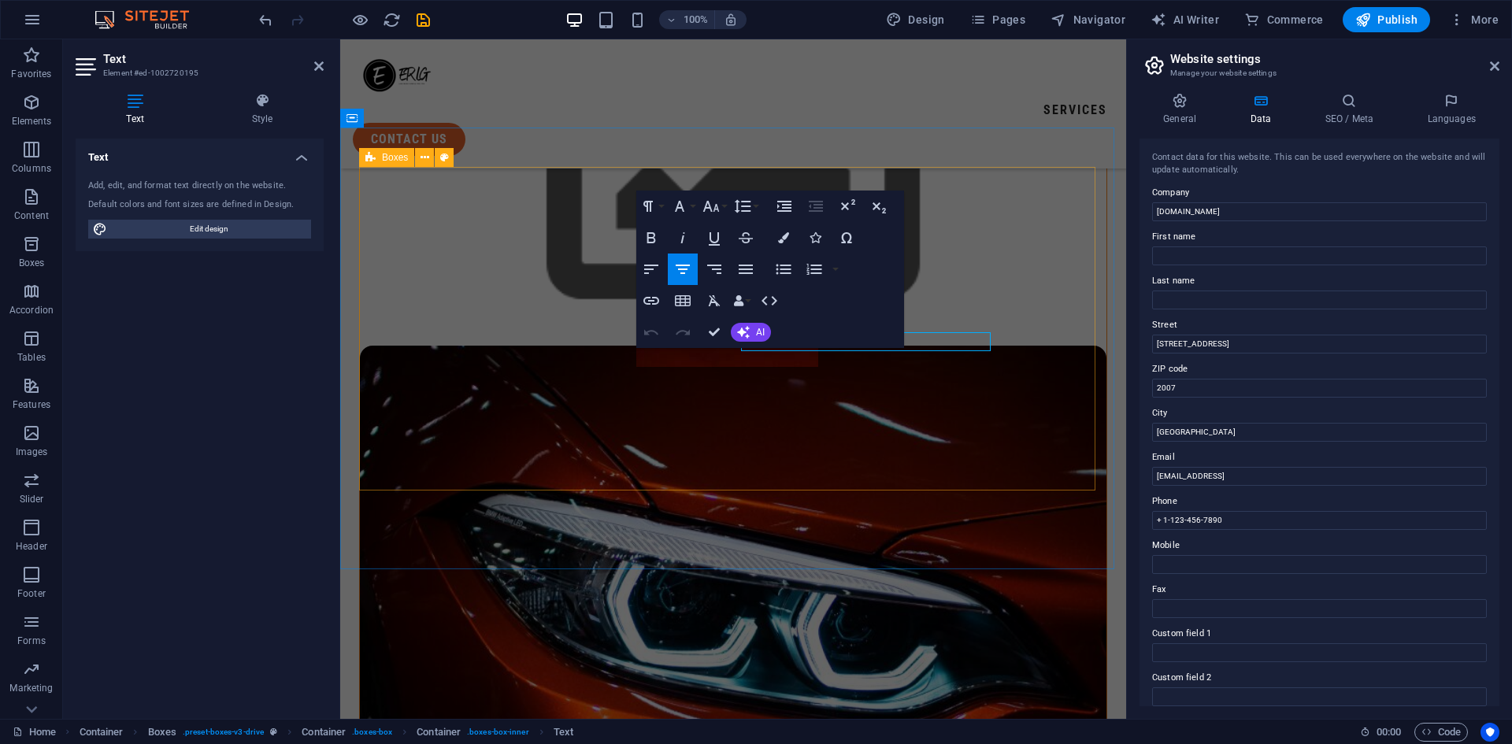
scroll to position [445, 0]
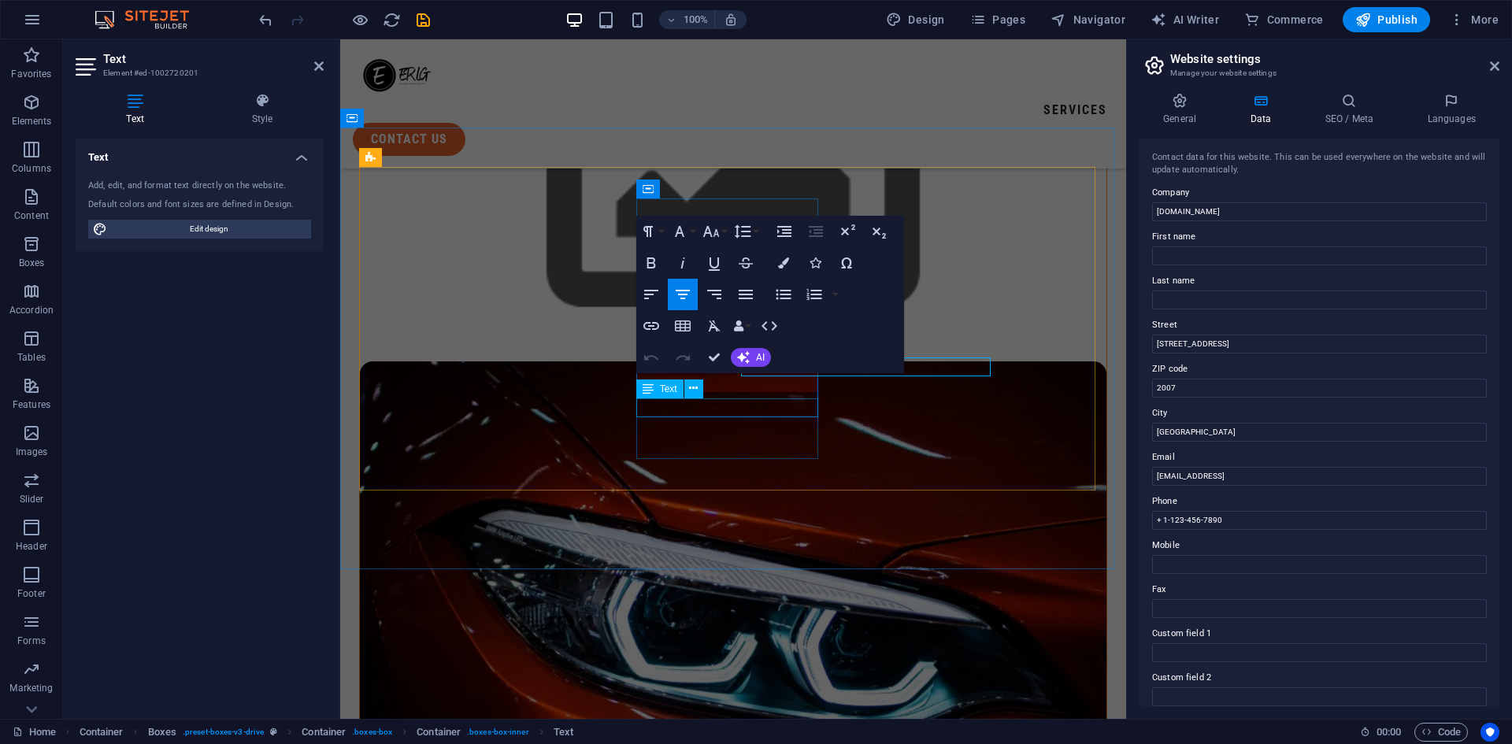
scroll to position [445, 0]
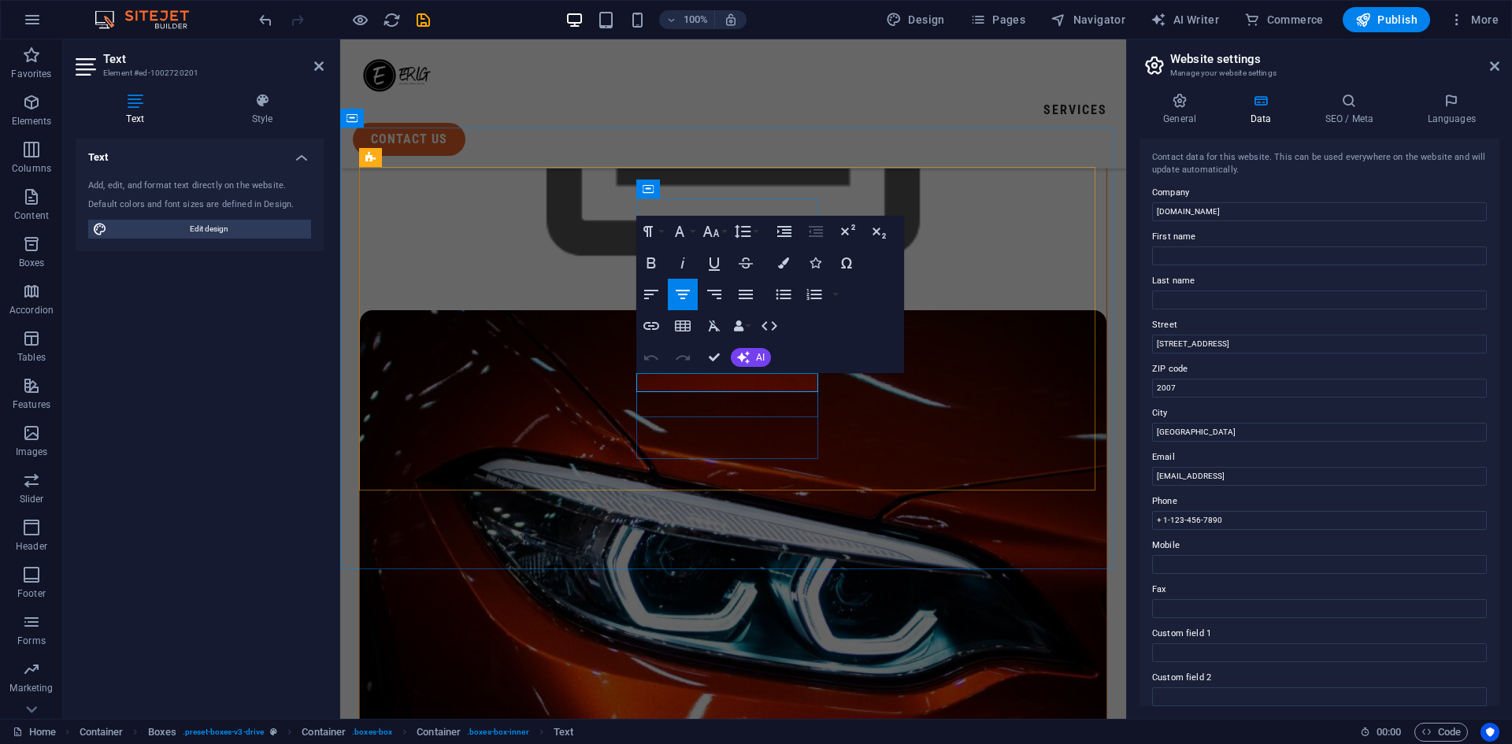
drag, startPoint x: 807, startPoint y: 385, endPoint x: 715, endPoint y: 388, distance: 92.2
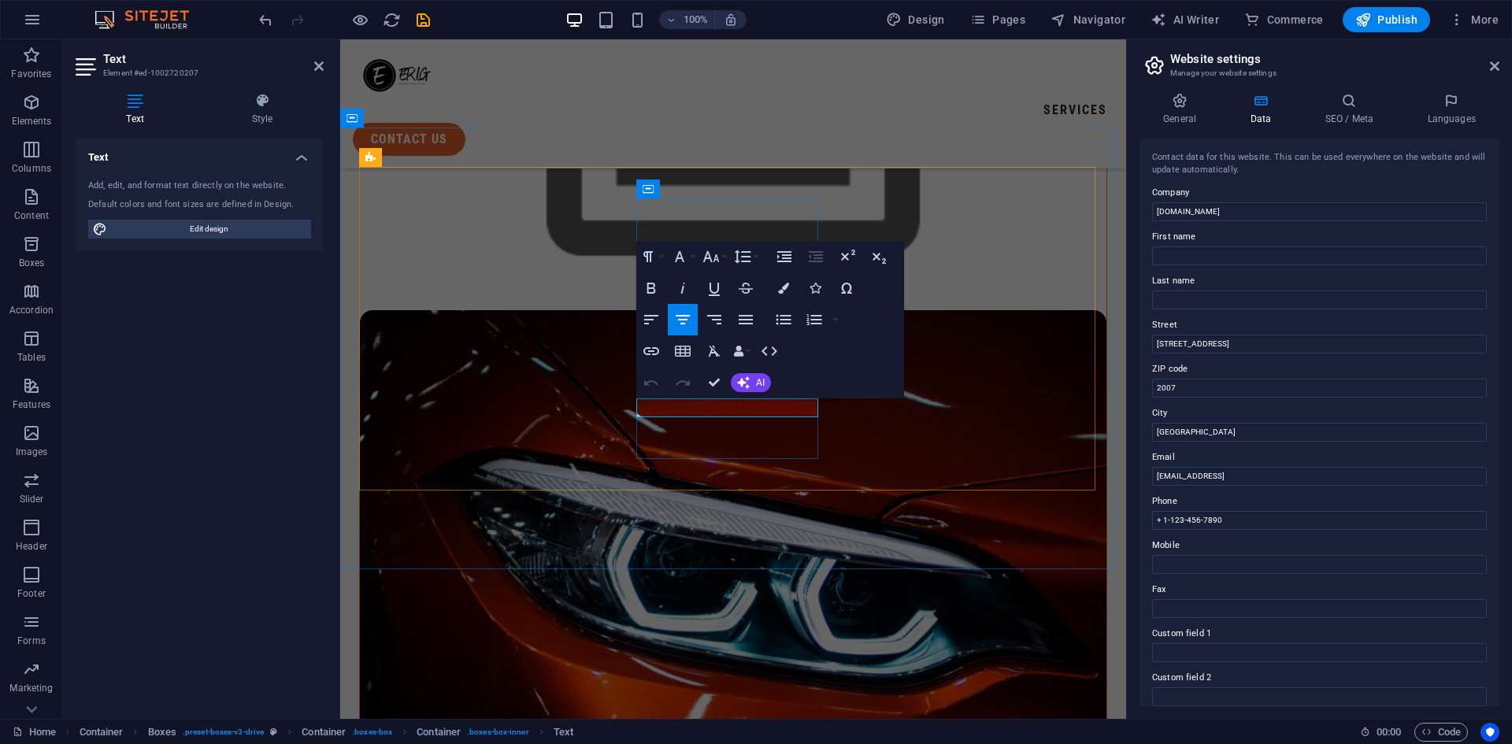
drag, startPoint x: 796, startPoint y: 409, endPoint x: 714, endPoint y: 416, distance: 82.2
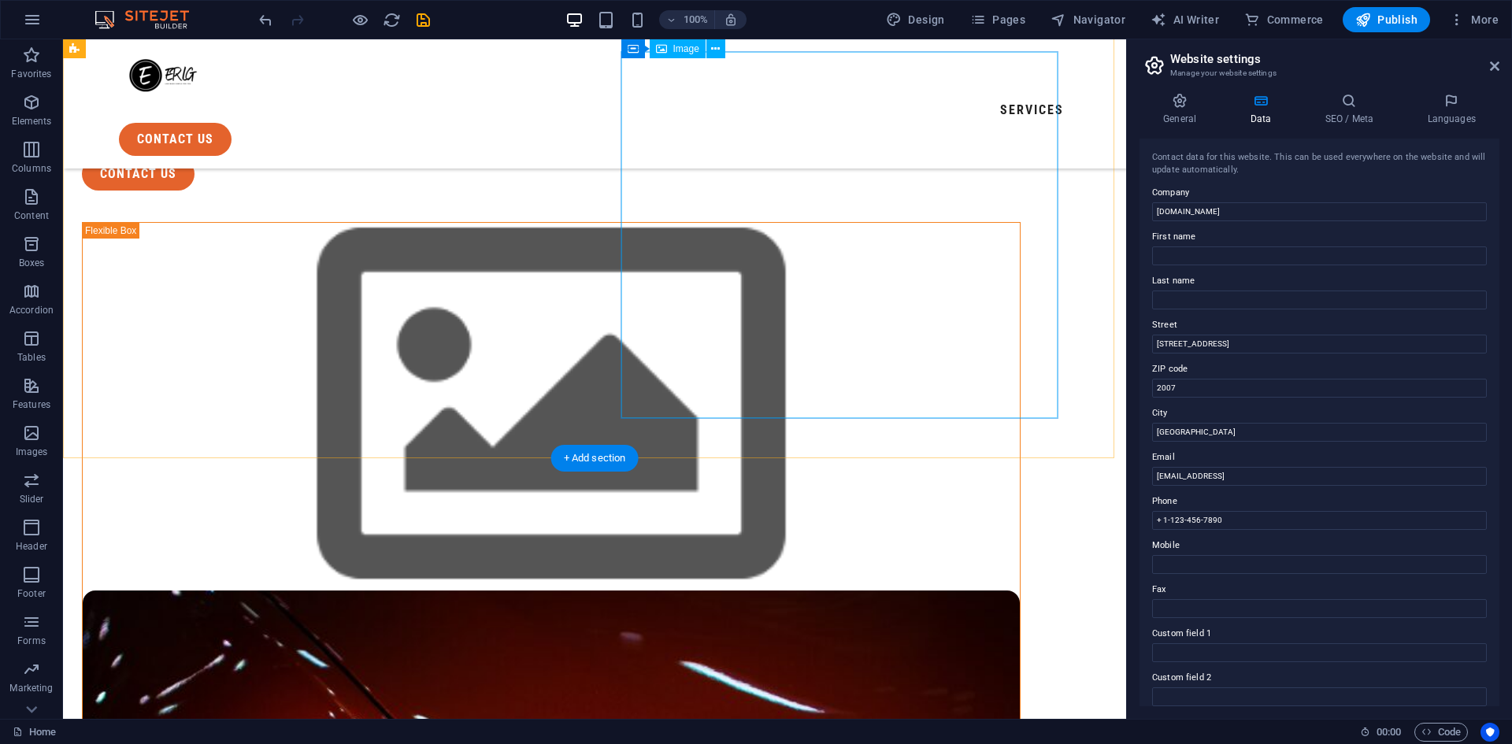
scroll to position [0, 0]
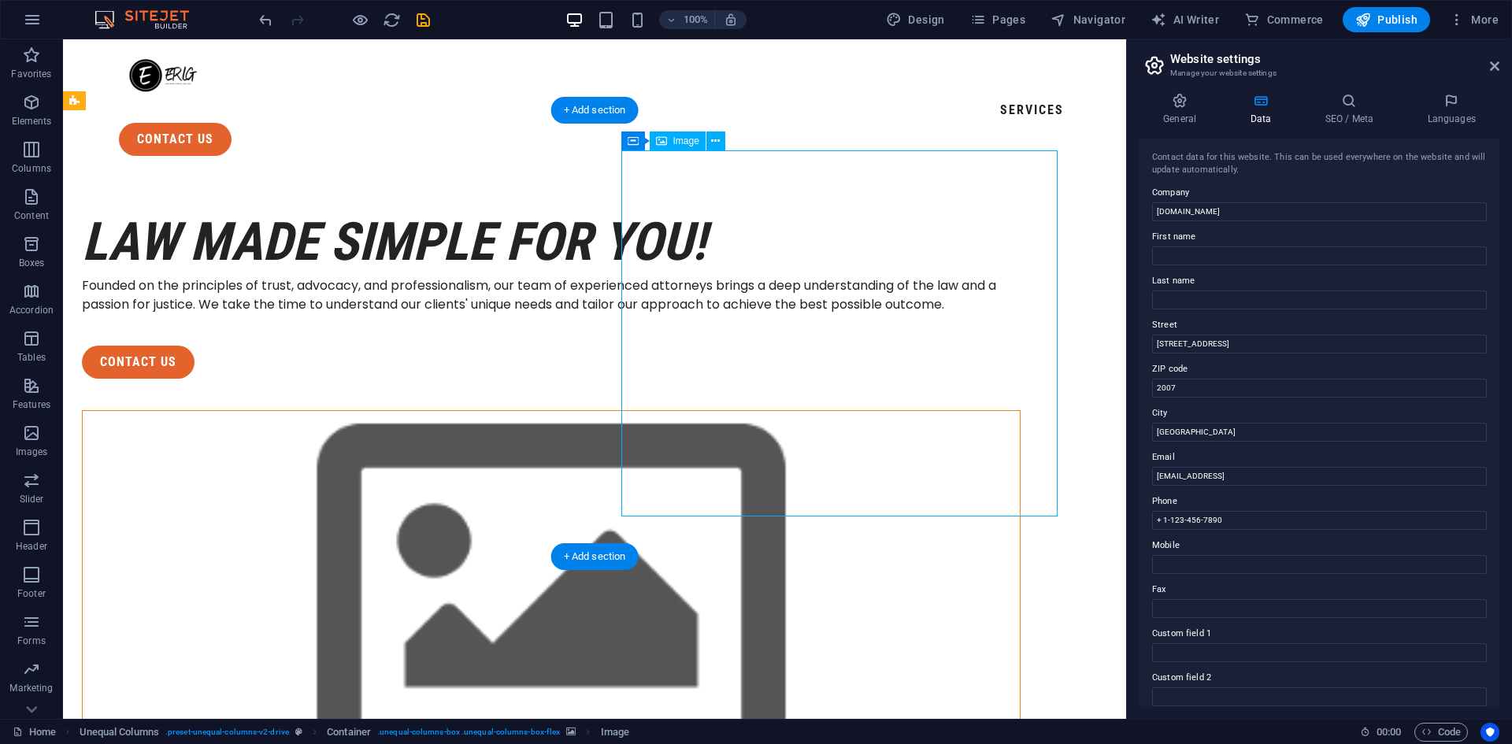
select select "%"
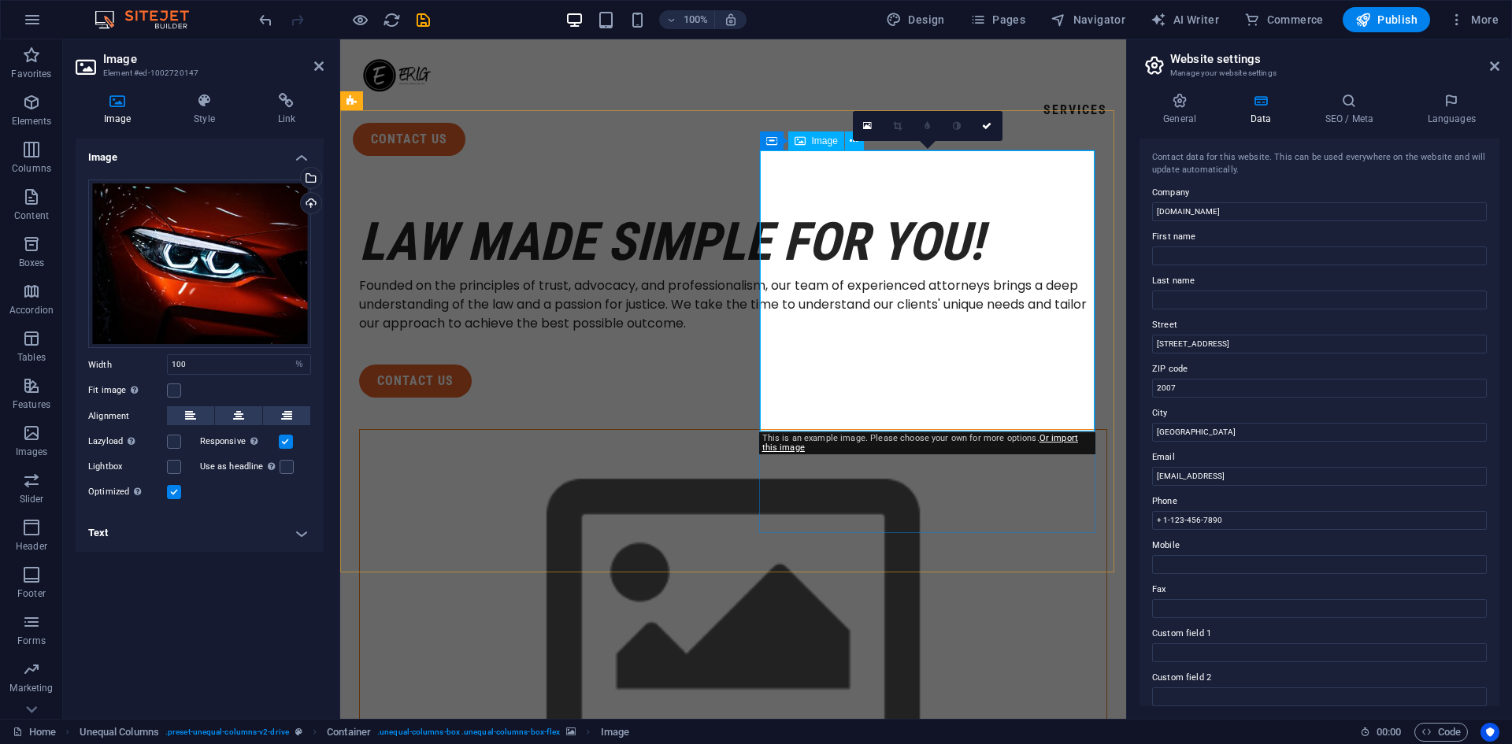
click at [314, 205] on div "Upload" at bounding box center [310, 205] width 24 height 24
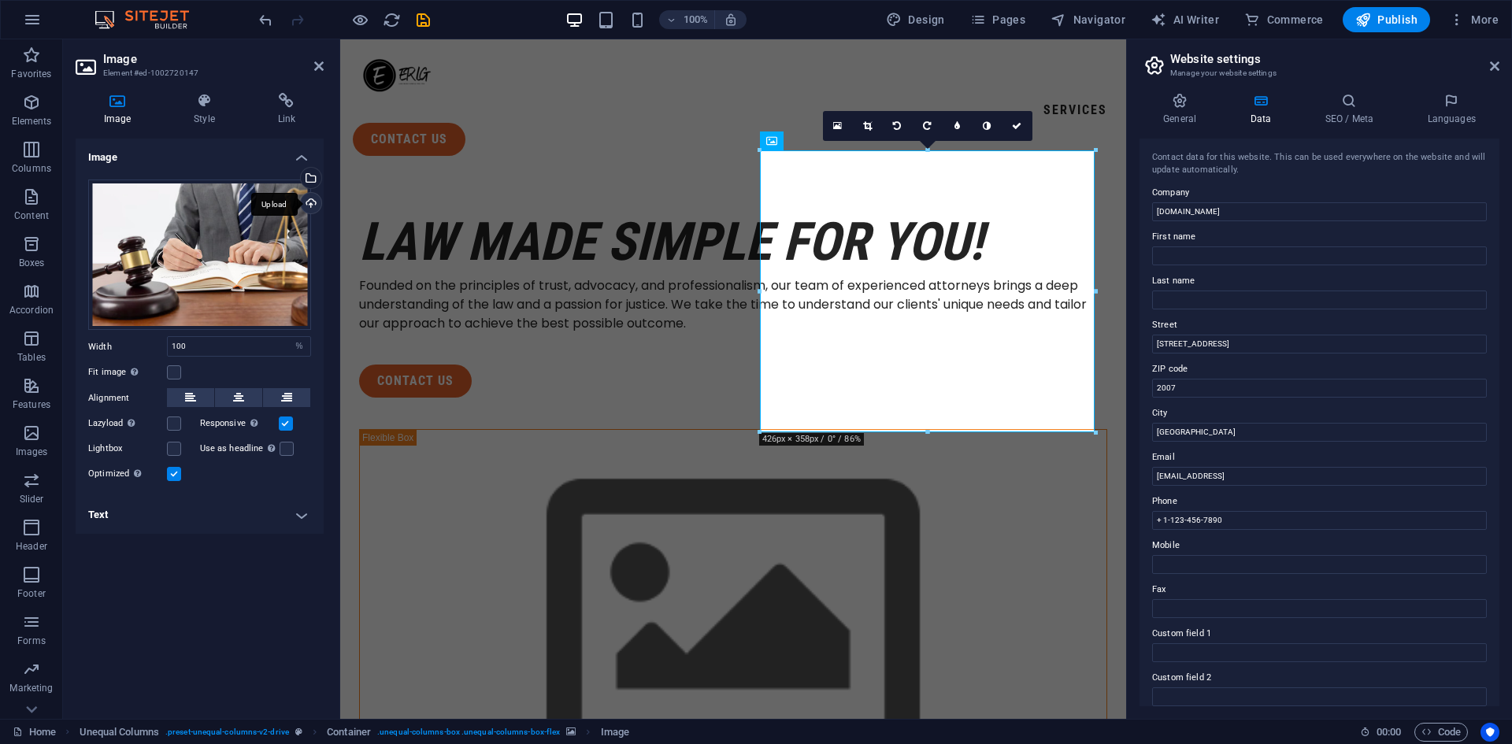
click at [314, 204] on div "Upload" at bounding box center [310, 205] width 24 height 24
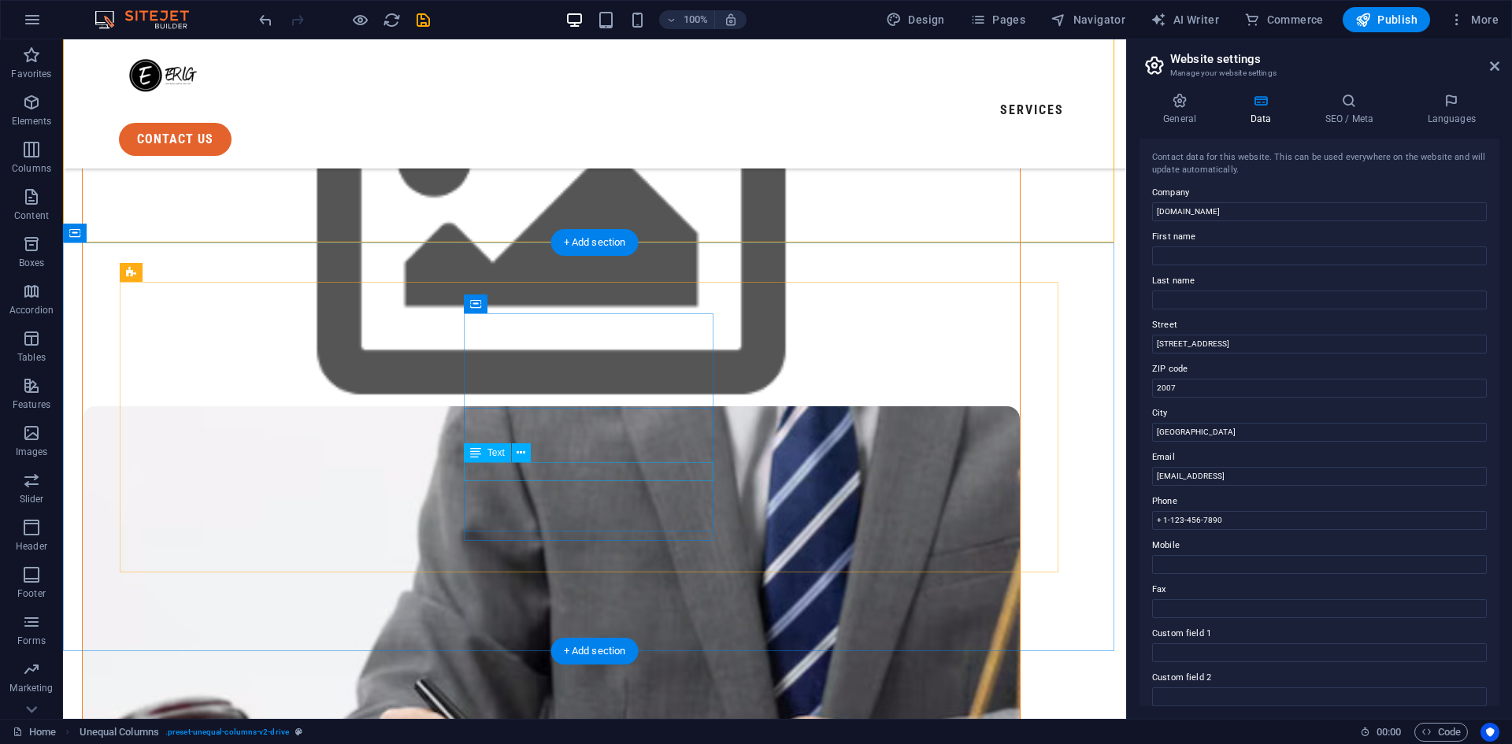
scroll to position [394, 0]
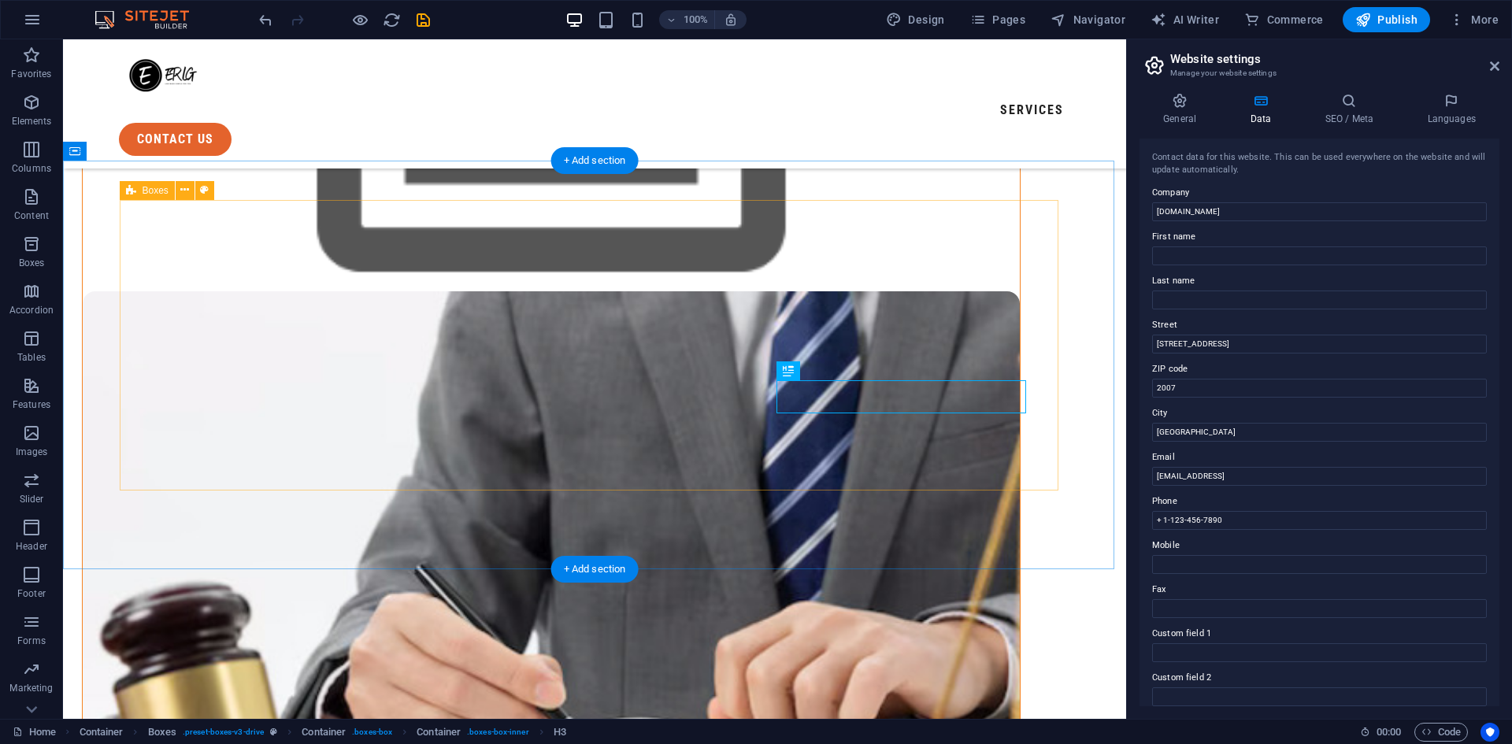
scroll to position [397, 0]
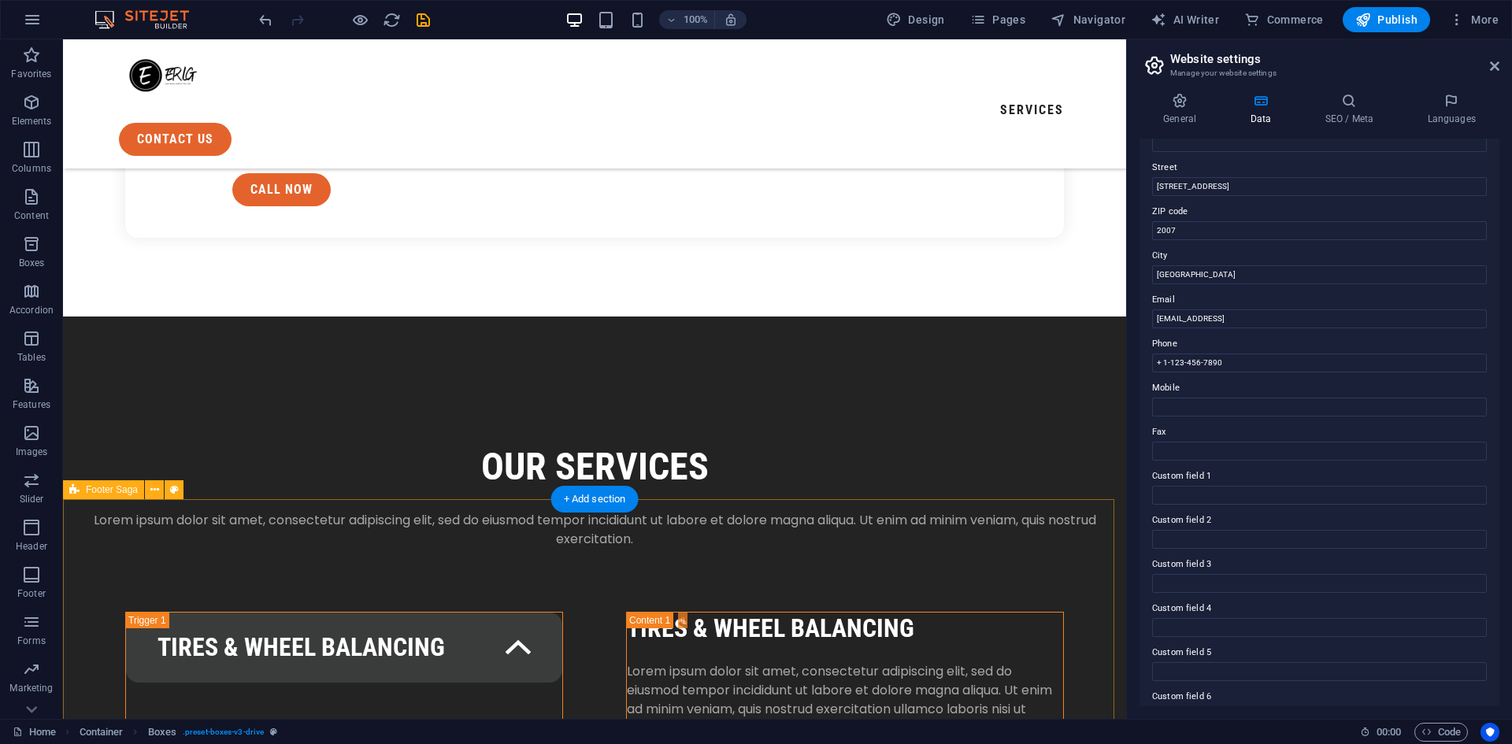
scroll to position [2112, 0]
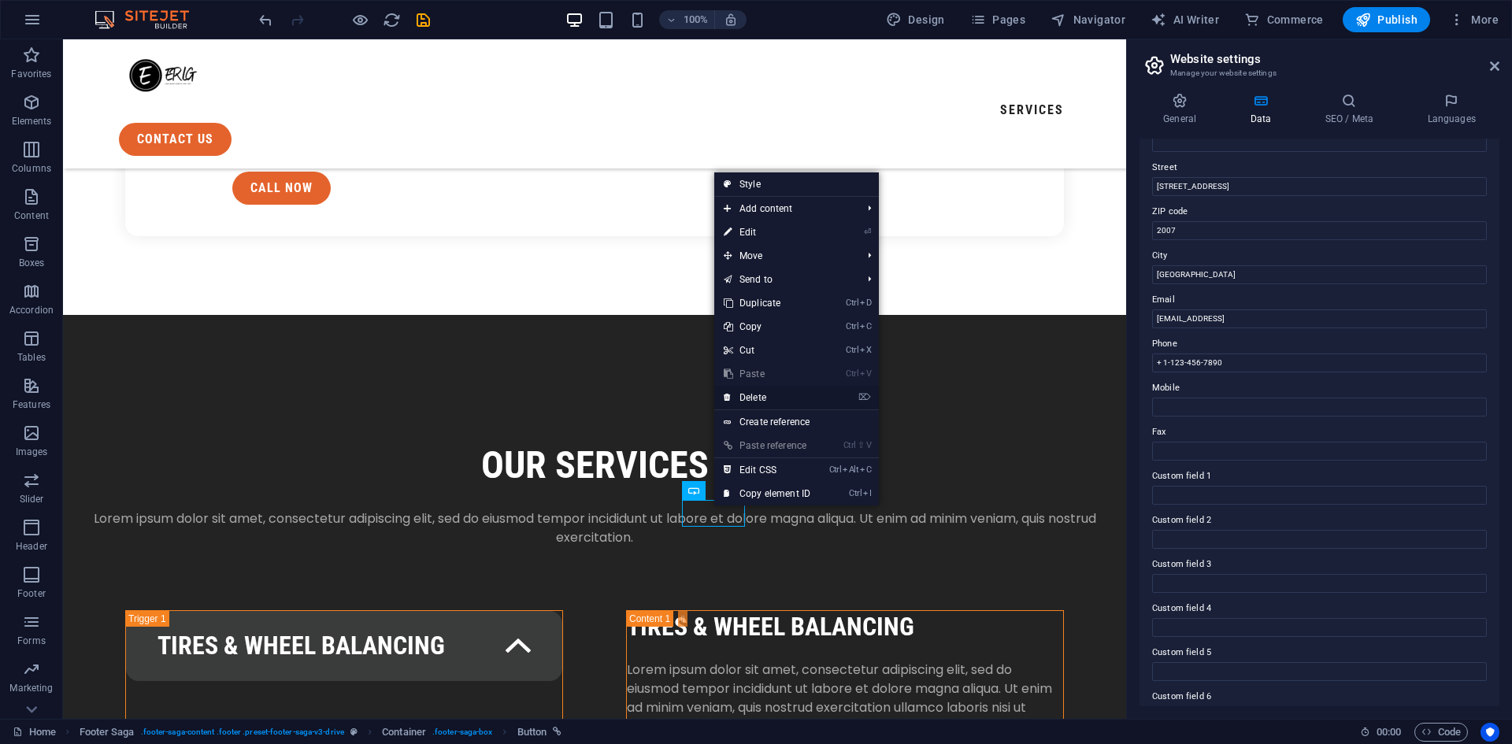
click at [758, 400] on link "⌦ Delete" at bounding box center [767, 398] width 106 height 24
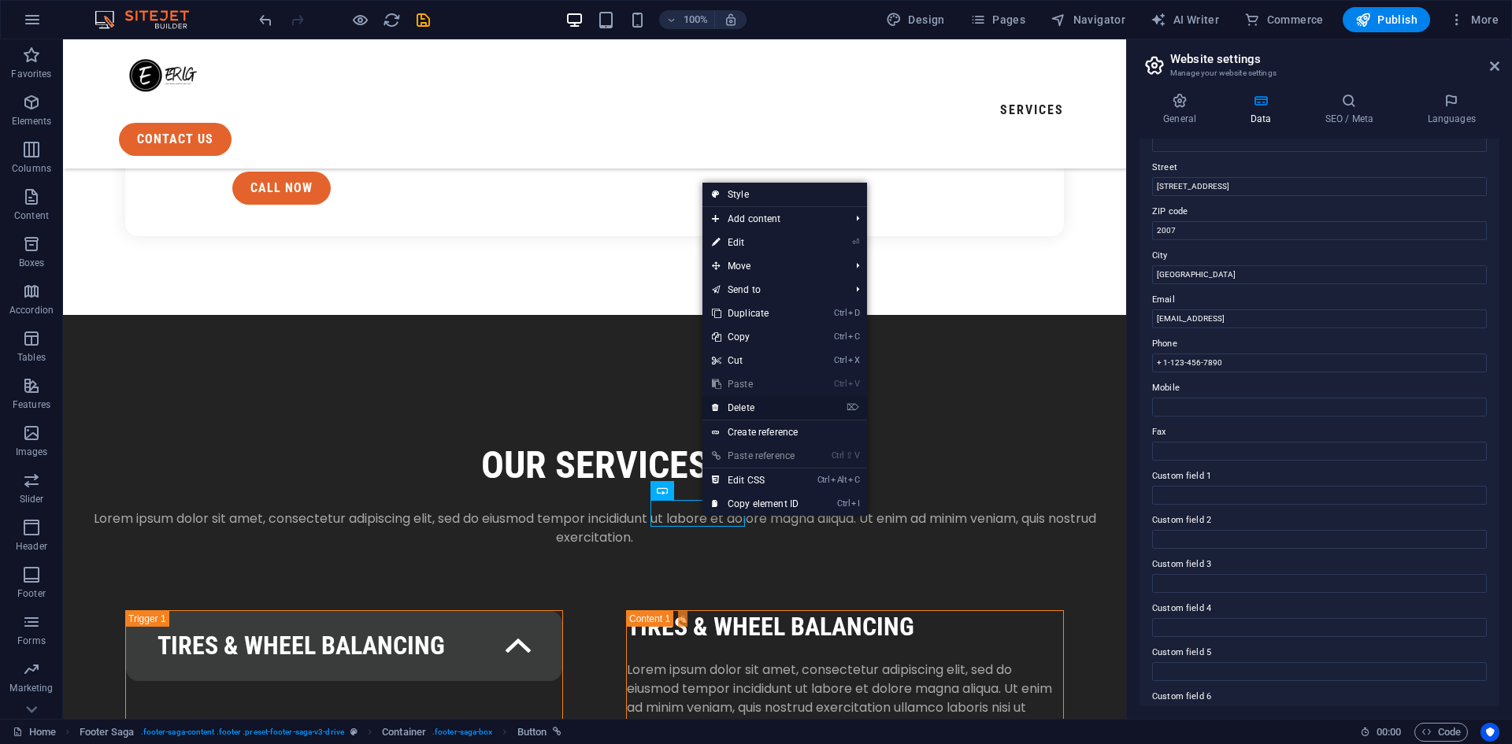
click at [748, 403] on link "⌦ Delete" at bounding box center [756, 408] width 106 height 24
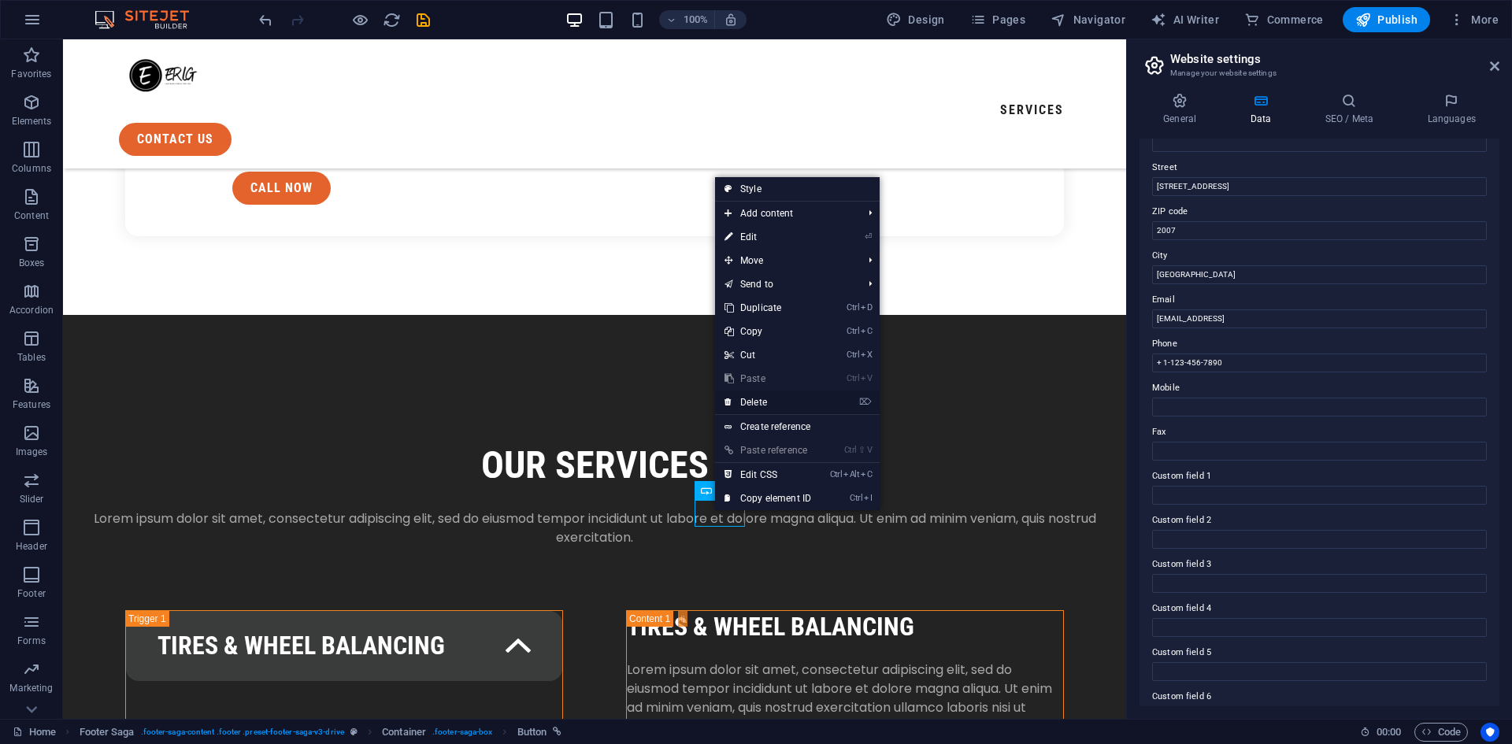
click at [765, 405] on link "⌦ Delete" at bounding box center [768, 403] width 106 height 24
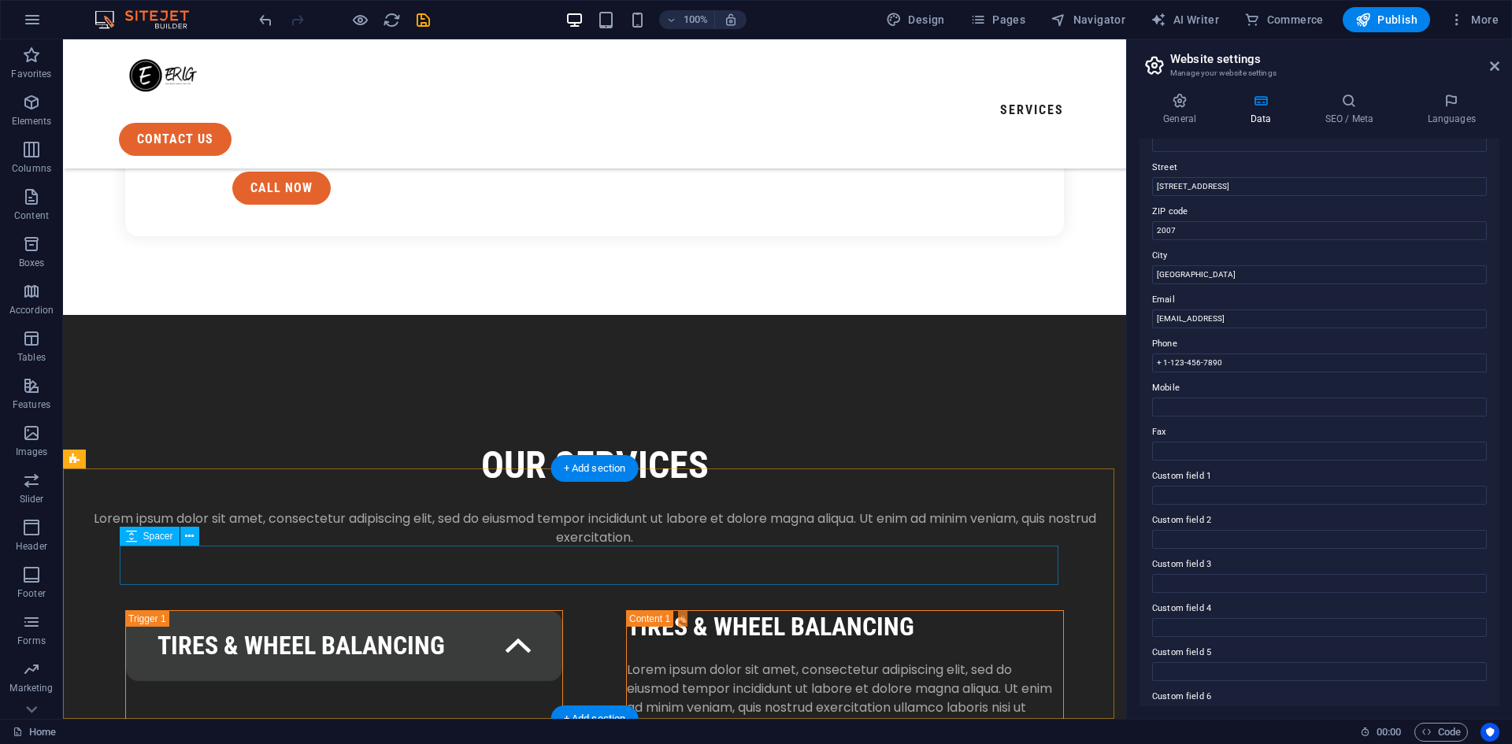
drag, startPoint x: 457, startPoint y: 507, endPoint x: 596, endPoint y: 513, distance: 138.7
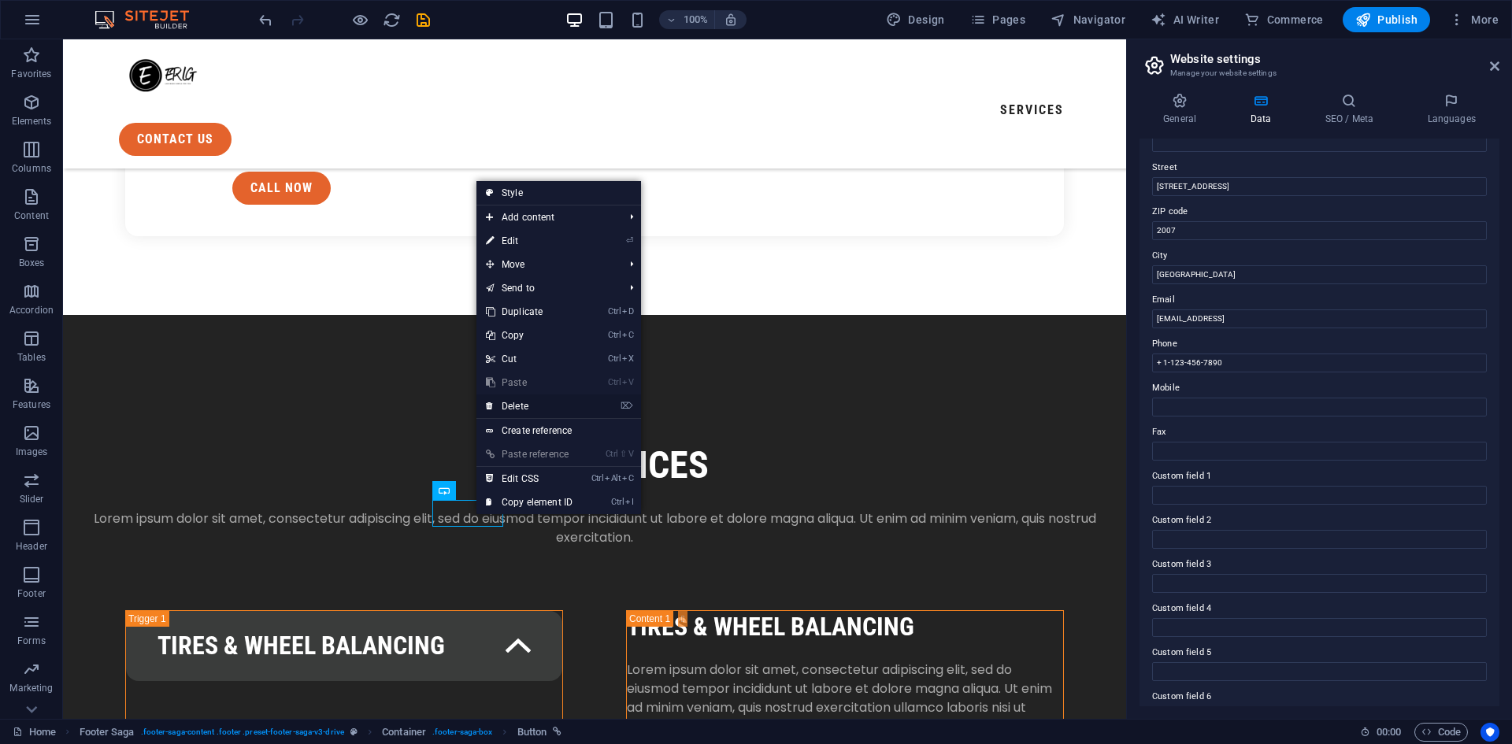
click at [528, 408] on link "⌦ Delete" at bounding box center [530, 407] width 106 height 24
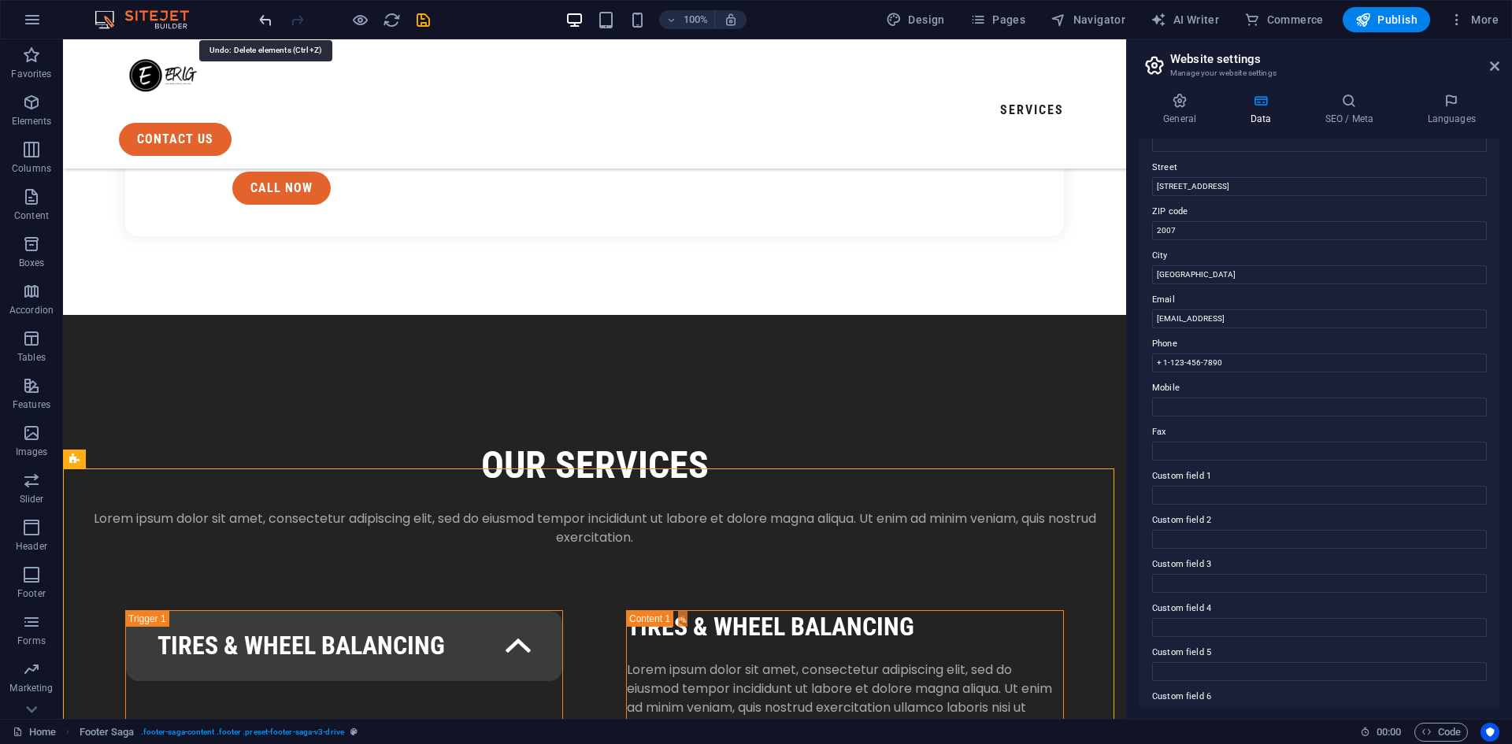
click at [262, 24] on icon "undo" at bounding box center [266, 20] width 18 height 18
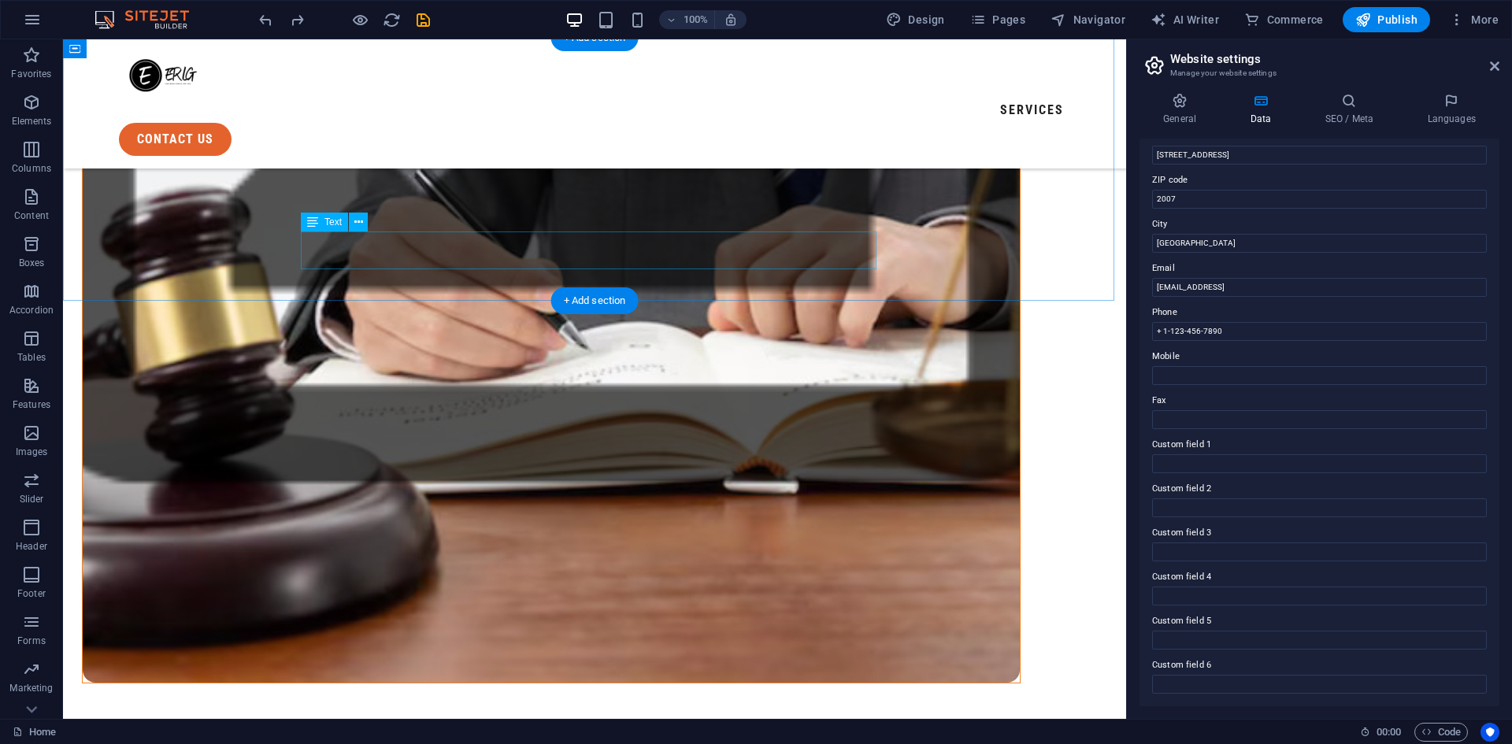
scroll to position [773, 0]
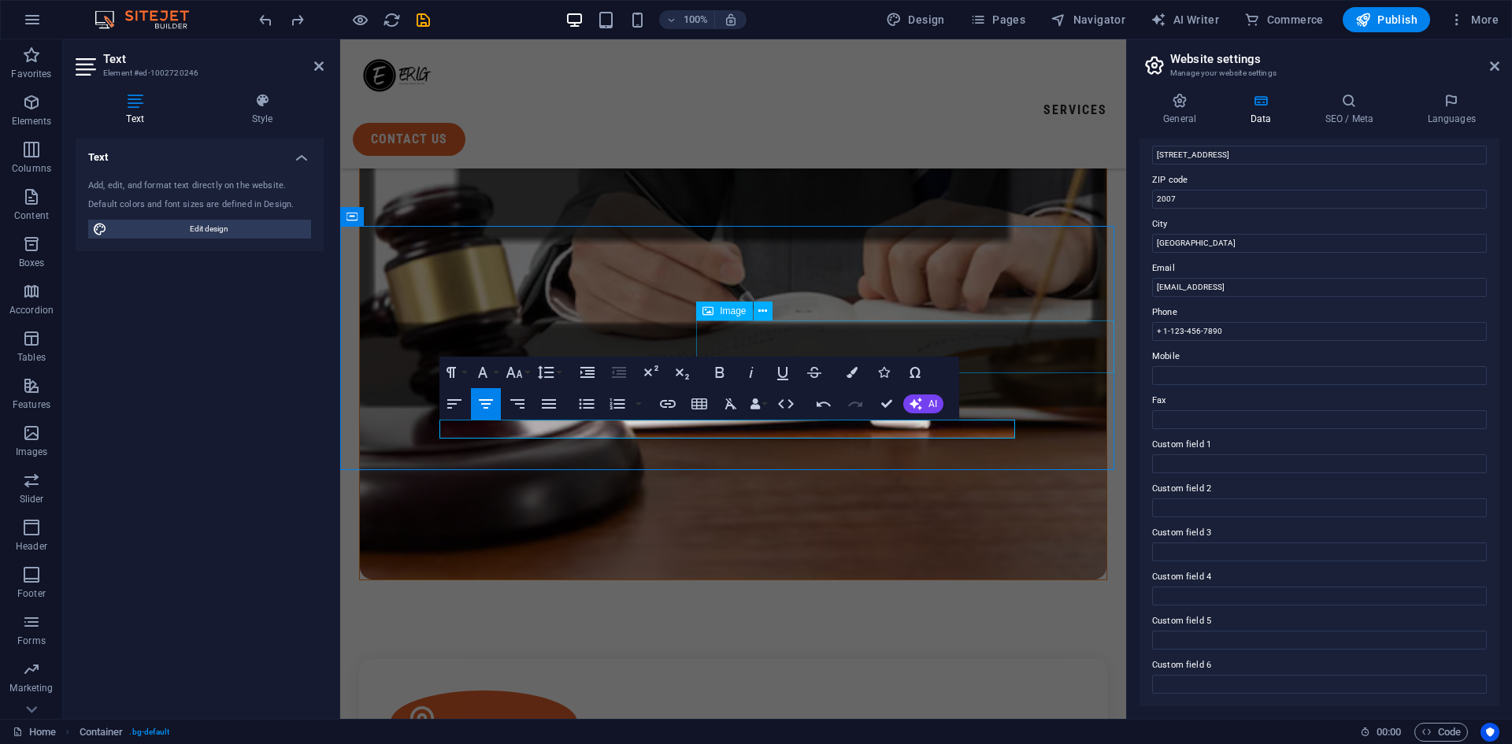
scroll to position [740, 0]
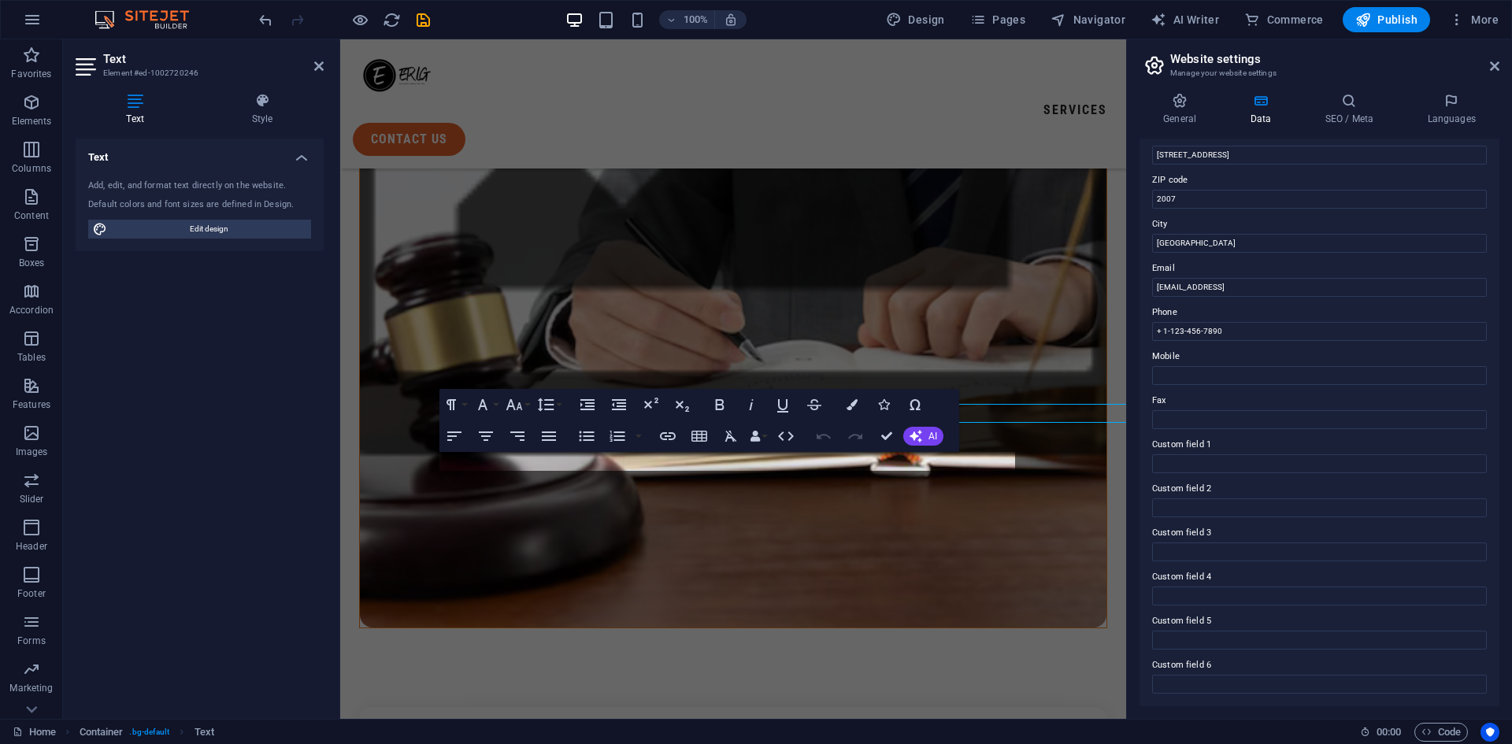
scroll to position [756, 0]
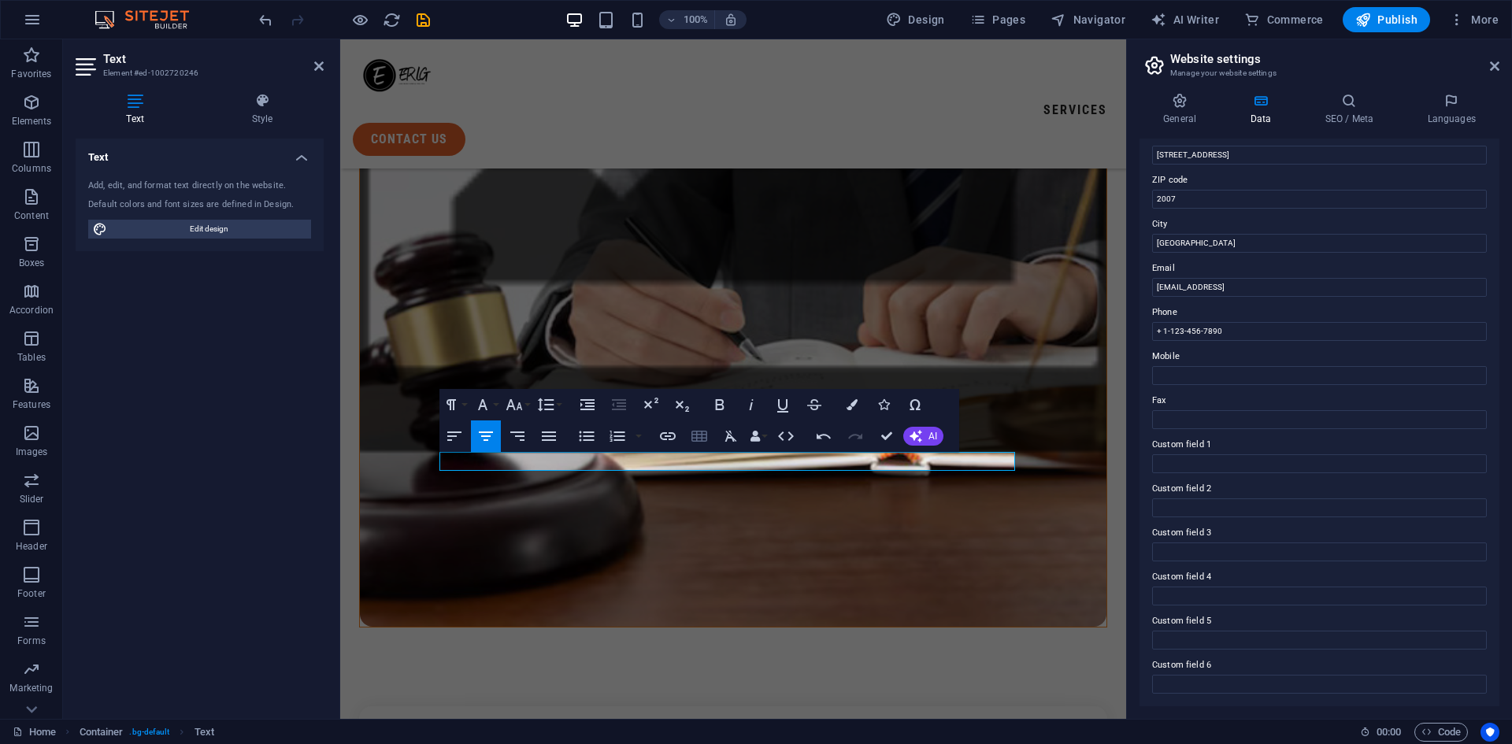
click at [705, 451] on button "Insert Table" at bounding box center [700, 437] width 30 height 32
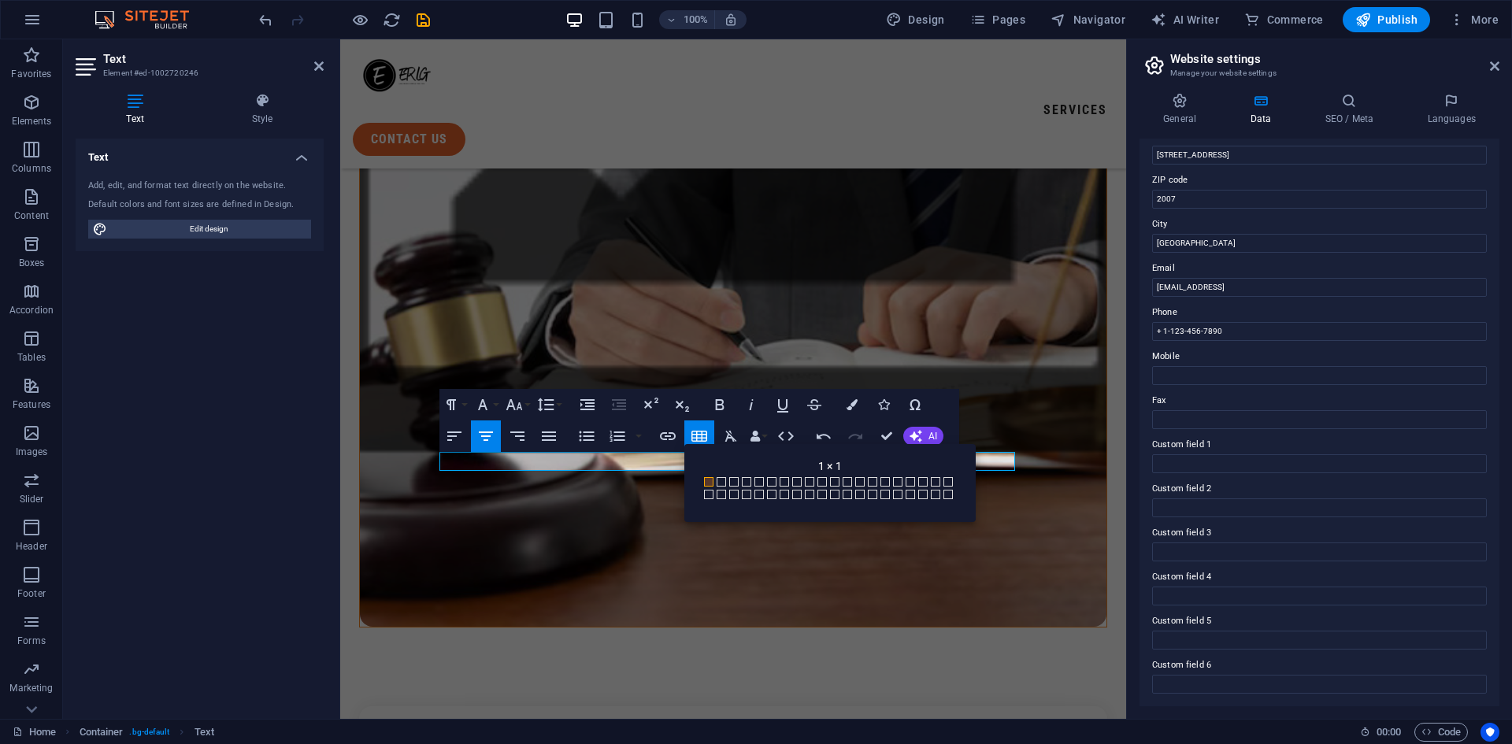
click at [705, 458] on div "Back 1 × 1 1 × 1 1 × 2 1 × 3 1 × 4 1 × 5 1 × 6 1 × 7 1 × 8 1 × 9 1 × 10 1 × 11 …" at bounding box center [830, 483] width 291 height 78
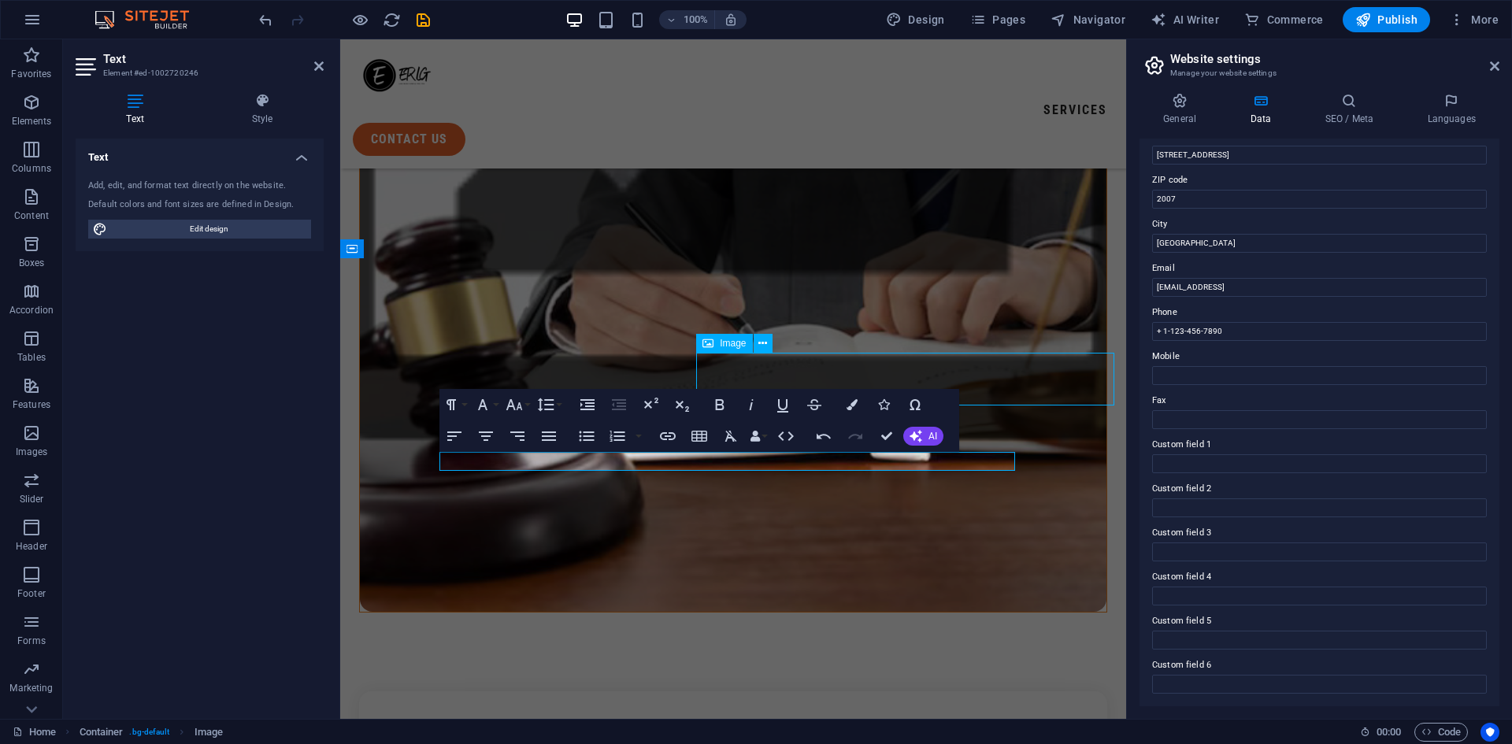
scroll to position [740, 0]
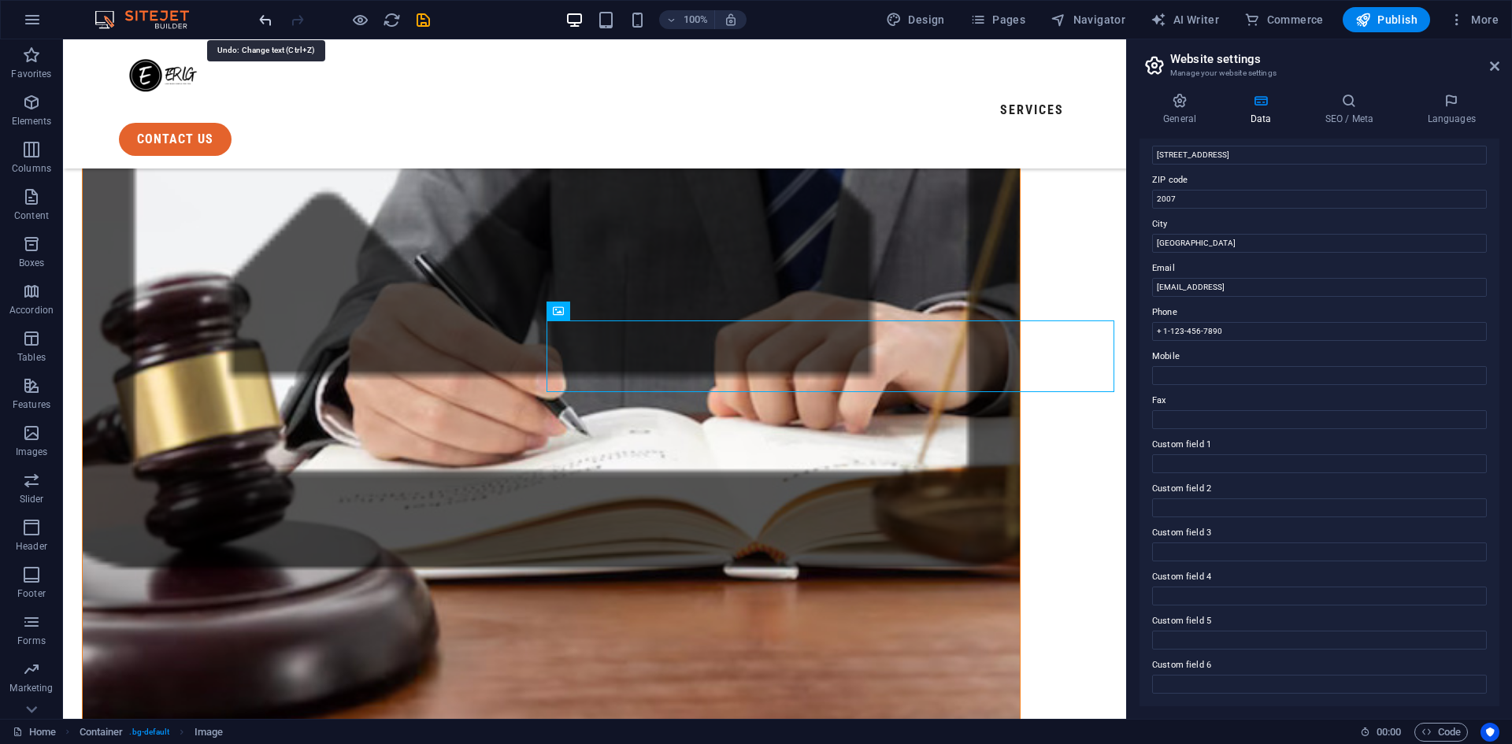
click at [265, 17] on icon "undo" at bounding box center [266, 20] width 18 height 18
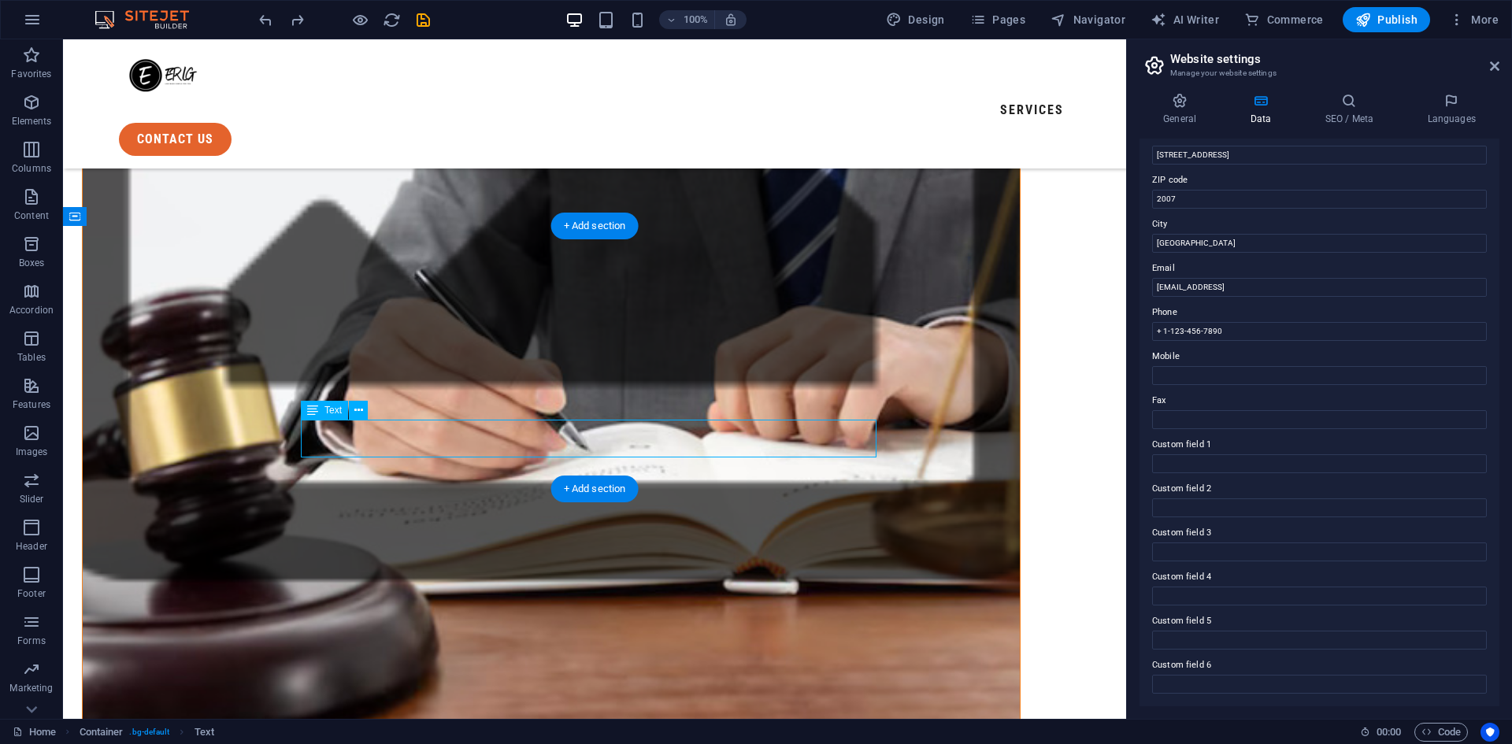
scroll to position [756, 0]
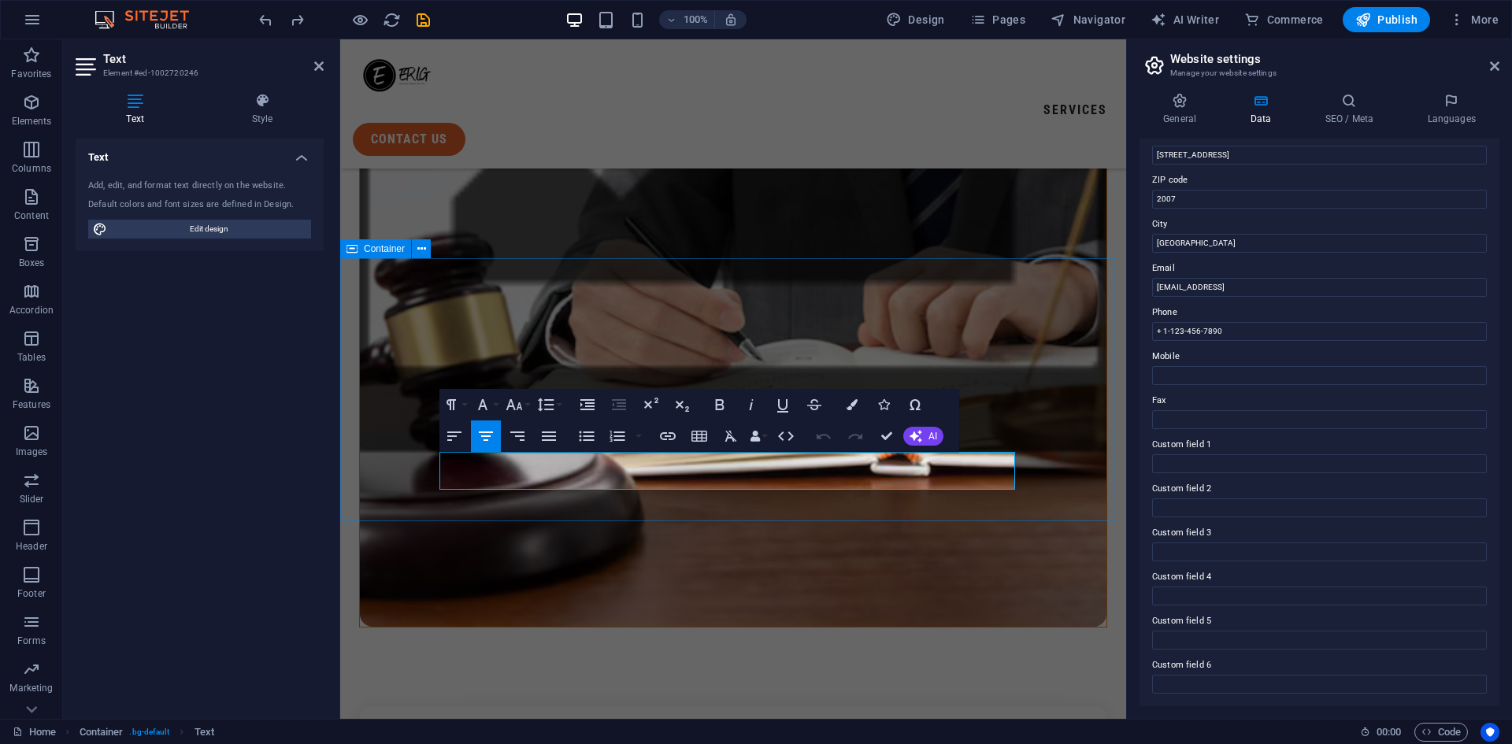
drag, startPoint x: 996, startPoint y: 480, endPoint x: 431, endPoint y: 454, distance: 566.2
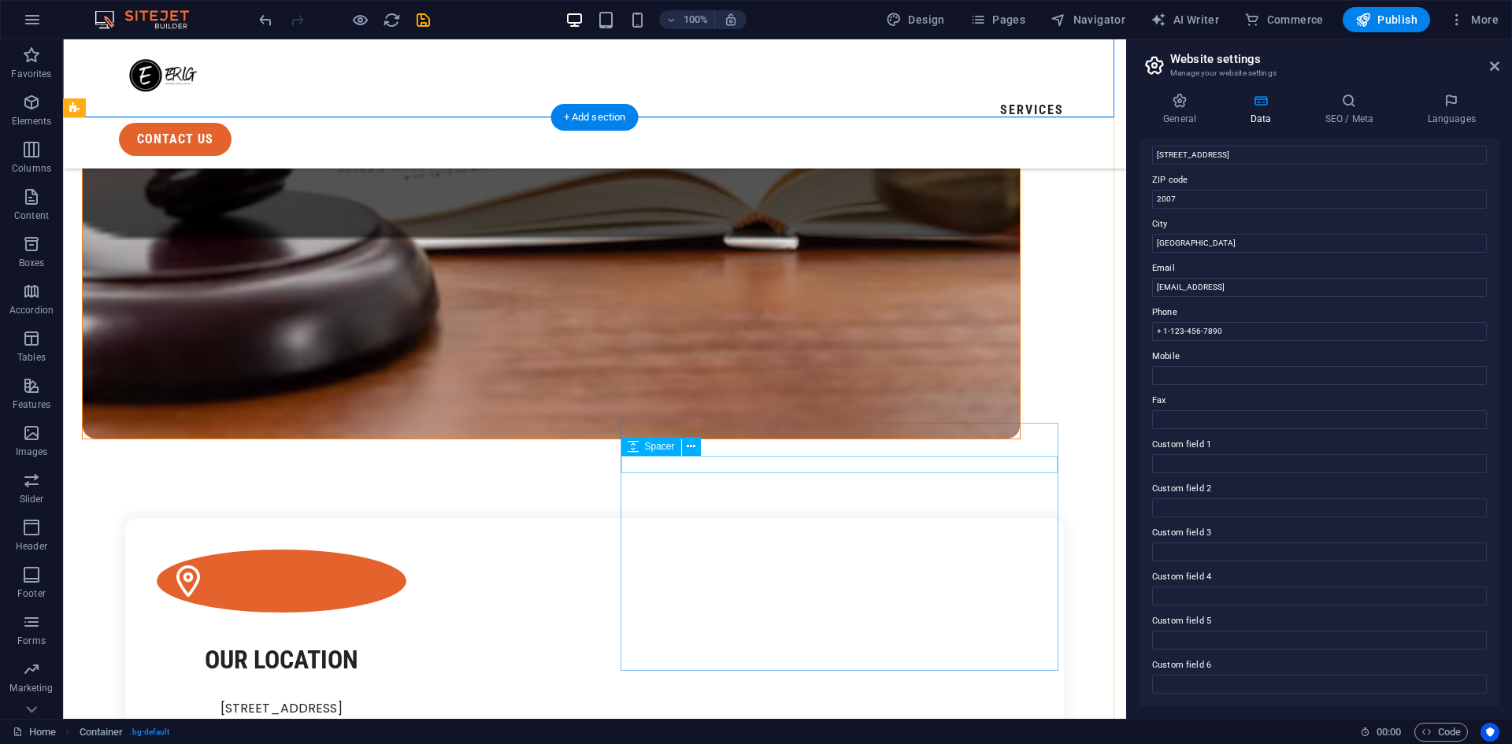
scroll to position [1102, 0]
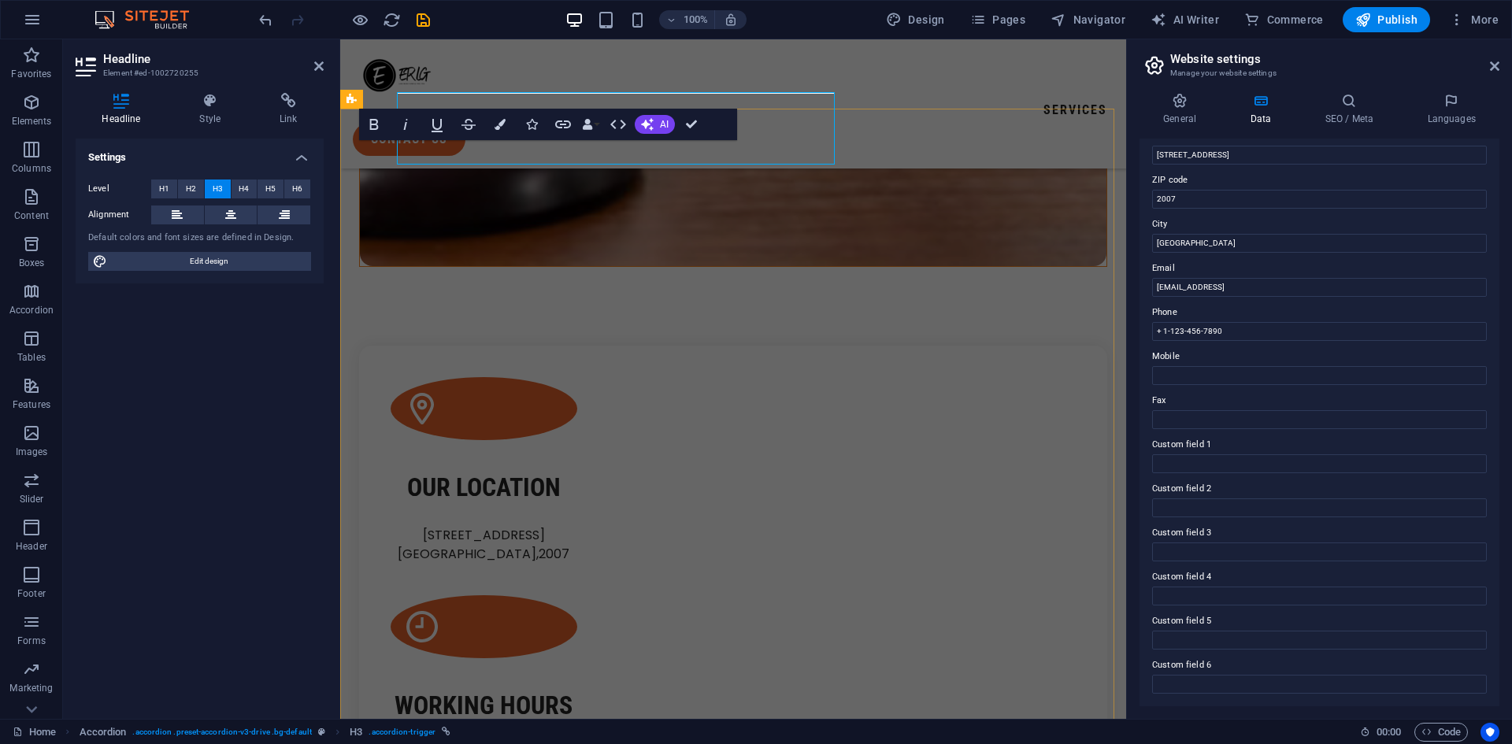
scroll to position [1150, 0]
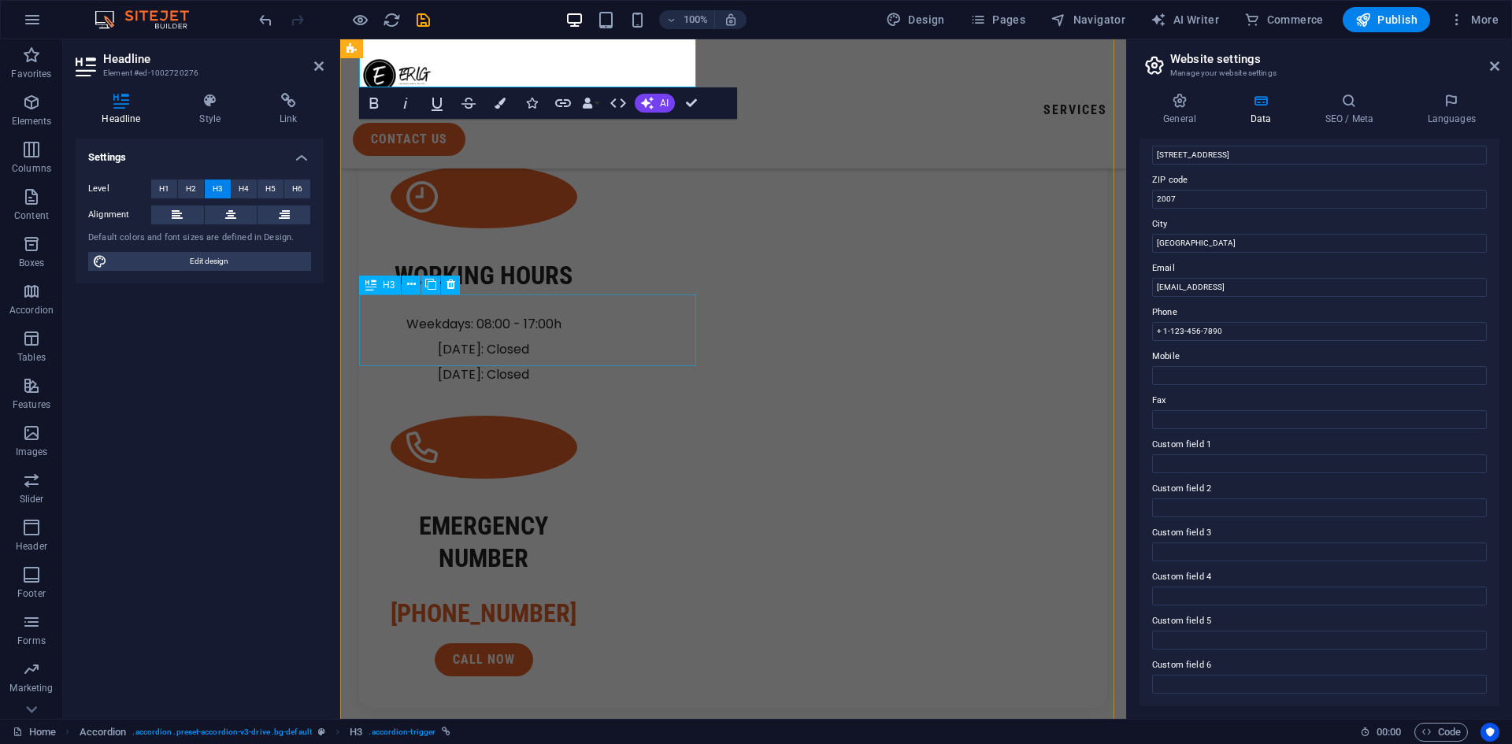
scroll to position [1623, 0]
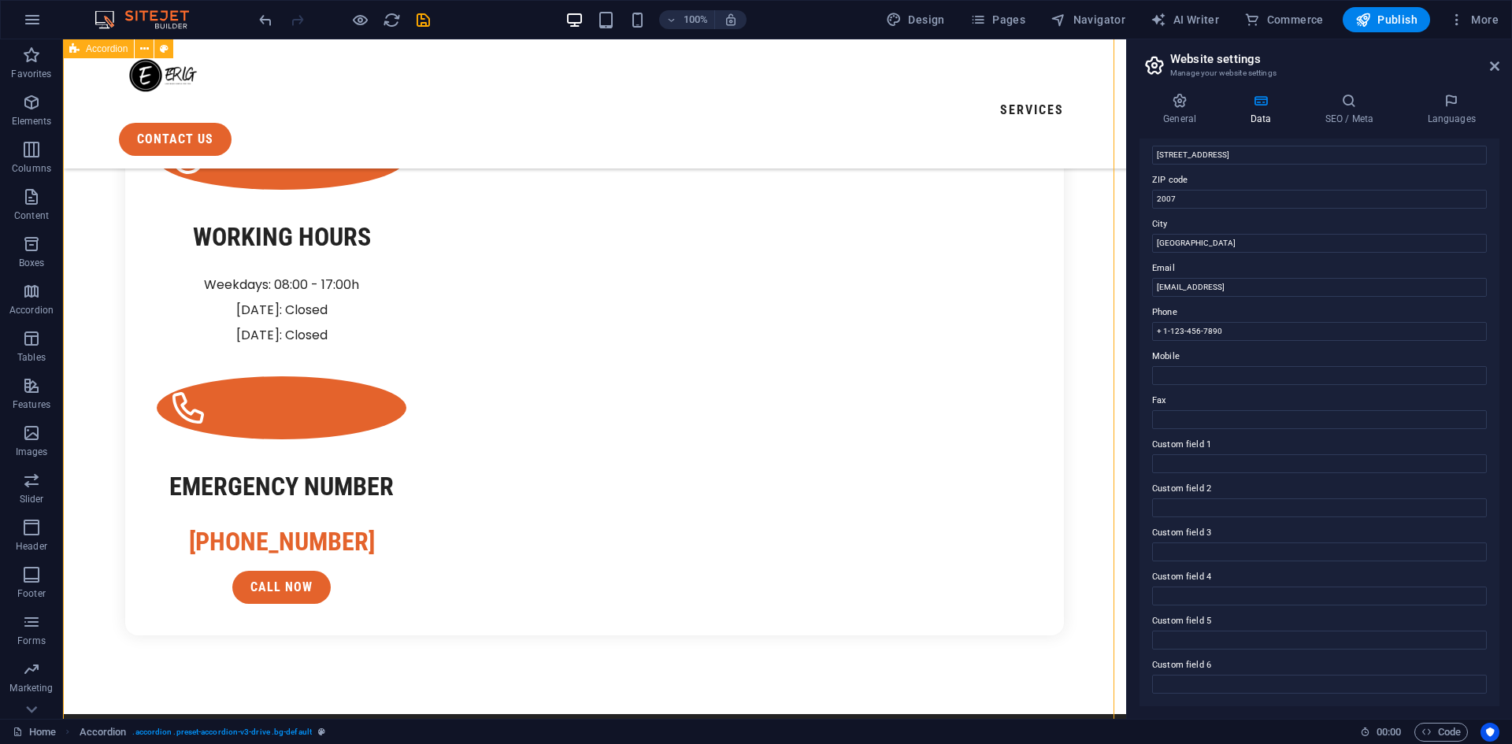
scroll to position [1735, 0]
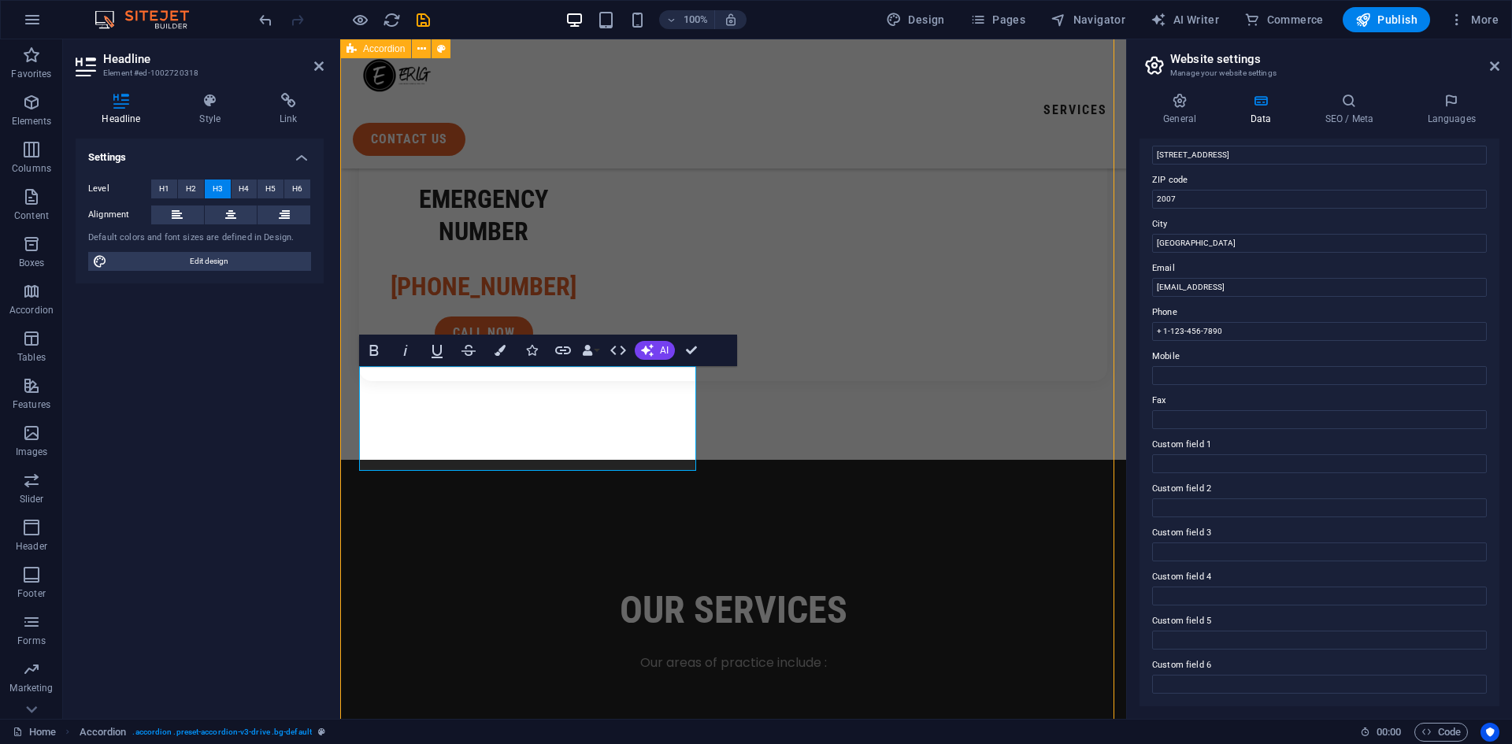
scroll to position [1697, 0]
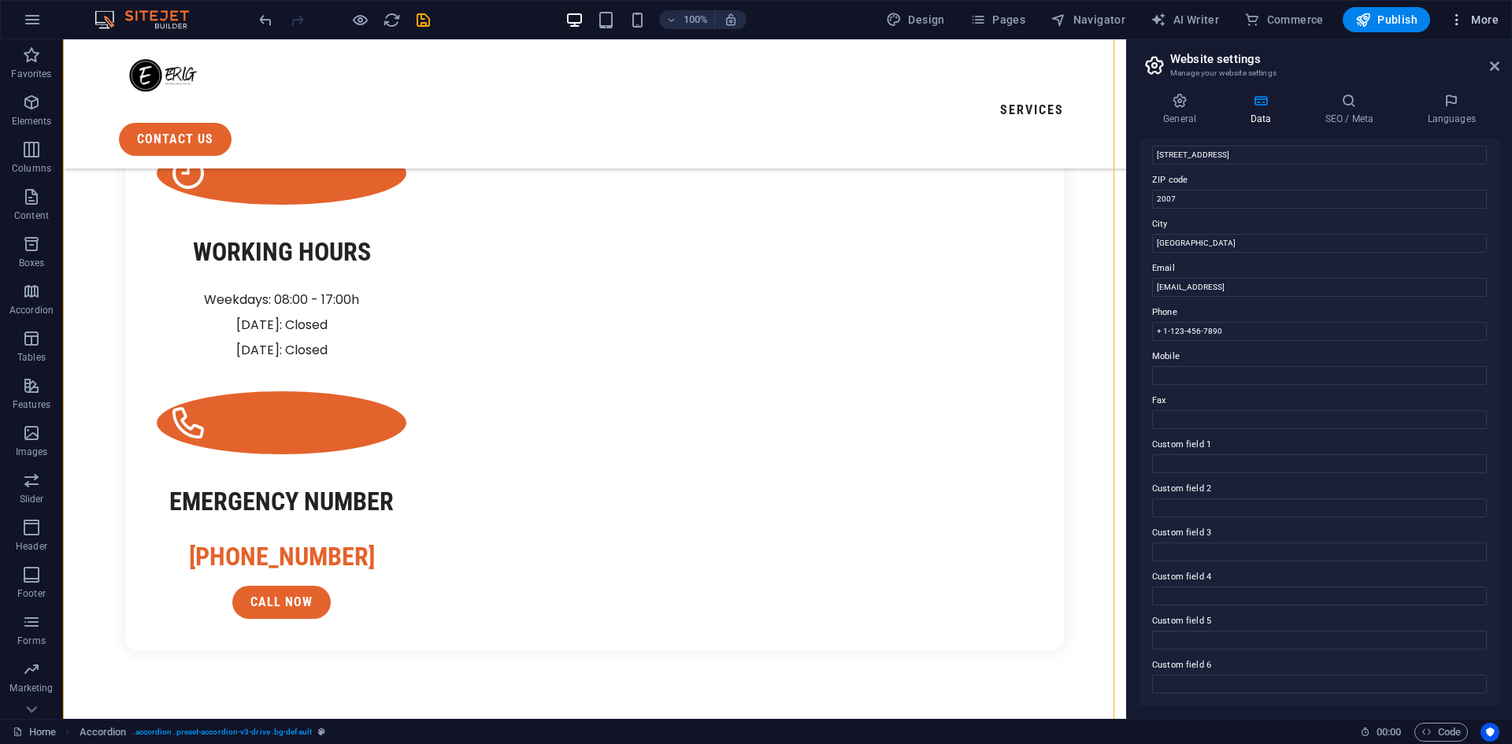
click at [1459, 17] on icon "button" at bounding box center [1457, 20] width 16 height 16
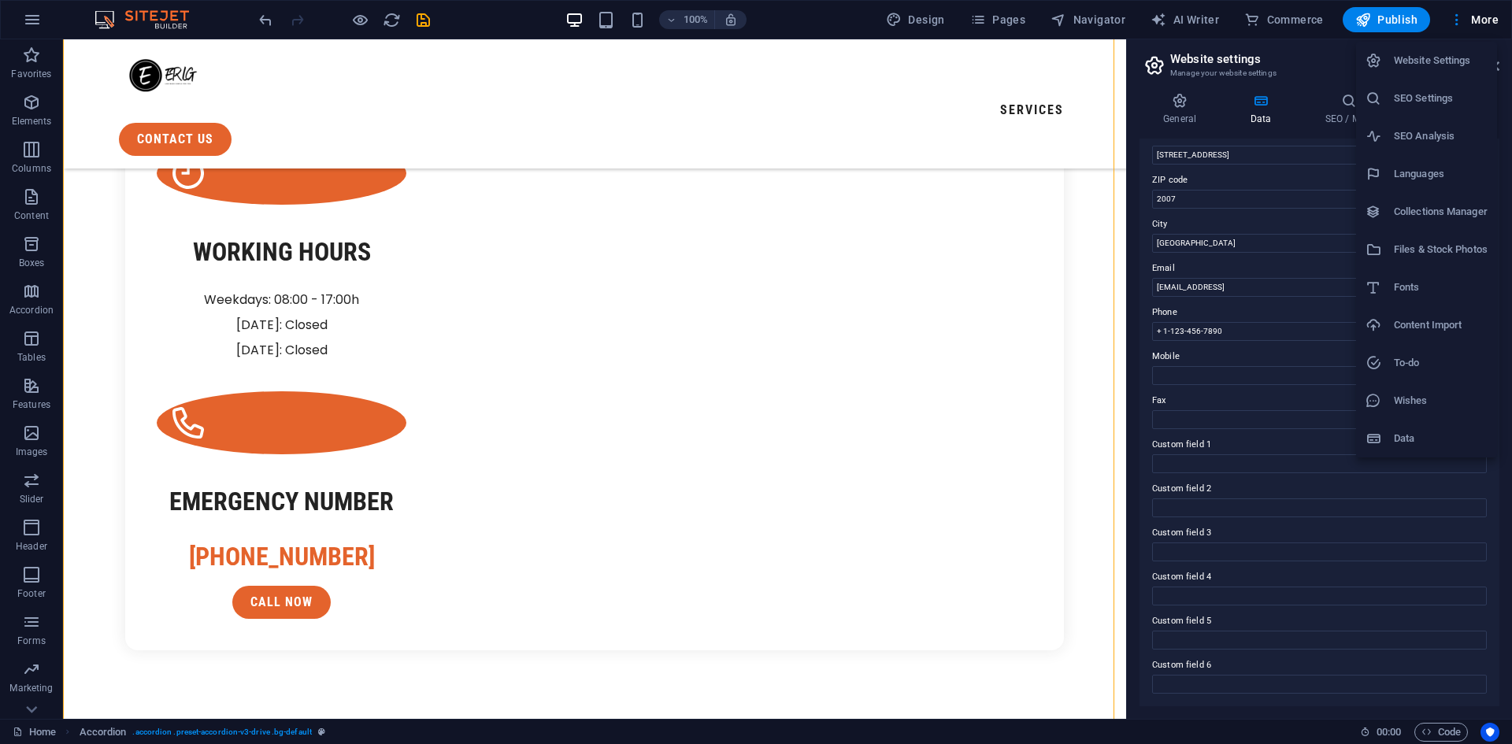
click at [1449, 27] on div at bounding box center [756, 372] width 1512 height 744
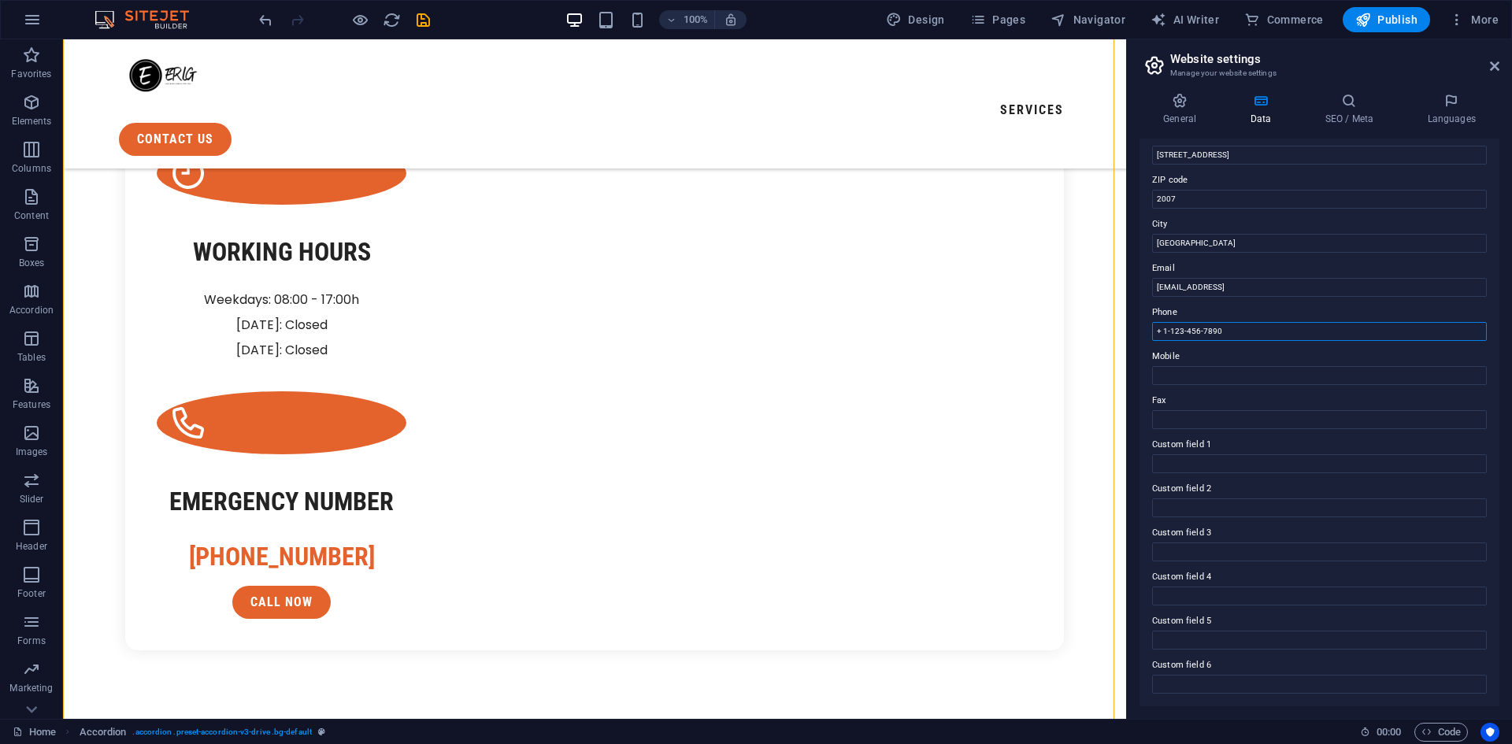
click at [1260, 325] on input "+ 1-123-456-7890" at bounding box center [1319, 331] width 335 height 19
click at [1239, 334] on input "+ 1-123-456-7890" at bounding box center [1319, 331] width 335 height 19
drag, startPoint x: 1239, startPoint y: 334, endPoint x: 1143, endPoint y: 341, distance: 96.4
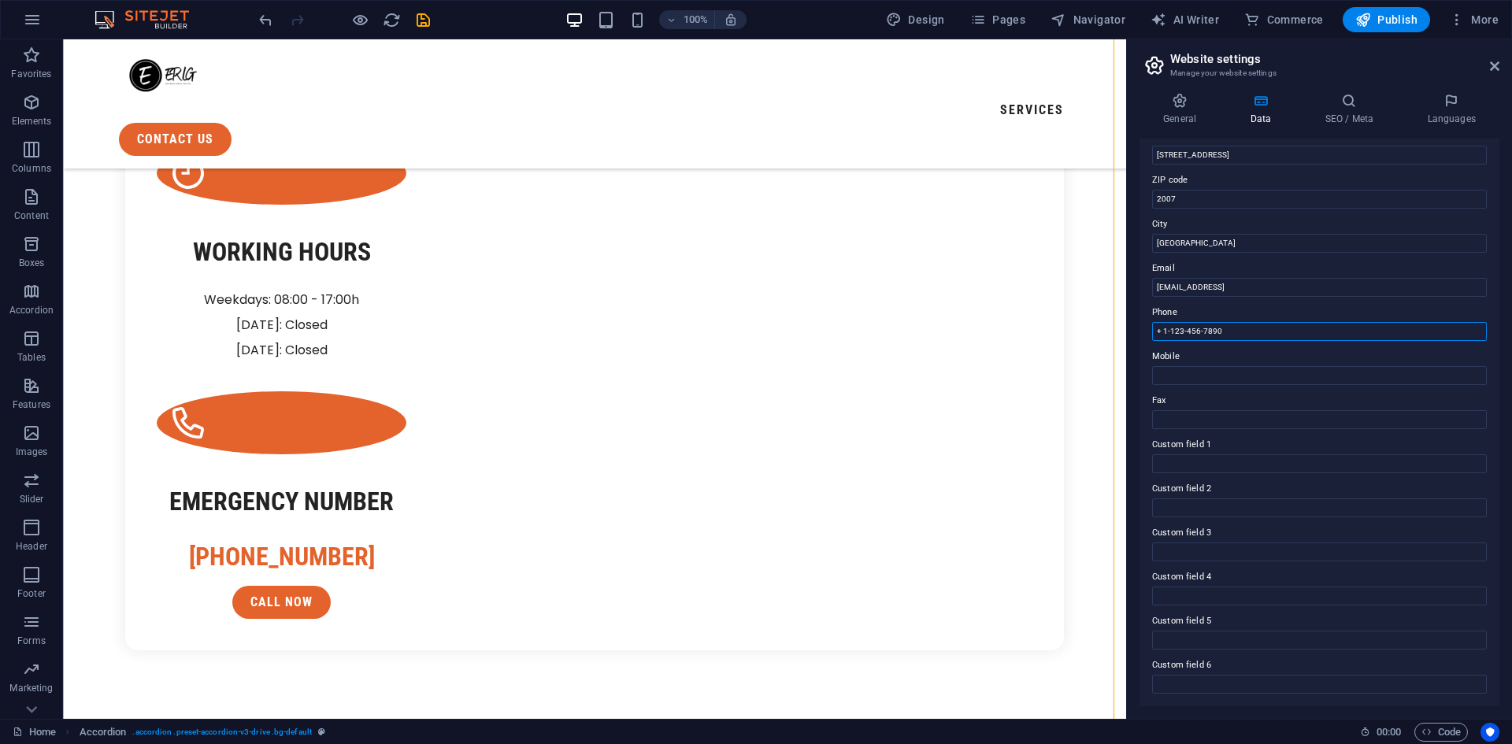
click at [1143, 341] on div "Contact data for this website. This can be used everywhere on the website and w…" at bounding box center [1320, 423] width 360 height 568
type input "[PHONE_NUMBER]"
click at [1232, 388] on div "Contact data for this website. This can be used everywhere on the website and w…" at bounding box center [1320, 423] width 360 height 568
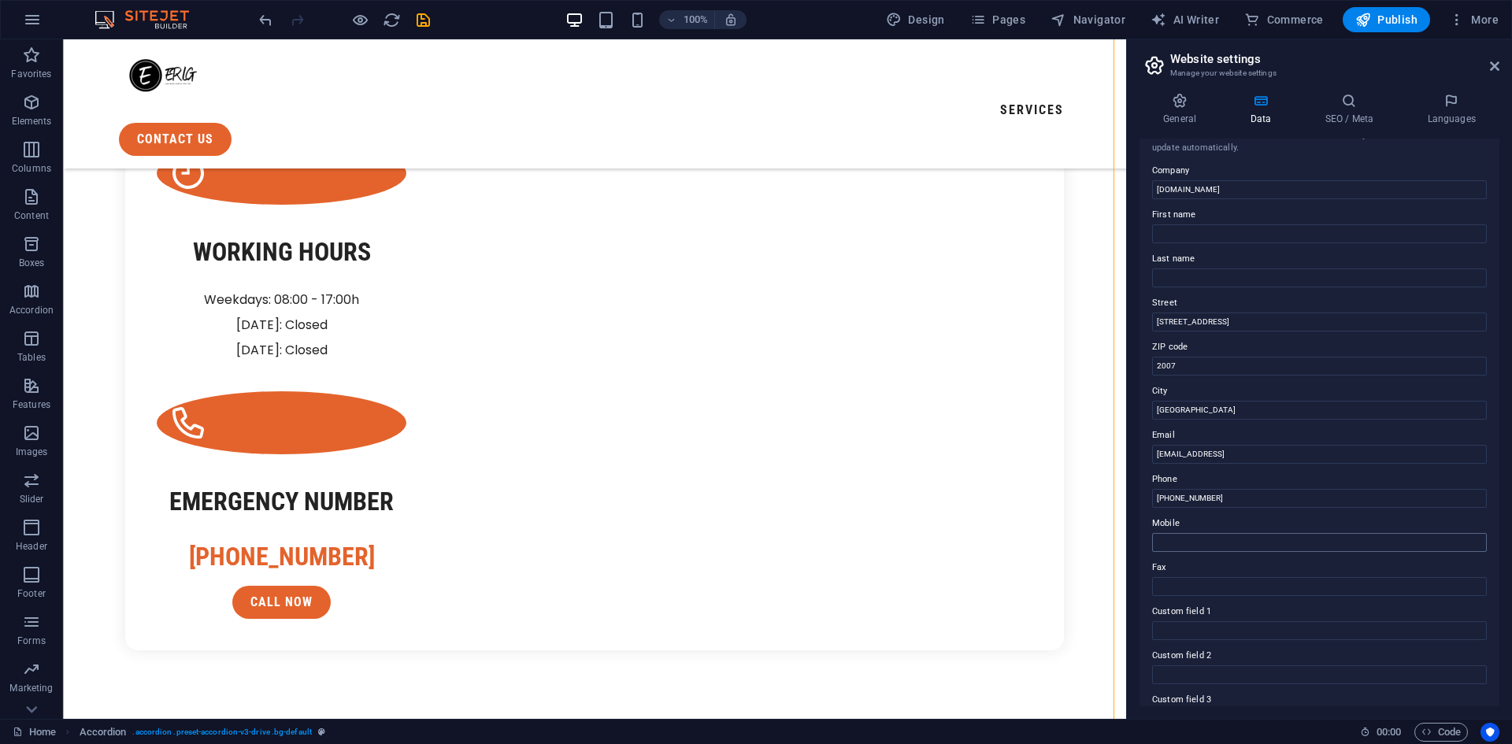
scroll to position [0, 0]
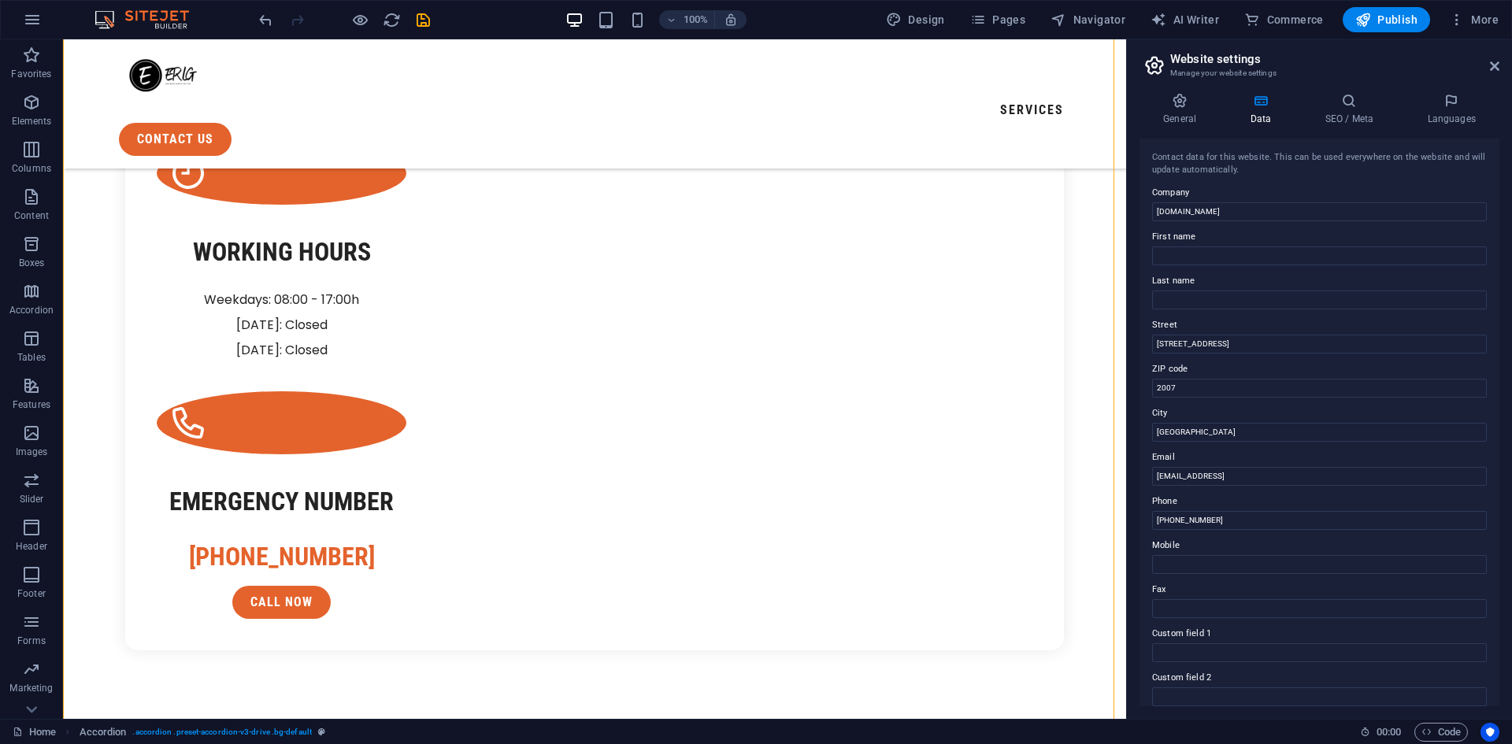
click at [1489, 72] on header "Website settings Manage your website settings" at bounding box center [1321, 59] width 357 height 41
click at [1496, 70] on icon at bounding box center [1494, 66] width 9 height 13
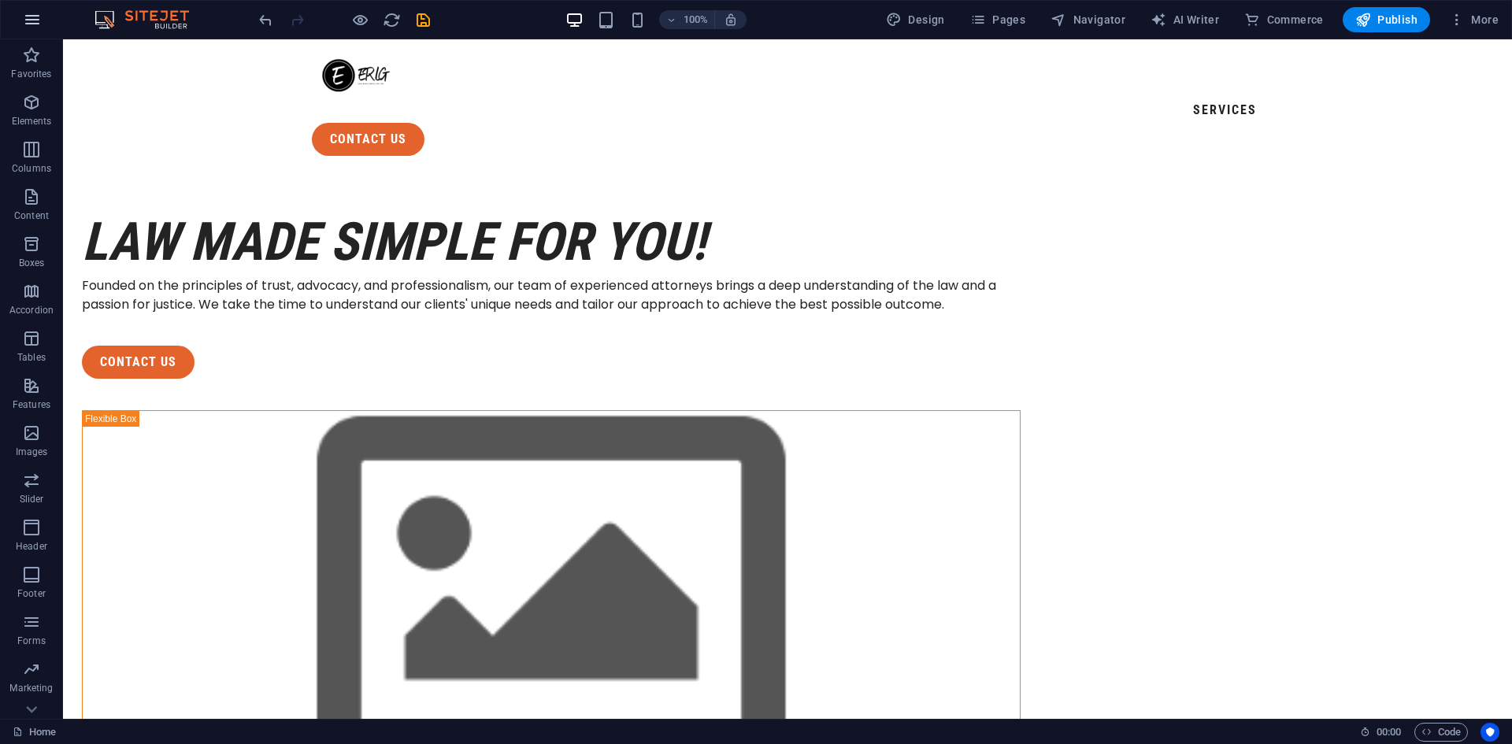
click at [29, 13] on icon "button" at bounding box center [32, 19] width 19 height 19
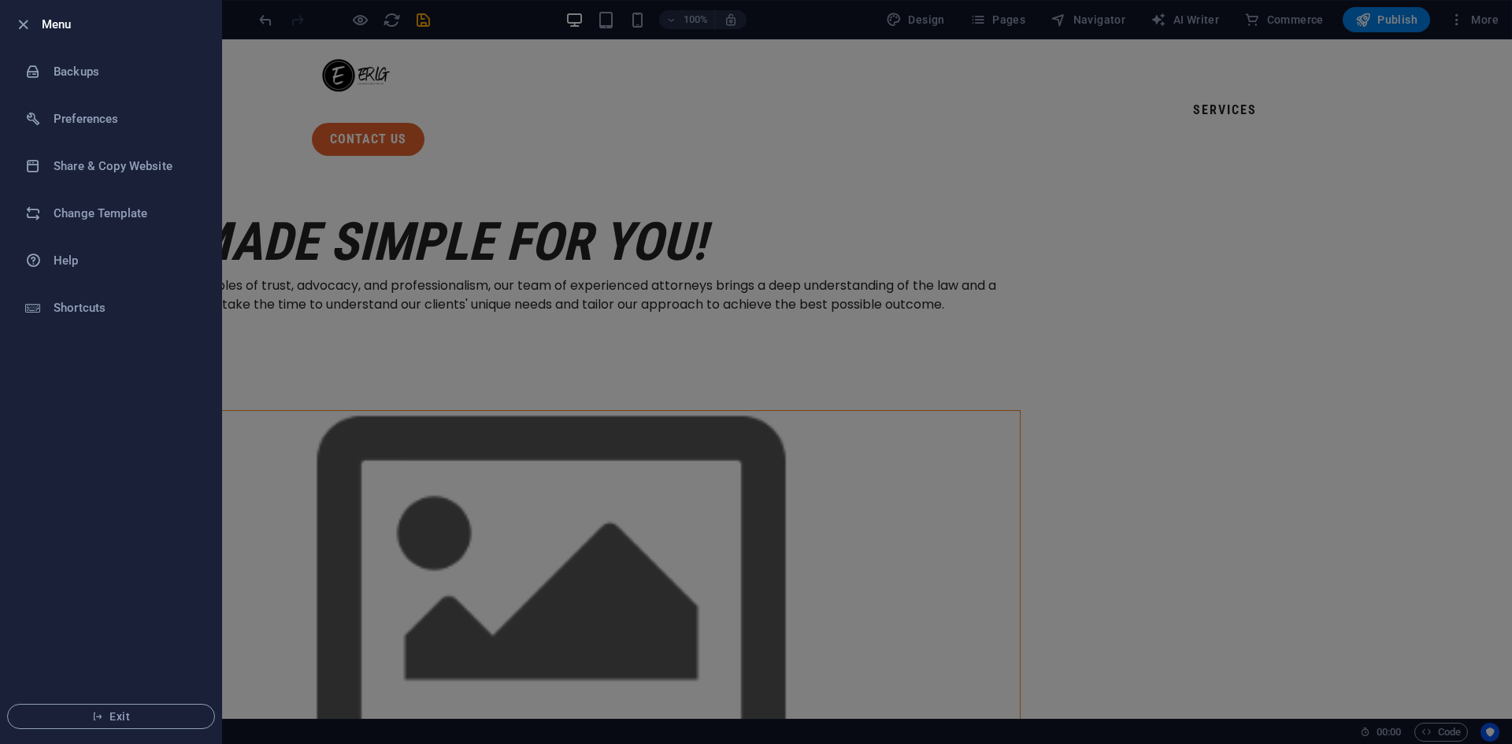
click at [673, 181] on div at bounding box center [756, 372] width 1512 height 744
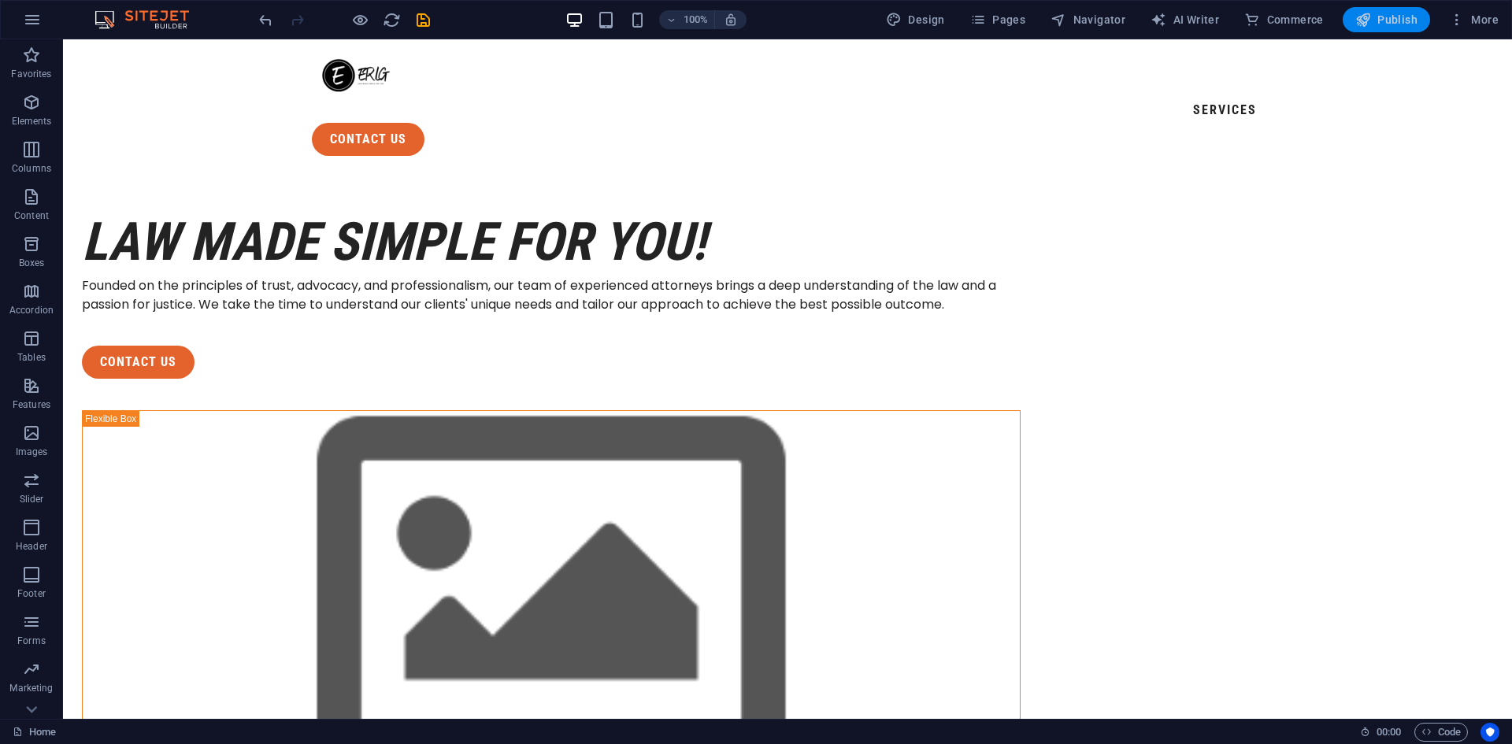
click at [1367, 20] on icon "button" at bounding box center [1364, 20] width 16 height 16
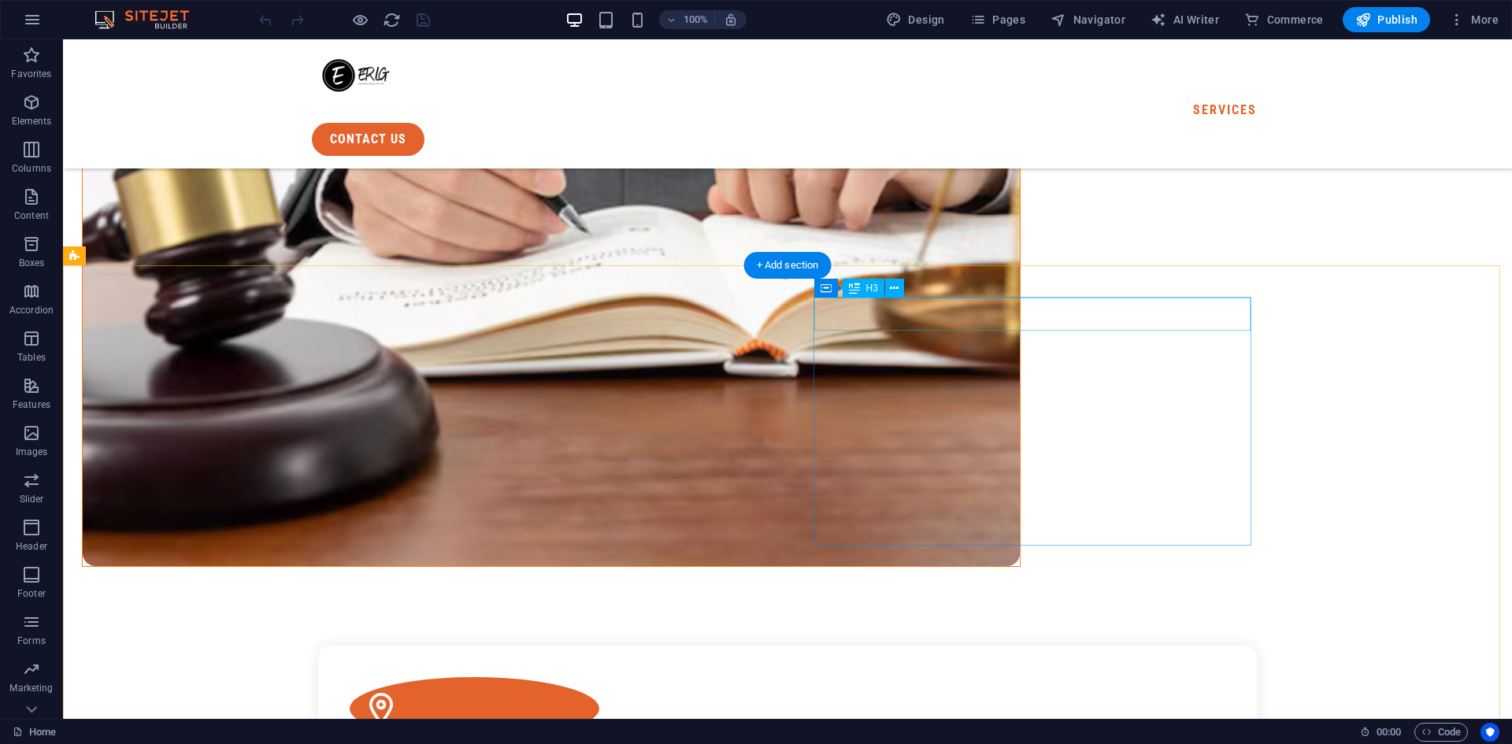
scroll to position [945, 0]
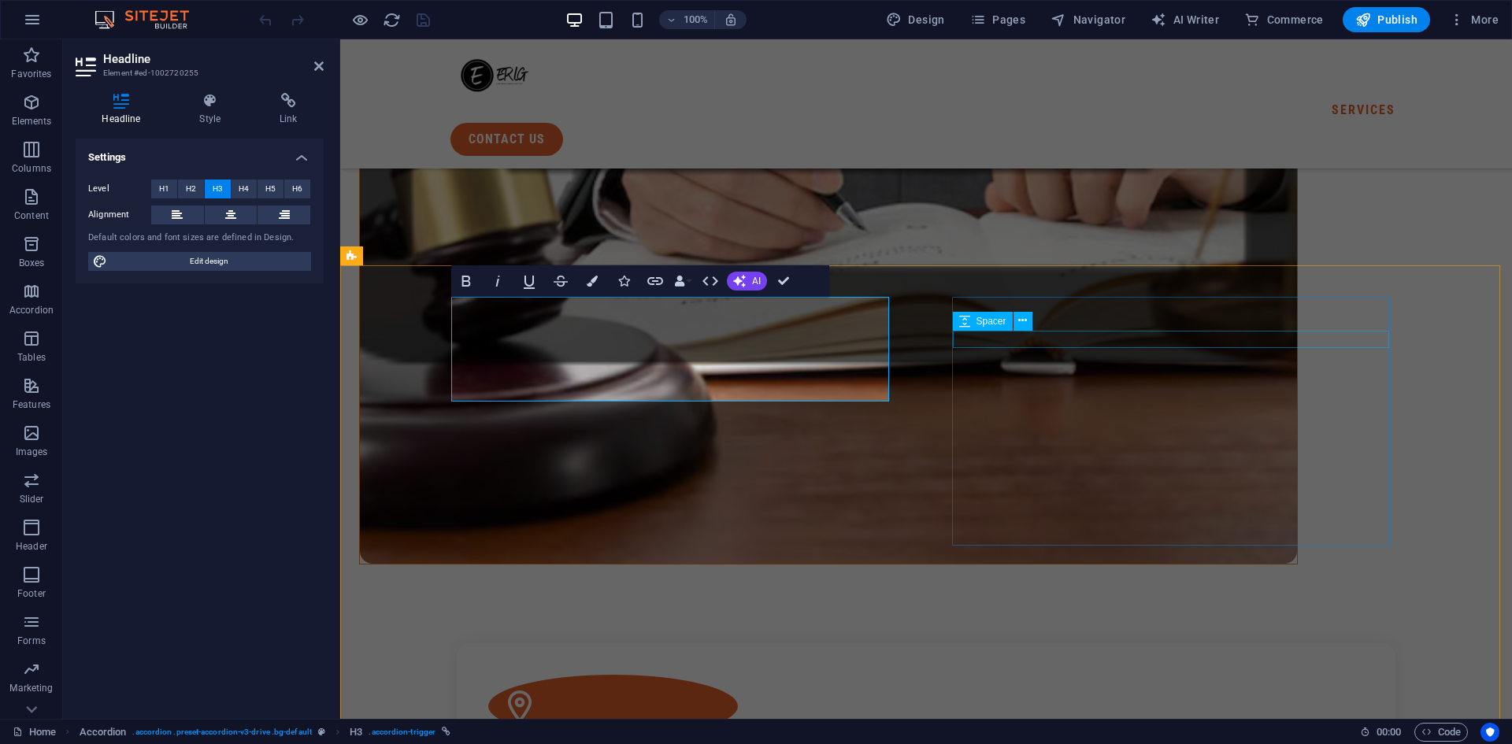
drag, startPoint x: 1097, startPoint y: 338, endPoint x: 1378, endPoint y: 328, distance: 280.6
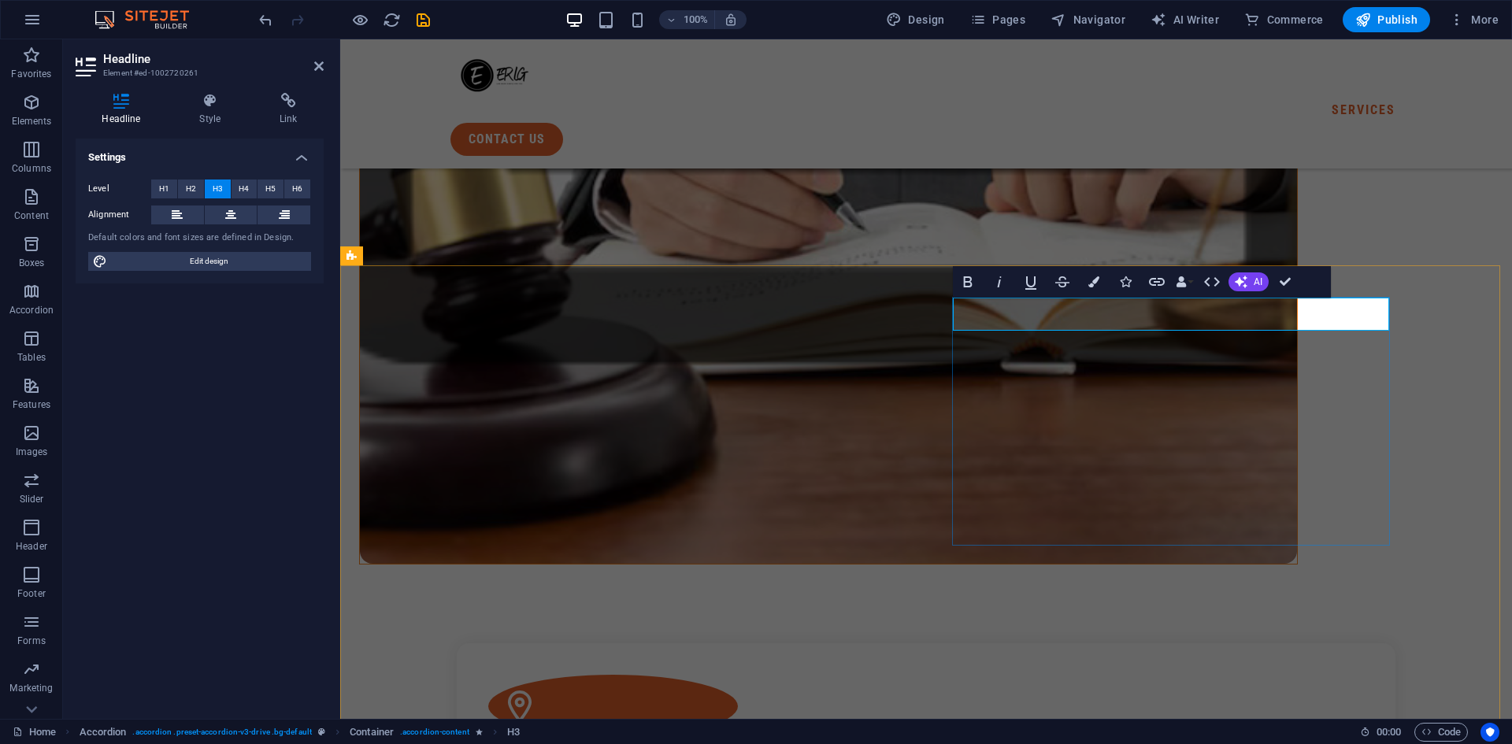
drag, startPoint x: 1331, startPoint y: 314, endPoint x: 955, endPoint y: 304, distance: 376.6
copy h3 "CORPORATE AND COMMERCIAL LAW"
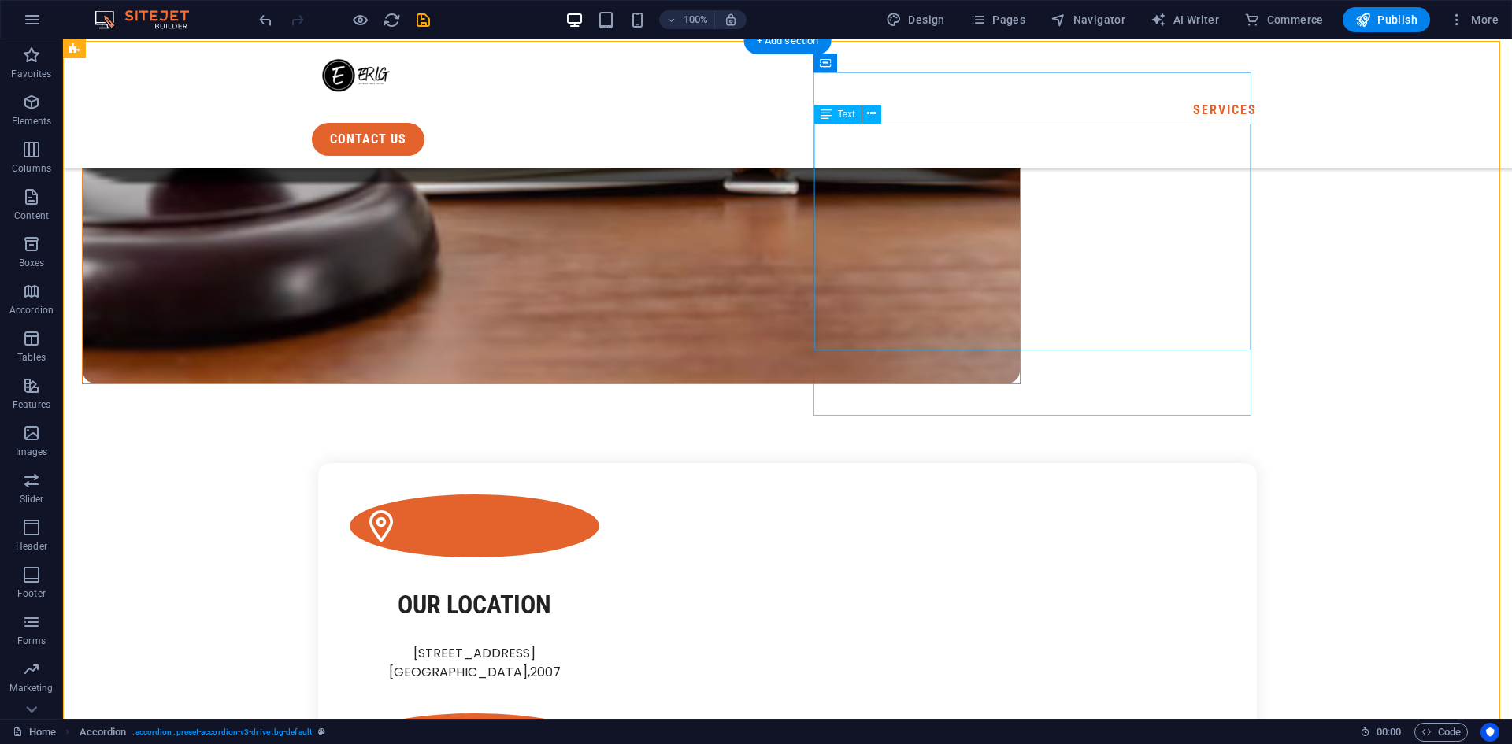
scroll to position [1103, 0]
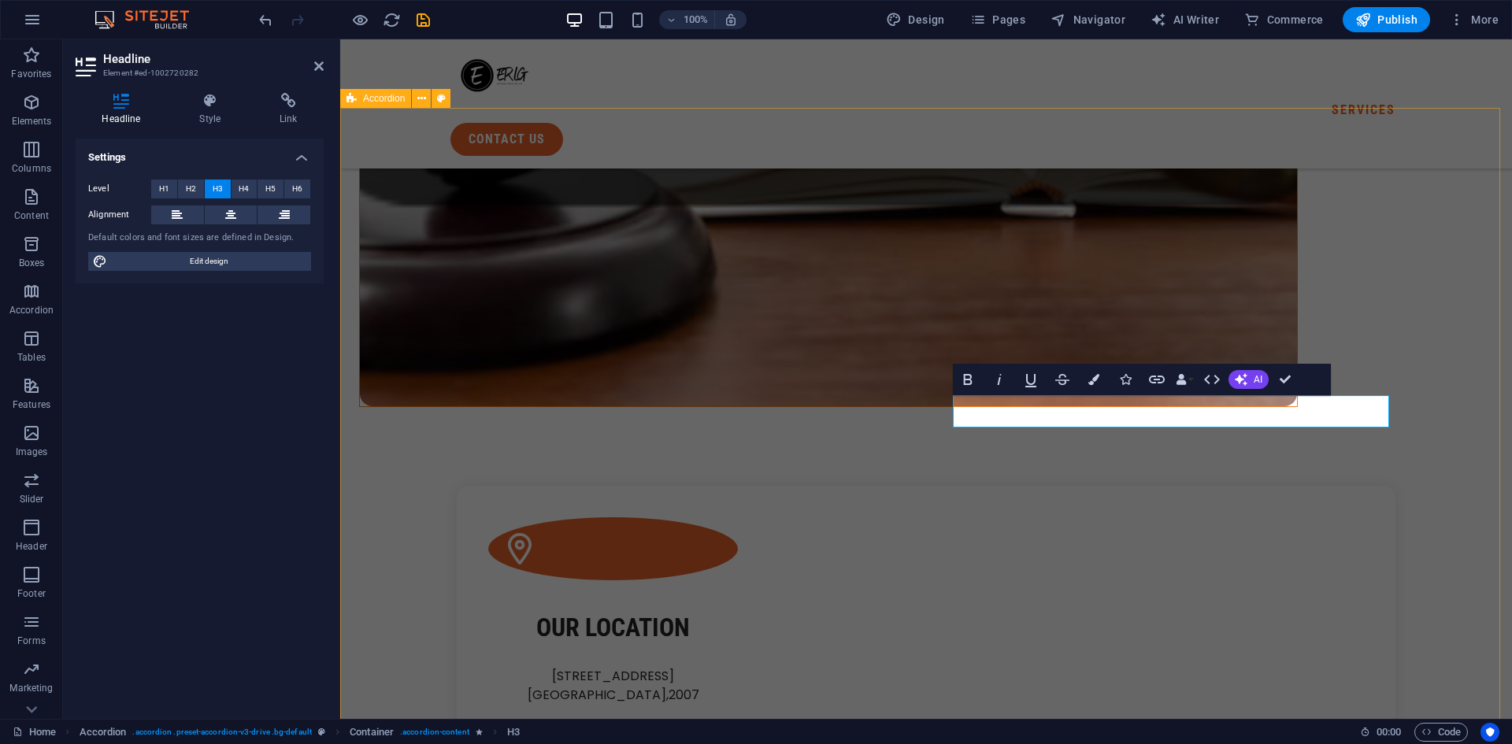
drag, startPoint x: 1312, startPoint y: 405, endPoint x: 939, endPoint y: 428, distance: 374.1
copy h3 "CIVIL AND CRIMINAL MITIGATION"
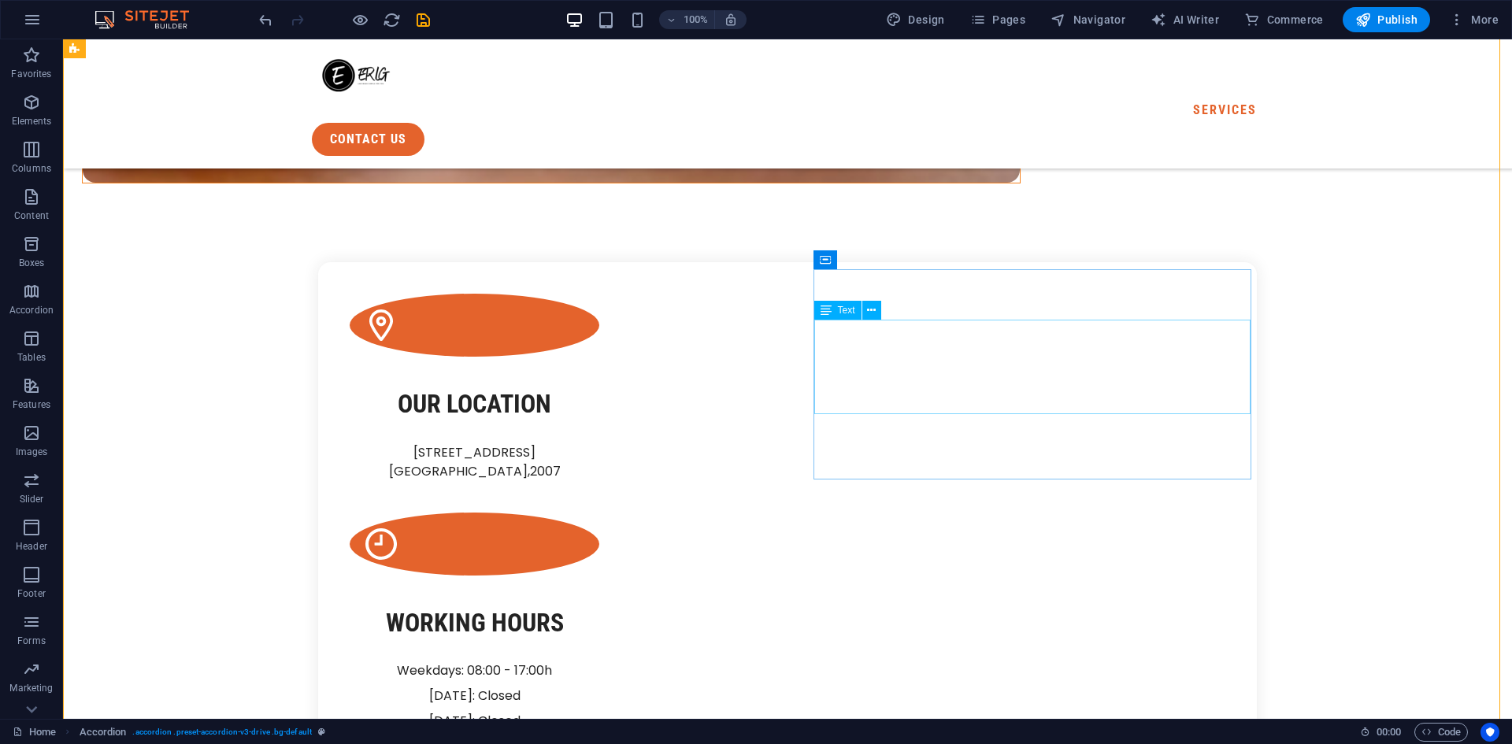
scroll to position [1339, 0]
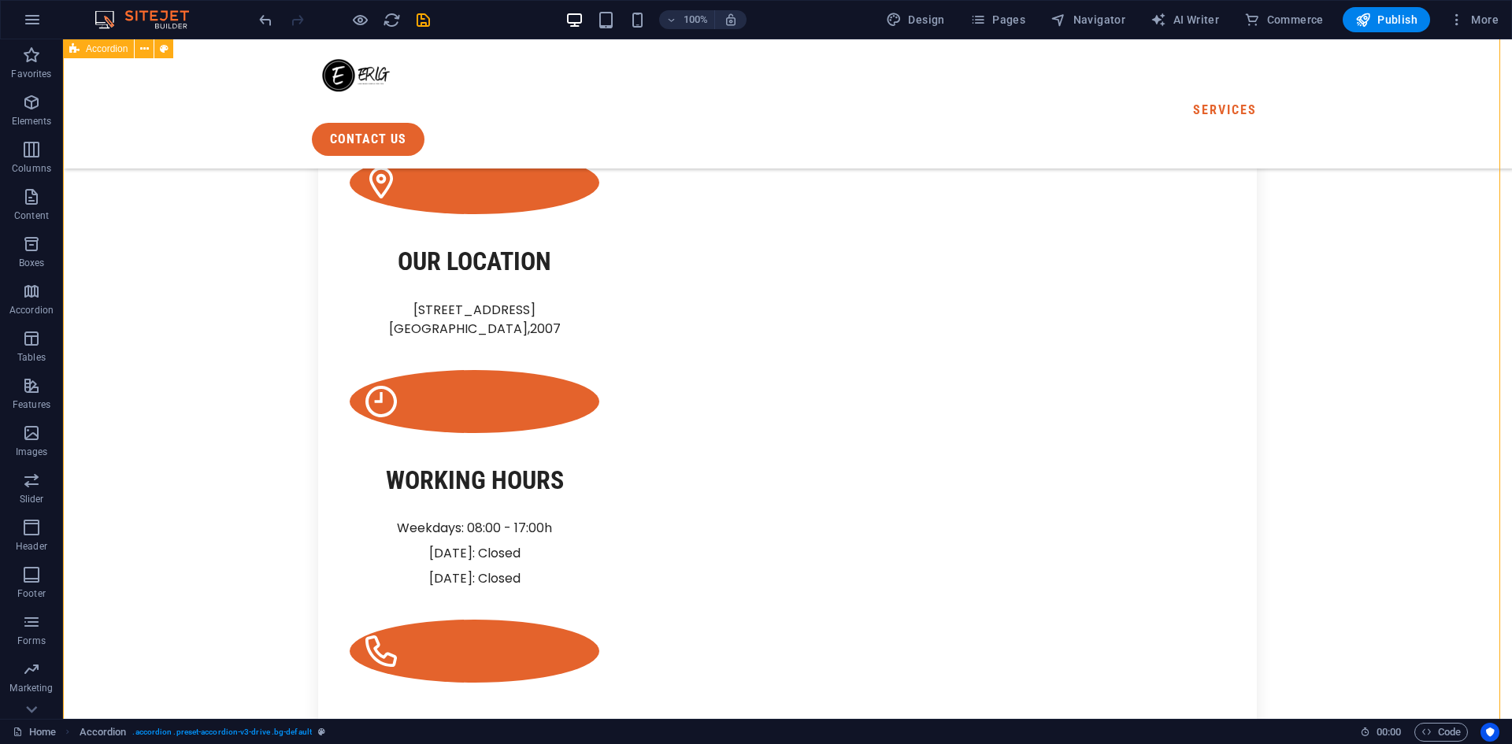
scroll to position [1575, 0]
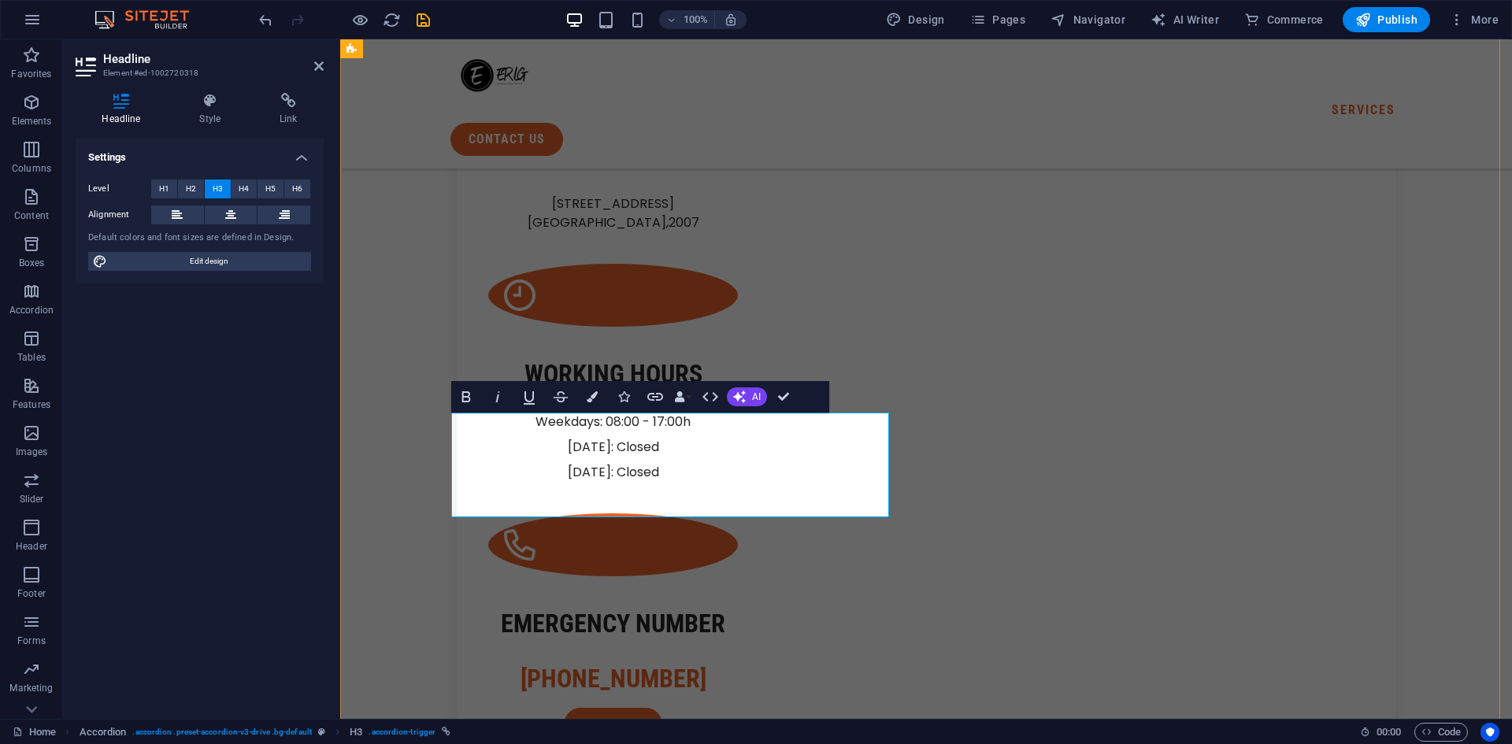
drag, startPoint x: 629, startPoint y: 491, endPoint x: 455, endPoint y: 445, distance: 179.2
copy link "[PERSON_NAME], TRUSTS, AND ESTATE PLANNING"
drag, startPoint x: 1085, startPoint y: 478, endPoint x: 1364, endPoint y: 477, distance: 278.9
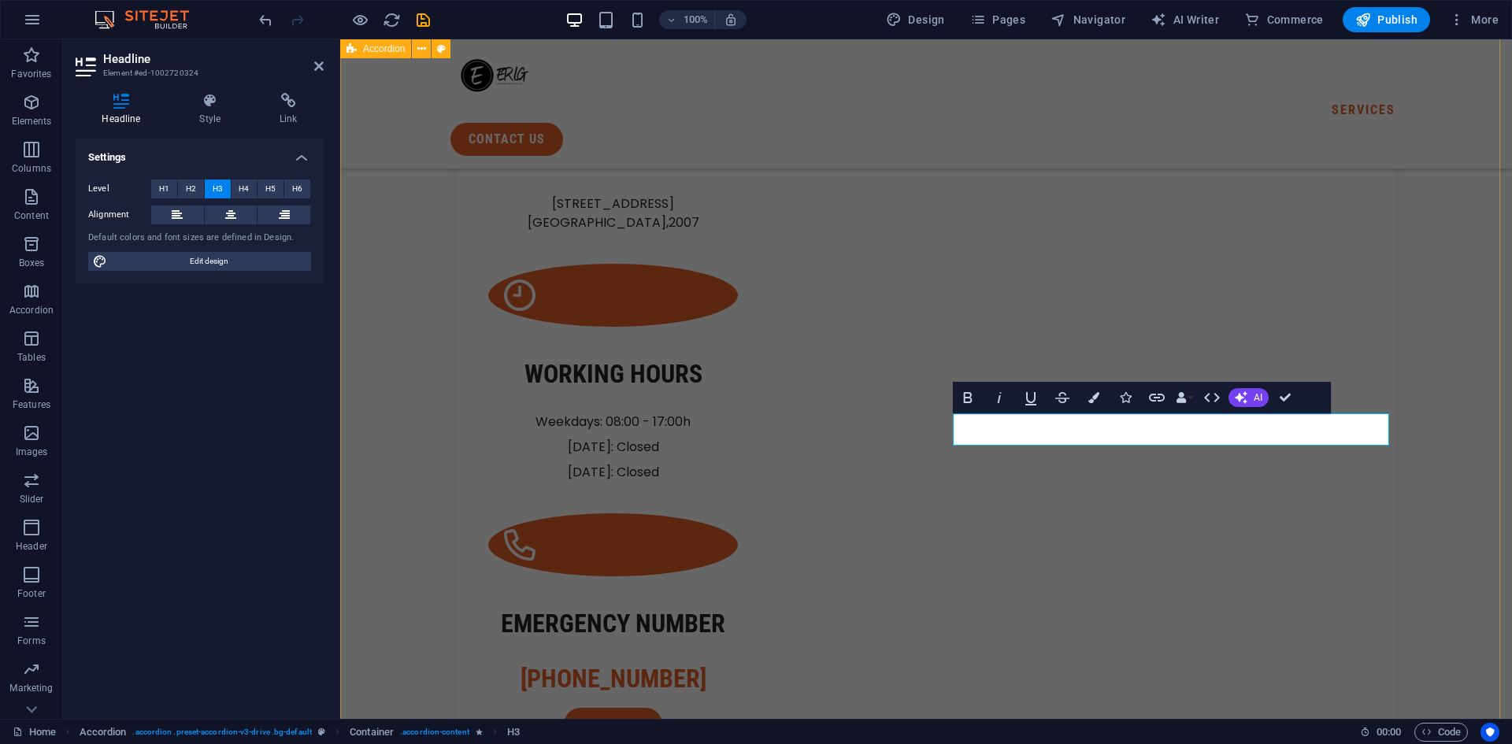
drag, startPoint x: 1154, startPoint y: 425, endPoint x: 935, endPoint y: 438, distance: 219.3
copy h3 "emergency care"
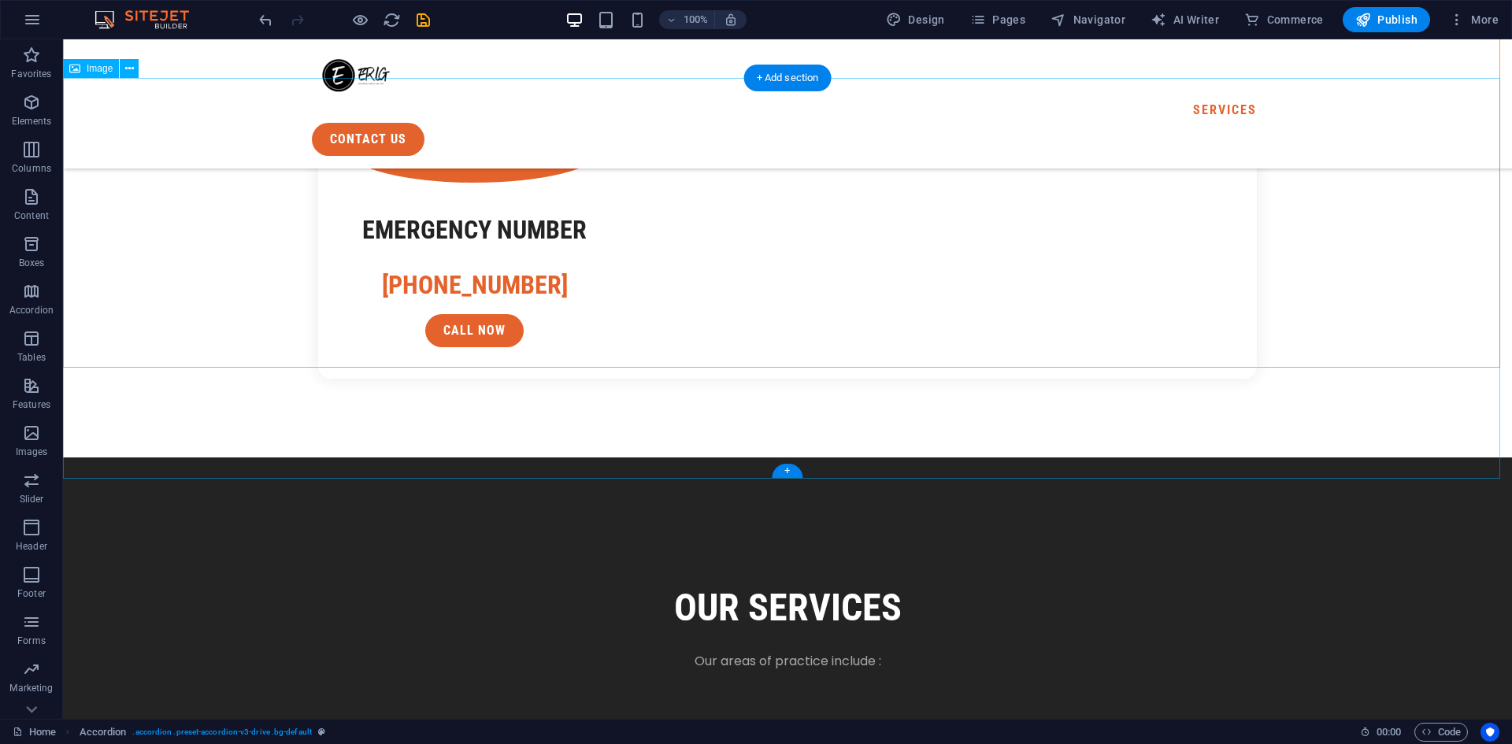
scroll to position [1979, 0]
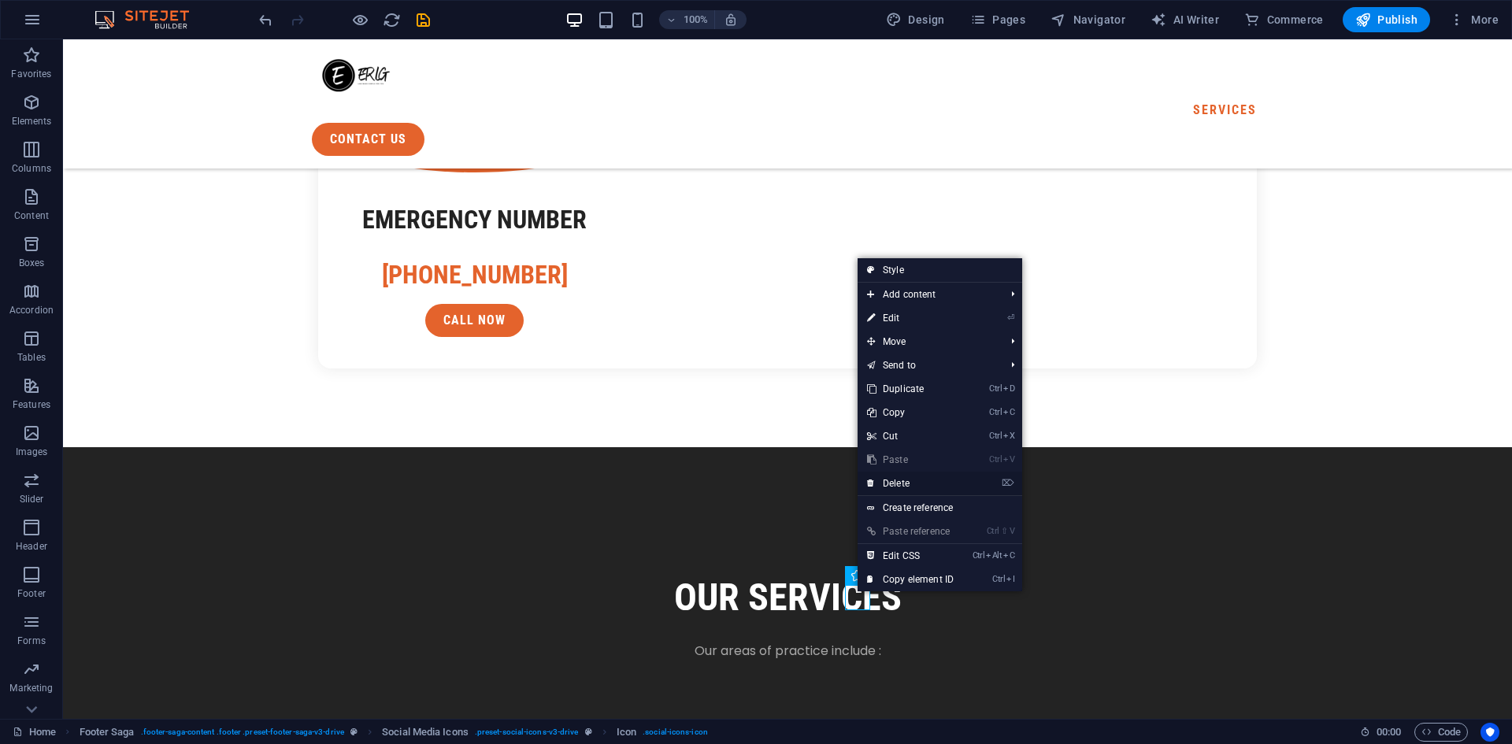
click at [903, 484] on link "⌦ Delete" at bounding box center [911, 484] width 106 height 24
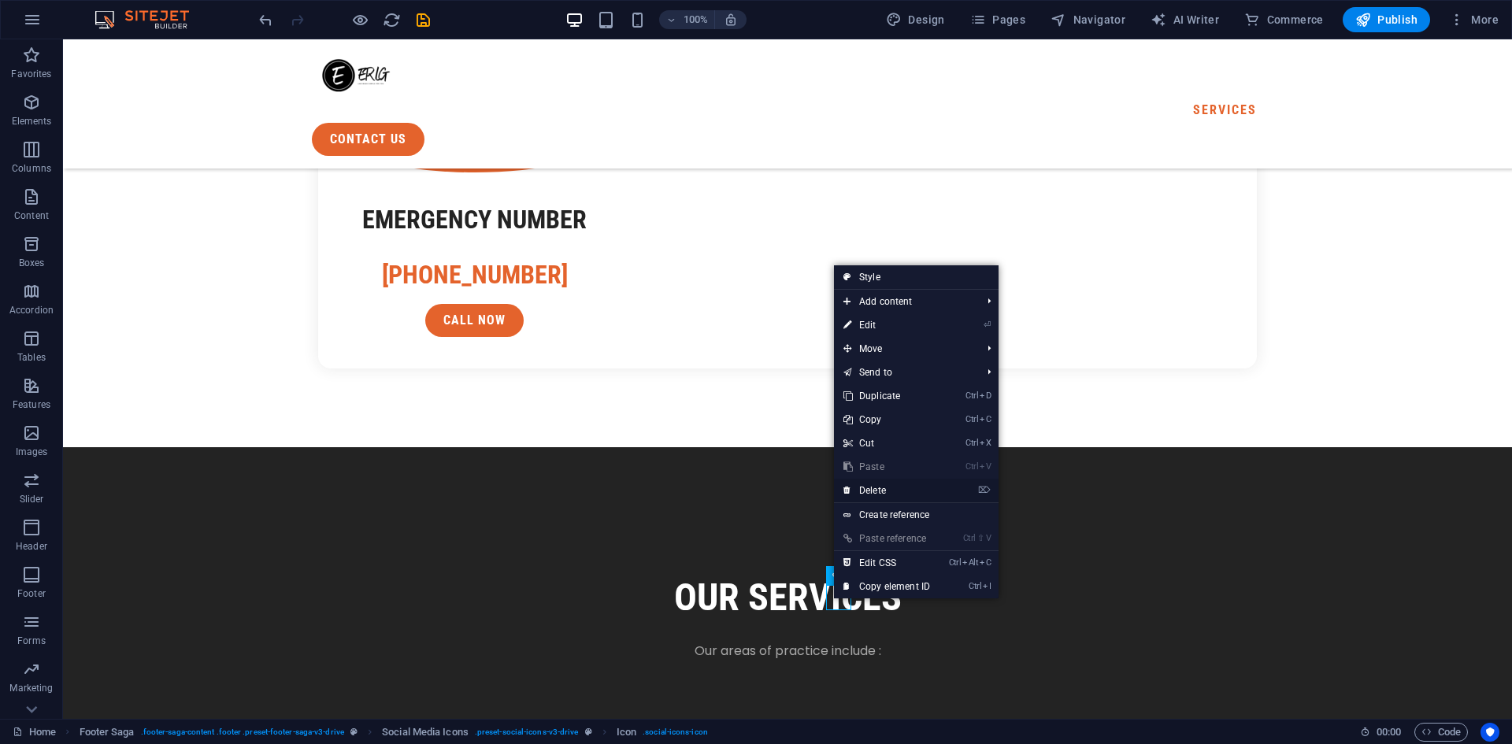
click at [888, 493] on link "⌦ Delete" at bounding box center [887, 491] width 106 height 24
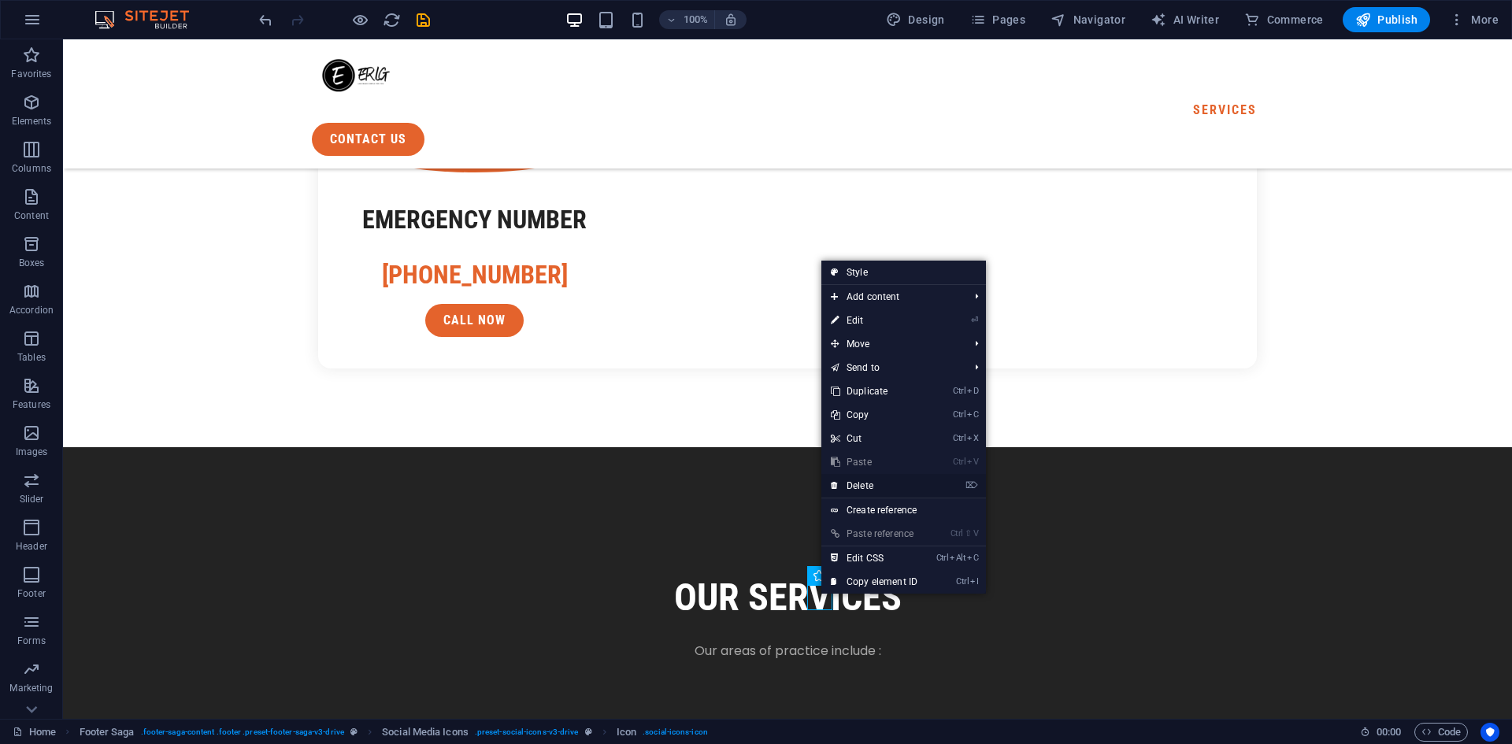
drag, startPoint x: 869, startPoint y: 485, endPoint x: 748, endPoint y: 543, distance: 133.5
click at [869, 485] on link "⌦ Delete" at bounding box center [875, 486] width 106 height 24
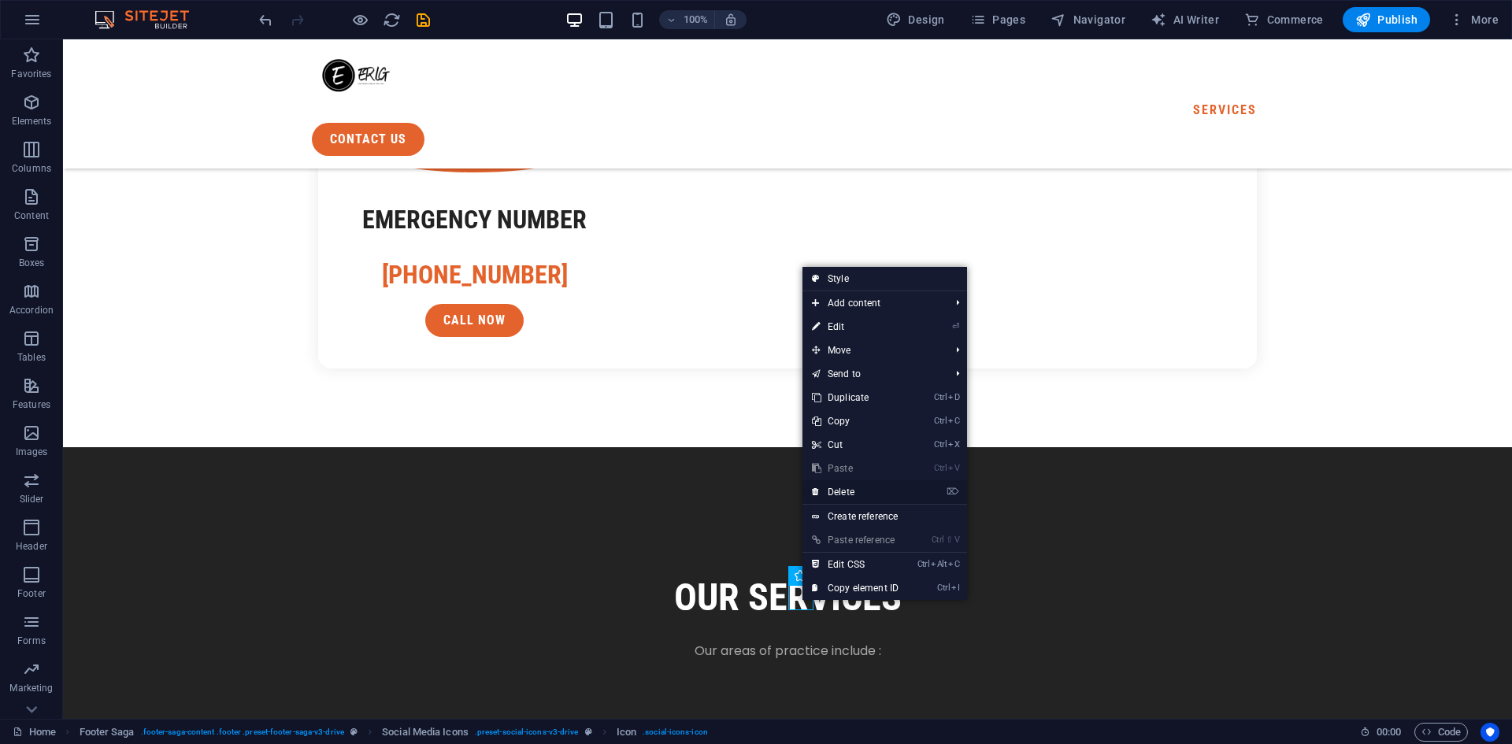
click at [843, 495] on link "⌦ Delete" at bounding box center [856, 492] width 106 height 24
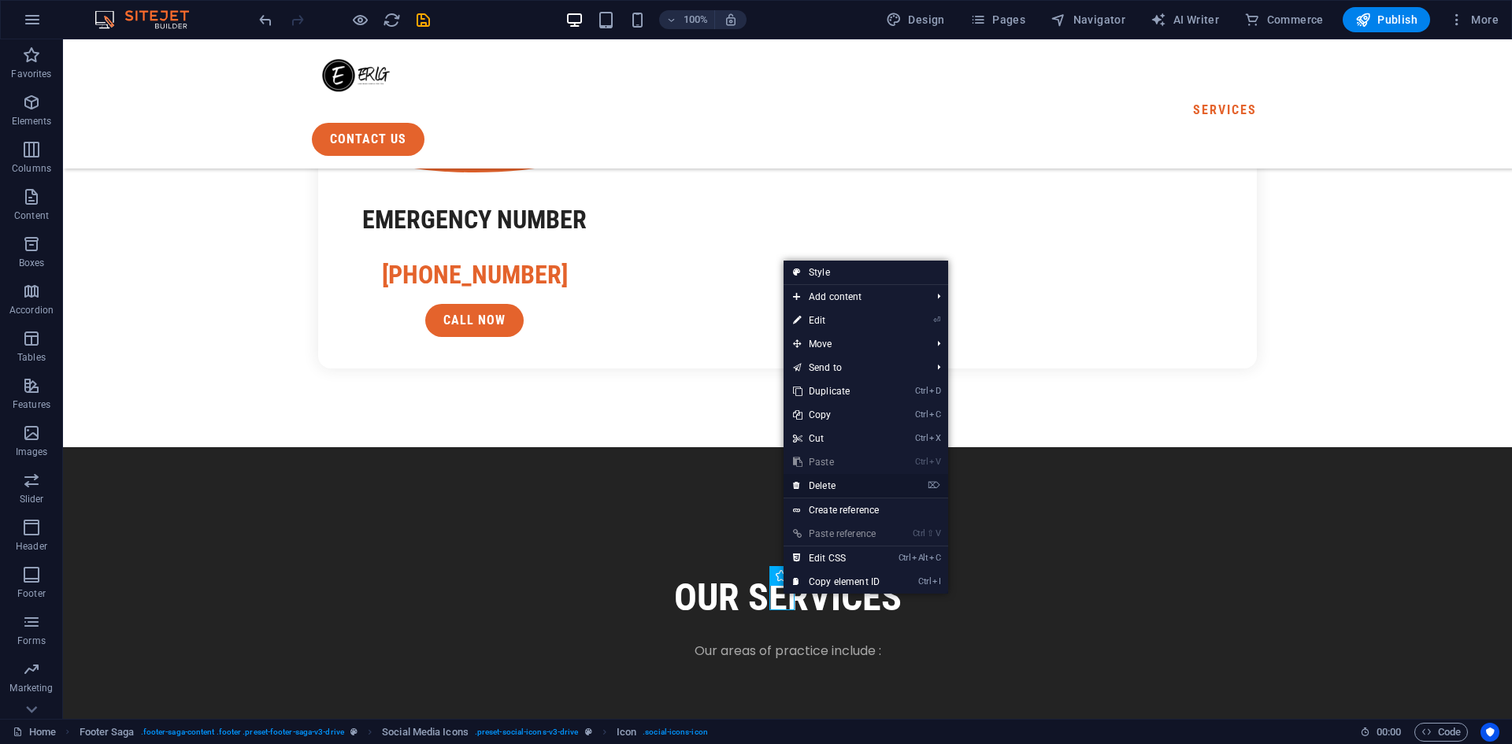
click at [834, 484] on link "⌦ Delete" at bounding box center [837, 486] width 106 height 24
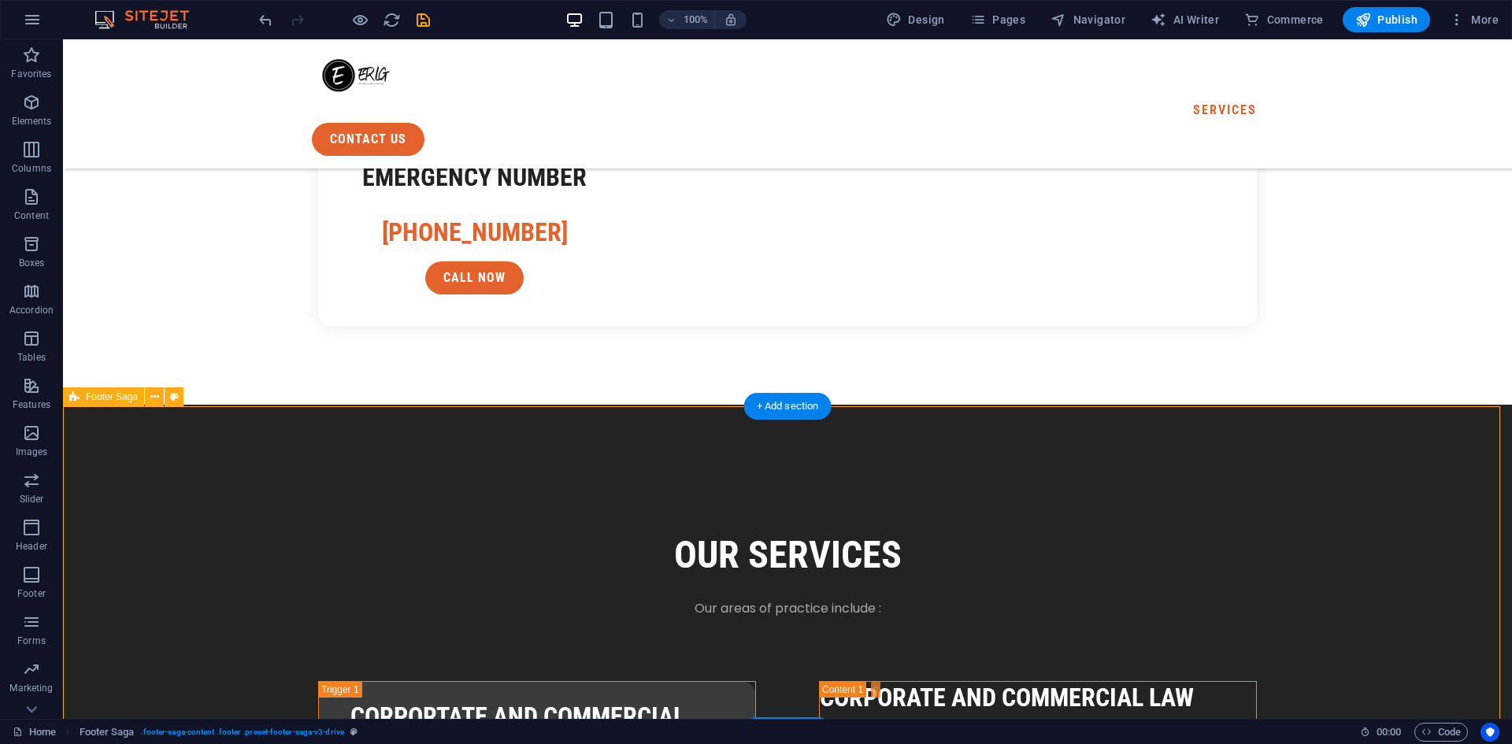
scroll to position [2054, 0]
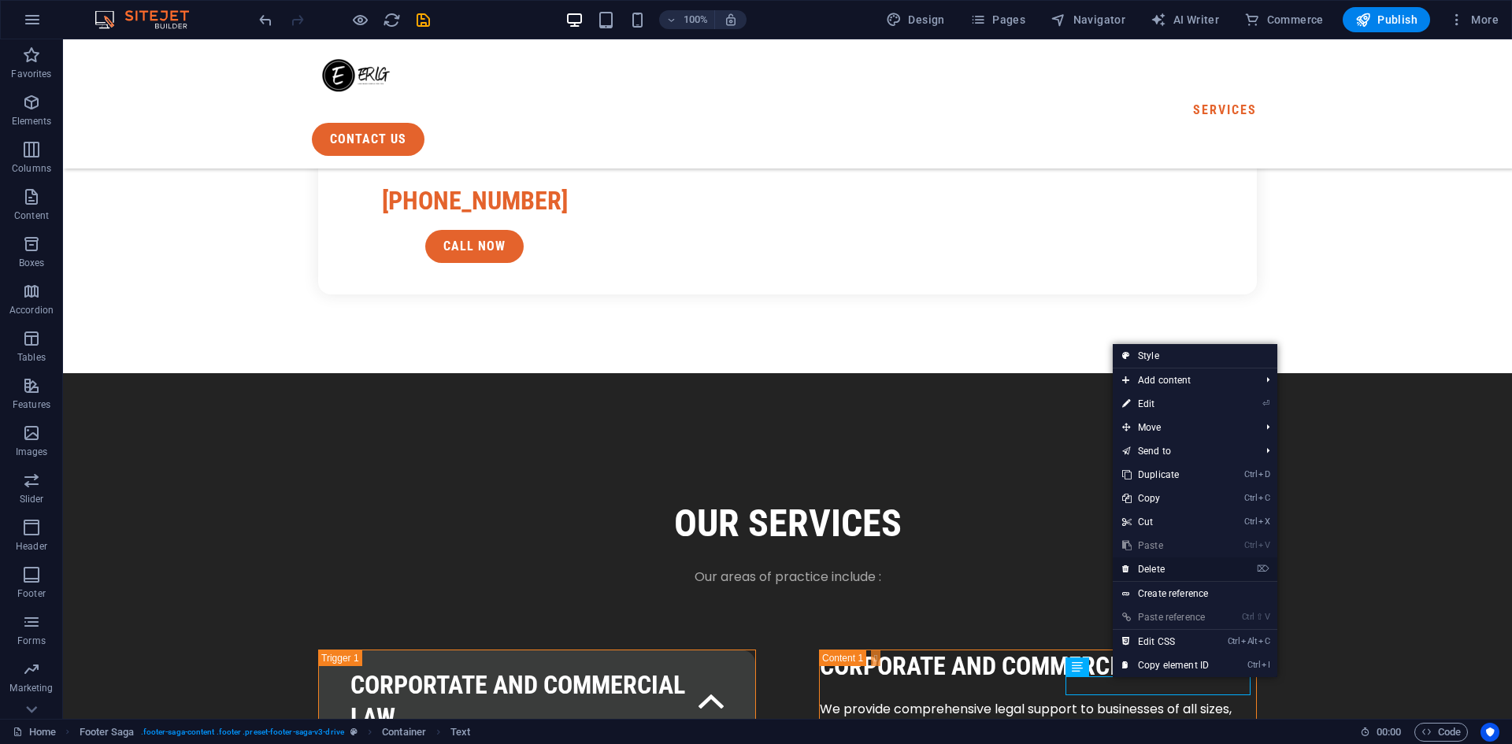
click at [1163, 567] on link "⌦ Delete" at bounding box center [1166, 570] width 106 height 24
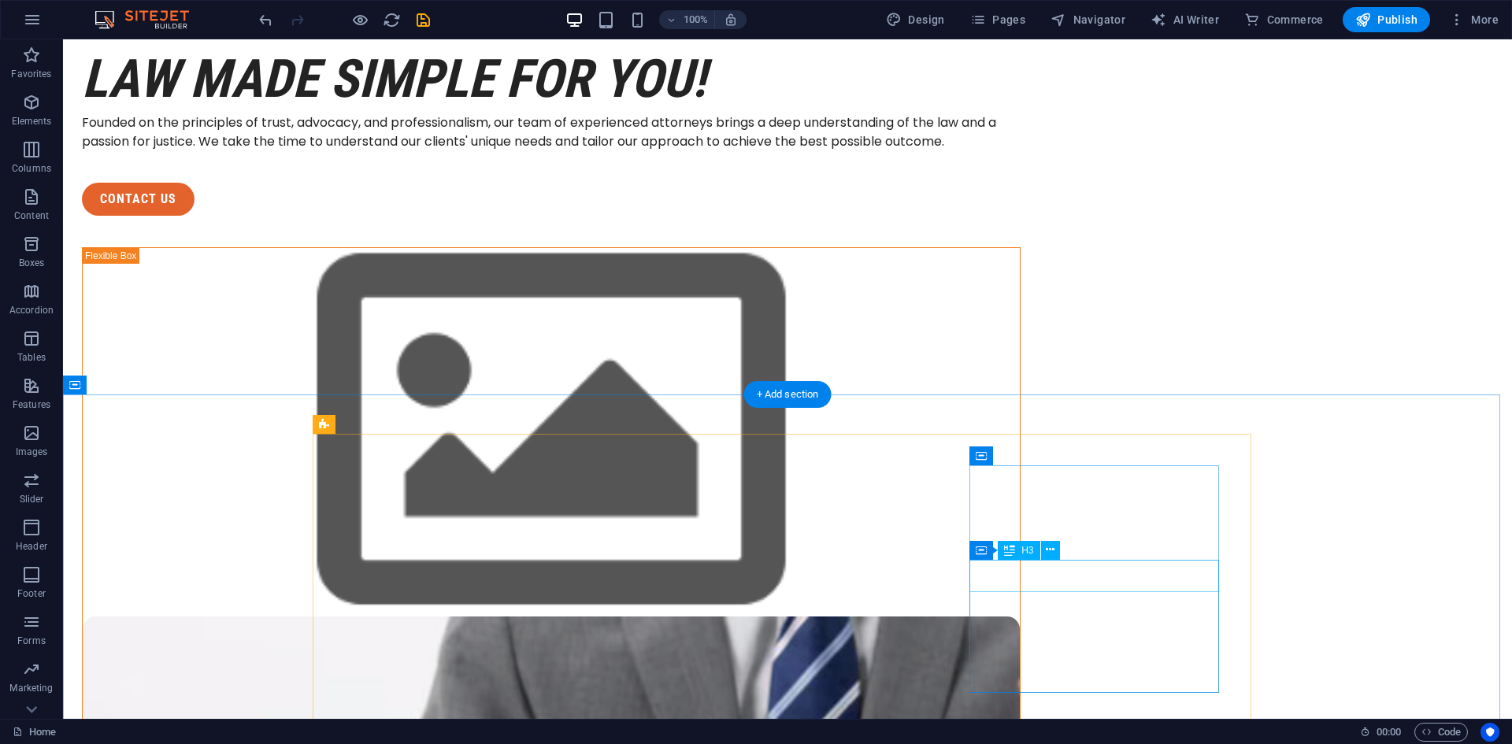
scroll to position [0, 0]
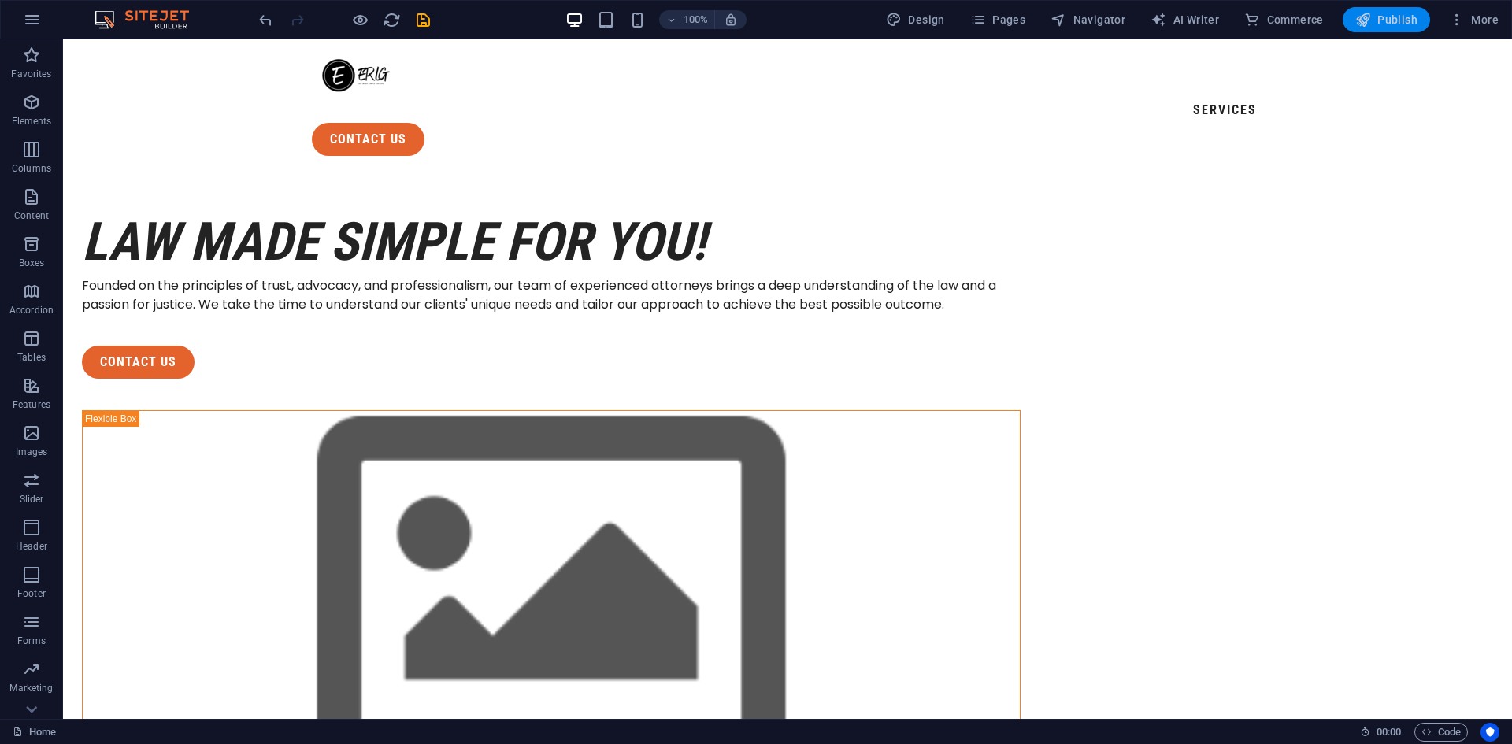
click at [1370, 28] on button "Publish" at bounding box center [1386, 19] width 87 height 25
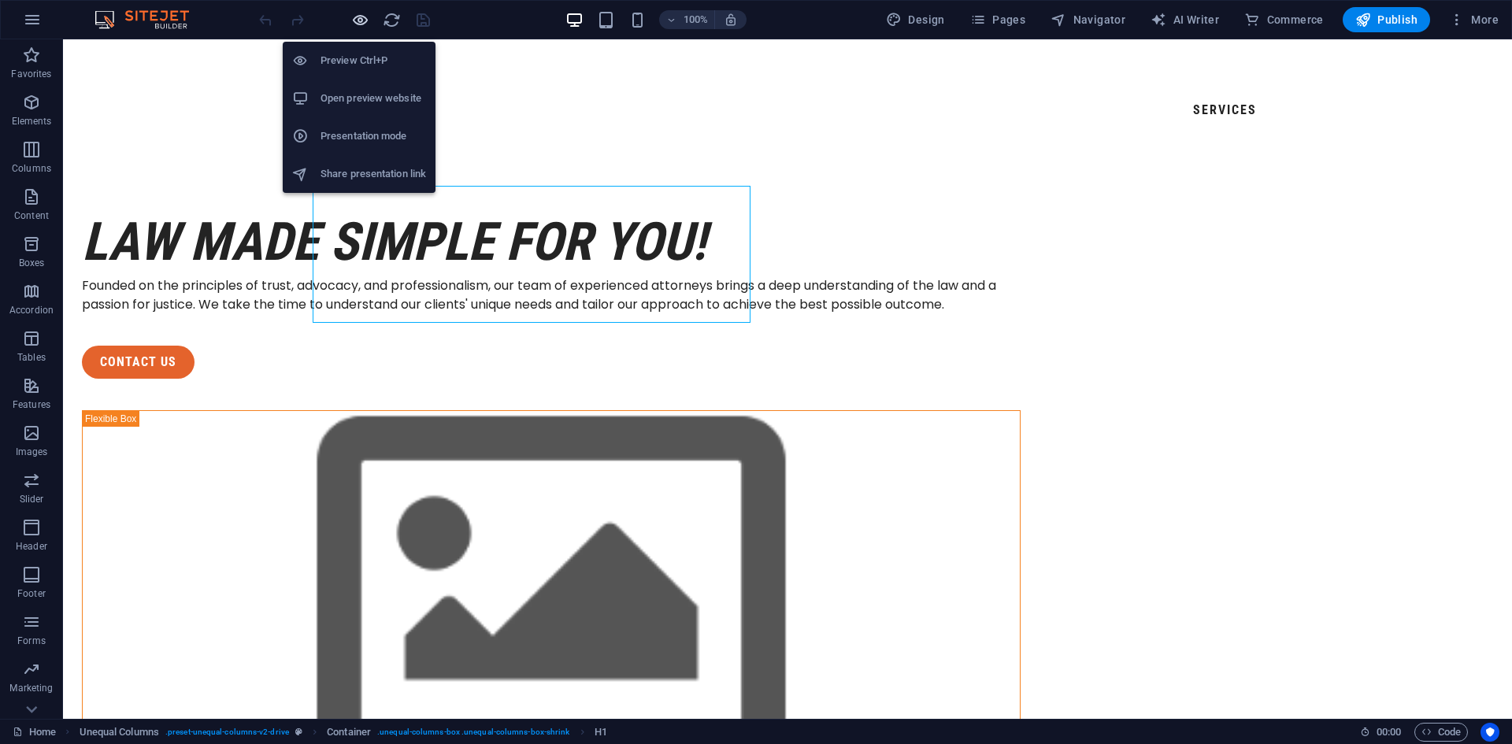
click at [358, 24] on icon "button" at bounding box center [360, 20] width 18 height 18
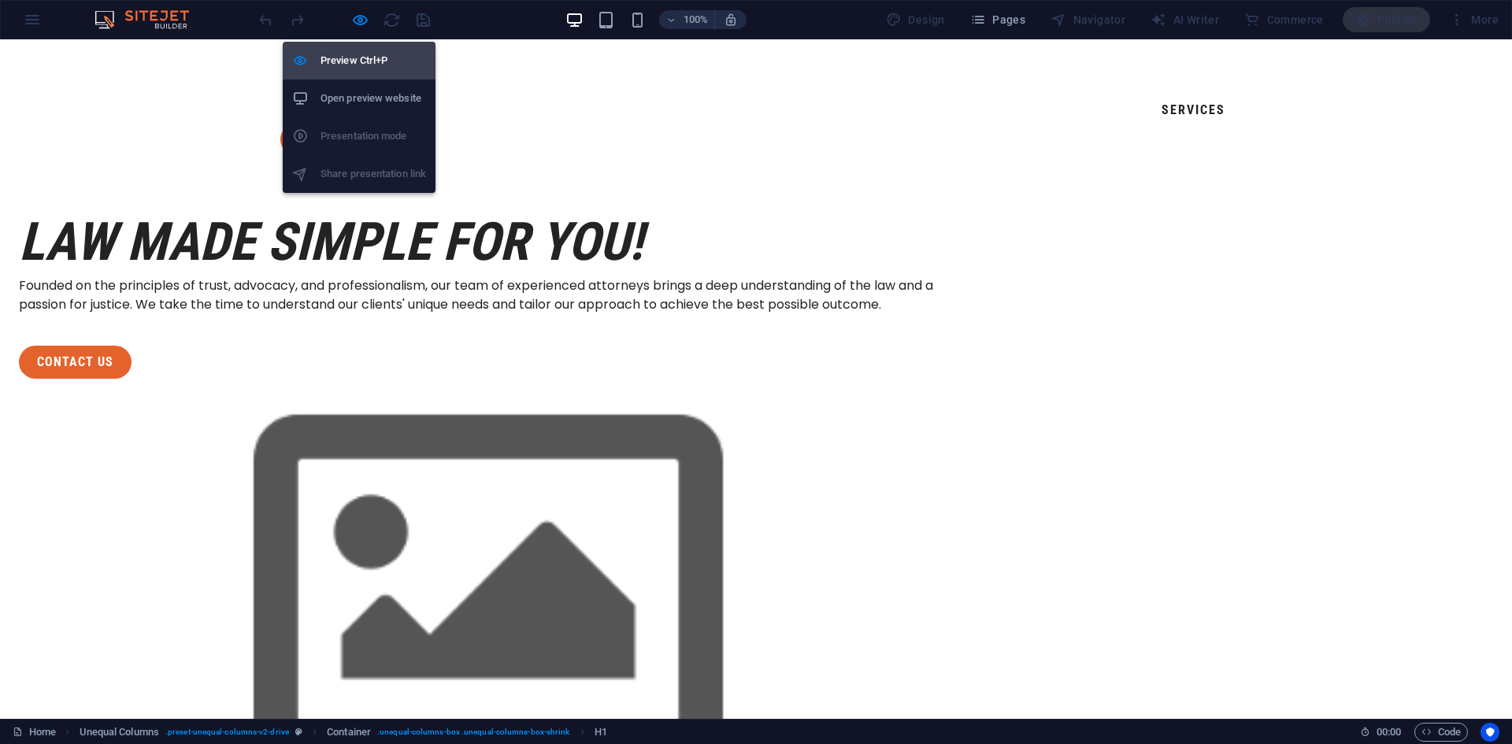
click at [359, 54] on h6 "Preview Ctrl+P" at bounding box center [374, 60] width 106 height 19
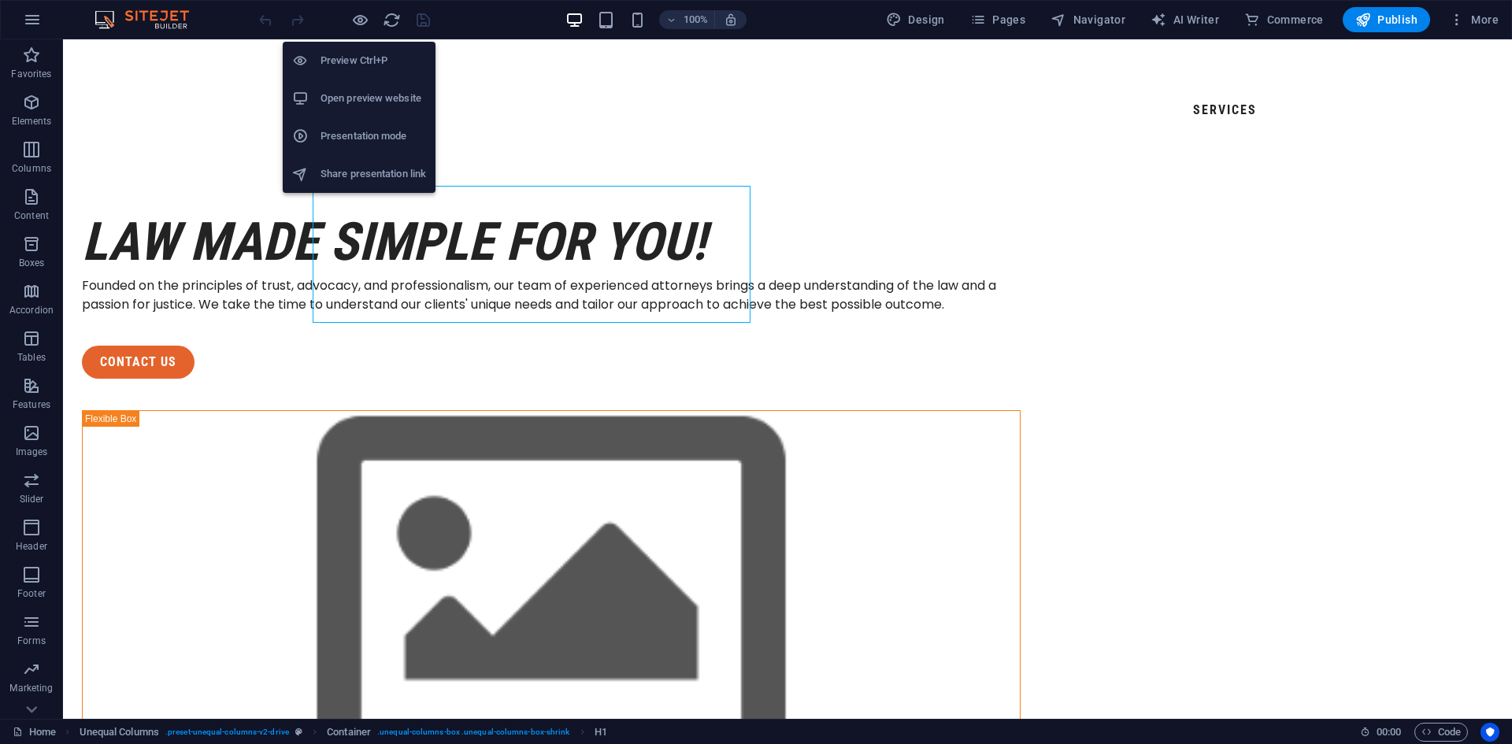
click at [358, 99] on h6 "Open preview website" at bounding box center [374, 98] width 106 height 19
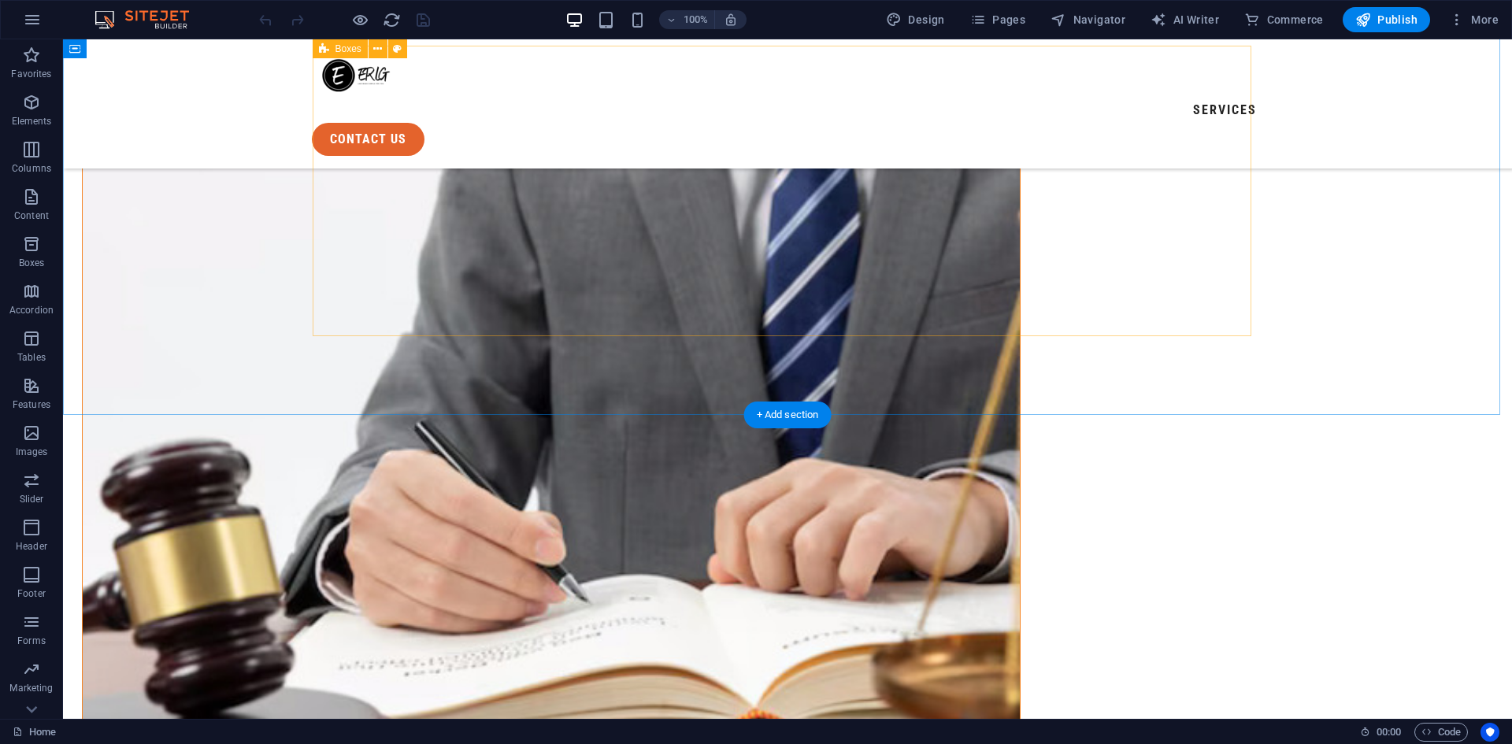
scroll to position [551, 0]
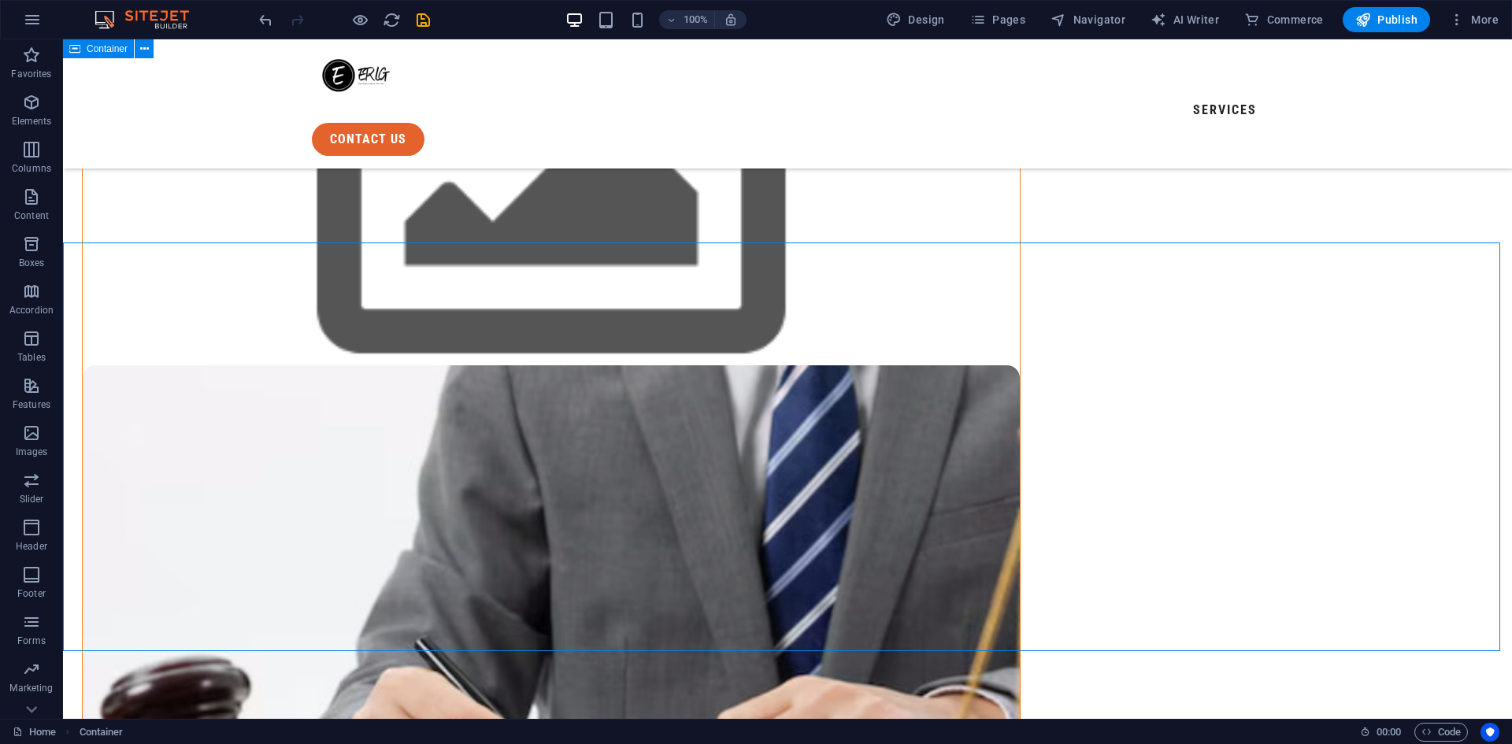
scroll to position [315, 0]
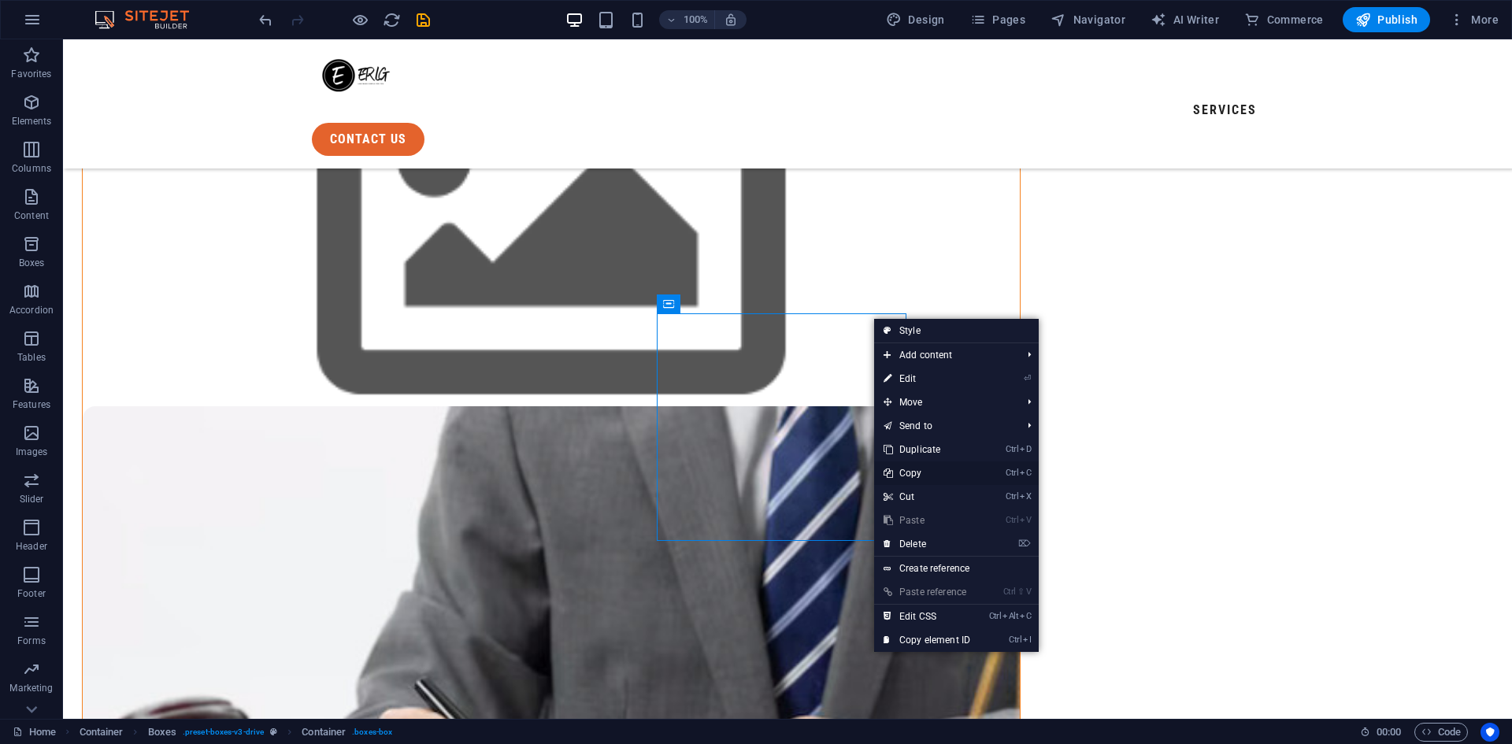
click at [923, 466] on link "Ctrl C Copy" at bounding box center [927, 474] width 106 height 24
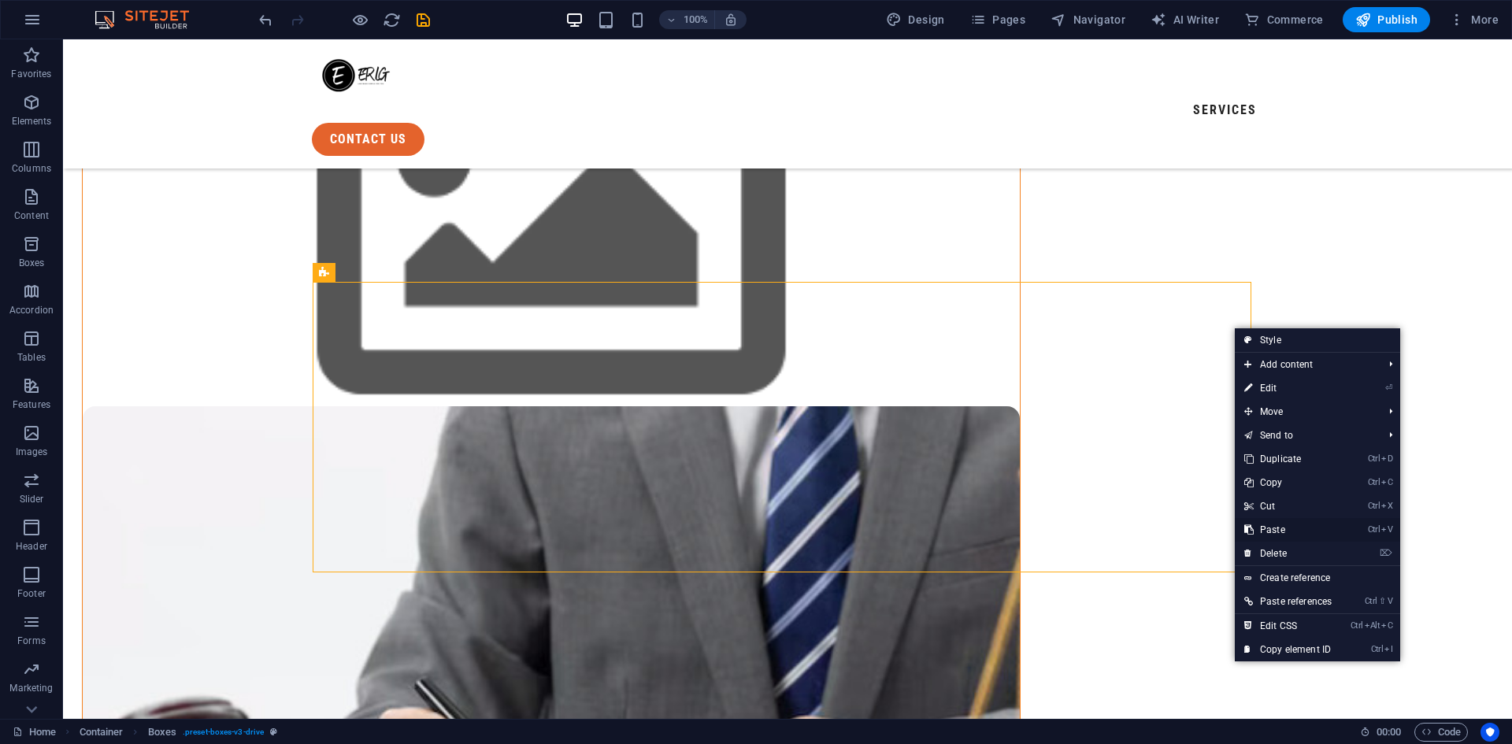
click at [1274, 525] on link "Ctrl V Paste" at bounding box center [1288, 530] width 106 height 24
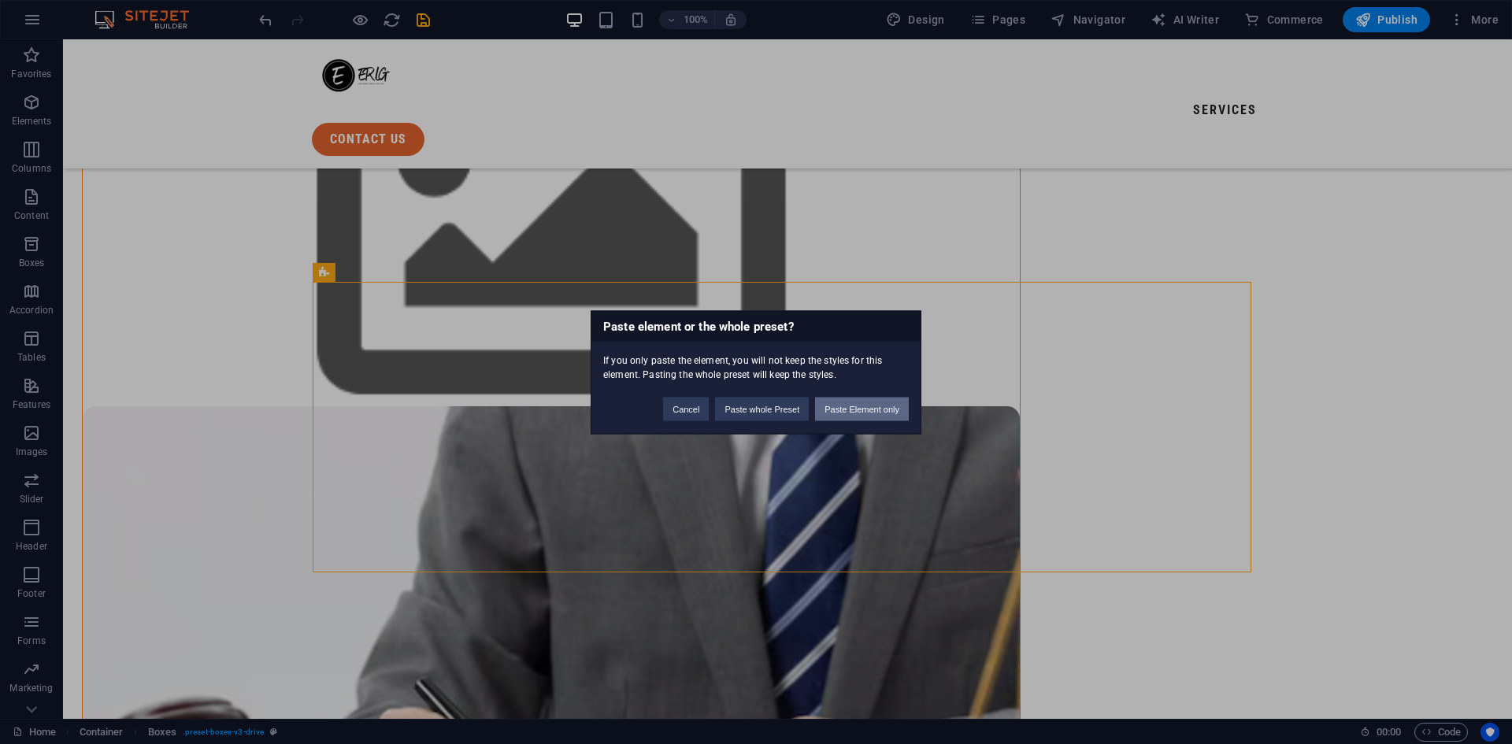
click at [857, 400] on button "Paste Element only" at bounding box center [862, 409] width 94 height 24
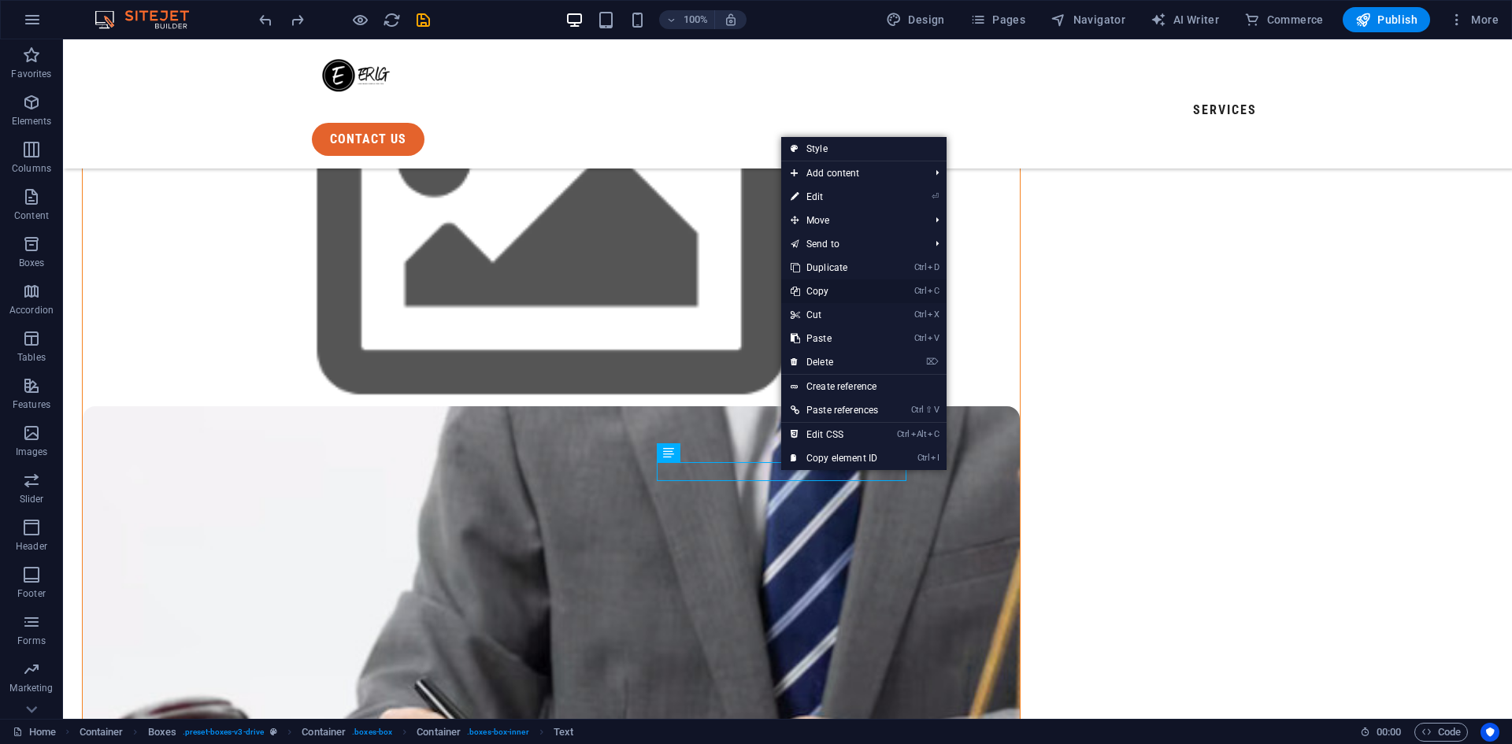
click at [833, 291] on link "Ctrl C Copy" at bounding box center [834, 292] width 106 height 24
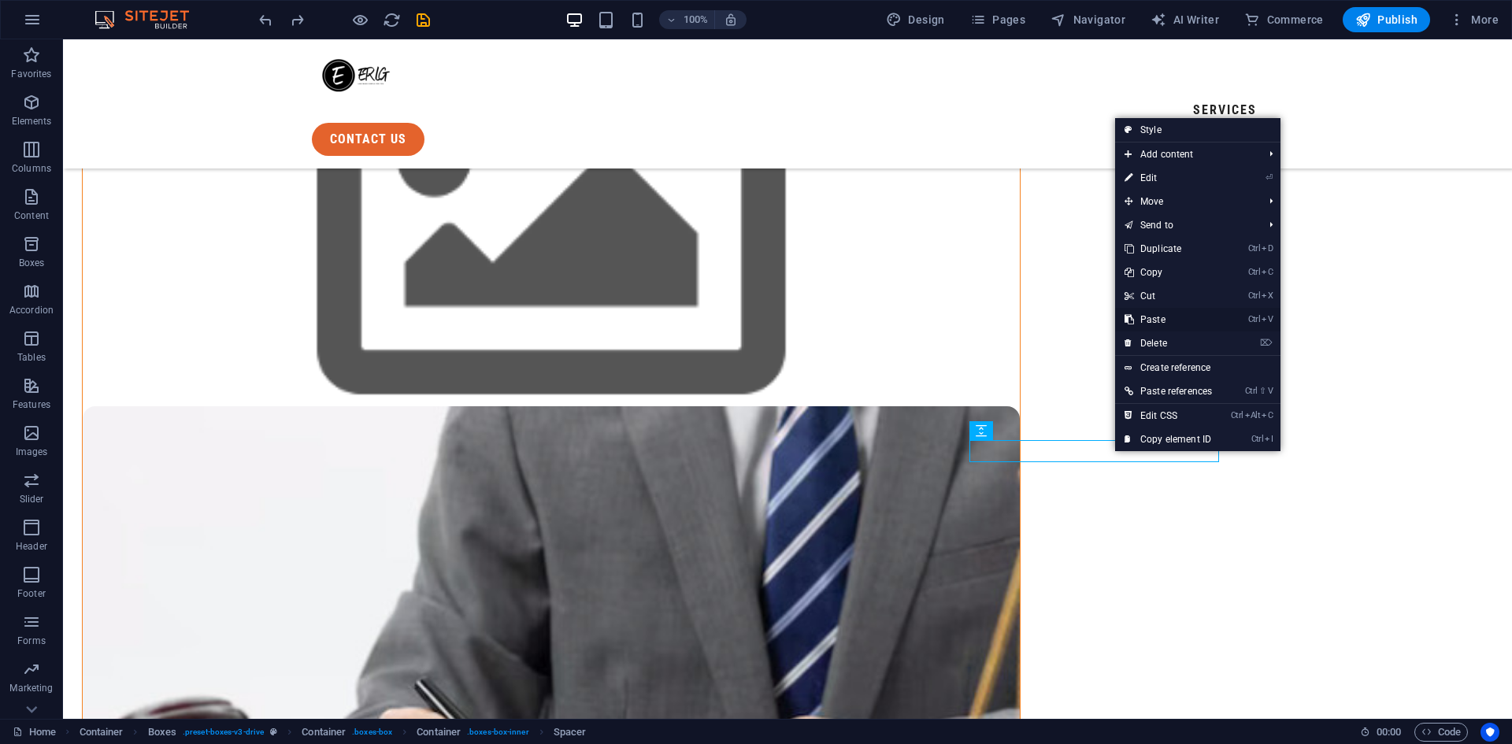
click at [1167, 320] on link "Ctrl V Paste" at bounding box center [1168, 320] width 106 height 24
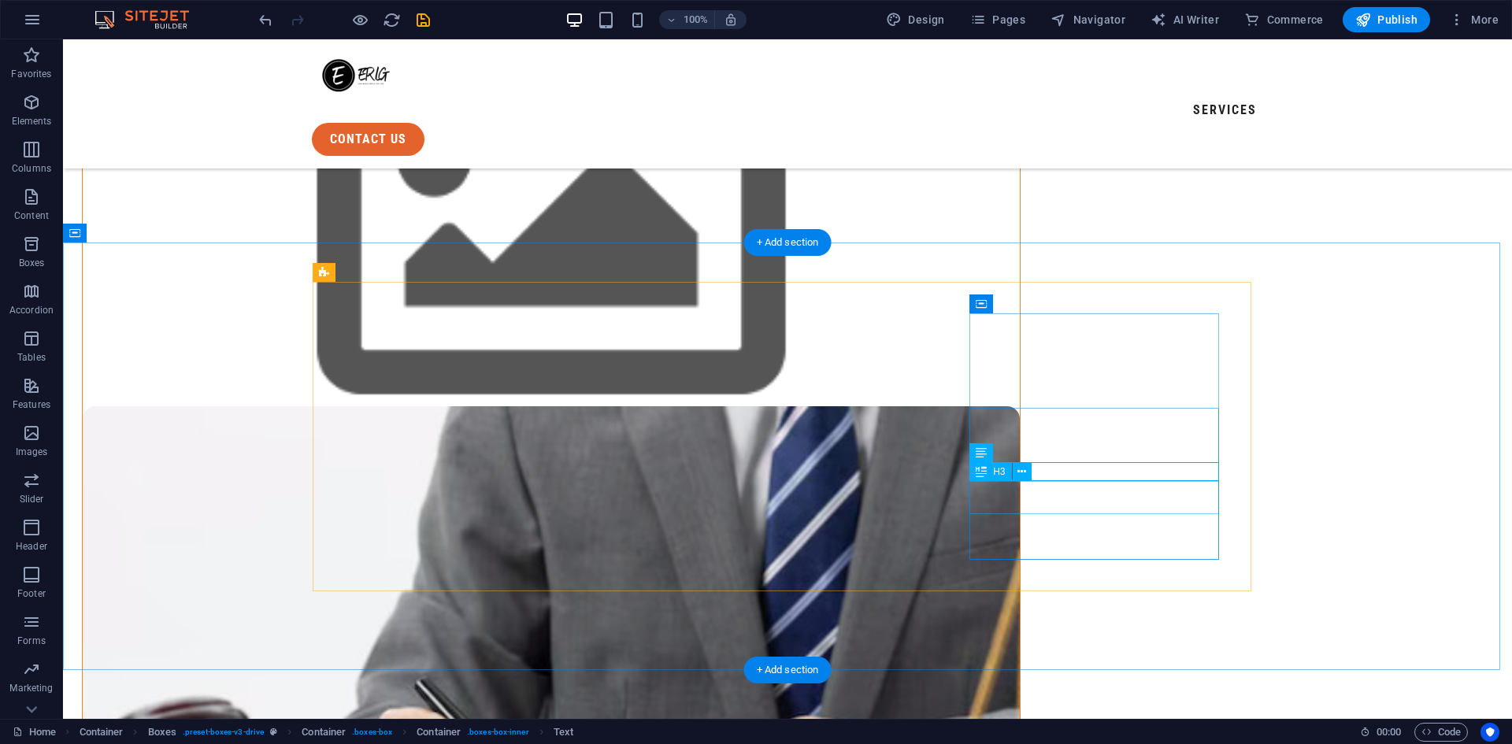
click at [1026, 465] on button at bounding box center [1022, 471] width 19 height 19
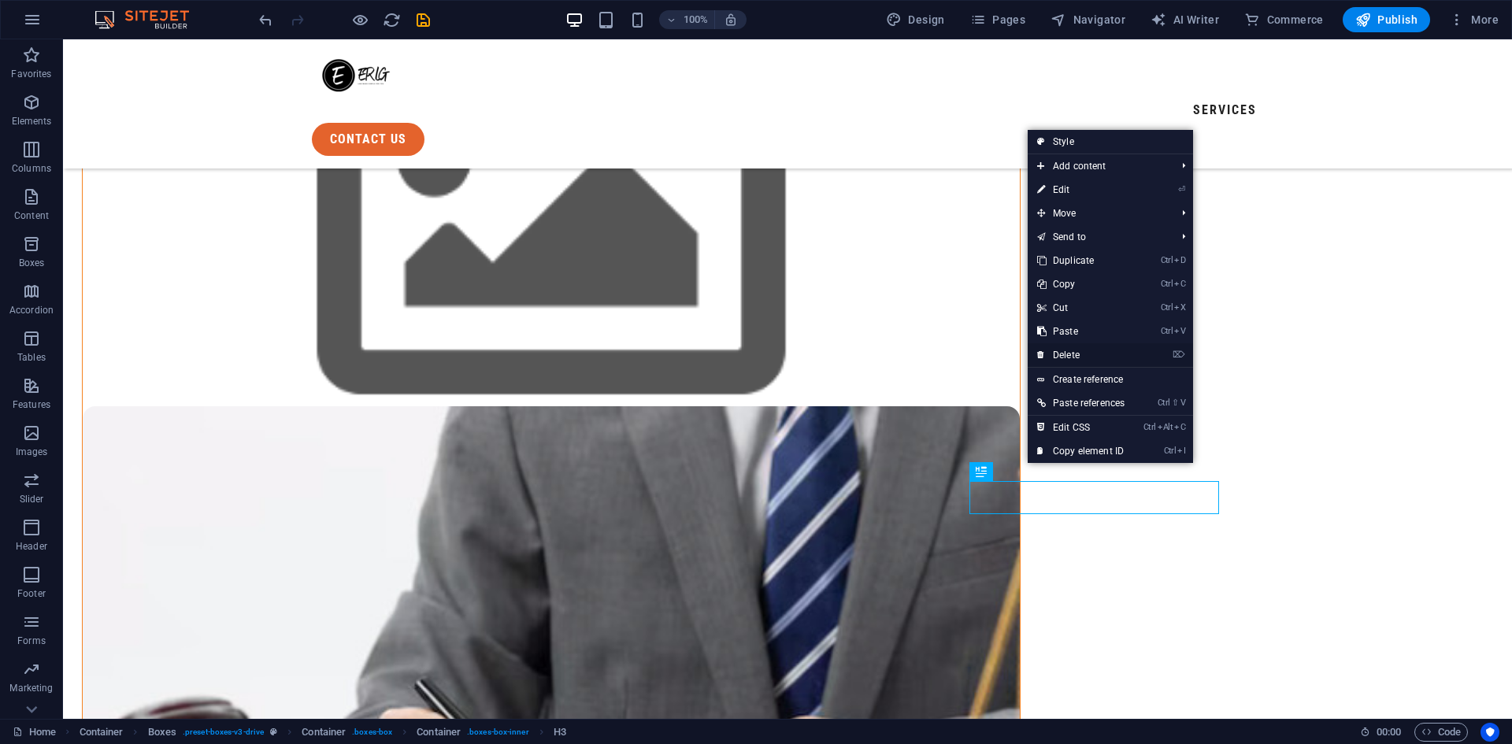
click at [1074, 350] on link "⌦ Delete" at bounding box center [1081, 355] width 106 height 24
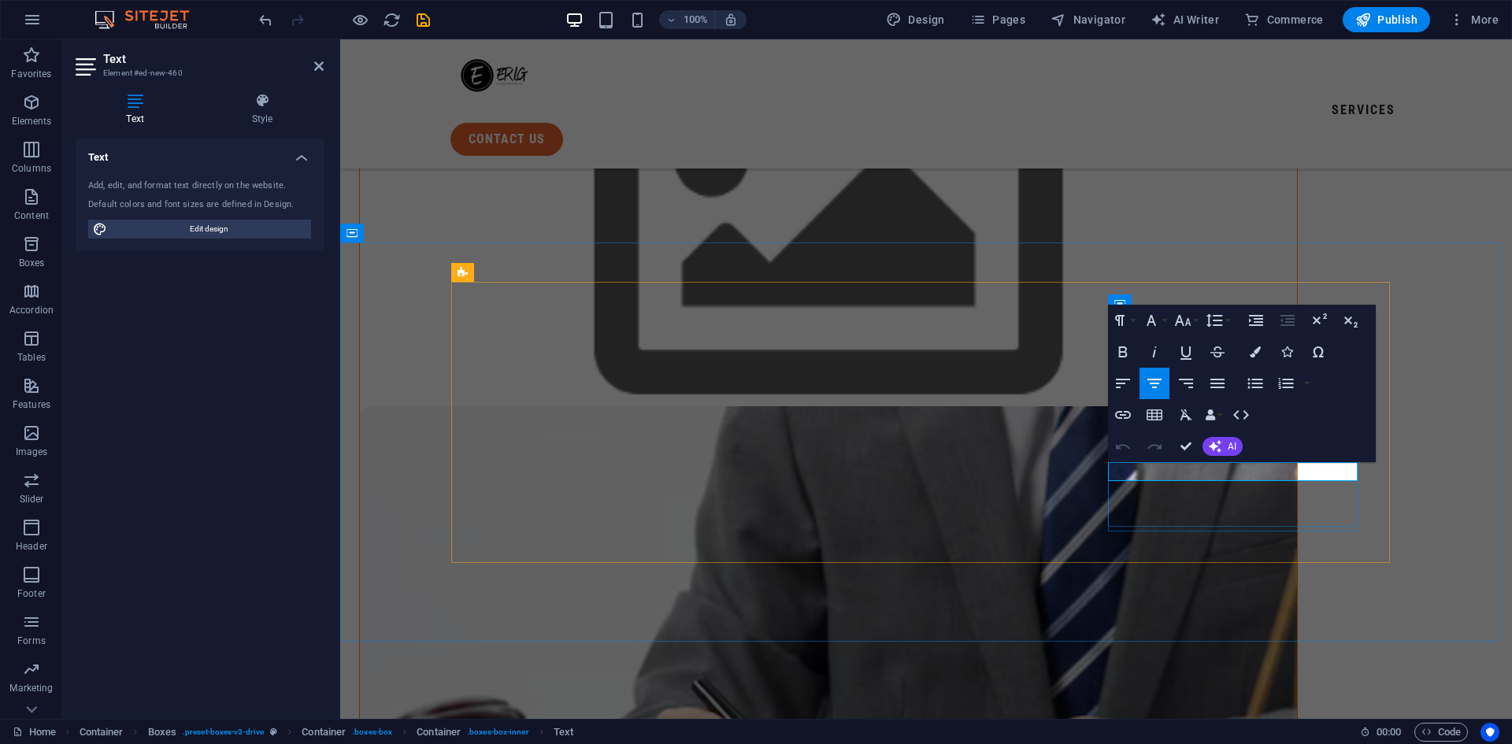
drag, startPoint x: 1329, startPoint y: 473, endPoint x: 1114, endPoint y: 466, distance: 215.1
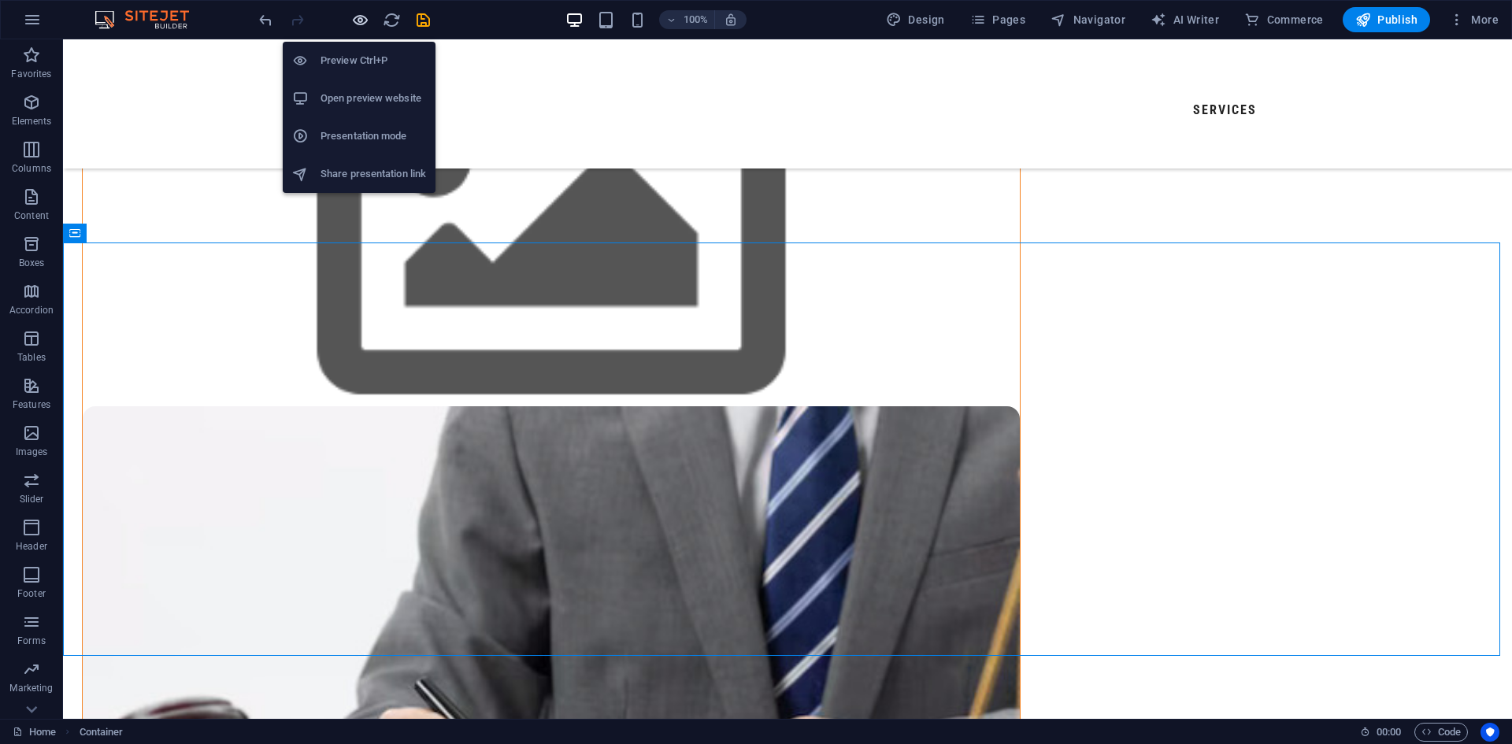
click at [364, 16] on icon "button" at bounding box center [360, 20] width 18 height 18
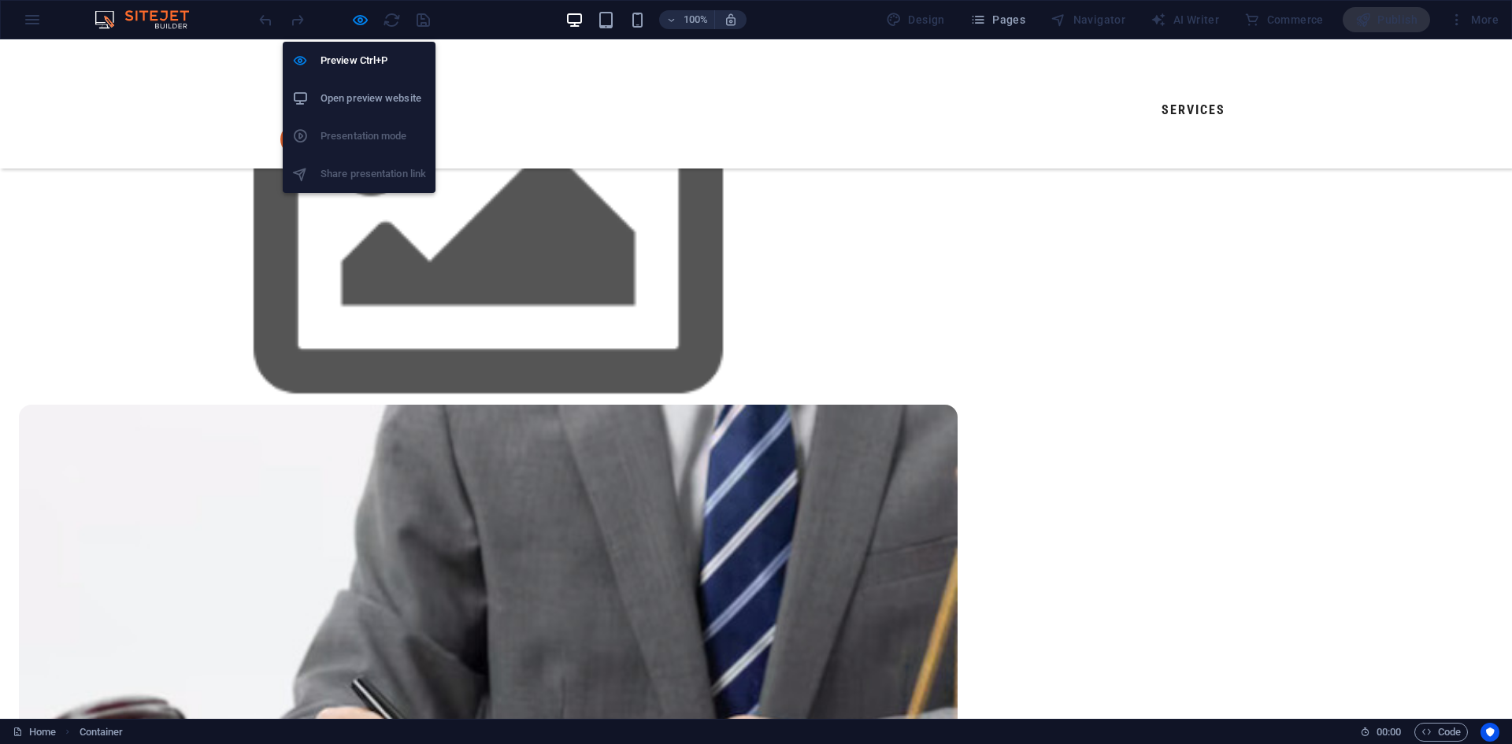
click at [355, 92] on h6 "Open preview website" at bounding box center [374, 98] width 106 height 19
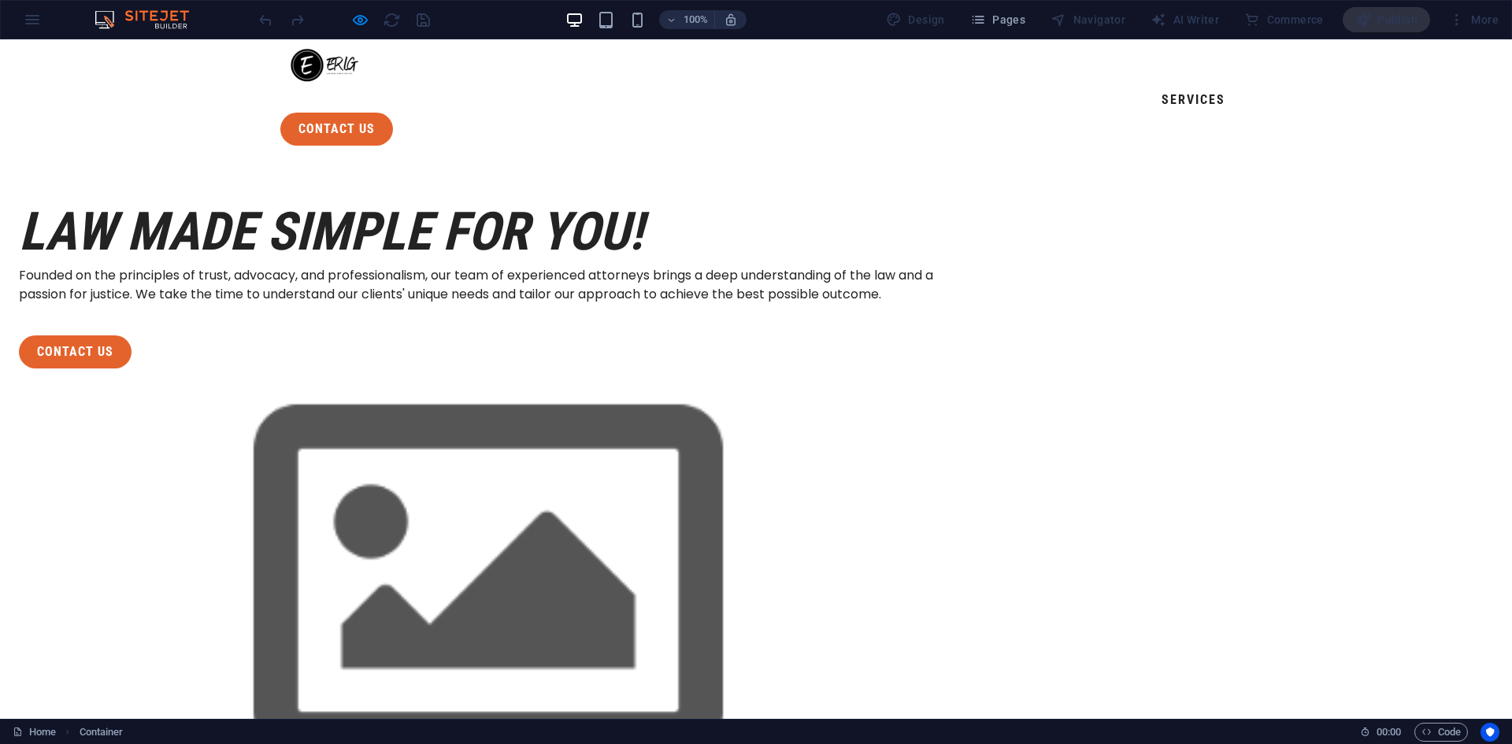
scroll to position [0, 0]
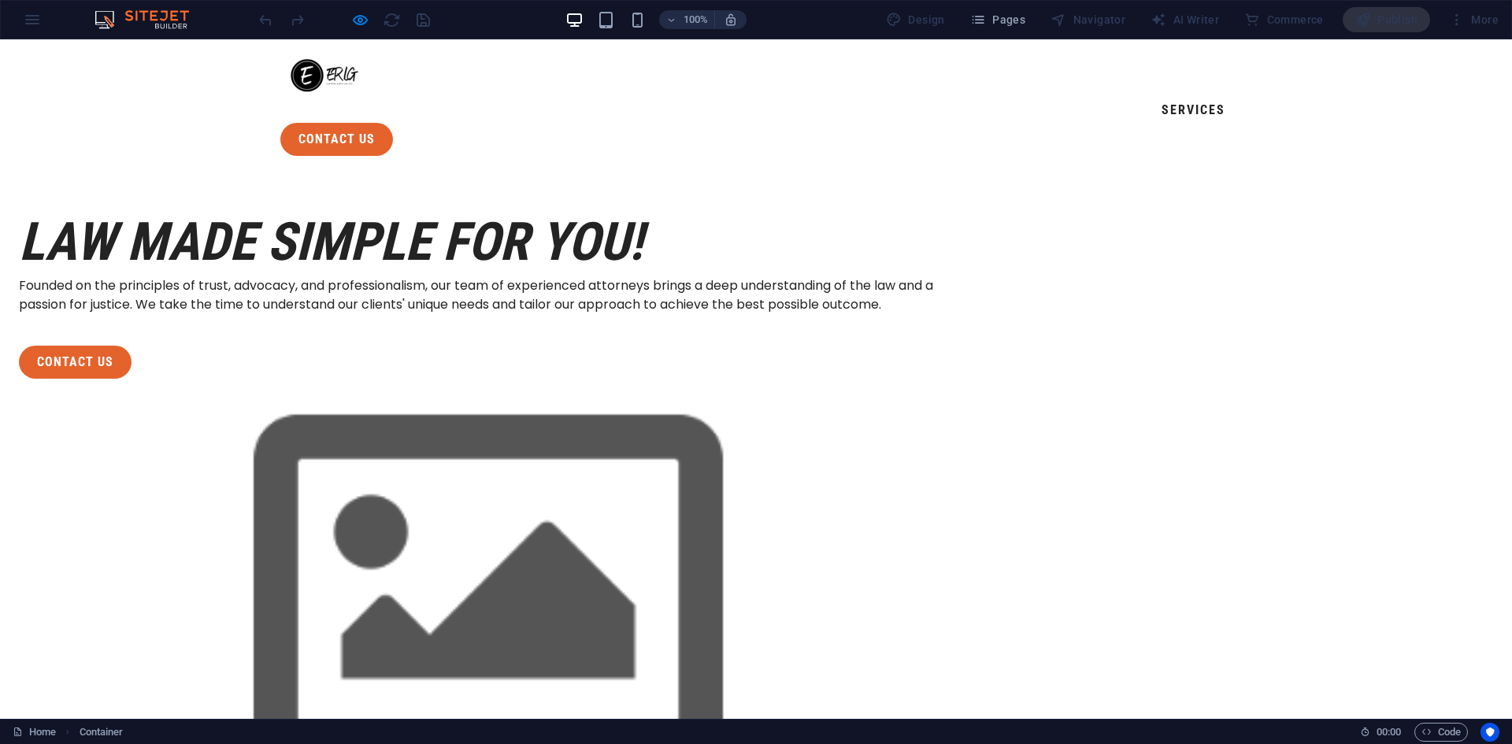
drag, startPoint x: 793, startPoint y: 135, endPoint x: 782, endPoint y: 133, distance: 11.3
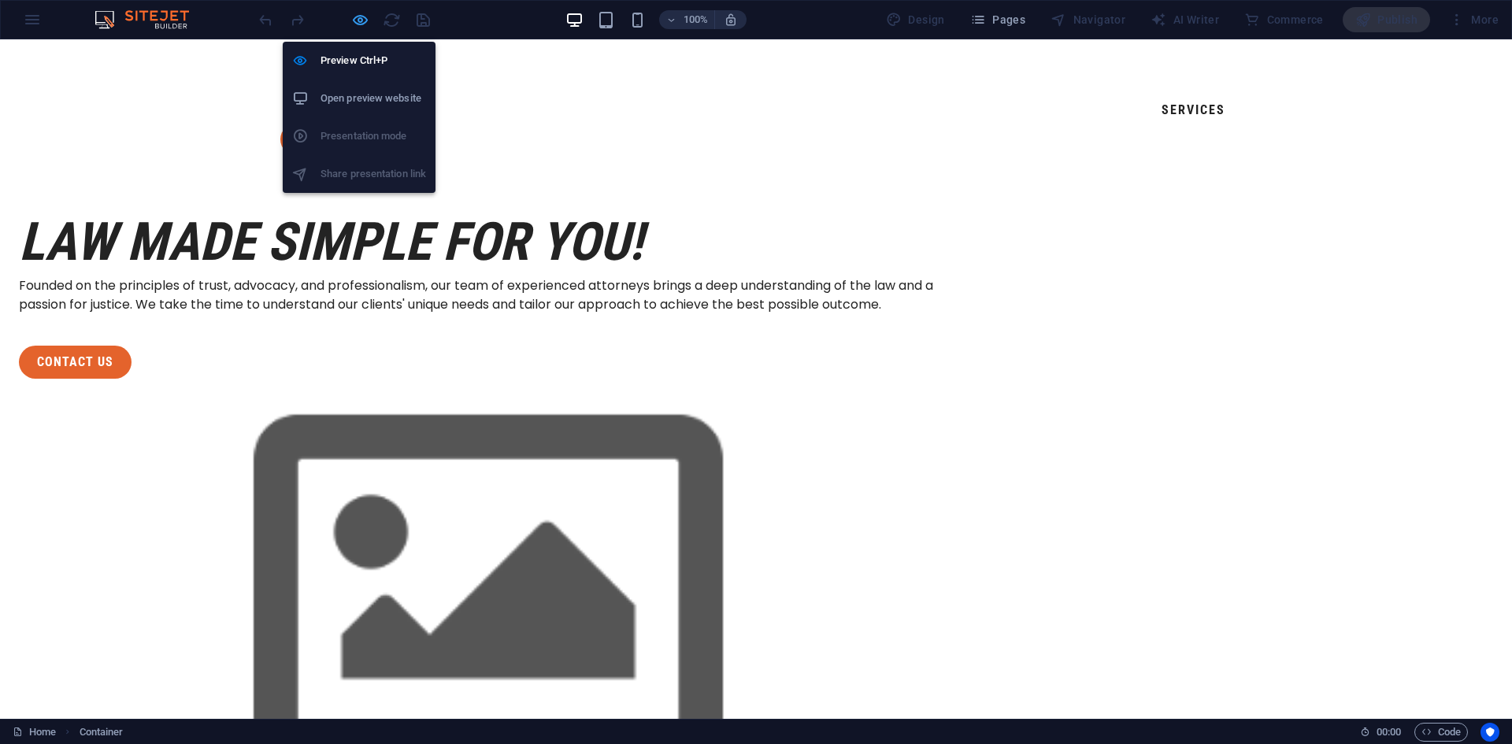
click at [358, 25] on icon "button" at bounding box center [360, 20] width 18 height 18
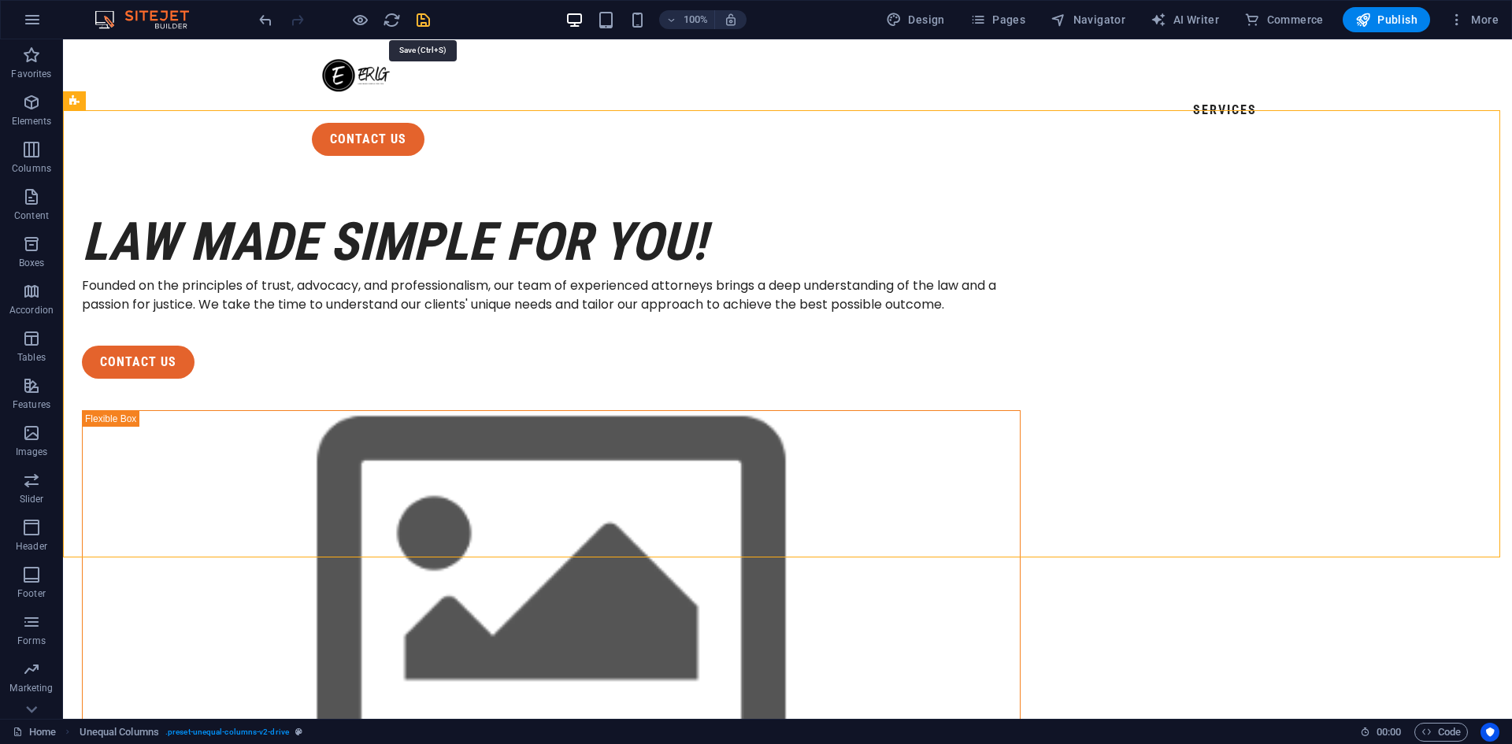
click at [424, 23] on icon "save" at bounding box center [423, 20] width 18 height 18
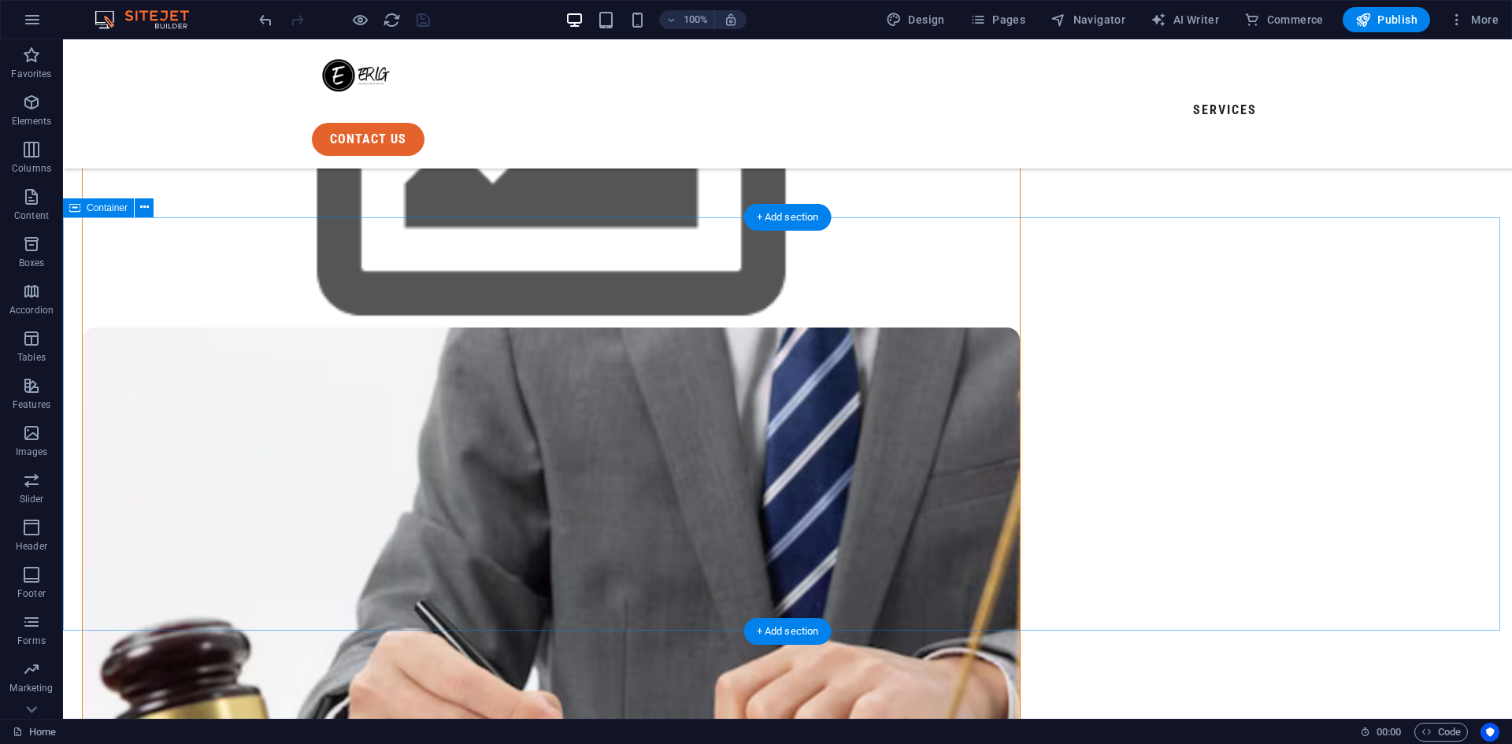
scroll to position [79, 0]
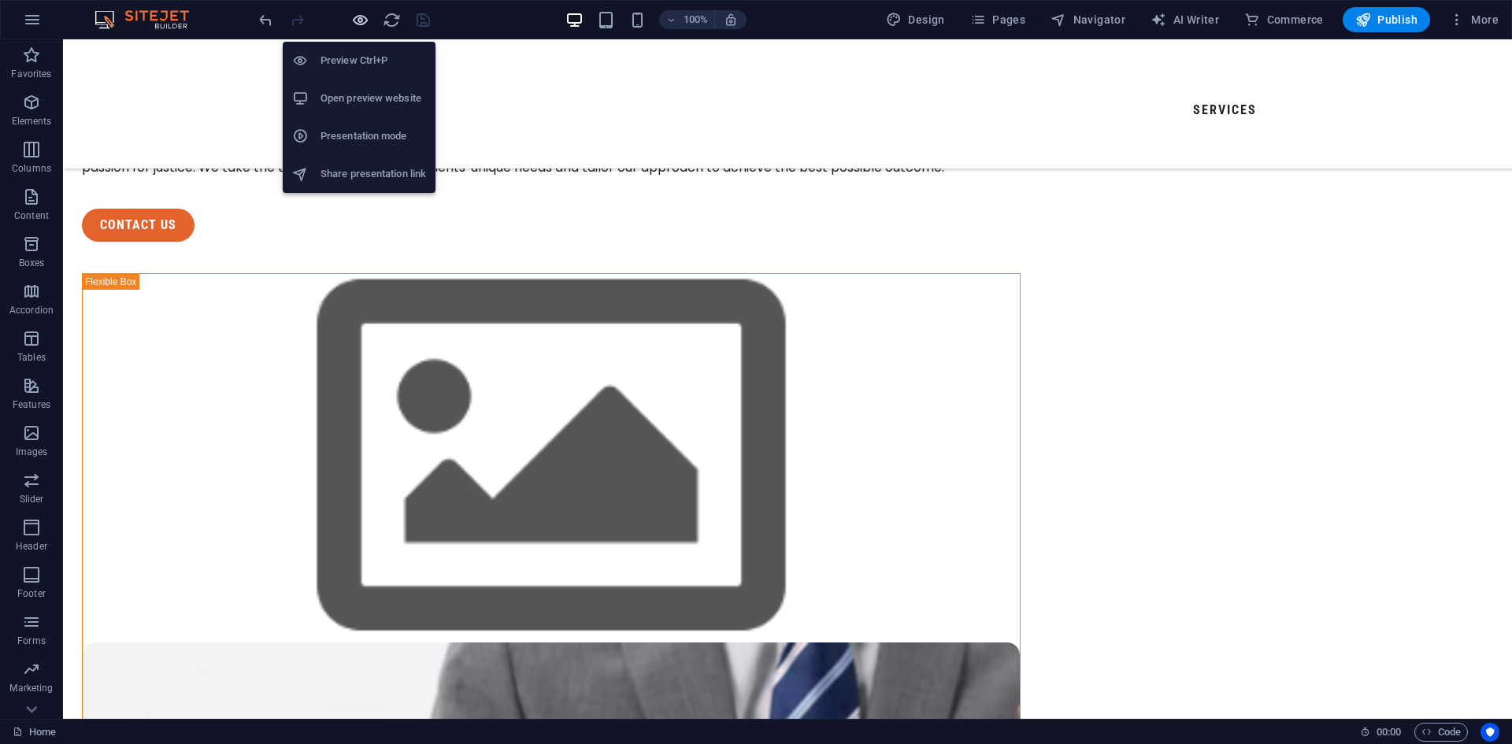
click at [361, 22] on icon "button" at bounding box center [360, 20] width 18 height 18
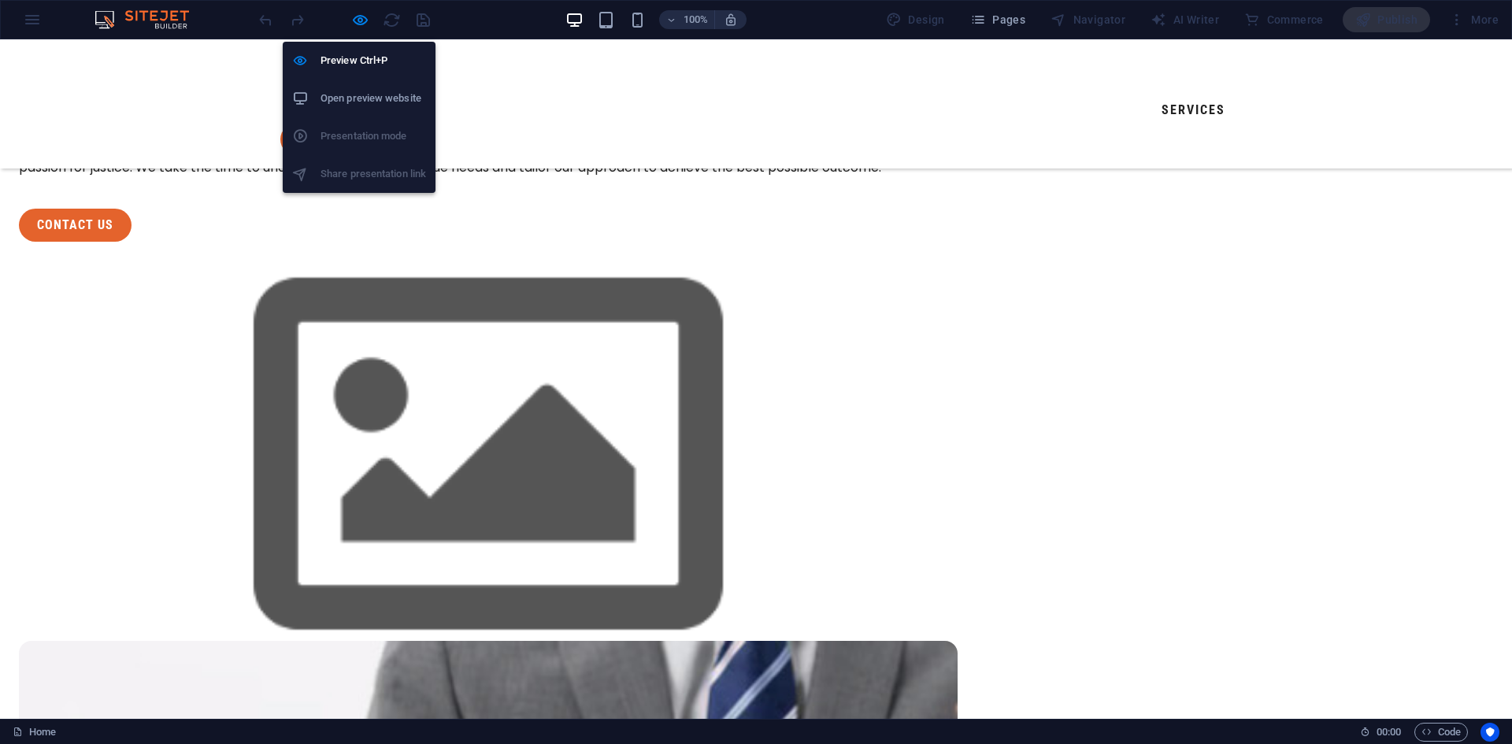
click at [368, 99] on h6 "Open preview website" at bounding box center [374, 98] width 106 height 19
click at [359, 20] on icon "button" at bounding box center [360, 20] width 18 height 18
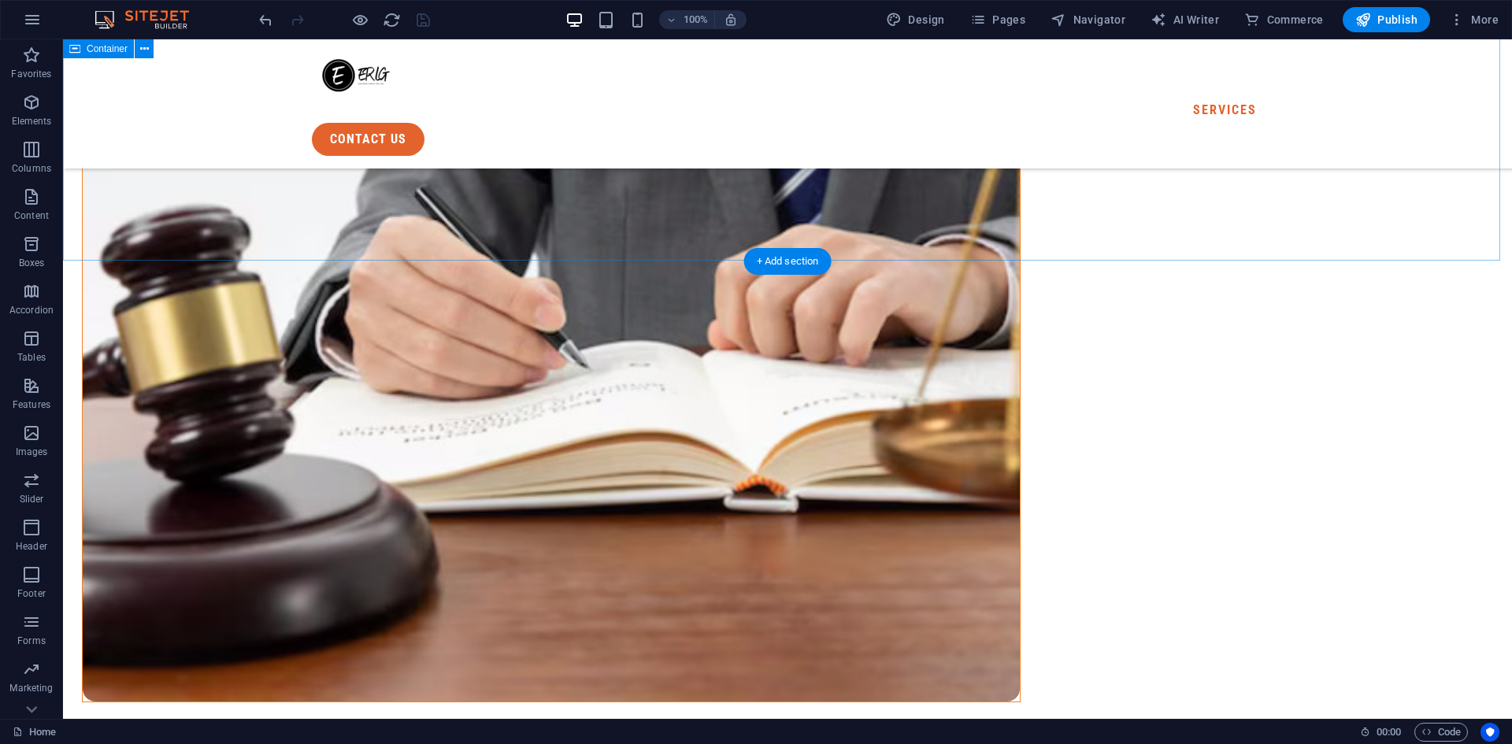
scroll to position [945, 0]
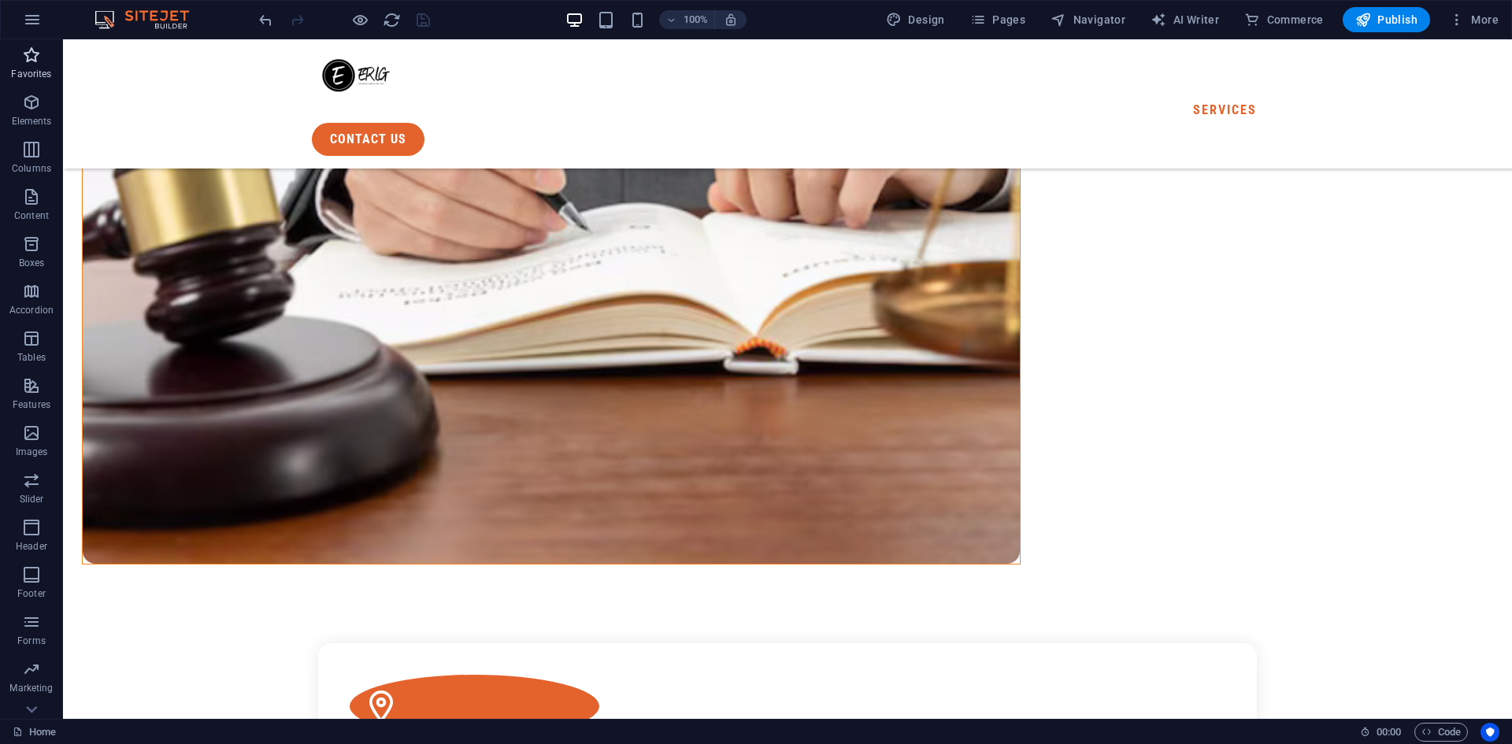
click at [29, 84] on button "Favorites" at bounding box center [31, 62] width 63 height 47
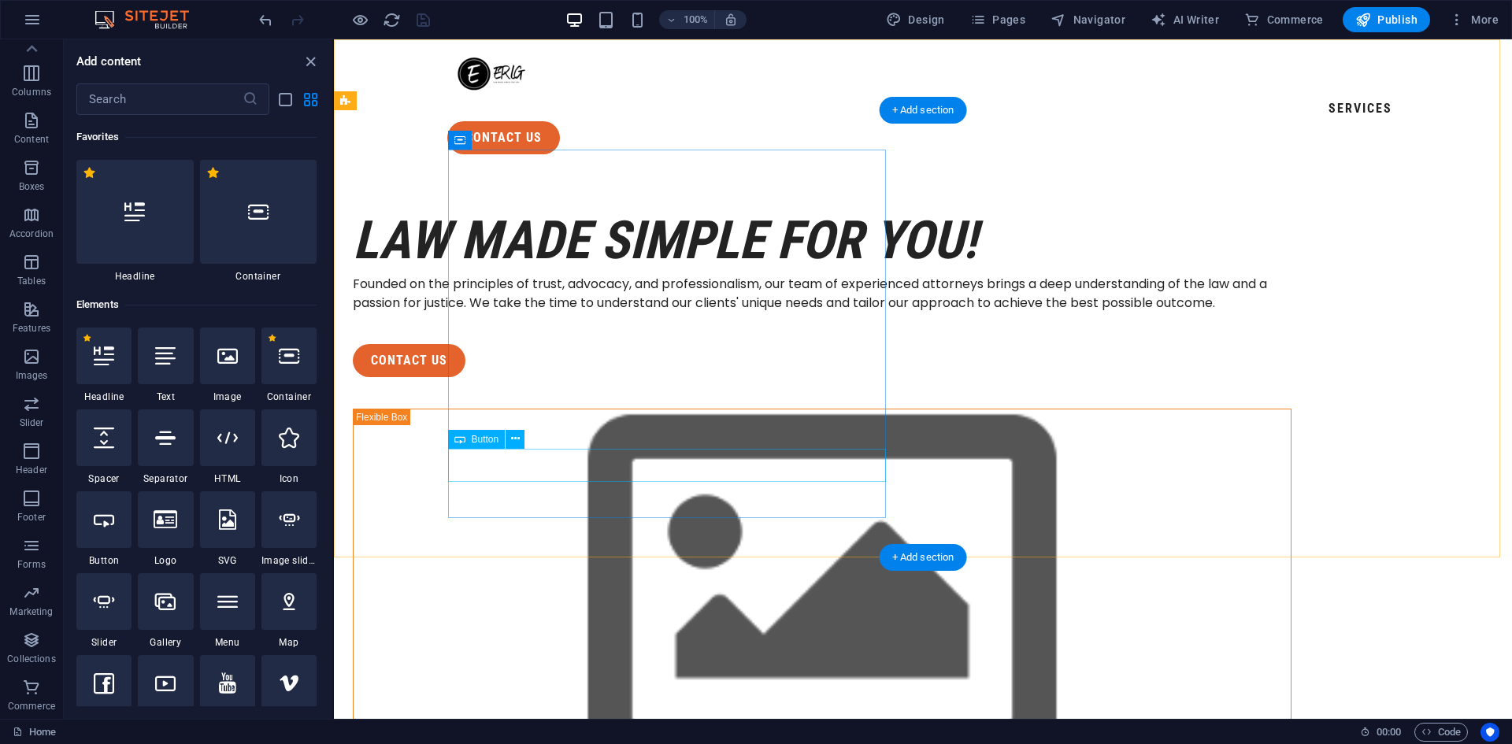
scroll to position [0, 0]
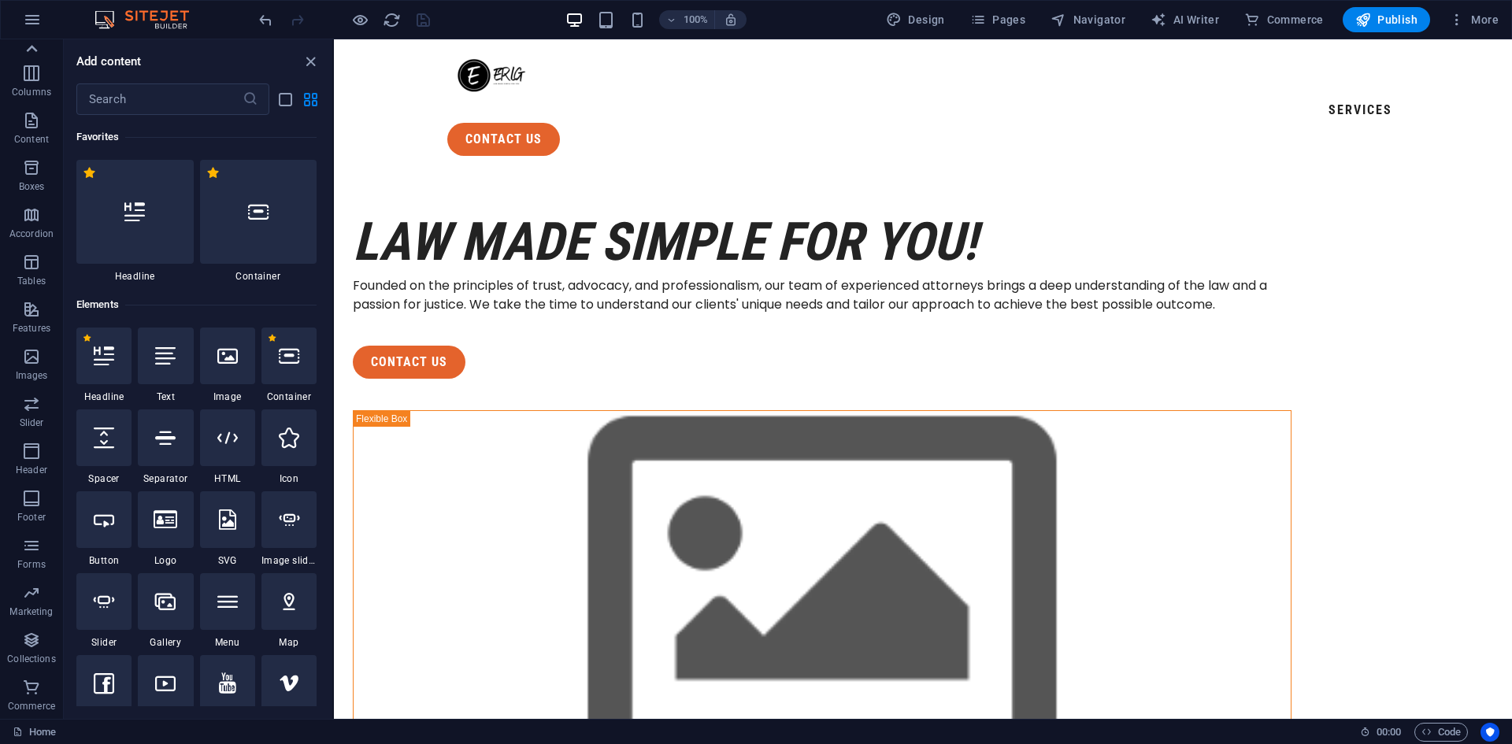
click at [34, 49] on icon at bounding box center [32, 48] width 11 height 7
click at [34, 49] on icon "button" at bounding box center [31, 55] width 19 height 19
click at [28, 110] on icon "button" at bounding box center [31, 102] width 19 height 19
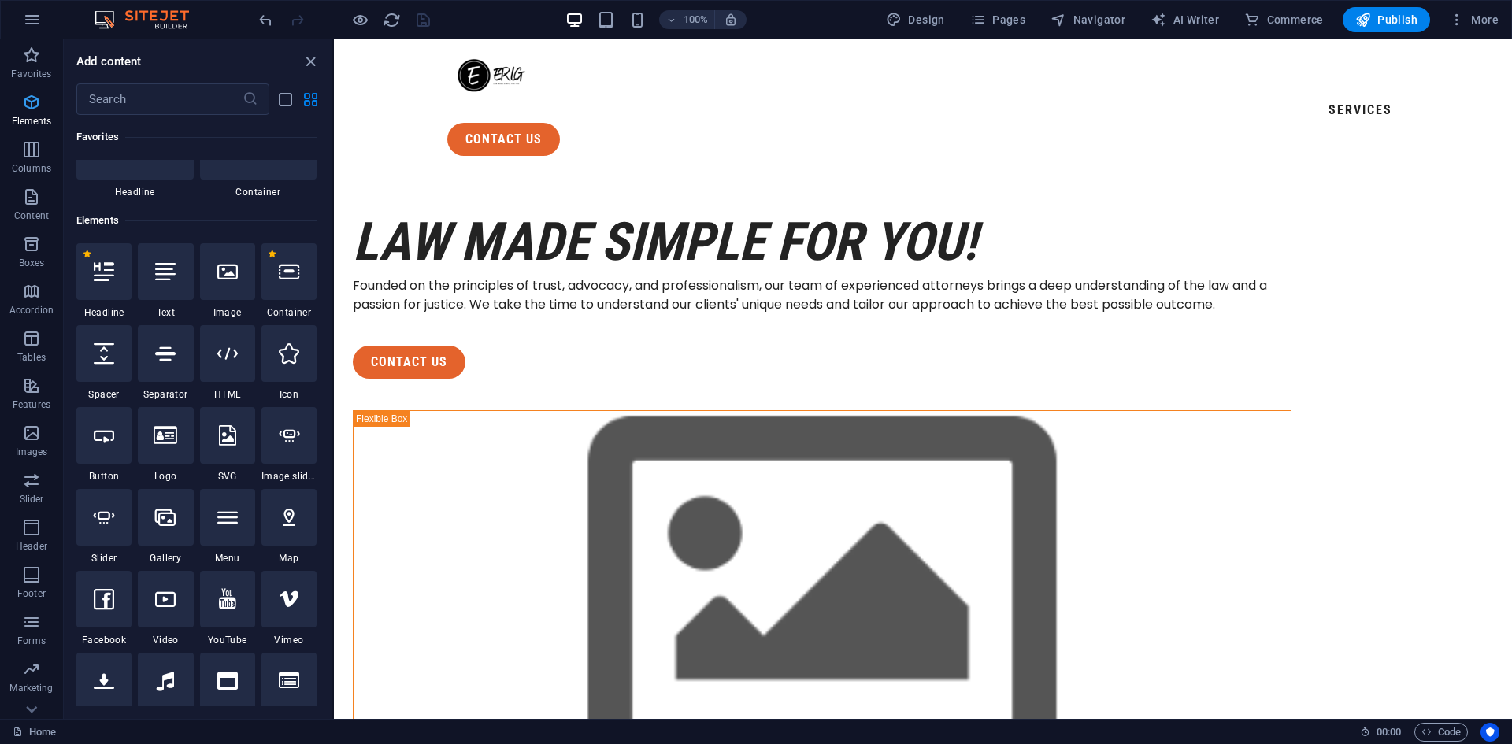
scroll to position [168, 0]
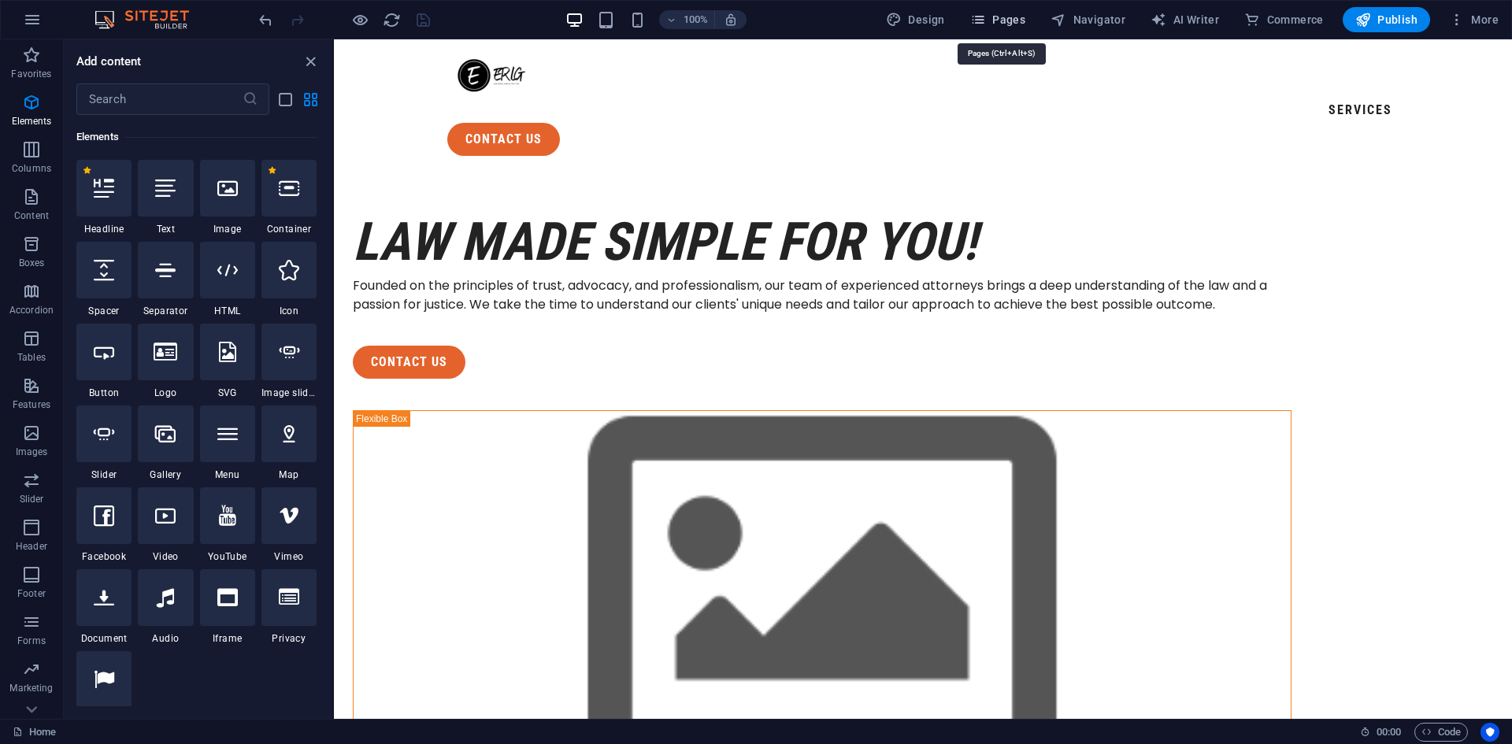
click at [993, 24] on span "Pages" at bounding box center [997, 20] width 55 height 16
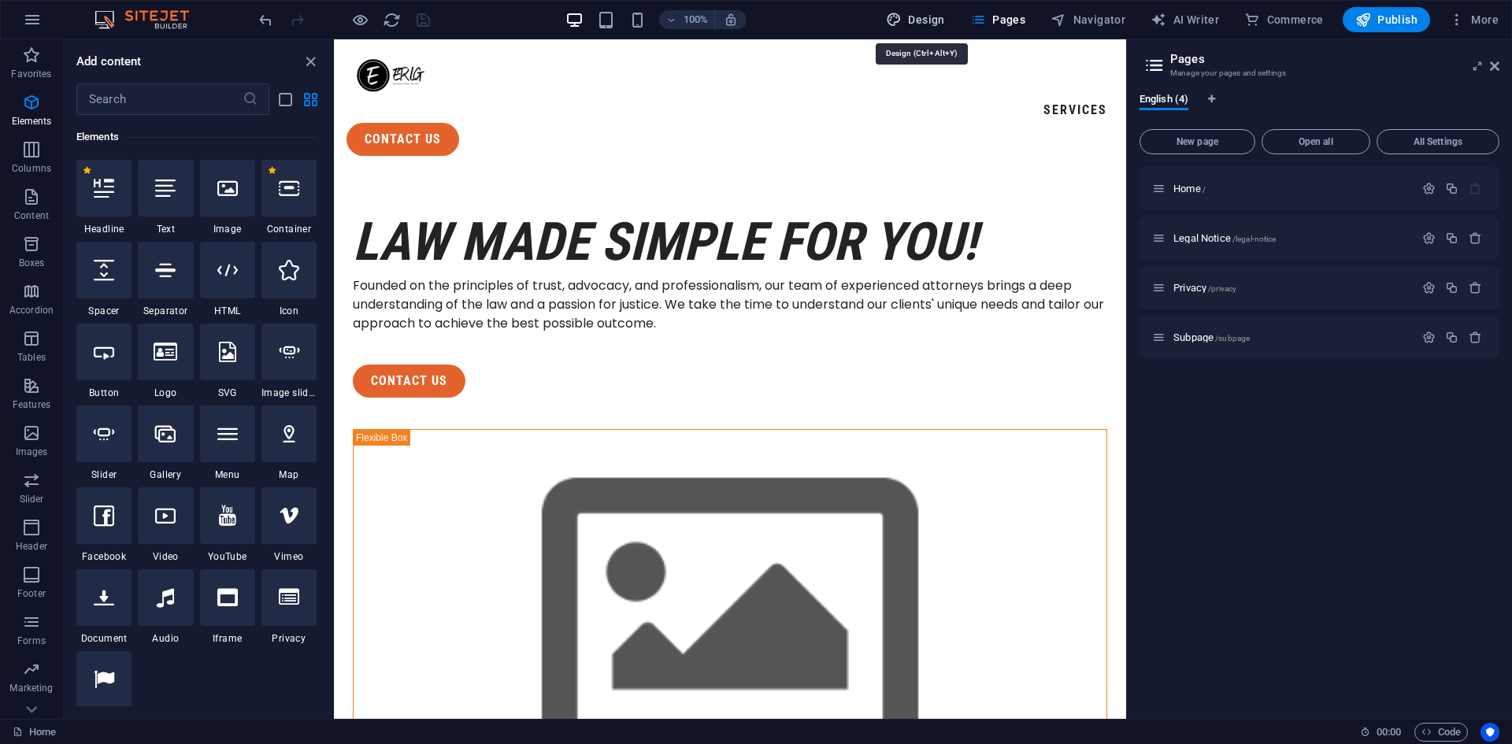
click at [912, 21] on span "Design" at bounding box center [915, 20] width 59 height 16
select select "px"
select select "400"
select select "px"
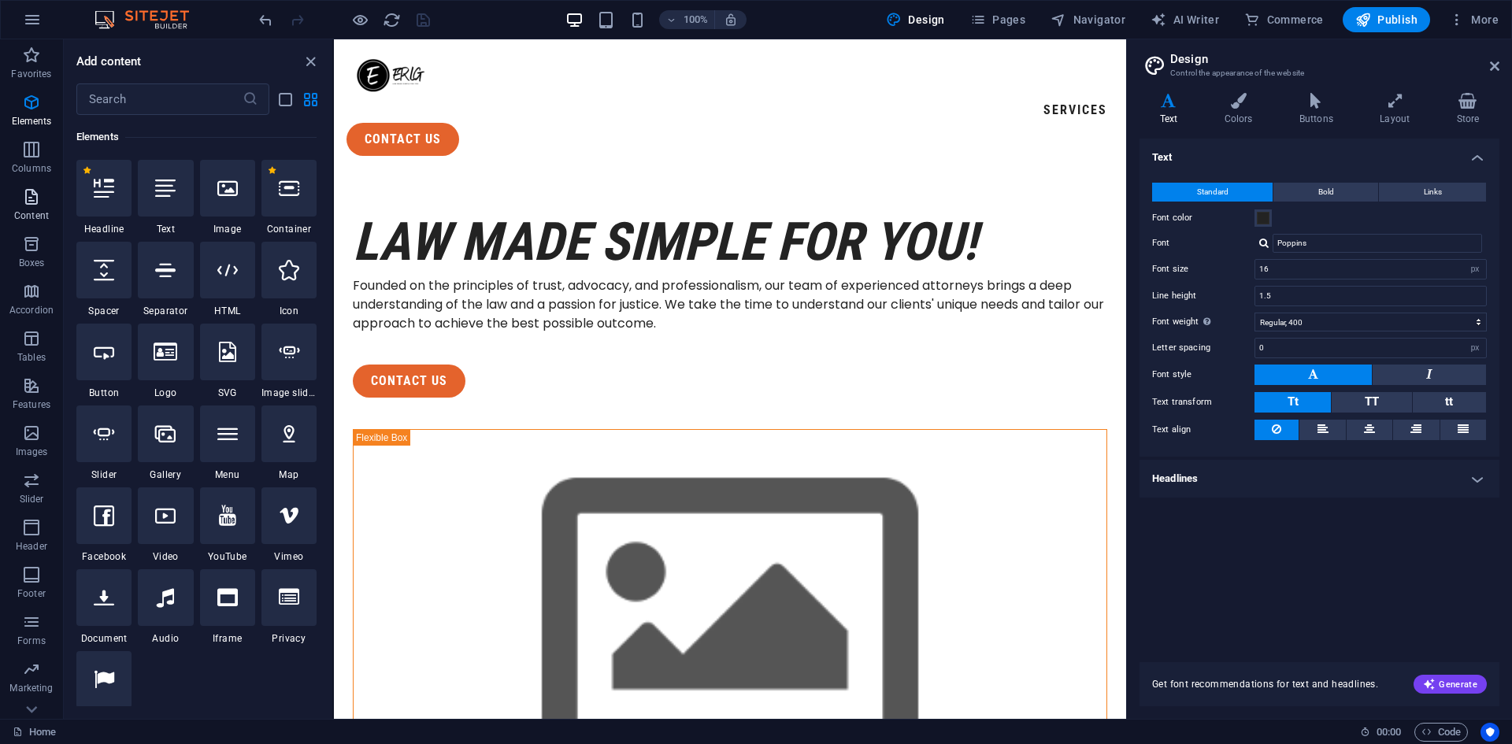
click at [43, 208] on span "Content" at bounding box center [31, 206] width 63 height 38
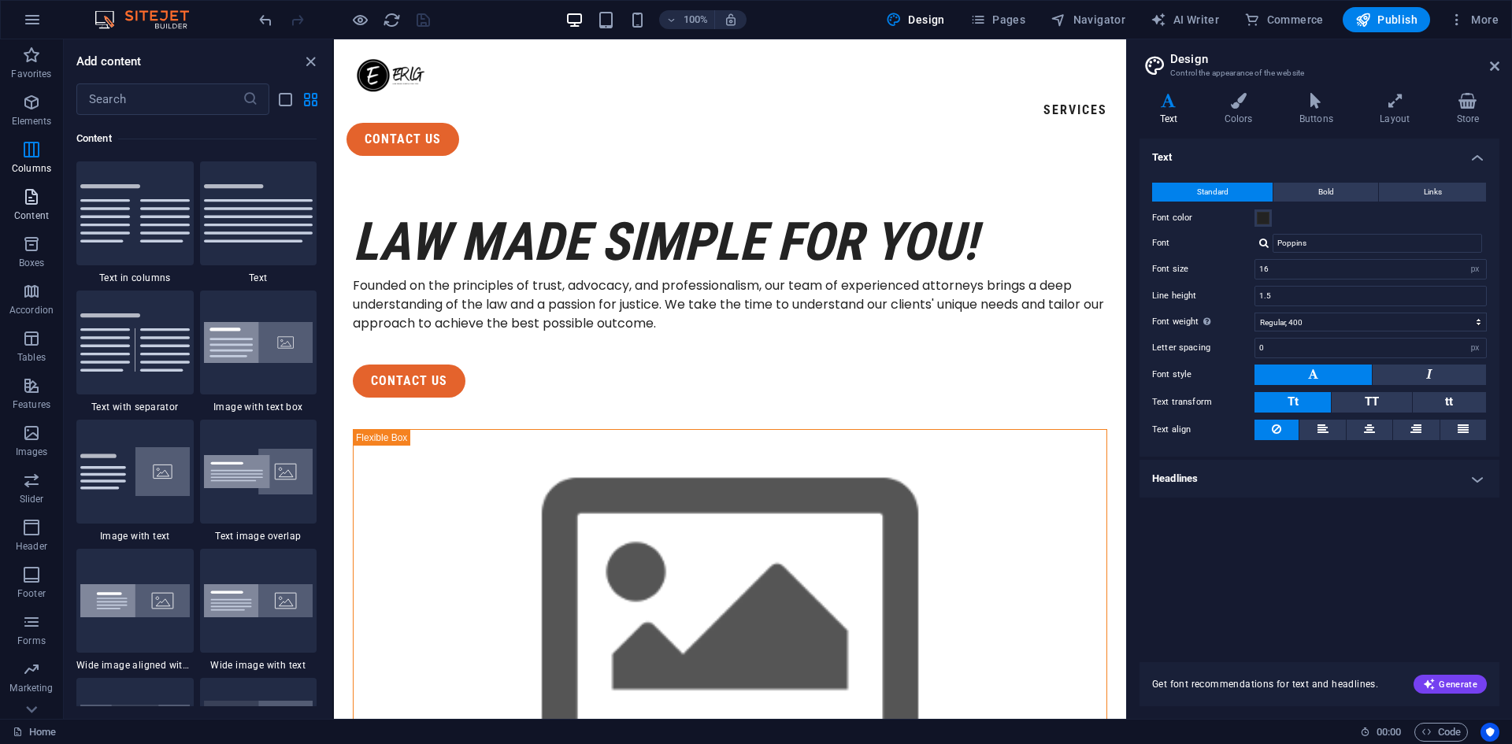
scroll to position [2756, 0]
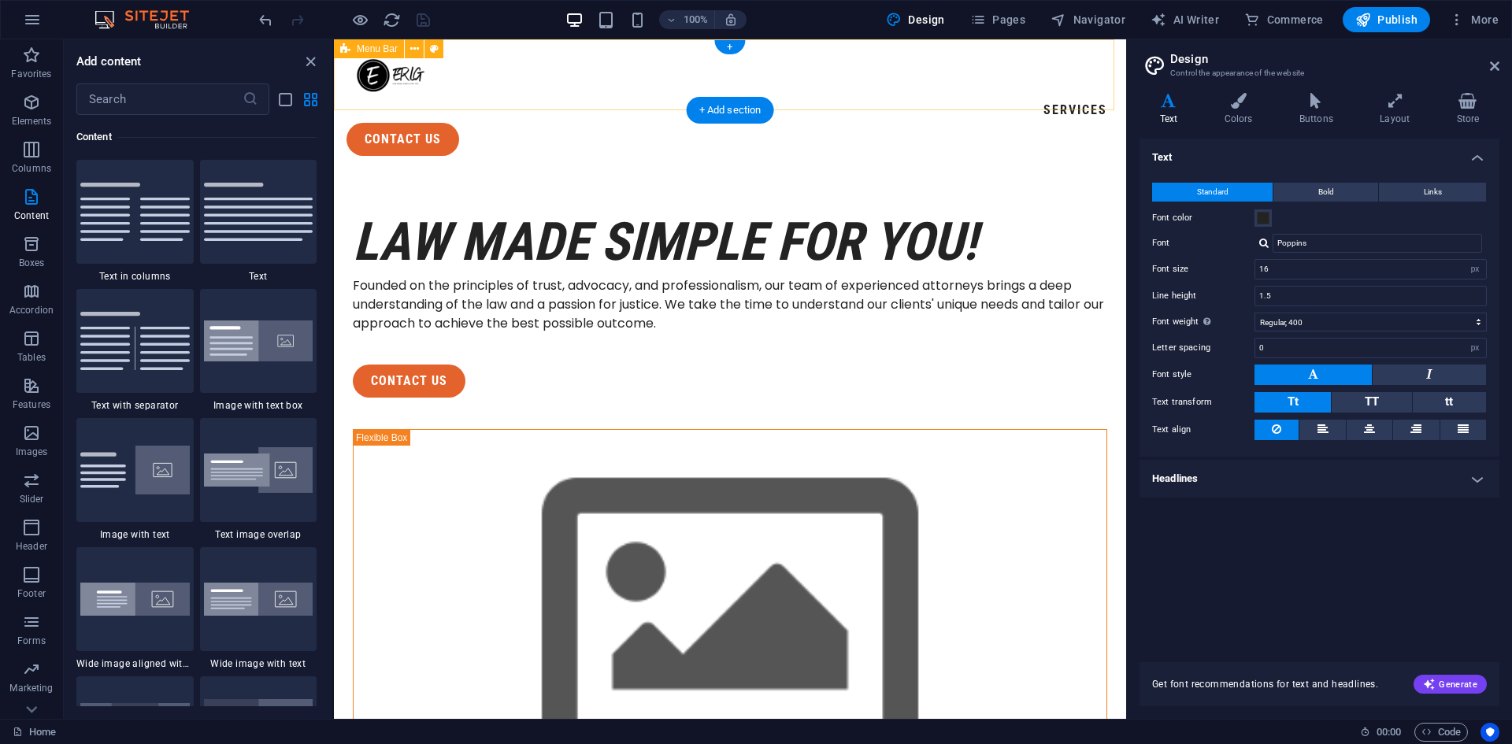
click at [531, 64] on div "Services contact us Menu" at bounding box center [730, 103] width 792 height 129
select select "header"
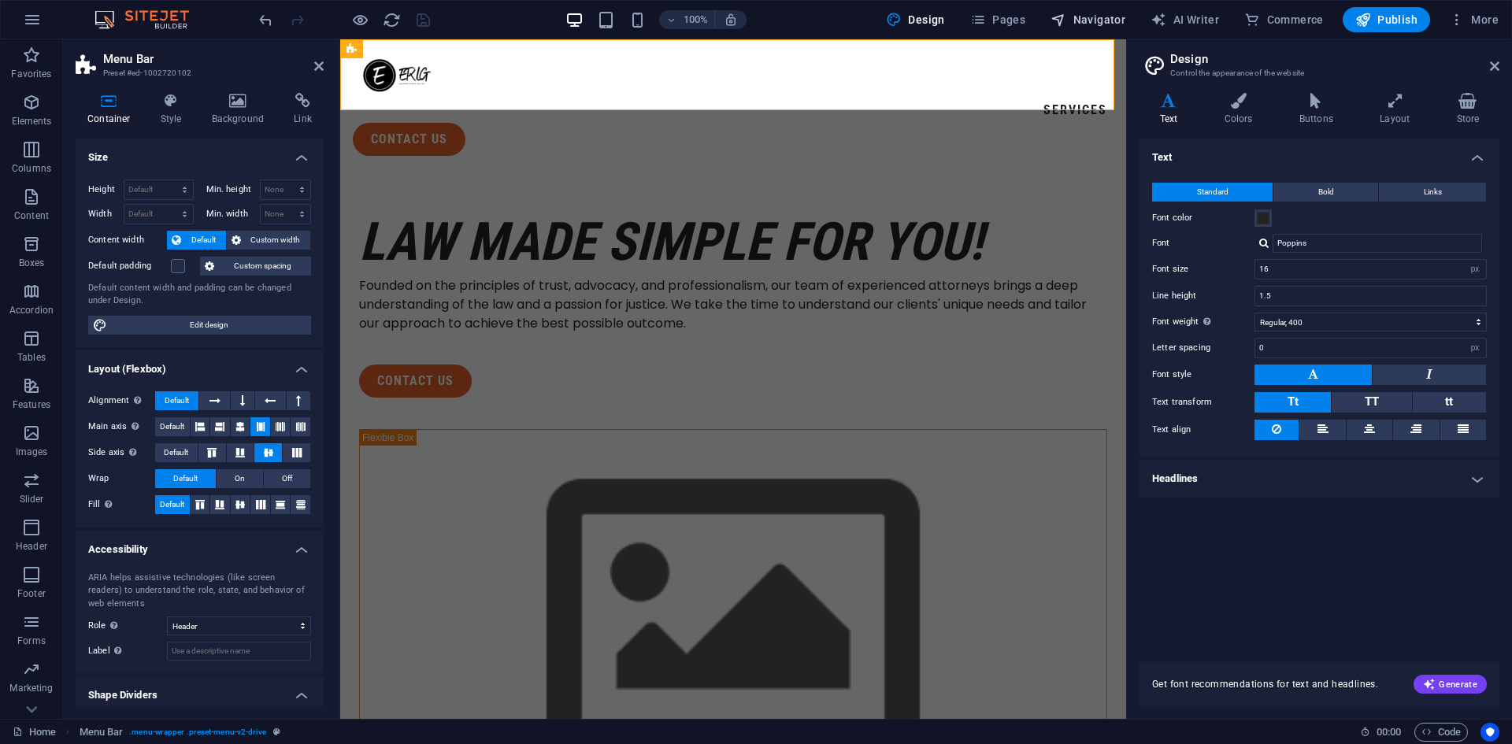
click at [1095, 24] on span "Navigator" at bounding box center [1088, 20] width 75 height 16
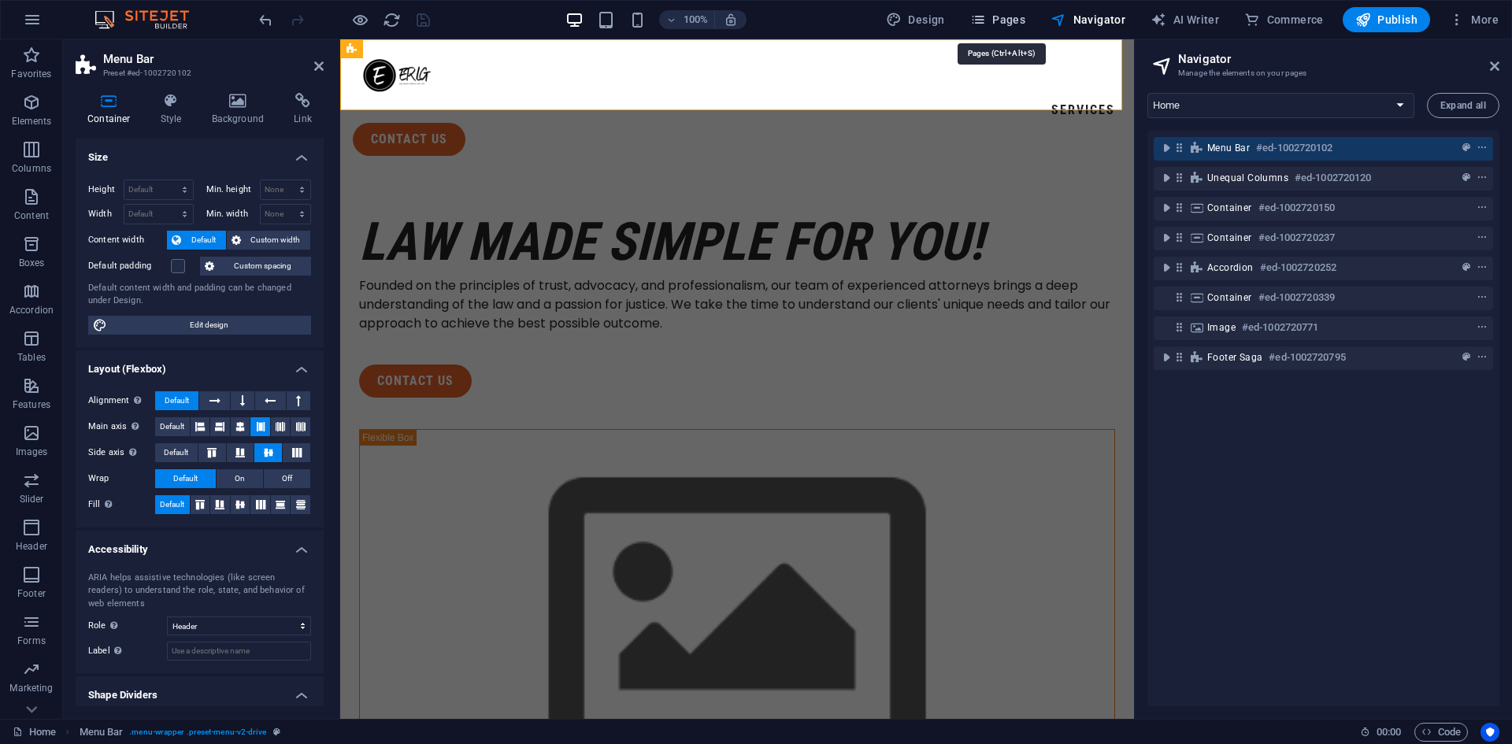
click at [1000, 20] on span "Pages" at bounding box center [997, 20] width 55 height 16
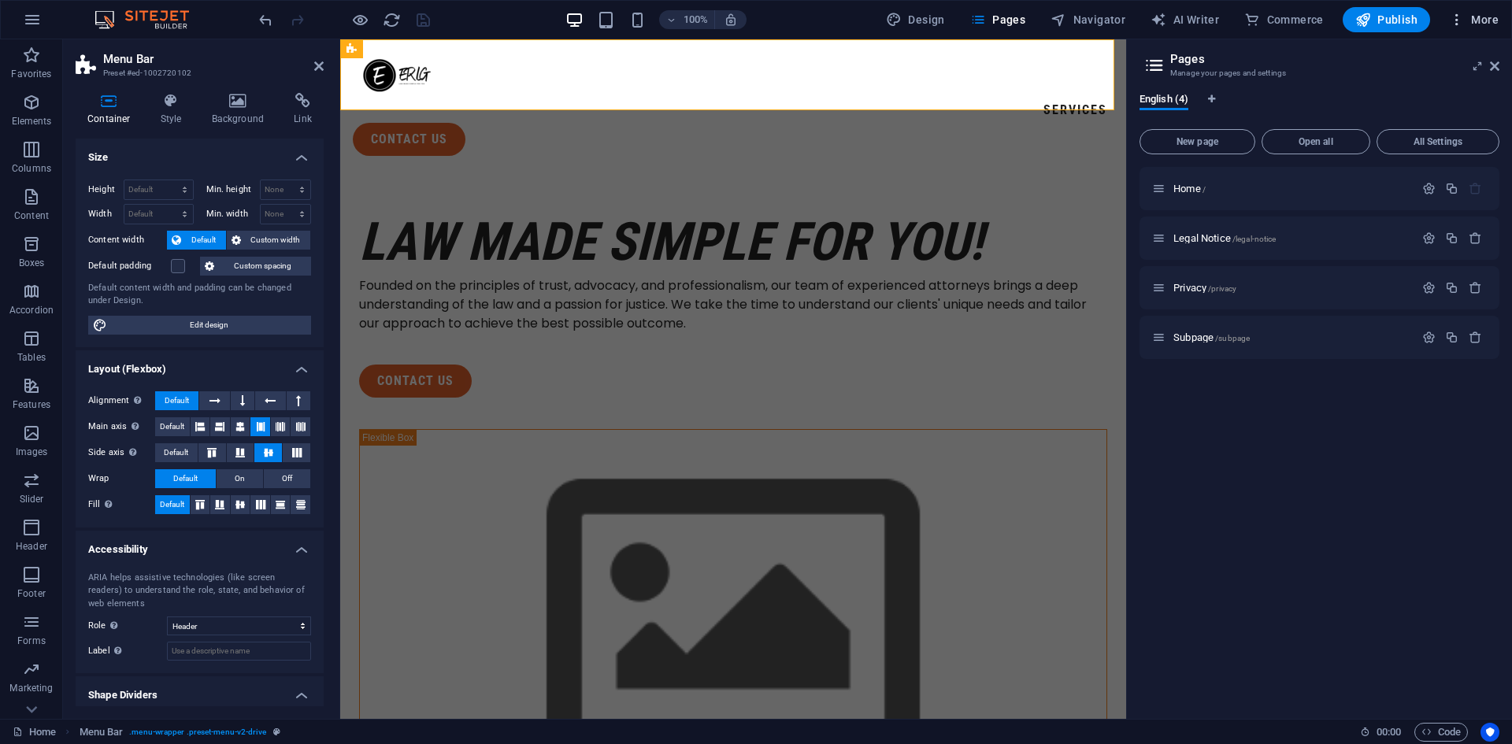
click at [1473, 21] on span "More" at bounding box center [1474, 20] width 50 height 16
click at [1433, 65] on h6 "Website Settings" at bounding box center [1441, 60] width 94 height 19
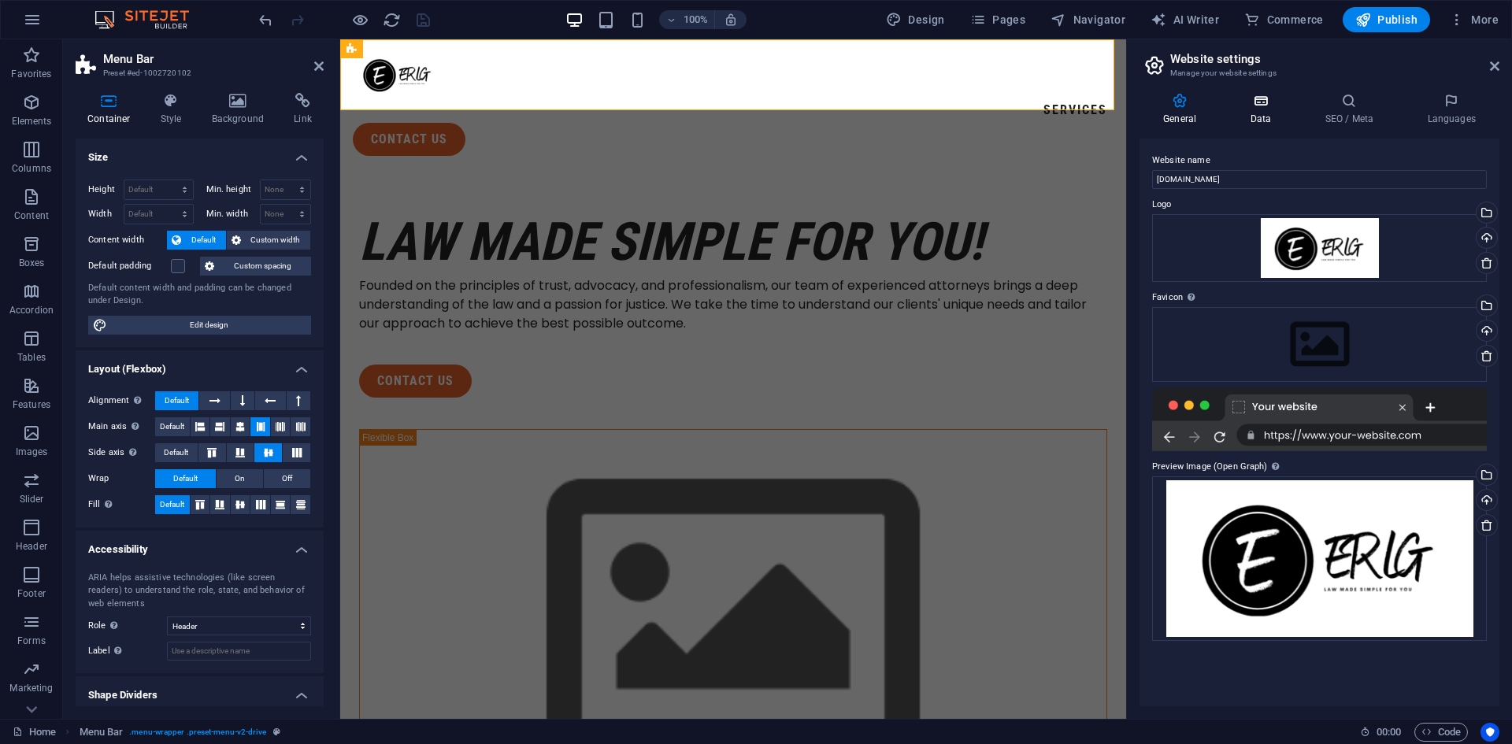
click at [1271, 105] on icon at bounding box center [1260, 101] width 69 height 16
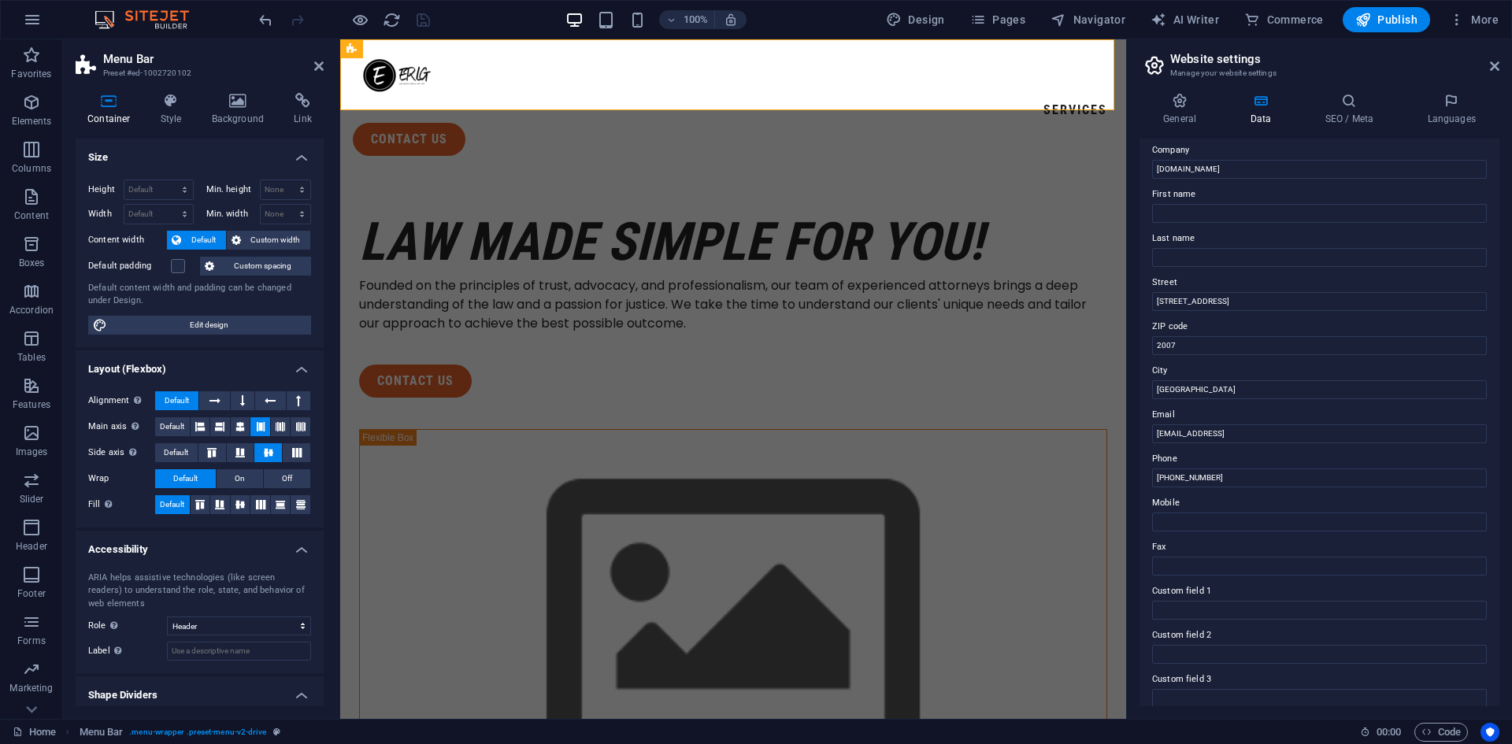
scroll to position [0, 0]
click at [1338, 113] on h4 "SEO / Meta" at bounding box center [1352, 109] width 102 height 33
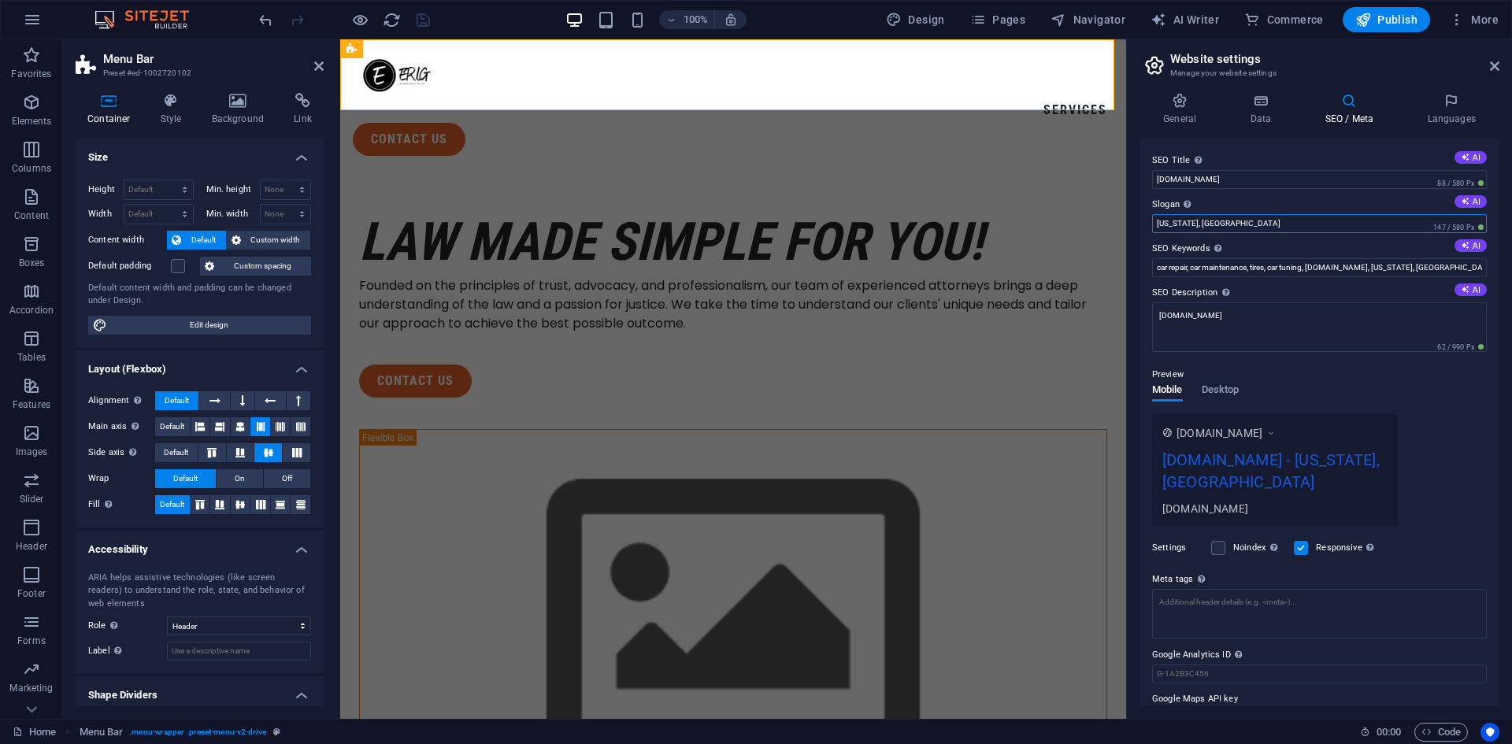
click at [1256, 223] on input "[US_STATE], [GEOGRAPHIC_DATA]" at bounding box center [1319, 223] width 335 height 19
drag, startPoint x: 1256, startPoint y: 222, endPoint x: 1135, endPoint y: 223, distance: 120.5
click at [1135, 223] on div "General Data SEO / Meta Languages Website name [DOMAIN_NAME] Logo Drag files he…" at bounding box center [1319, 399] width 385 height 639
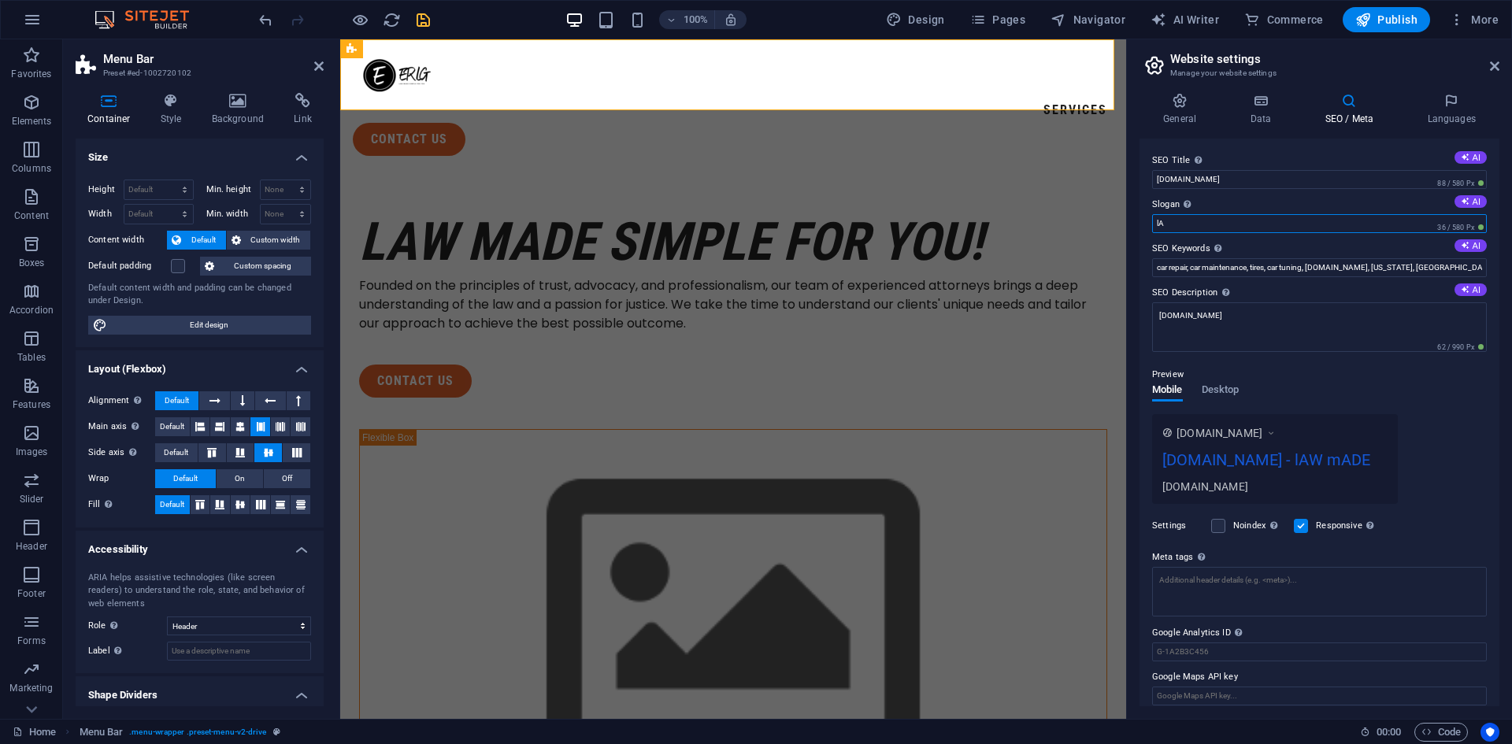
type input "l"
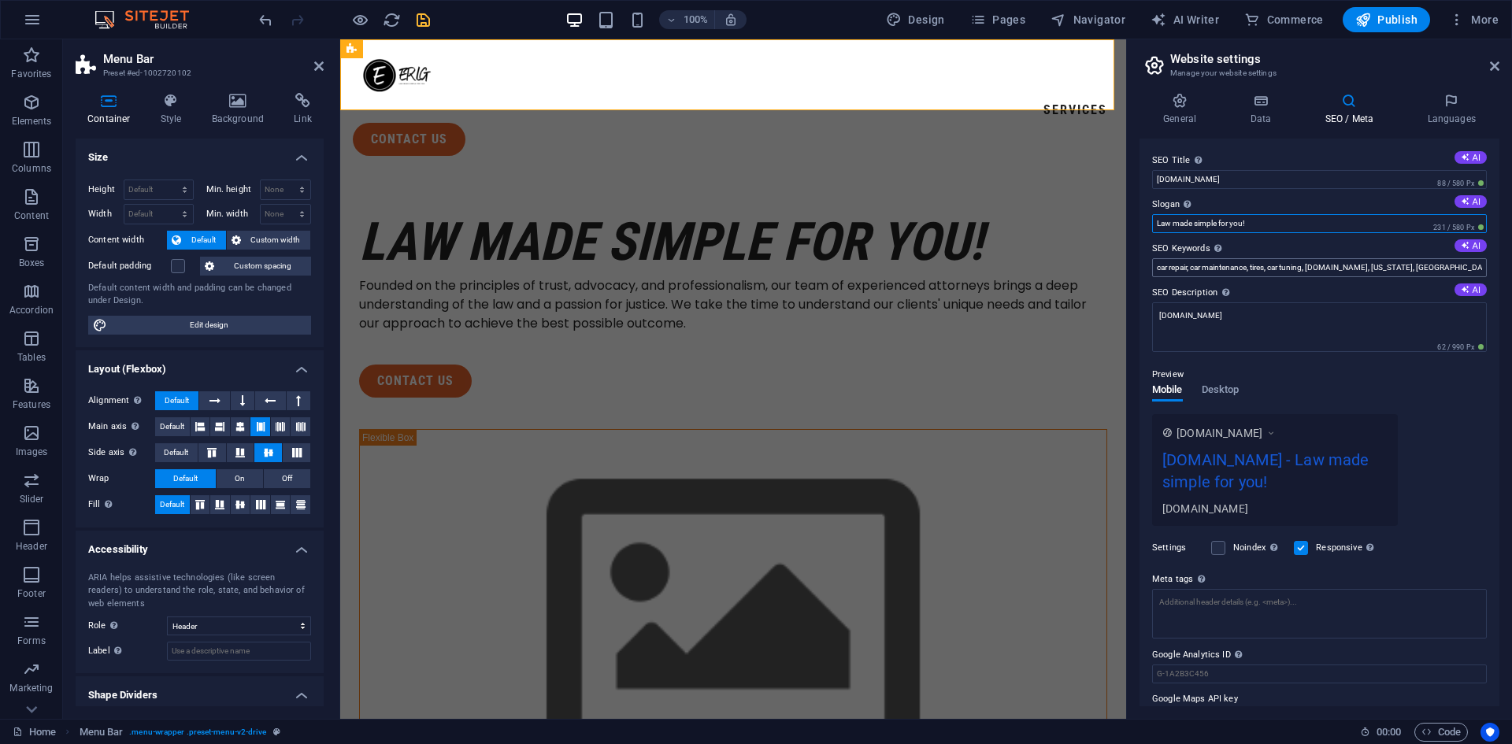
type input "Law made simple for you!"
drag, startPoint x: 1410, startPoint y: 264, endPoint x: 1135, endPoint y: 261, distance: 274.9
click at [1135, 261] on div "General Data SEO / Meta Languages Website name [DOMAIN_NAME] Logo Drag files he…" at bounding box center [1319, 399] width 385 height 639
type input "law"
click at [1300, 324] on textarea "[DOMAIN_NAME]" at bounding box center [1319, 327] width 335 height 50
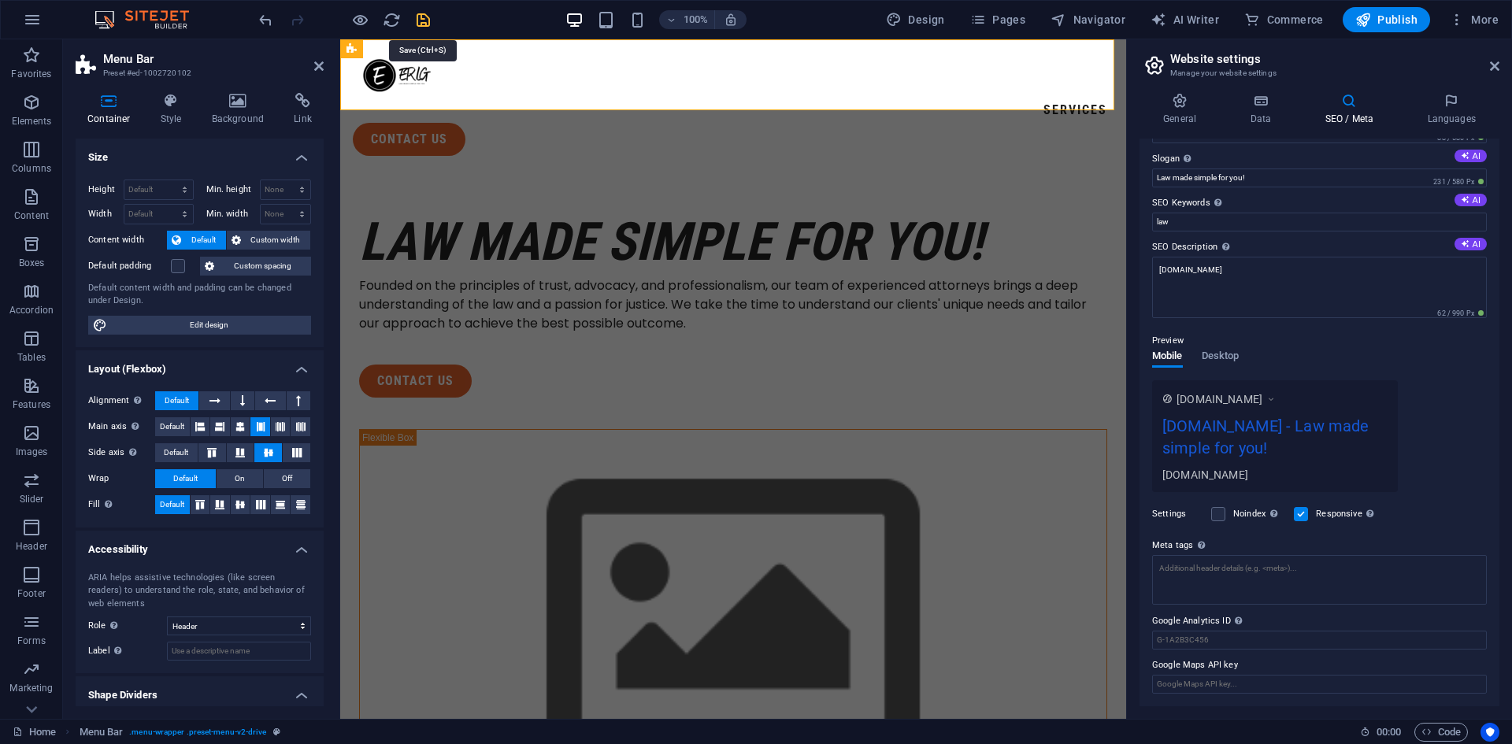
scroll to position [34, 0]
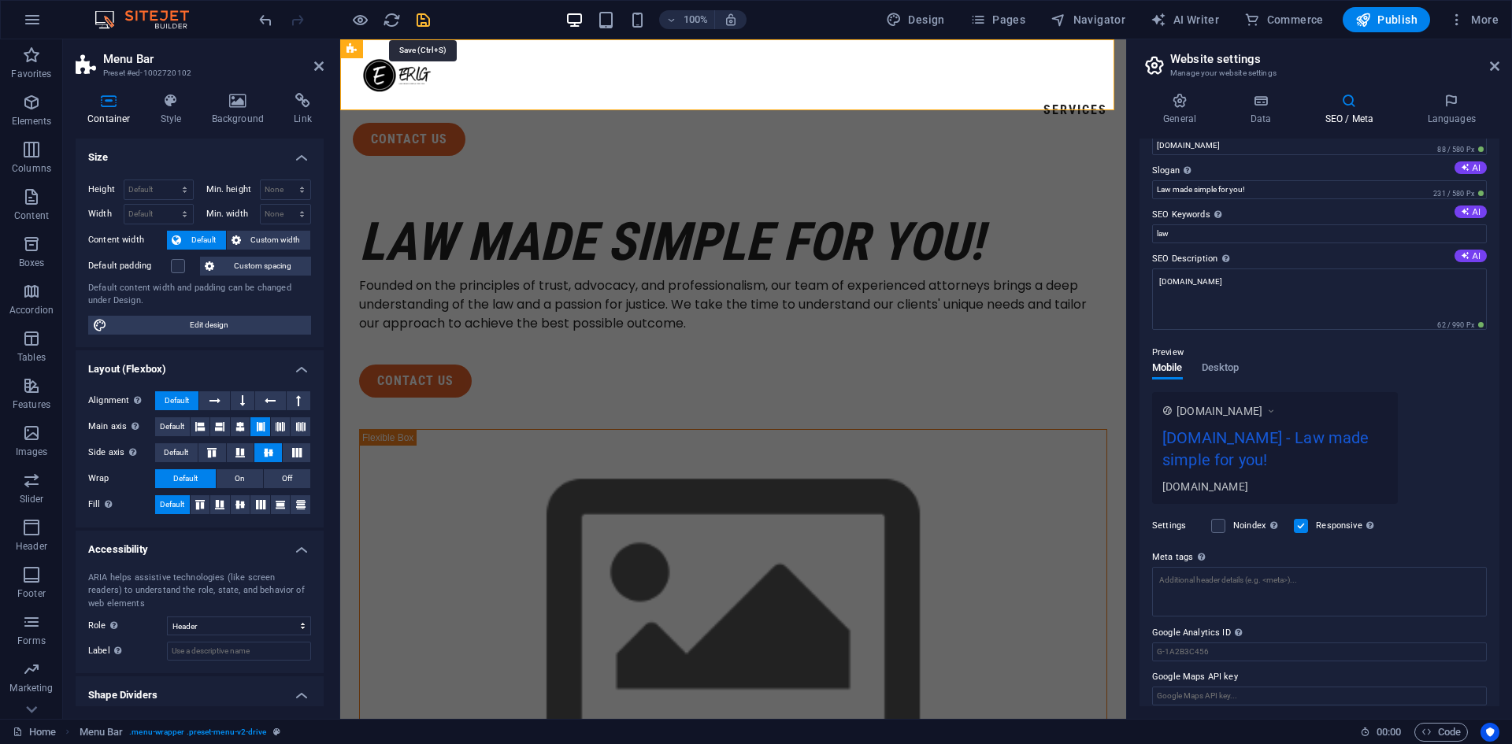
click at [421, 16] on icon "save" at bounding box center [423, 20] width 18 height 18
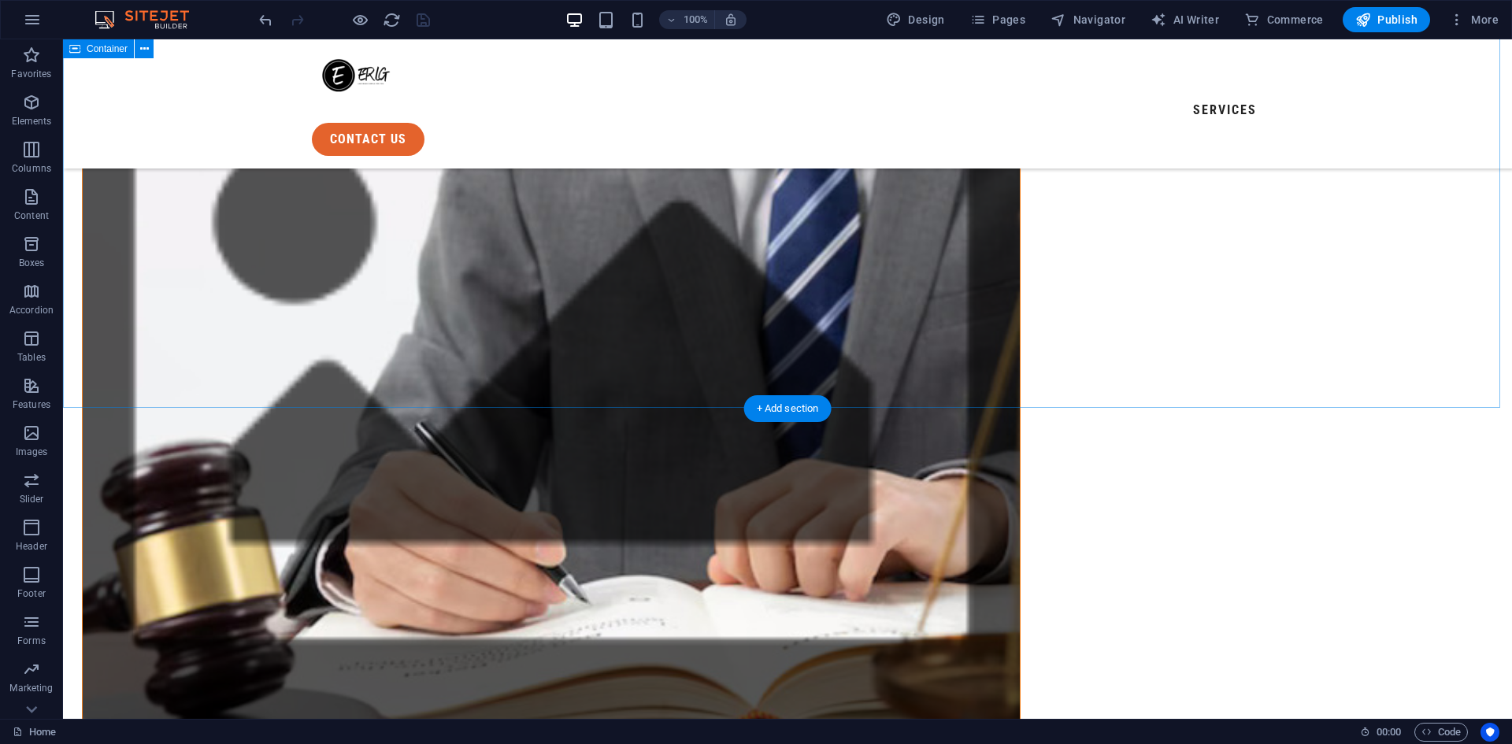
scroll to position [551, 0]
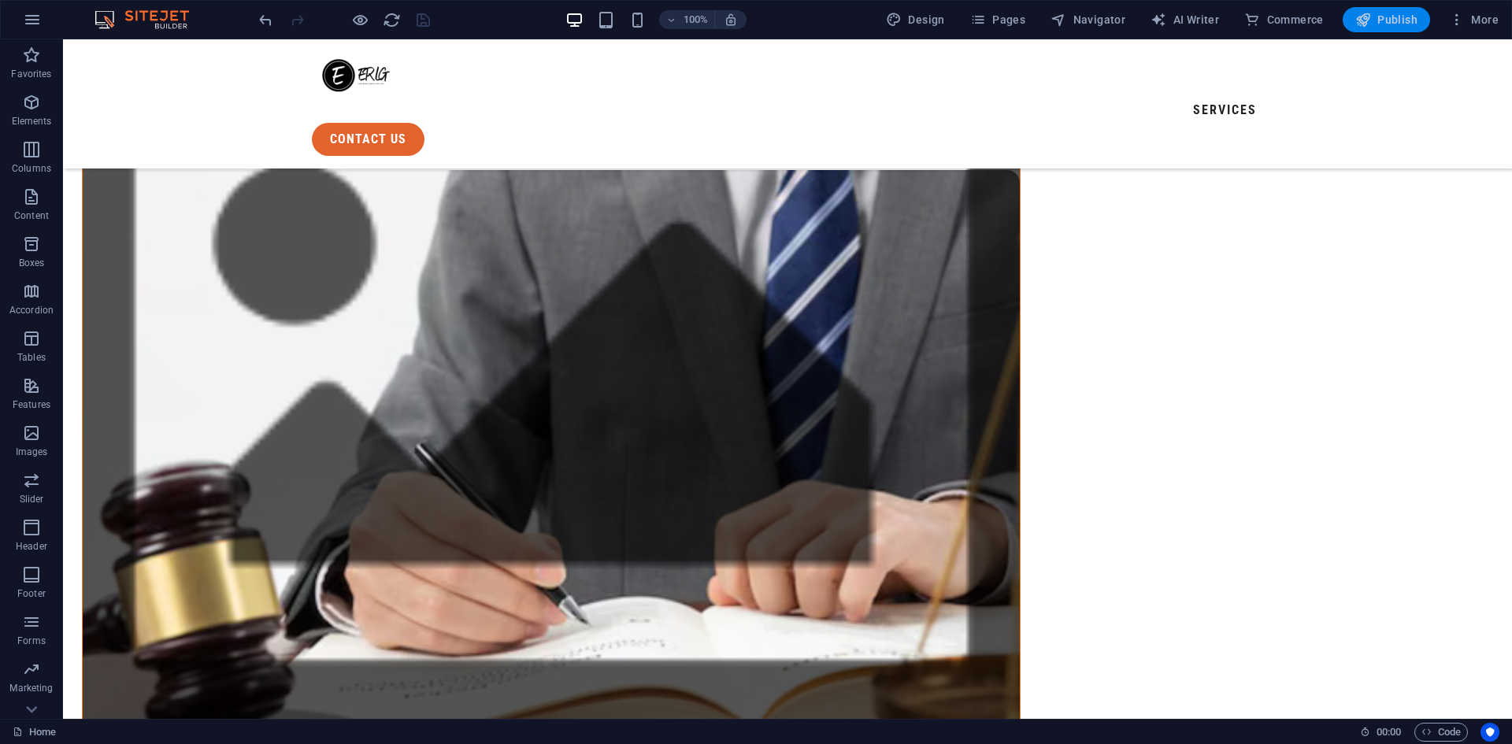
click at [1390, 20] on span "Publish" at bounding box center [1387, 20] width 62 height 16
